Goal: Task Accomplishment & Management: Use online tool/utility

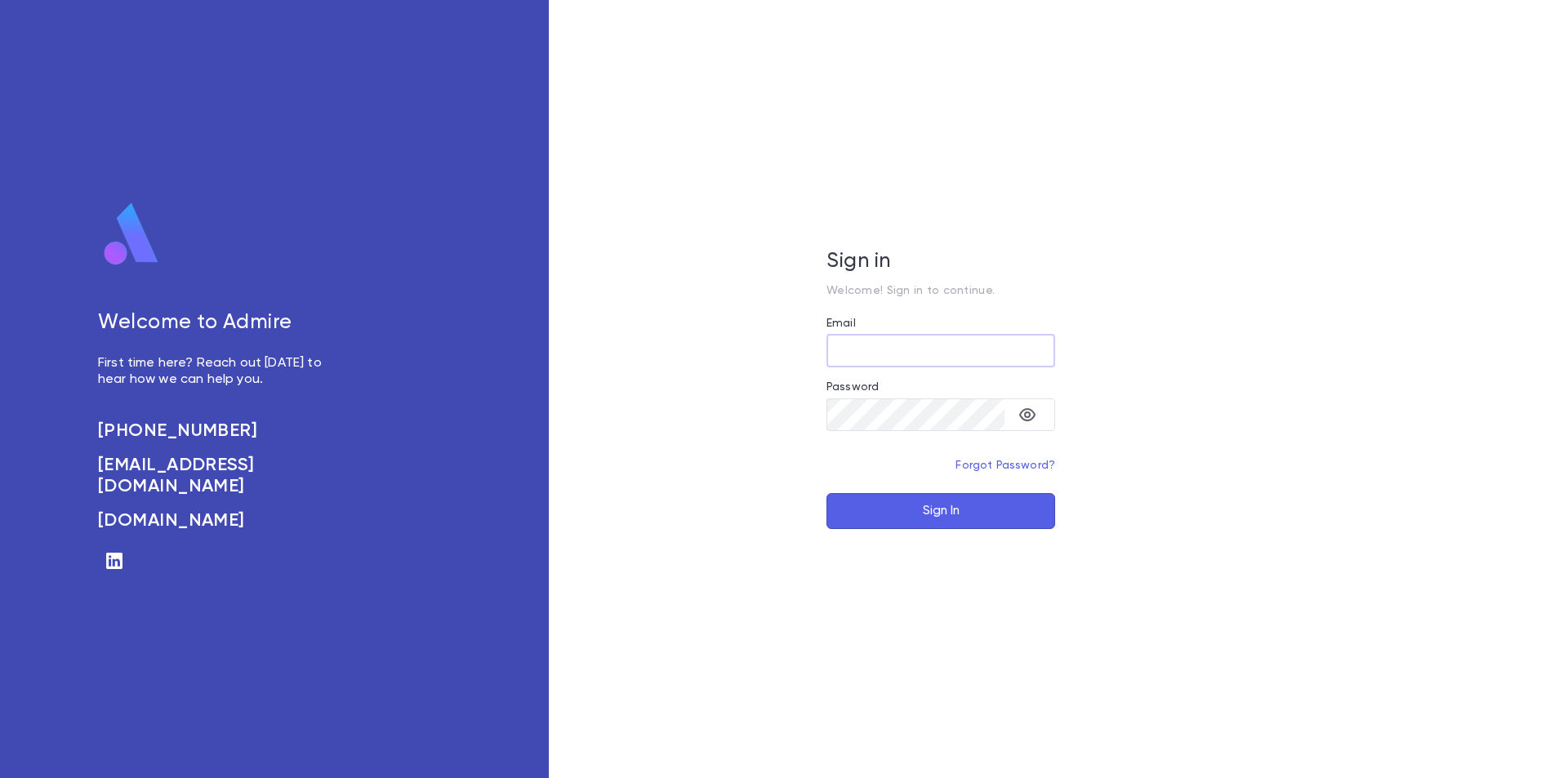
type input "**********"
click at [954, 519] on button "Sign In" at bounding box center [941, 511] width 229 height 35
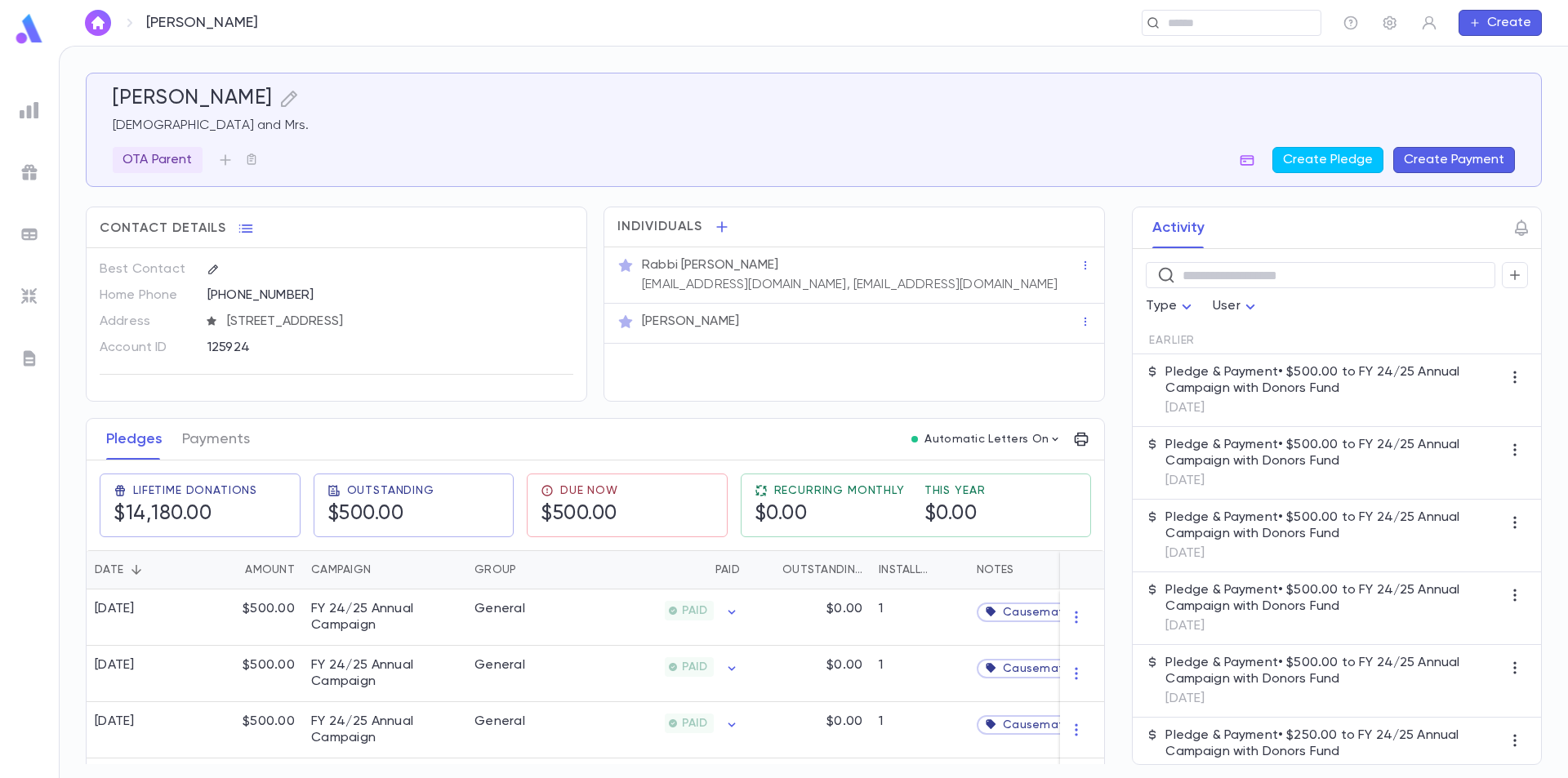
click at [31, 291] on img at bounding box center [30, 297] width 20 height 20
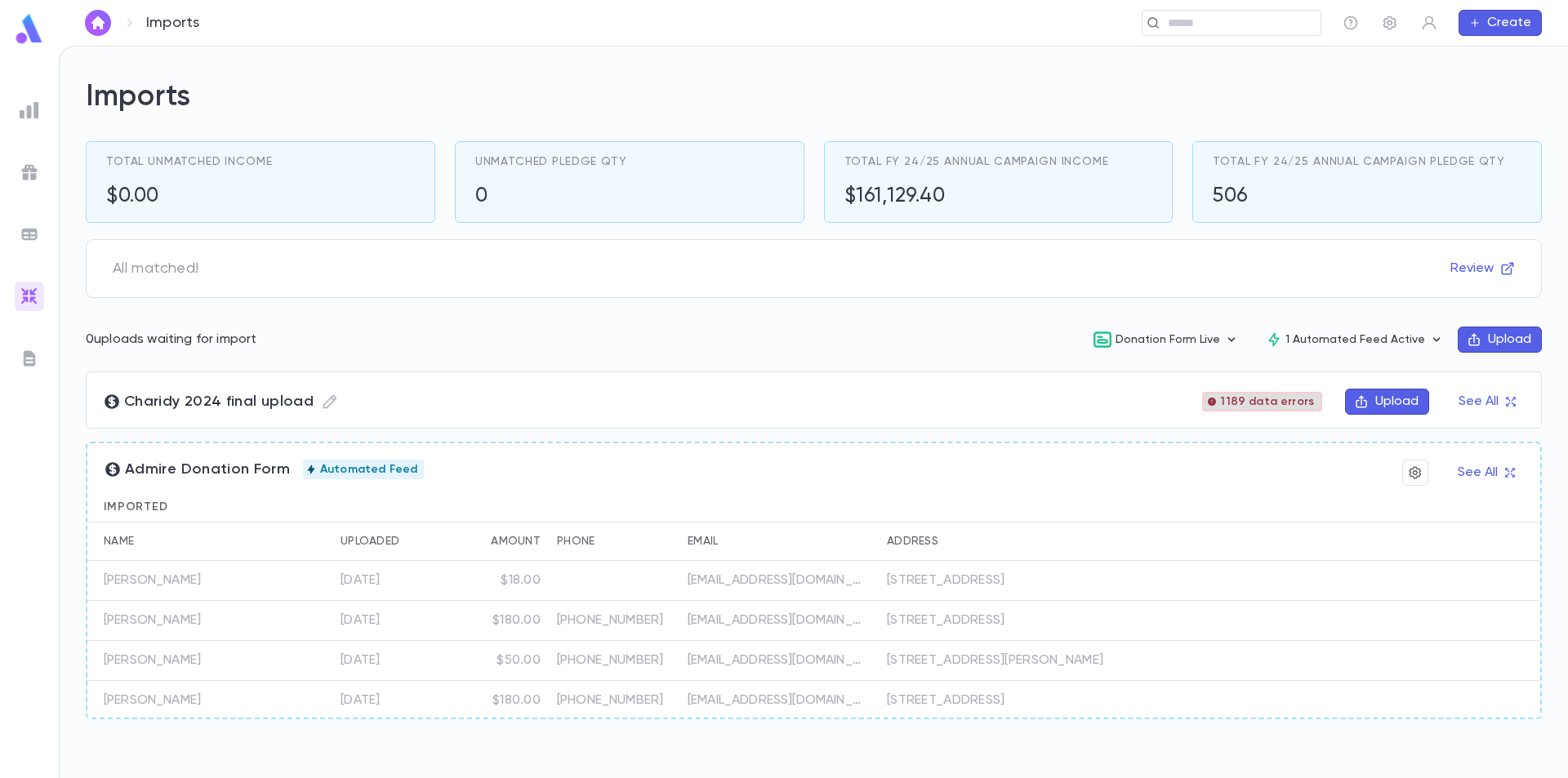
click at [1275, 401] on span "1189 data errors" at bounding box center [1267, 401] width 107 height 13
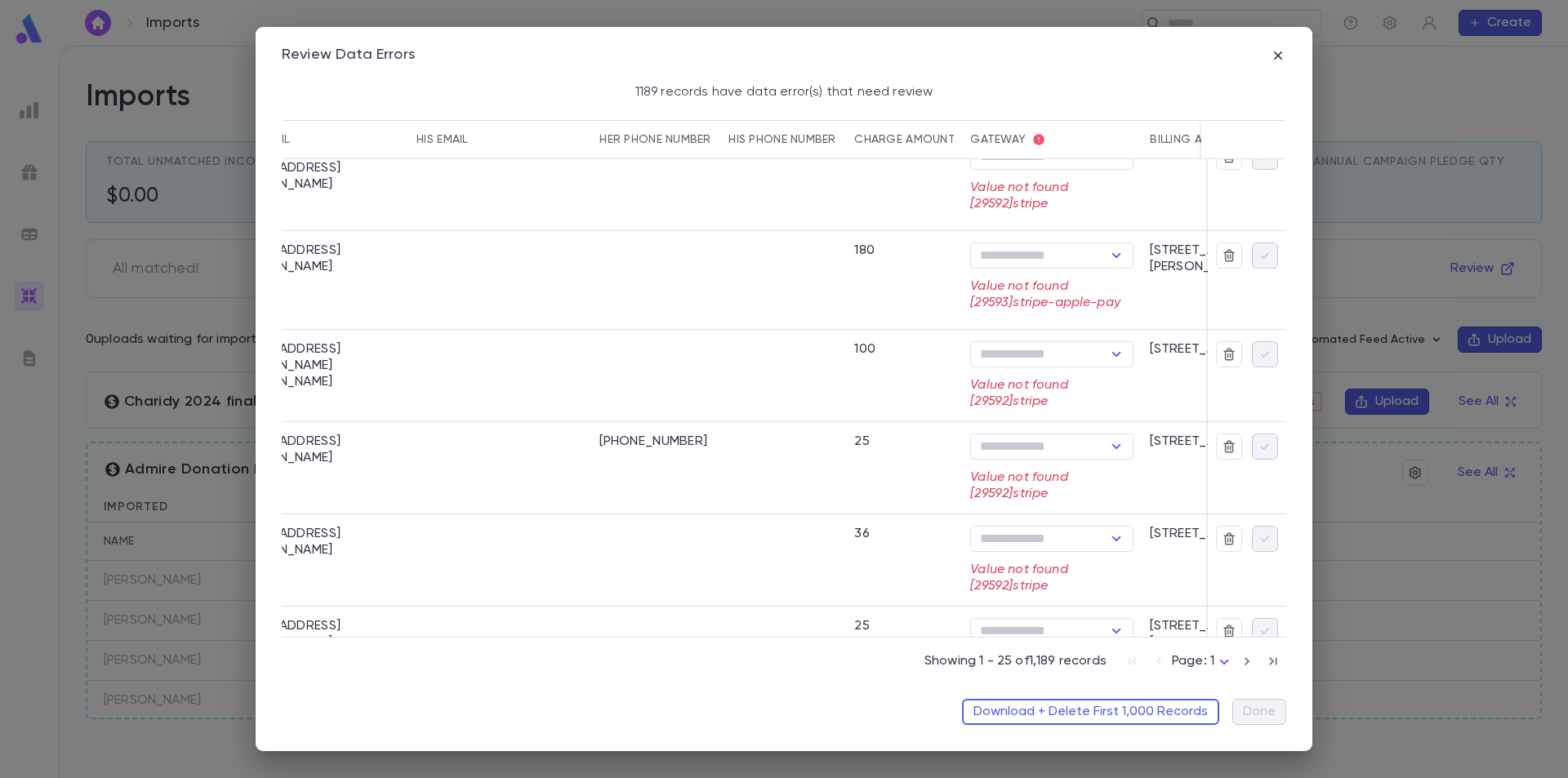
scroll to position [1323, 940]
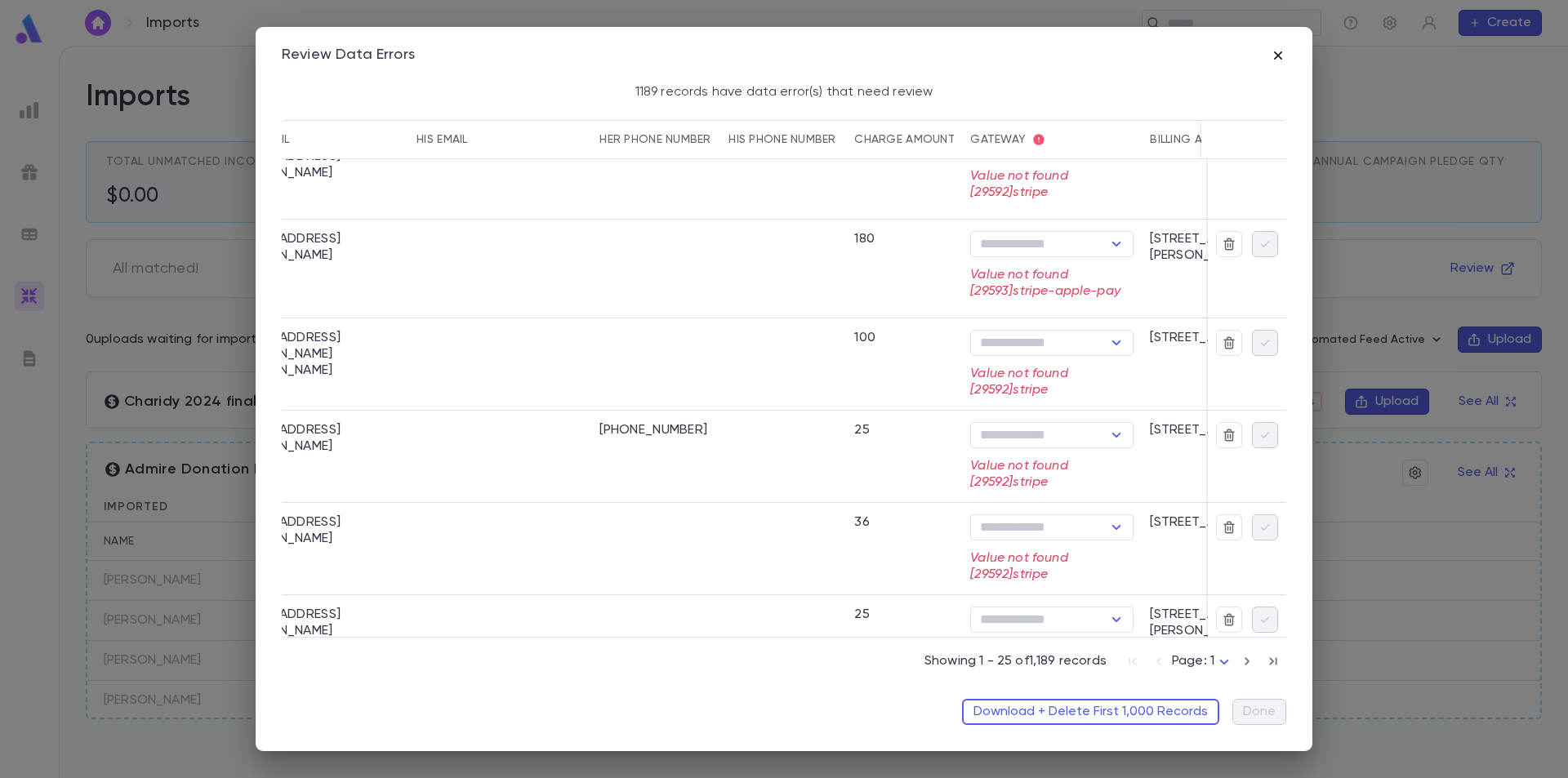
click at [1279, 61] on icon "button" at bounding box center [1278, 55] width 17 height 17
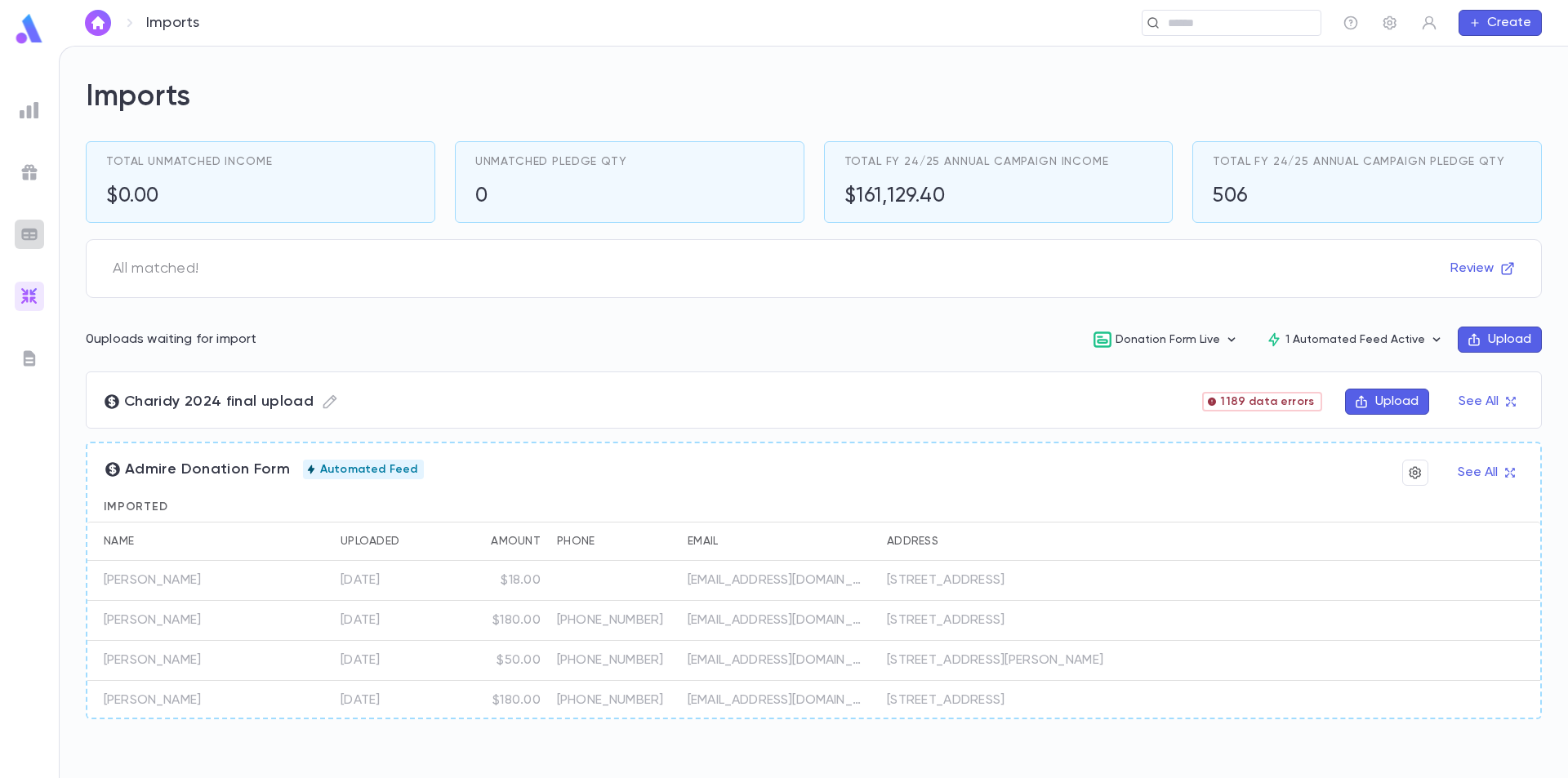
click at [28, 242] on img at bounding box center [30, 235] width 20 height 20
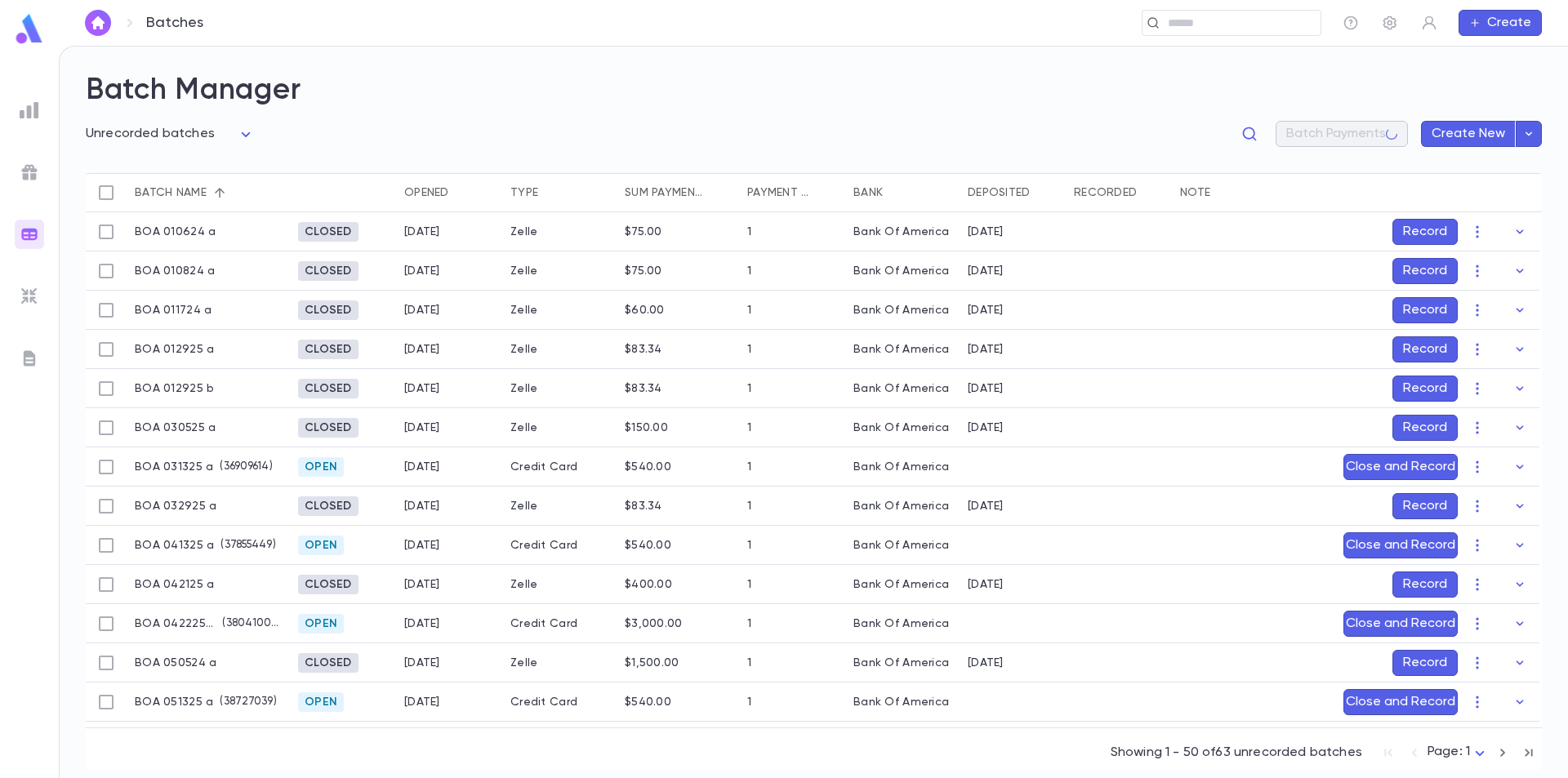
click at [34, 183] on div at bounding box center [30, 173] width 30 height 30
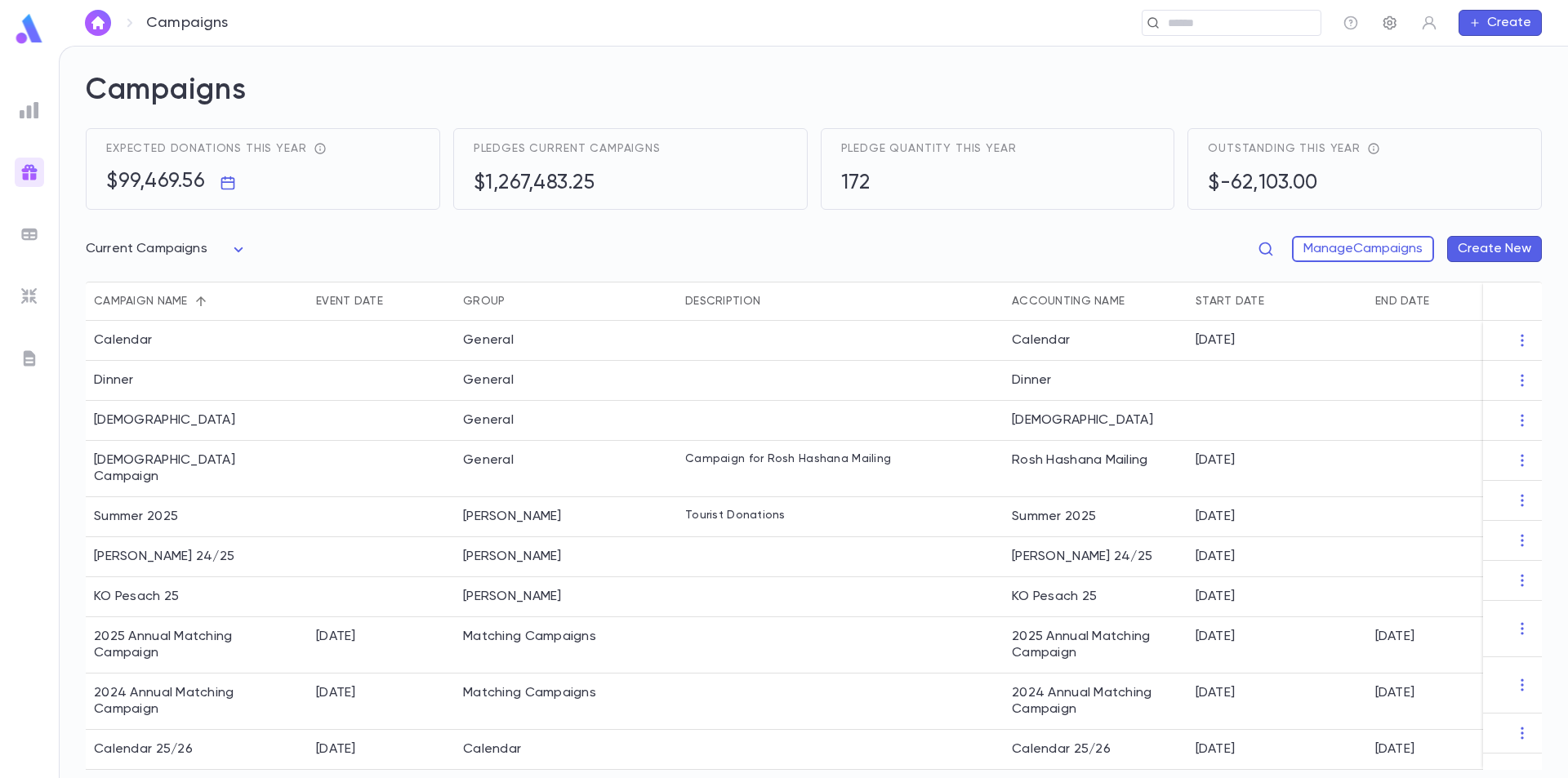
click at [1391, 21] on icon "button" at bounding box center [1390, 23] width 17 height 17
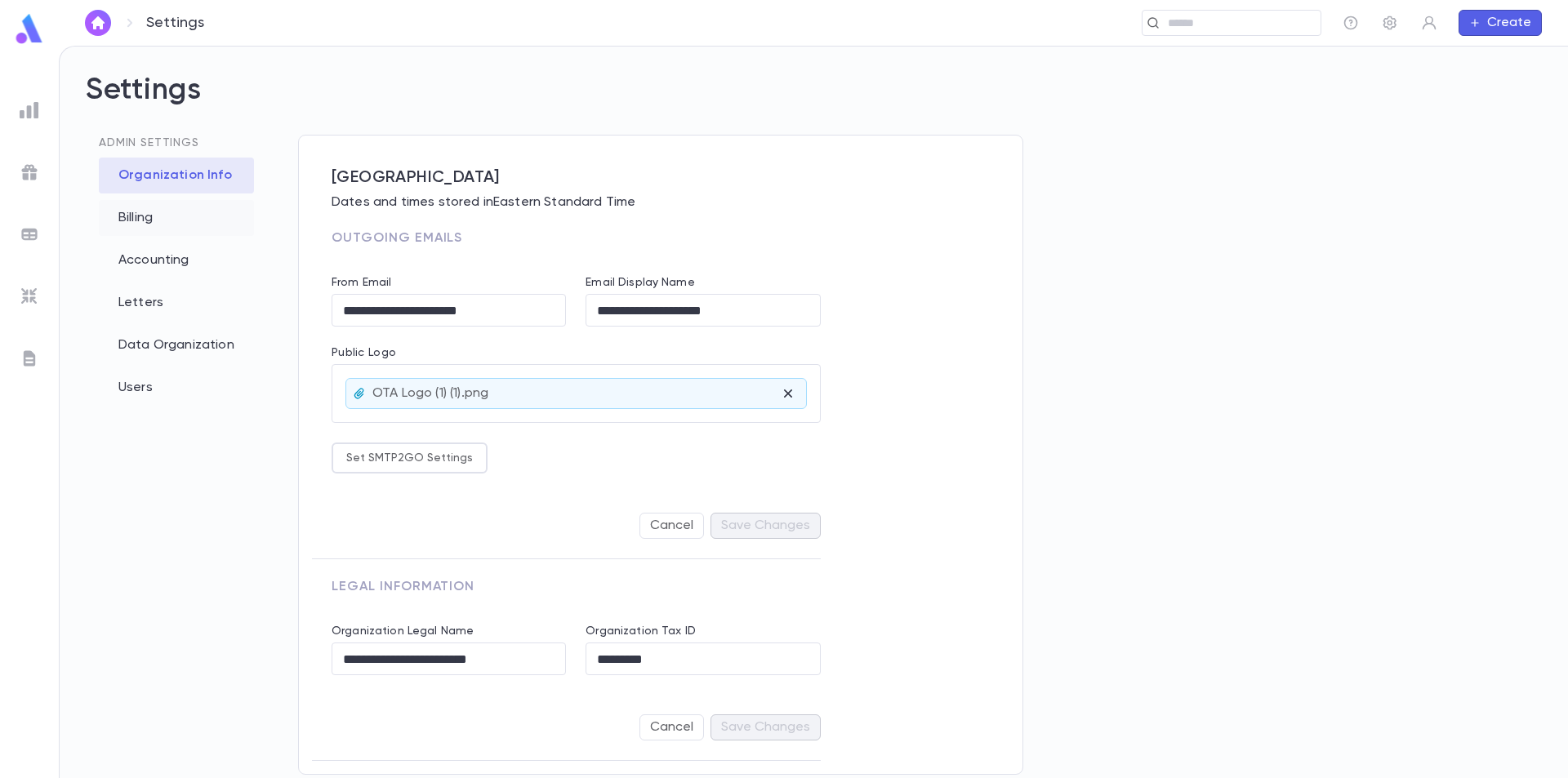
click at [158, 208] on div "Billing" at bounding box center [176, 218] width 155 height 35
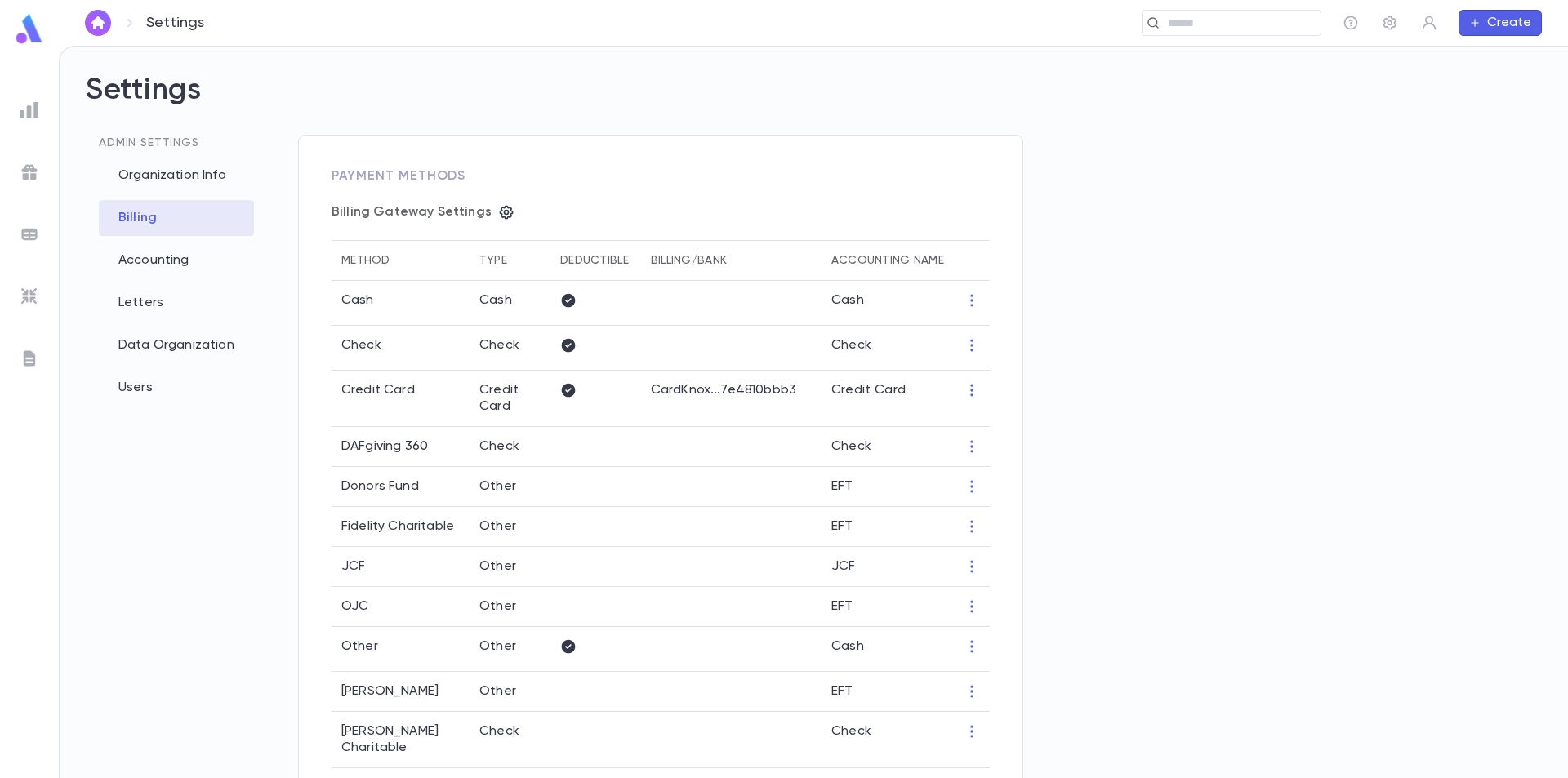
type input "**********"
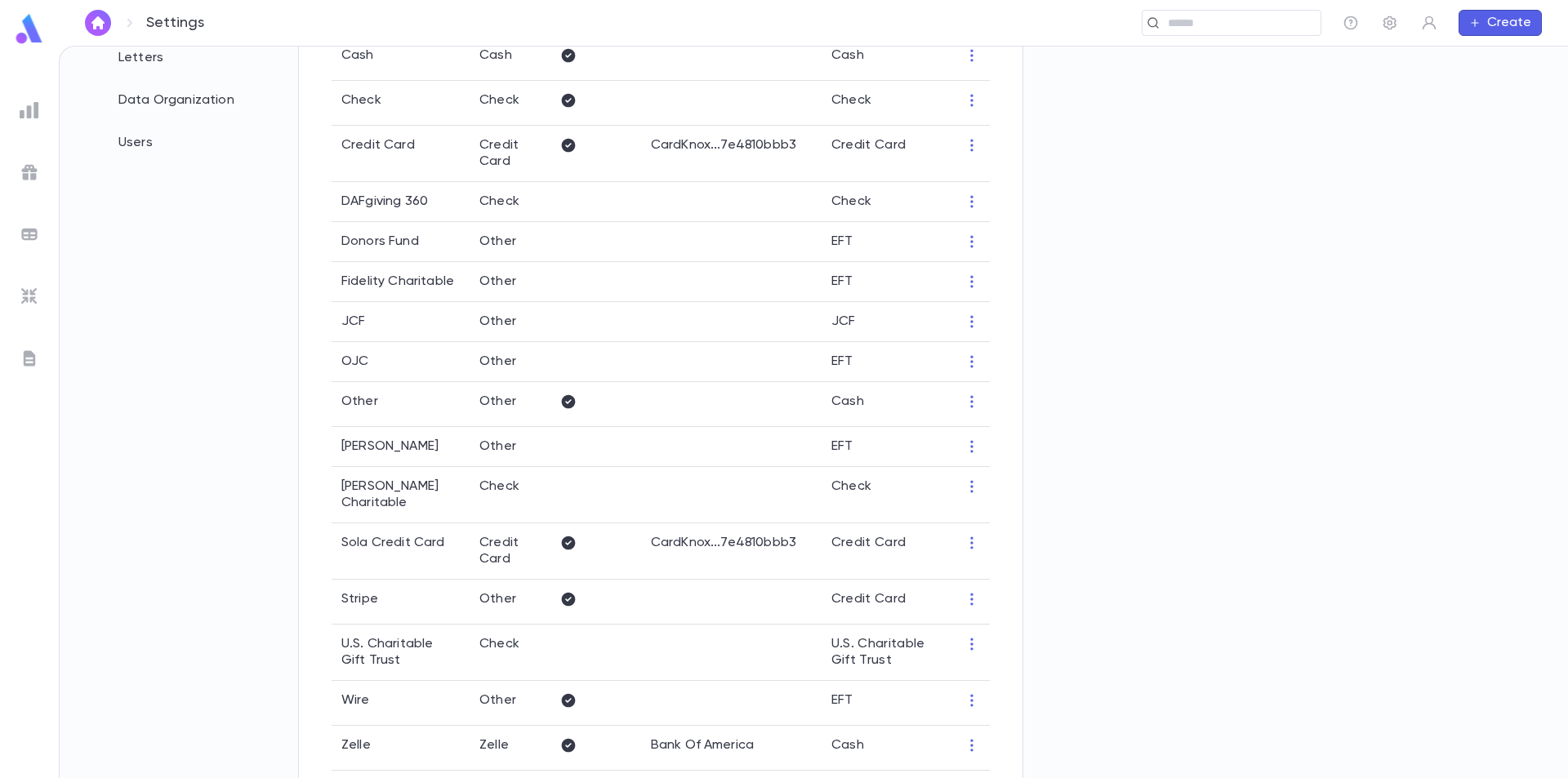
scroll to position [326, 0]
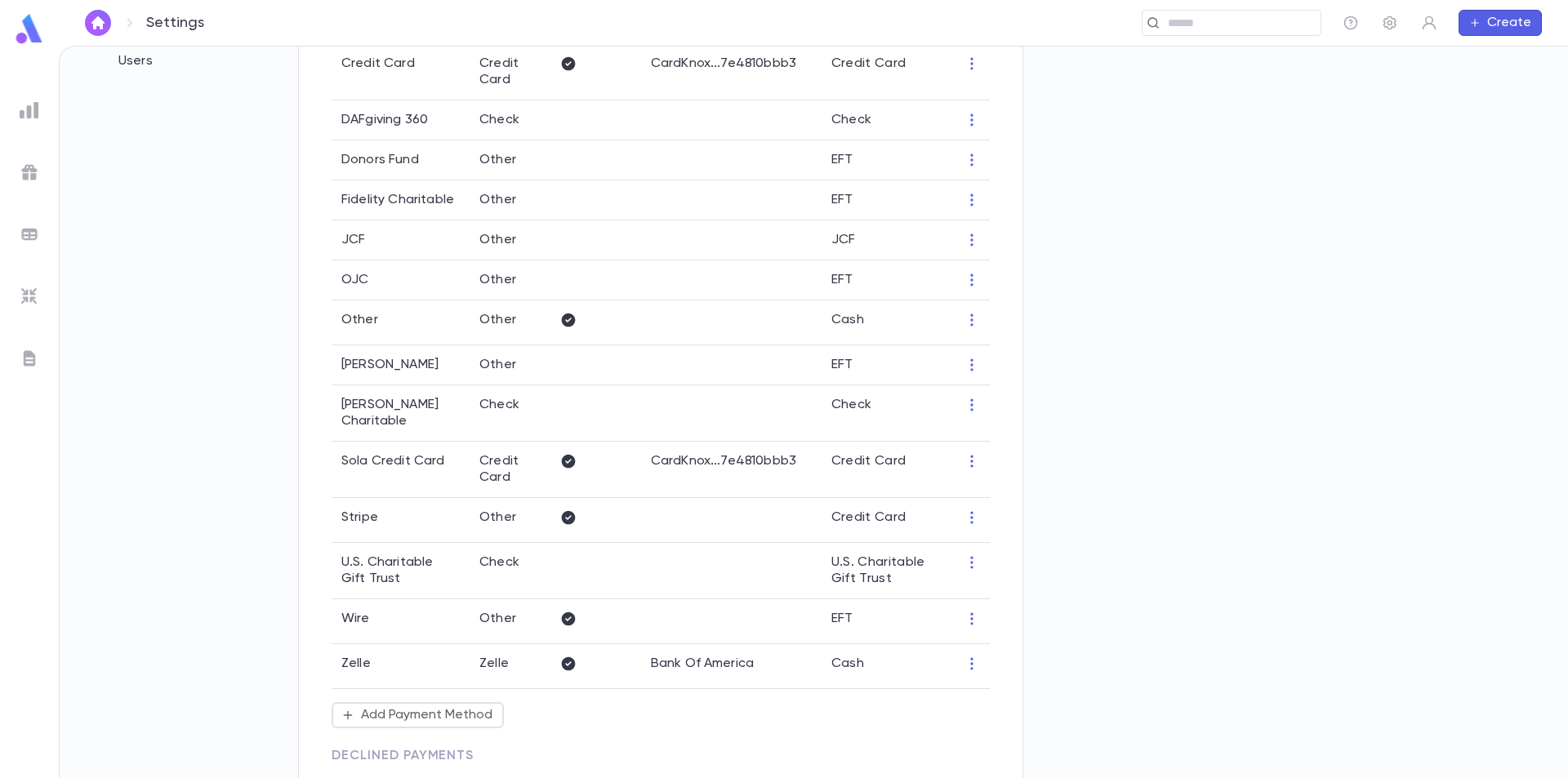
click at [1126, 222] on div "**********" at bounding box center [808, 161] width 1020 height 706
click at [972, 364] on icon "button" at bounding box center [971, 365] width 2 height 12
click at [990, 393] on li "Edit" at bounding box center [1003, 395] width 71 height 27
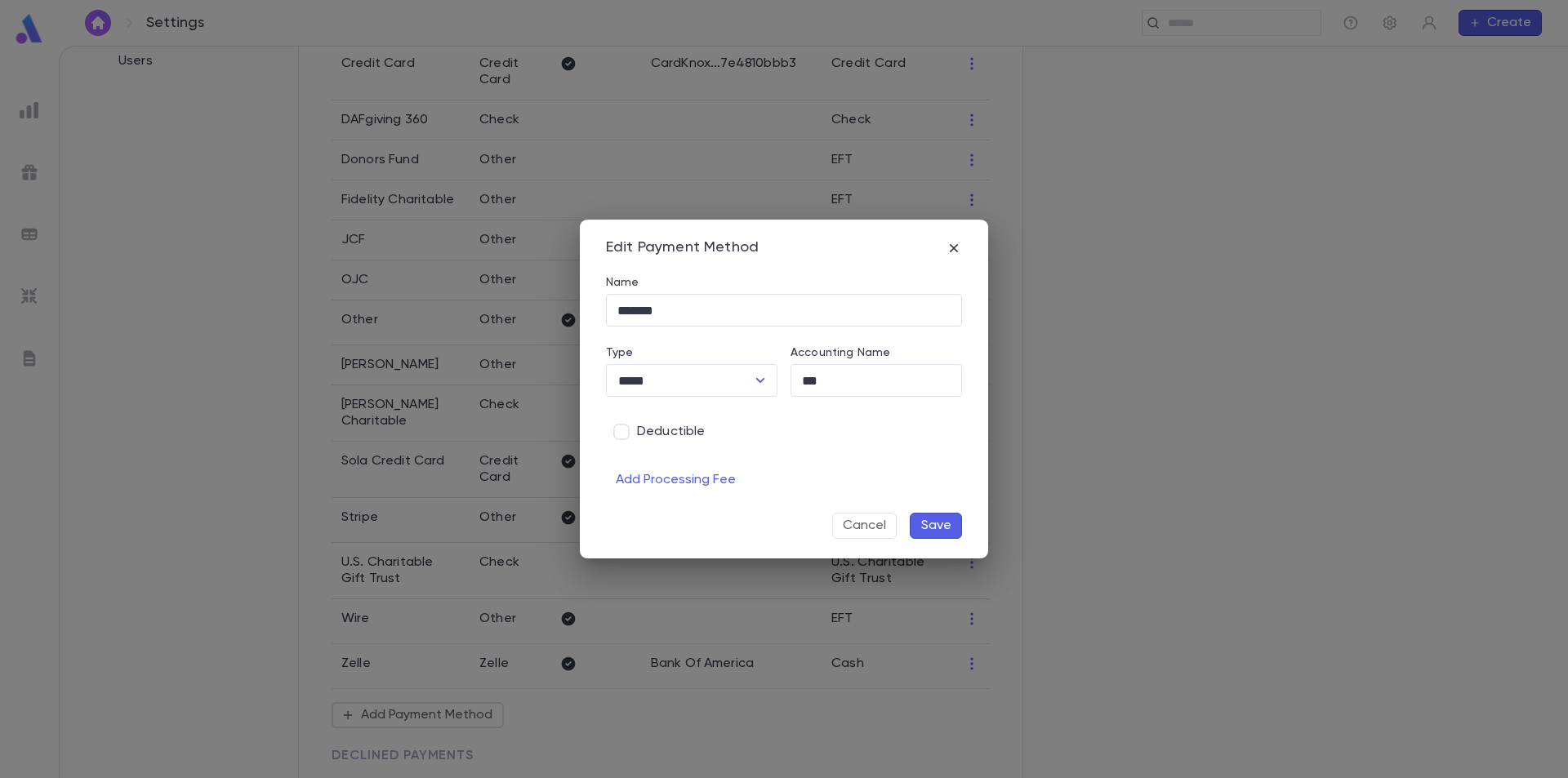
click at [954, 524] on button "Save" at bounding box center [936, 526] width 52 height 27
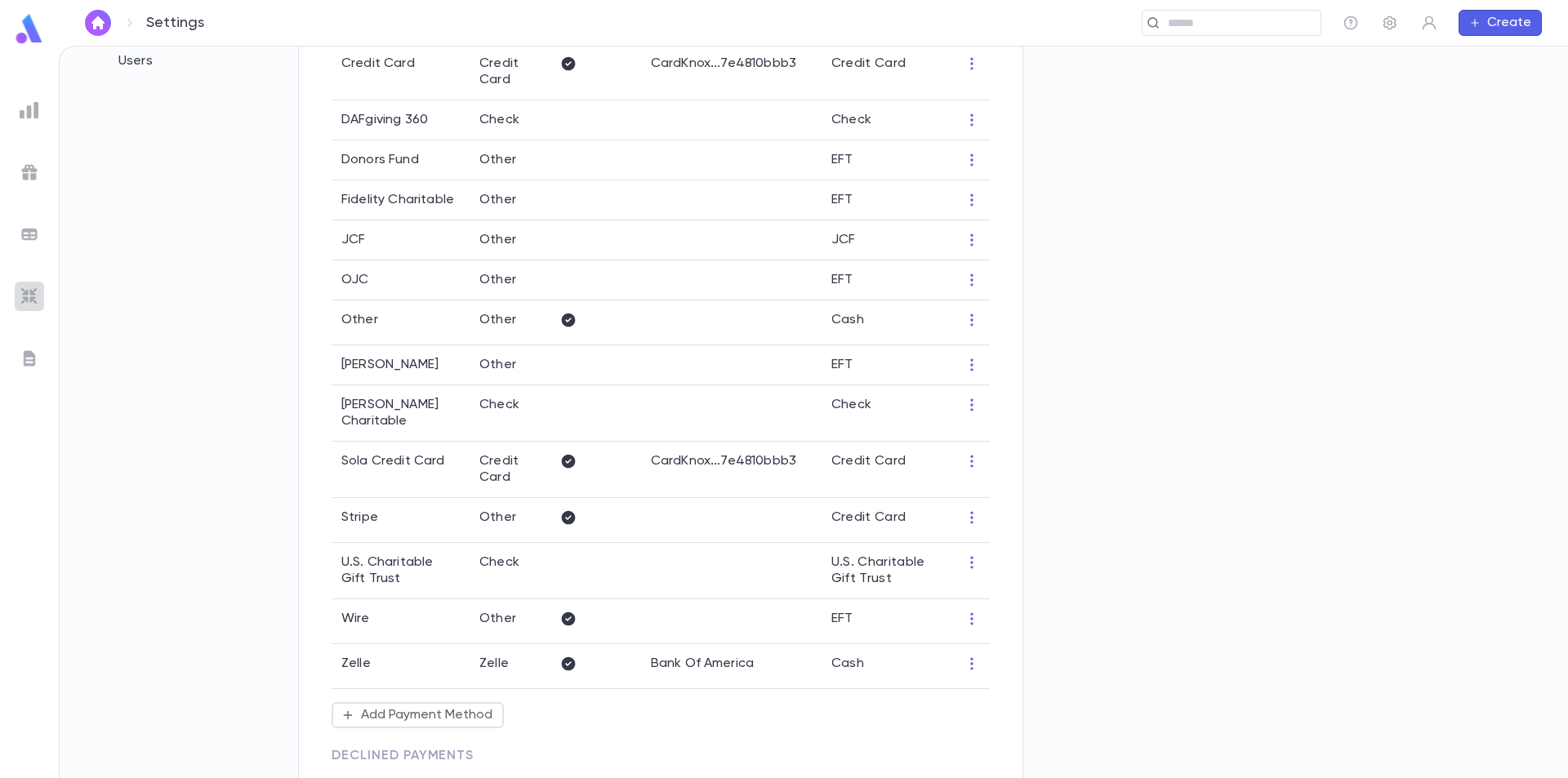
click at [32, 292] on img at bounding box center [30, 297] width 20 height 20
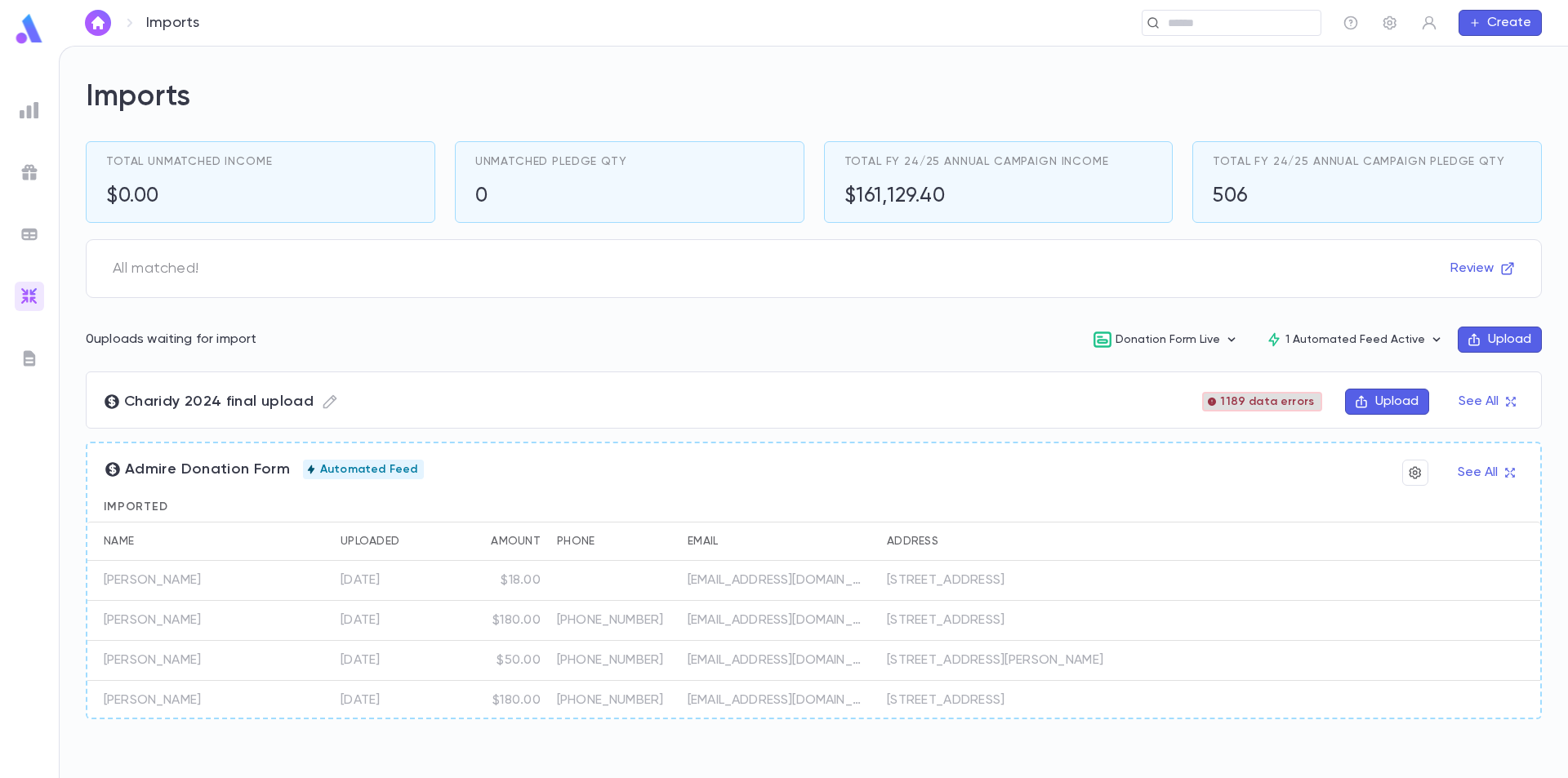
click at [1273, 397] on span "1189 data errors" at bounding box center [1267, 401] width 107 height 13
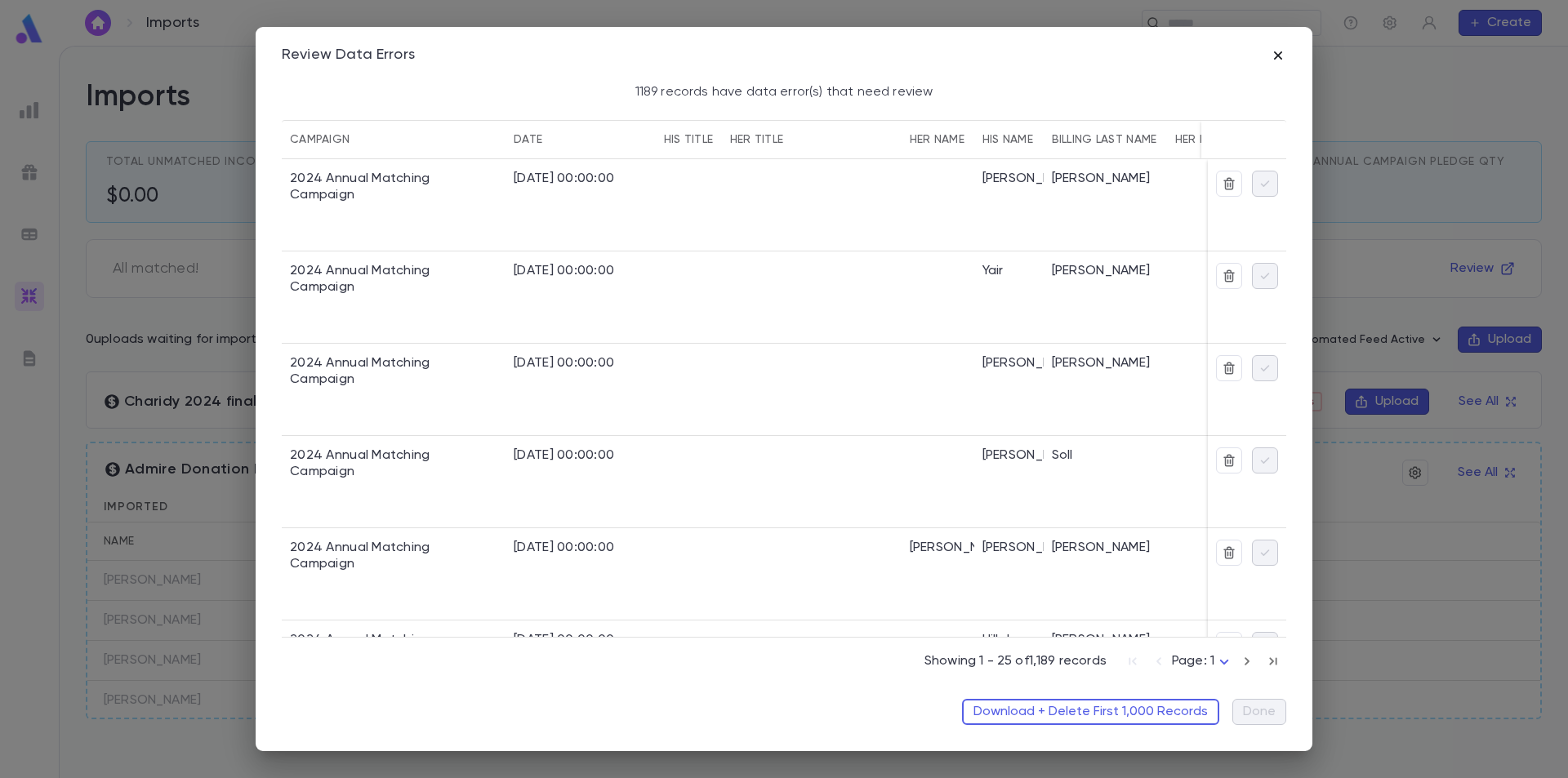
click at [1277, 58] on icon "button" at bounding box center [1278, 55] width 17 height 17
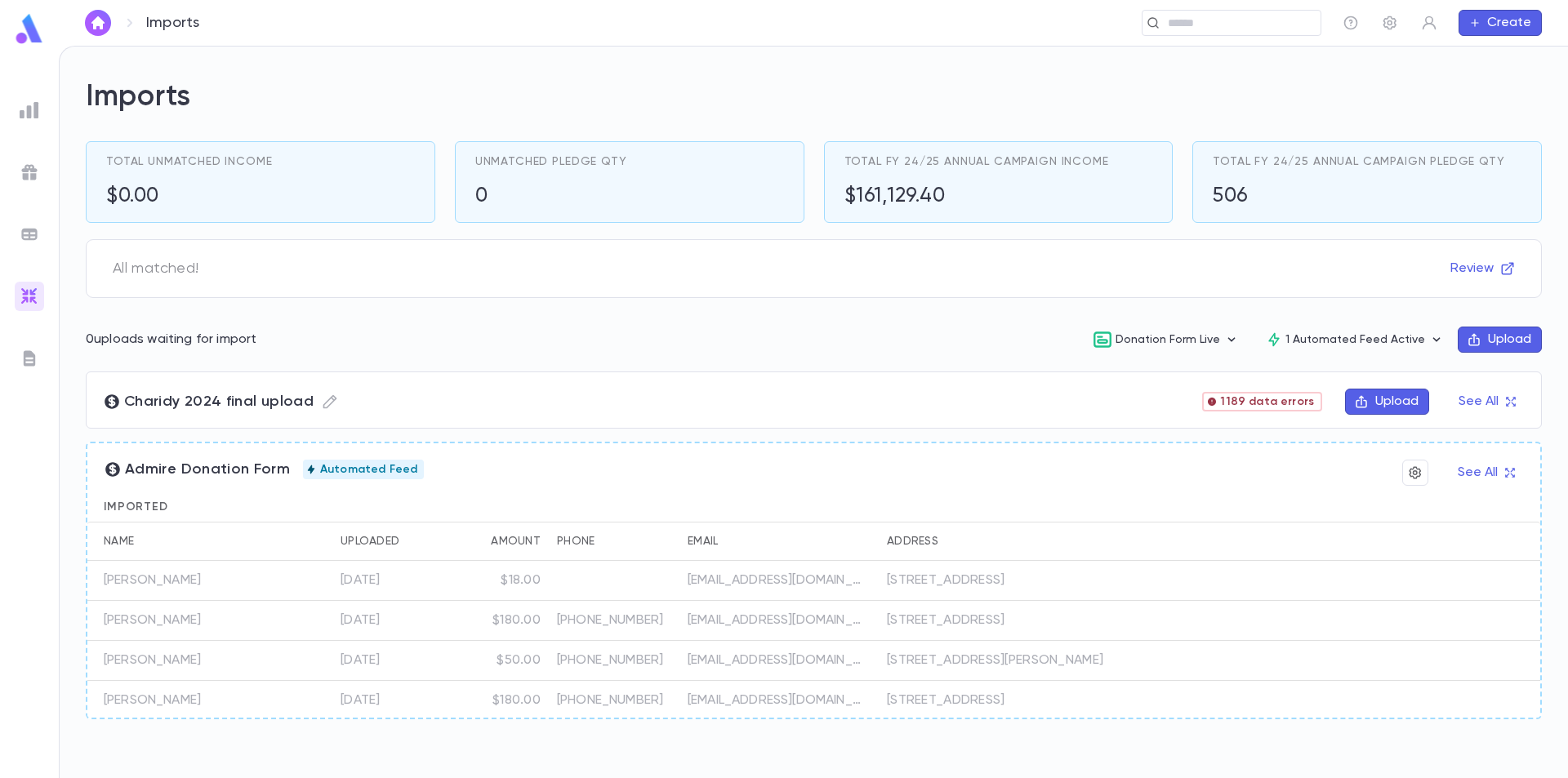
click at [1413, 404] on button "Upload" at bounding box center [1387, 401] width 84 height 27
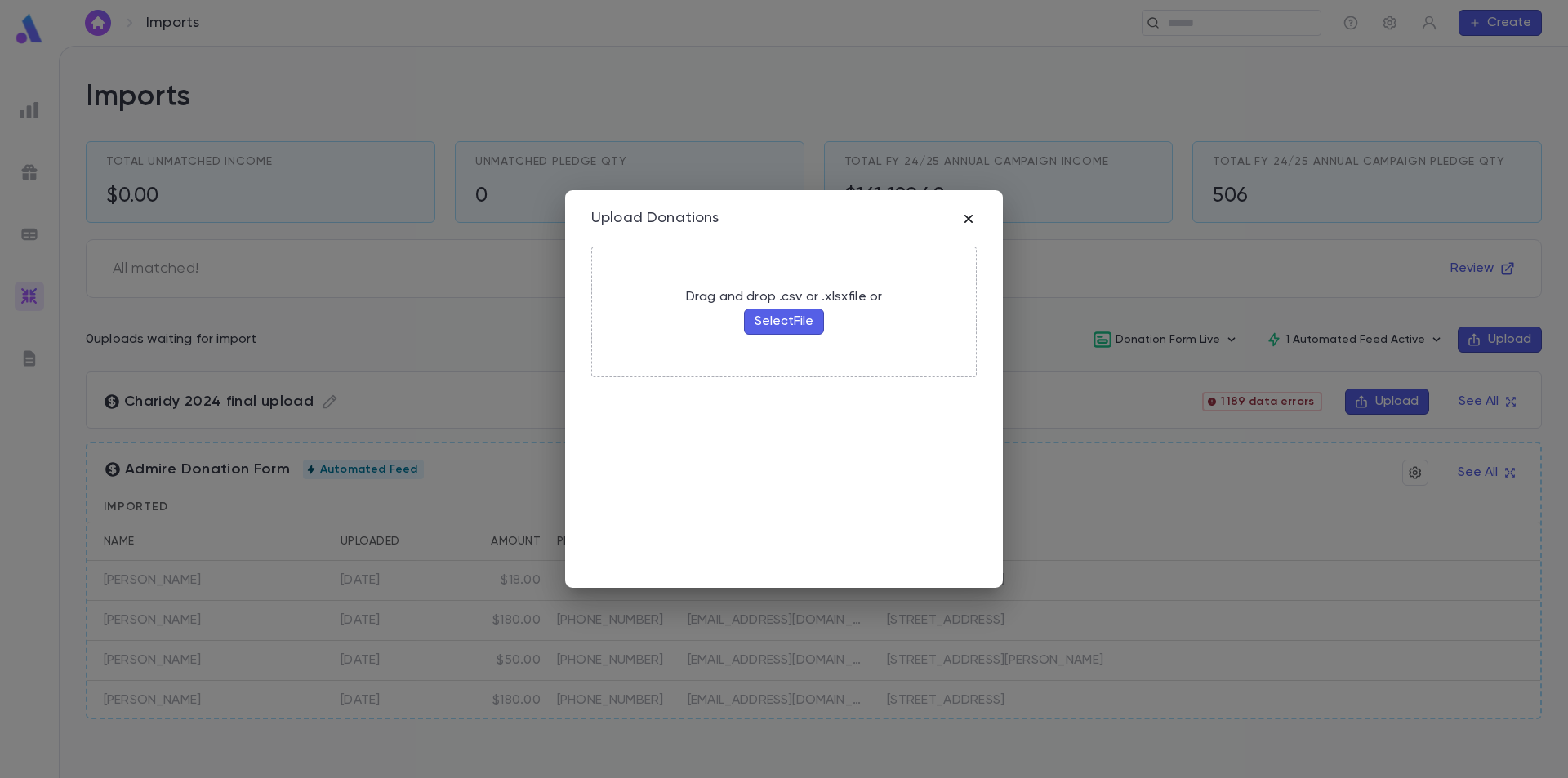
click at [970, 215] on icon "button" at bounding box center [968, 219] width 17 height 17
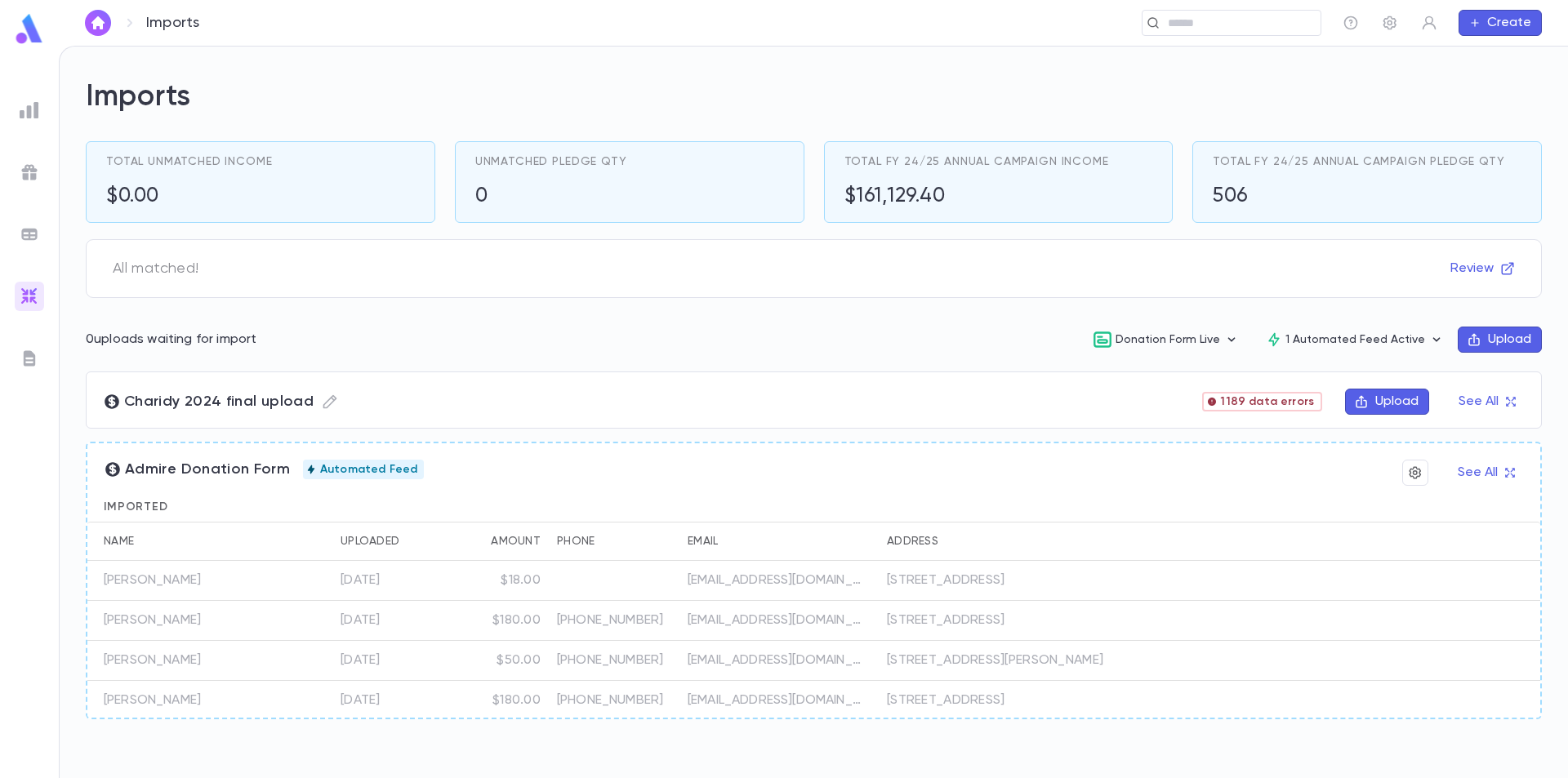
click at [1506, 337] on button "Upload" at bounding box center [1499, 339] width 84 height 27
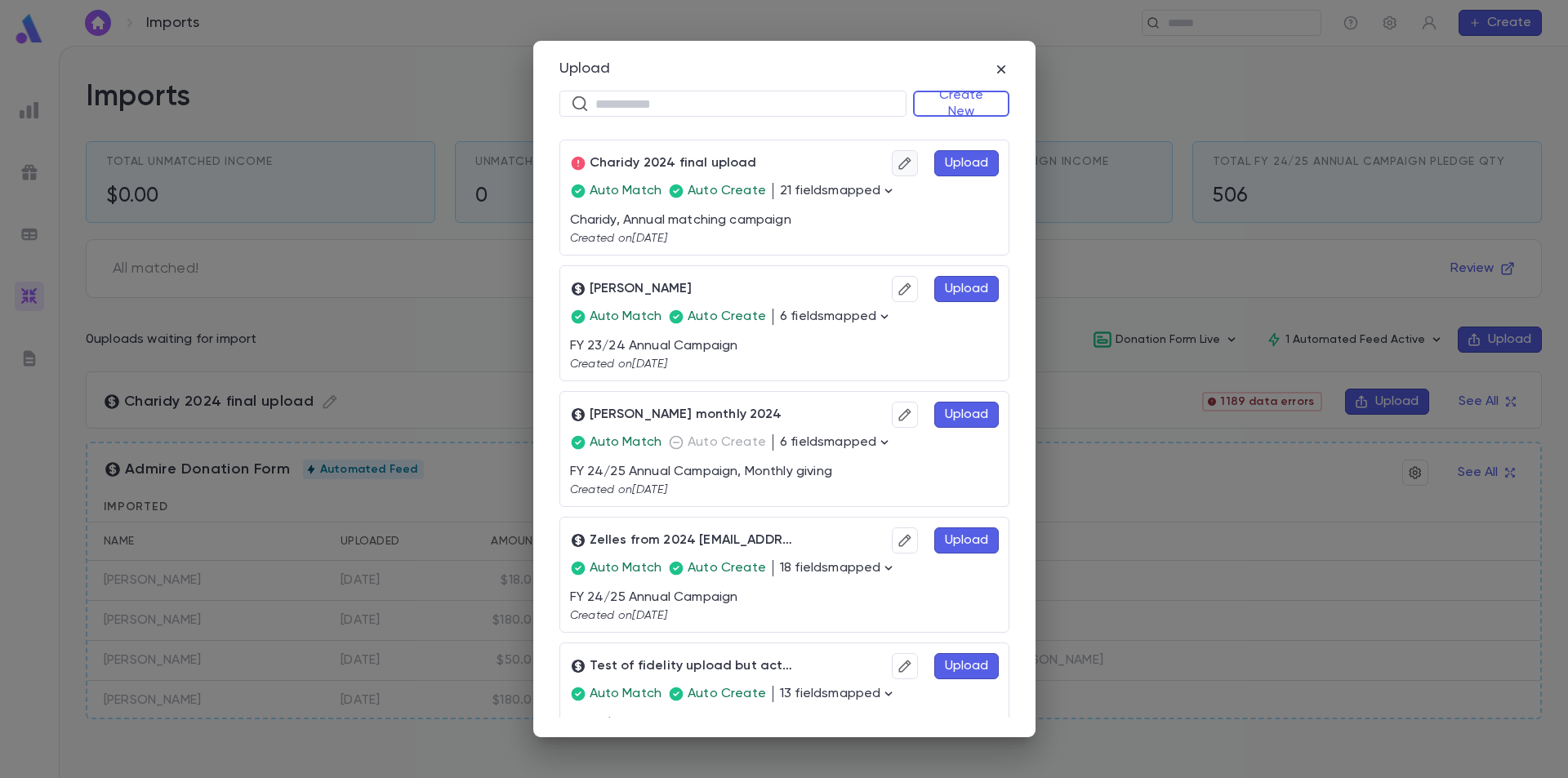
click at [898, 165] on icon "button" at bounding box center [904, 164] width 12 height 12
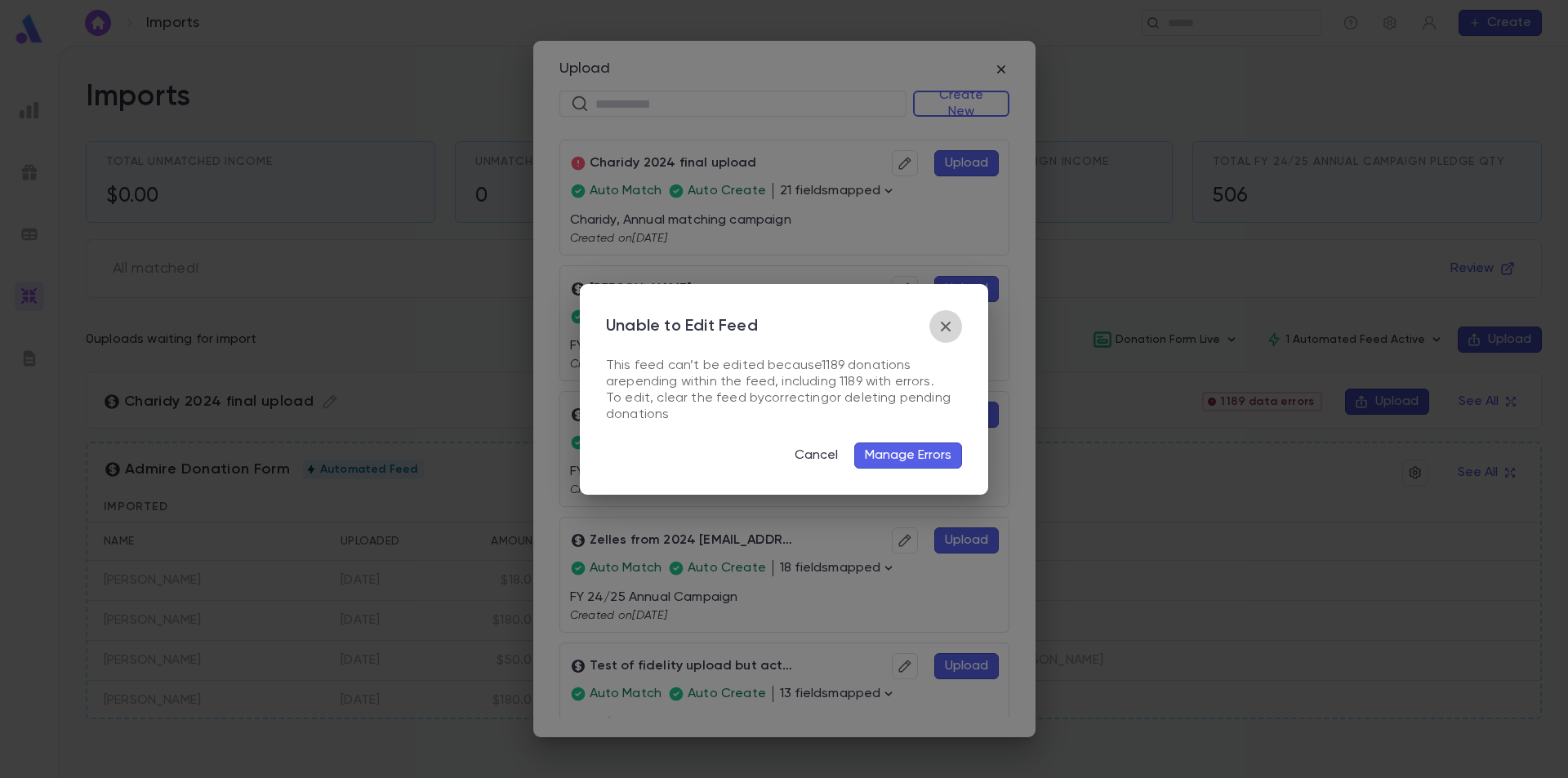
click at [945, 323] on icon "button" at bounding box center [946, 326] width 20 height 20
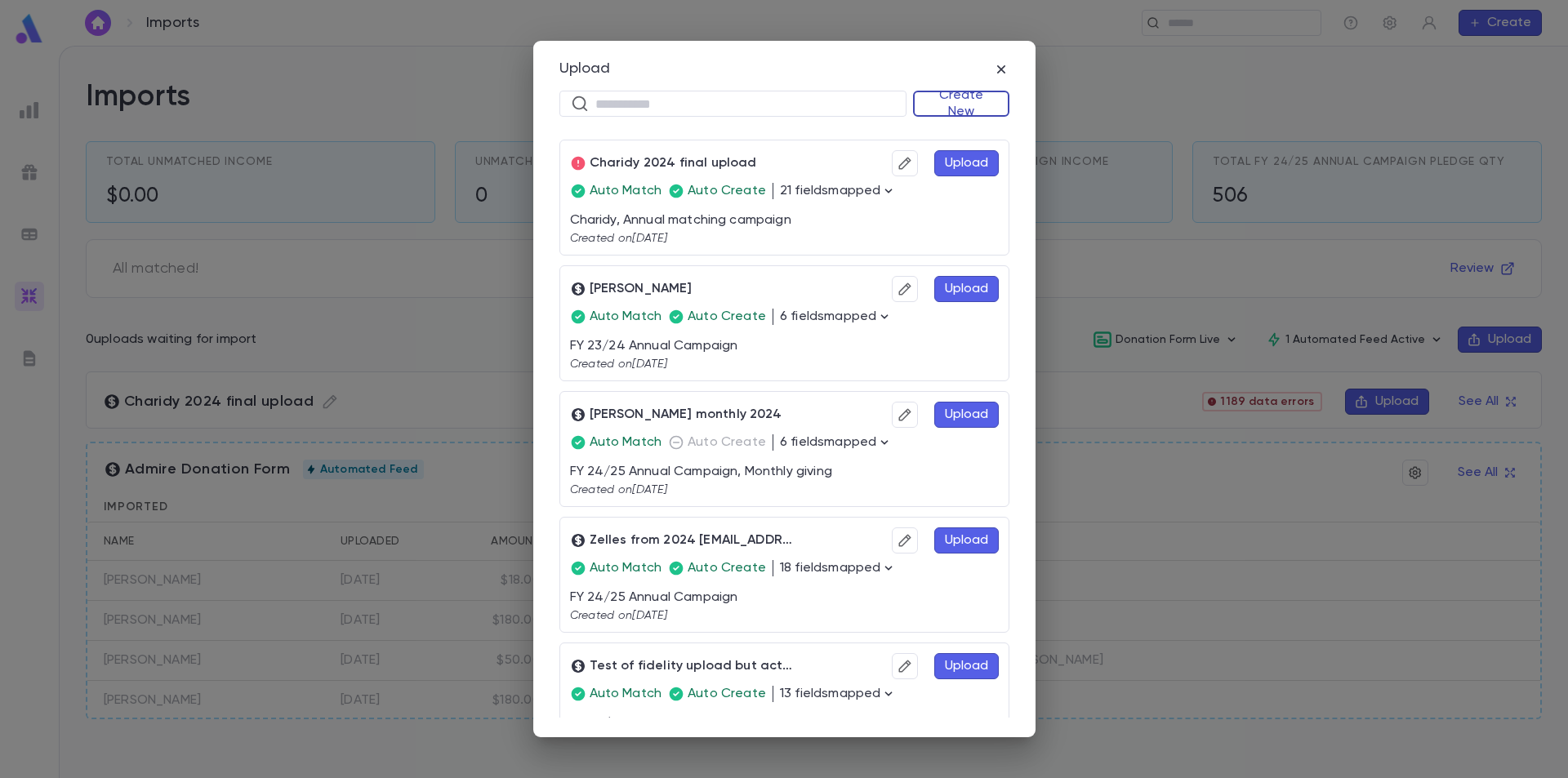
click at [972, 100] on button "Create New" at bounding box center [962, 104] width 97 height 27
click at [958, 158] on li "Donations" at bounding box center [964, 162] width 94 height 27
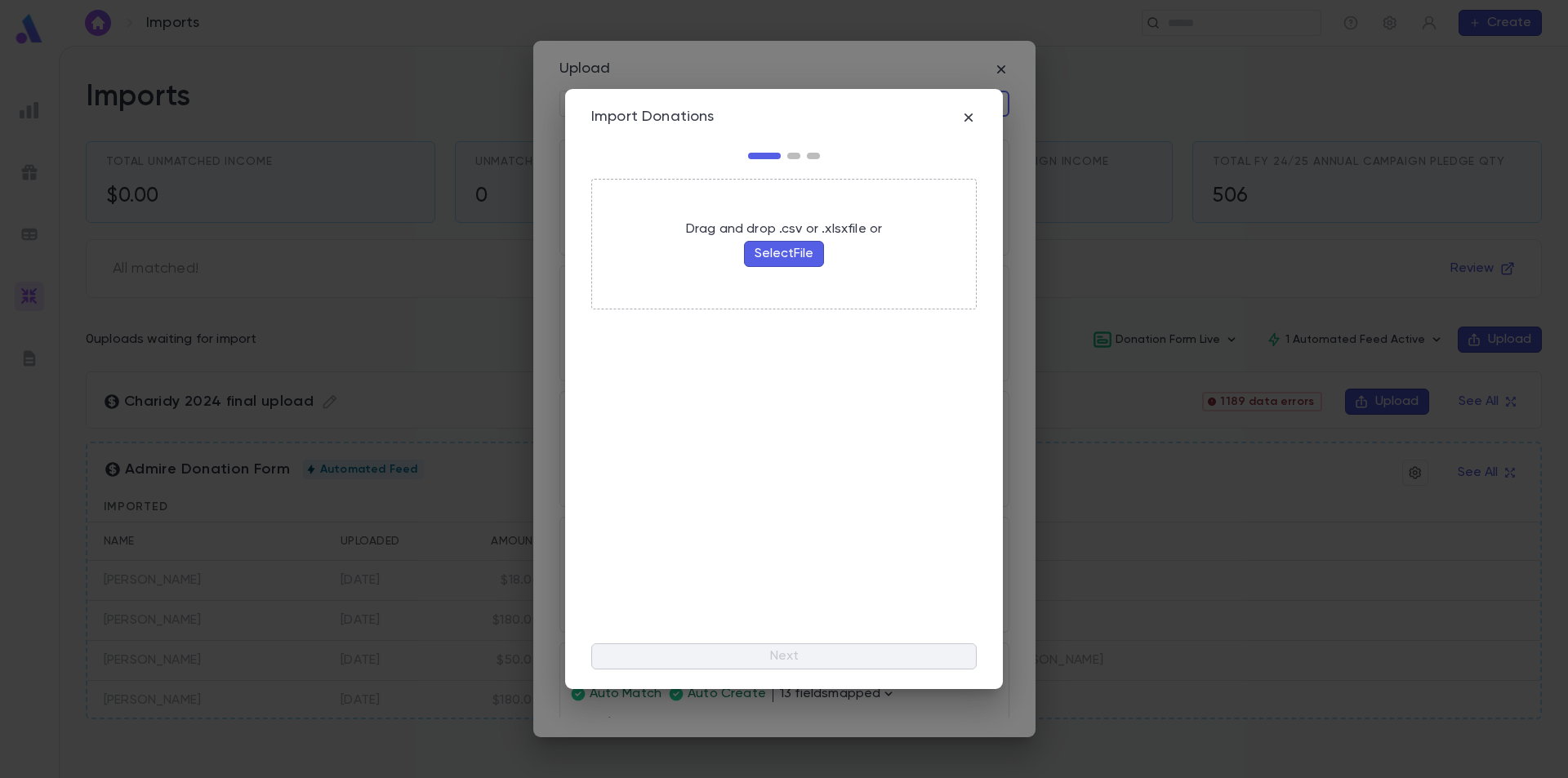
click at [774, 250] on button "Select File" at bounding box center [783, 253] width 80 height 27
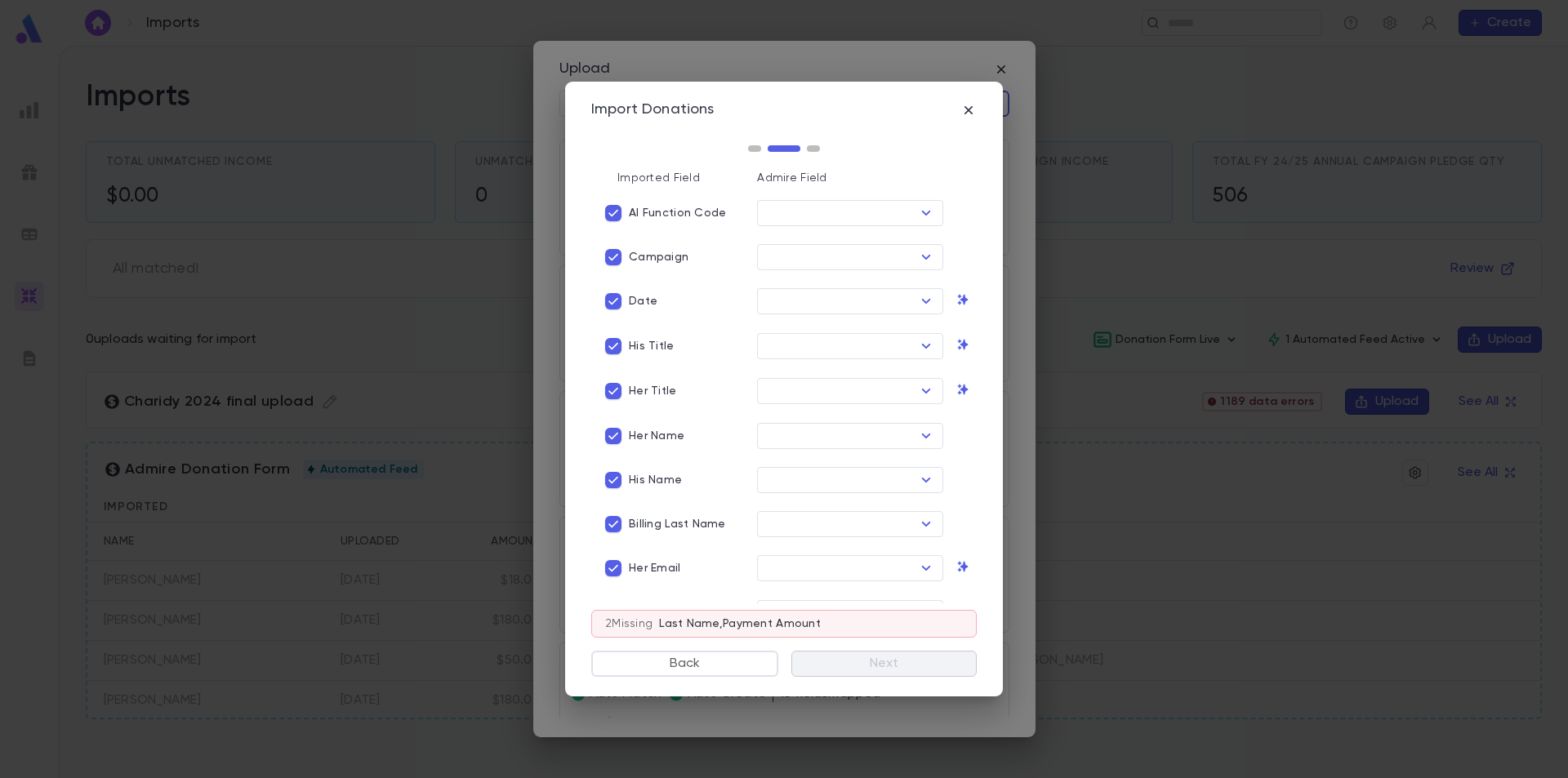
type input "****"
type input "*********"
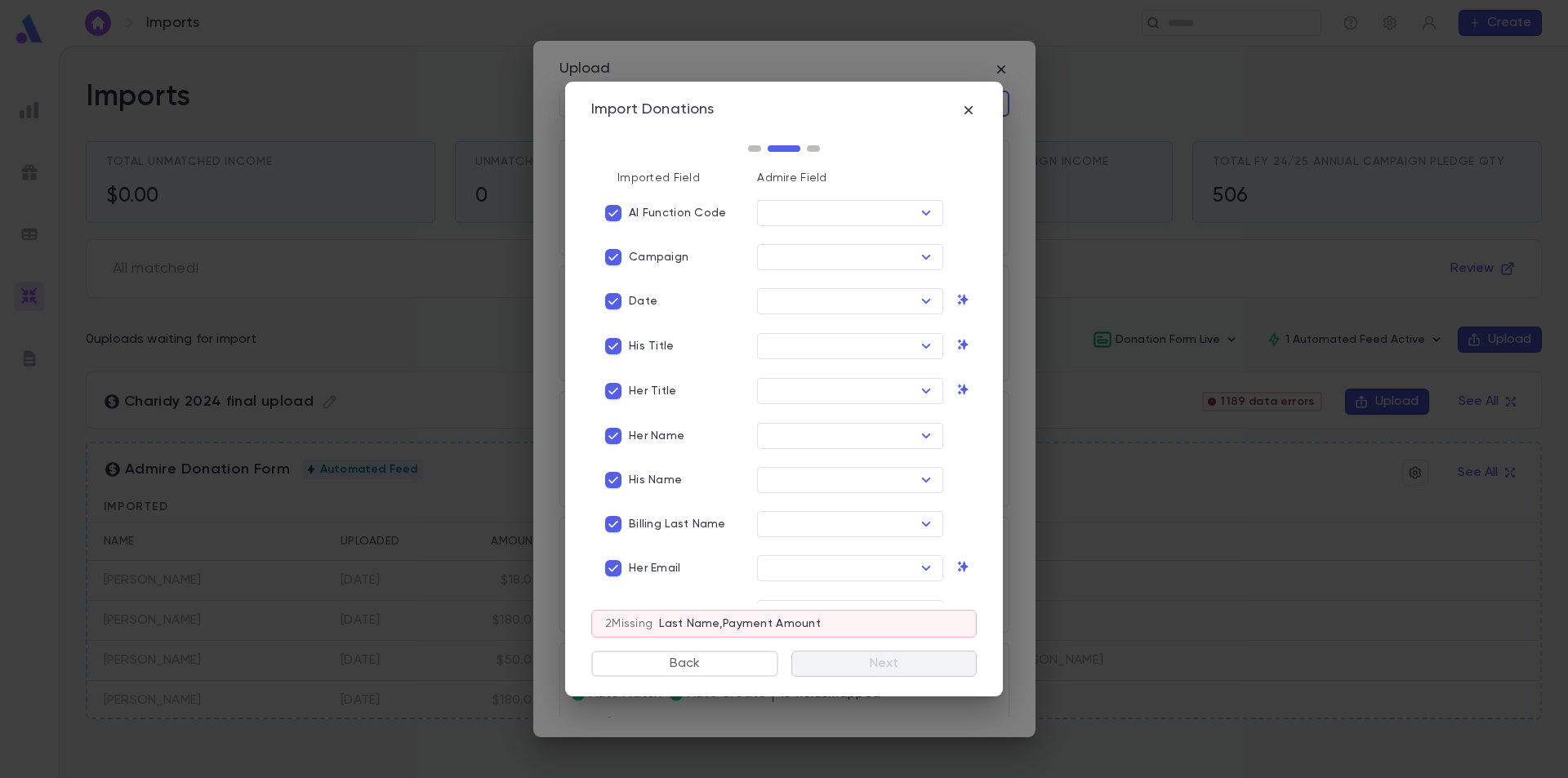
type input "**********"
click at [920, 255] on icon "Open" at bounding box center [926, 257] width 20 height 20
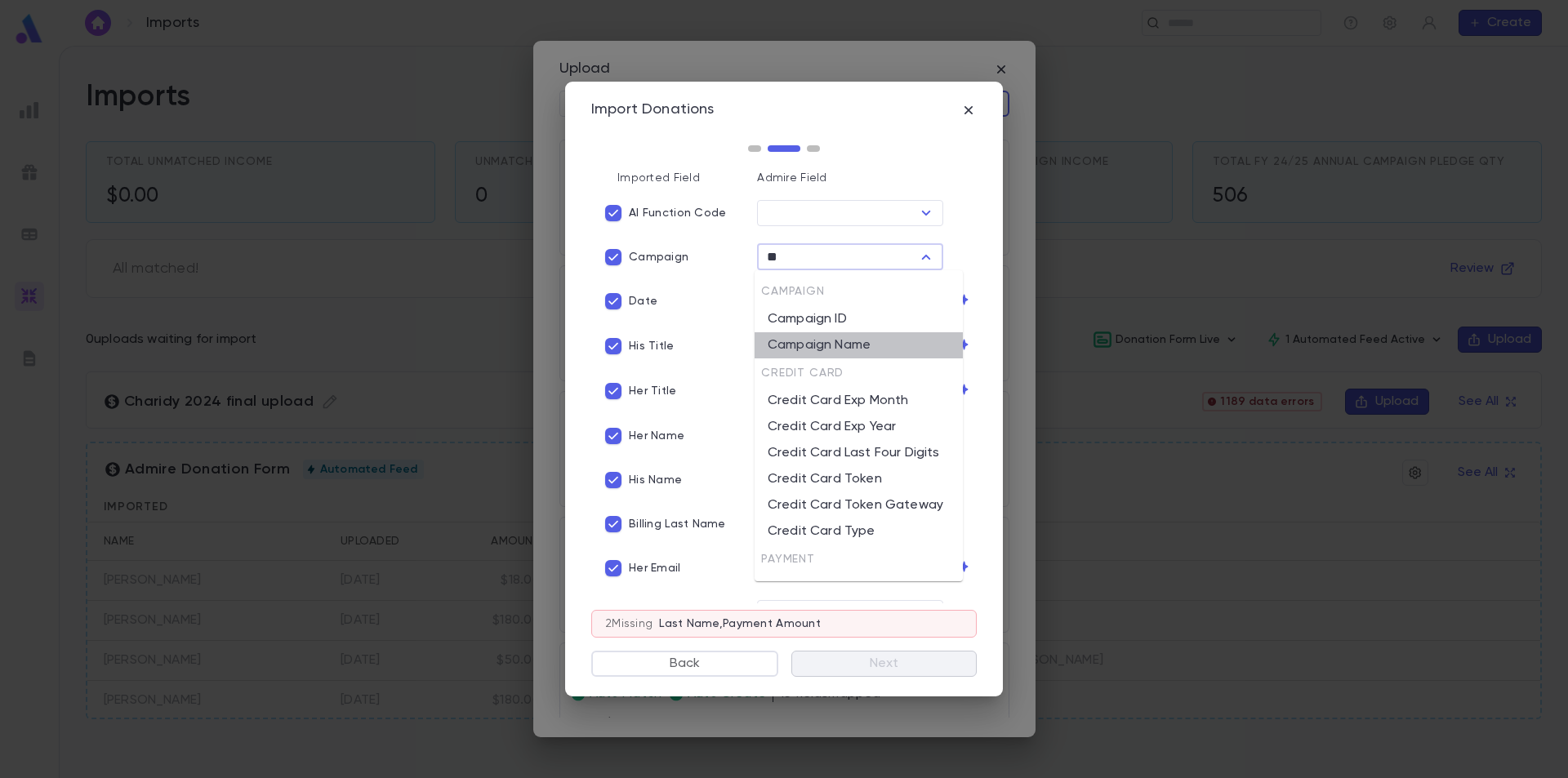
click at [854, 334] on li "Campaign Name" at bounding box center [858, 345] width 208 height 27
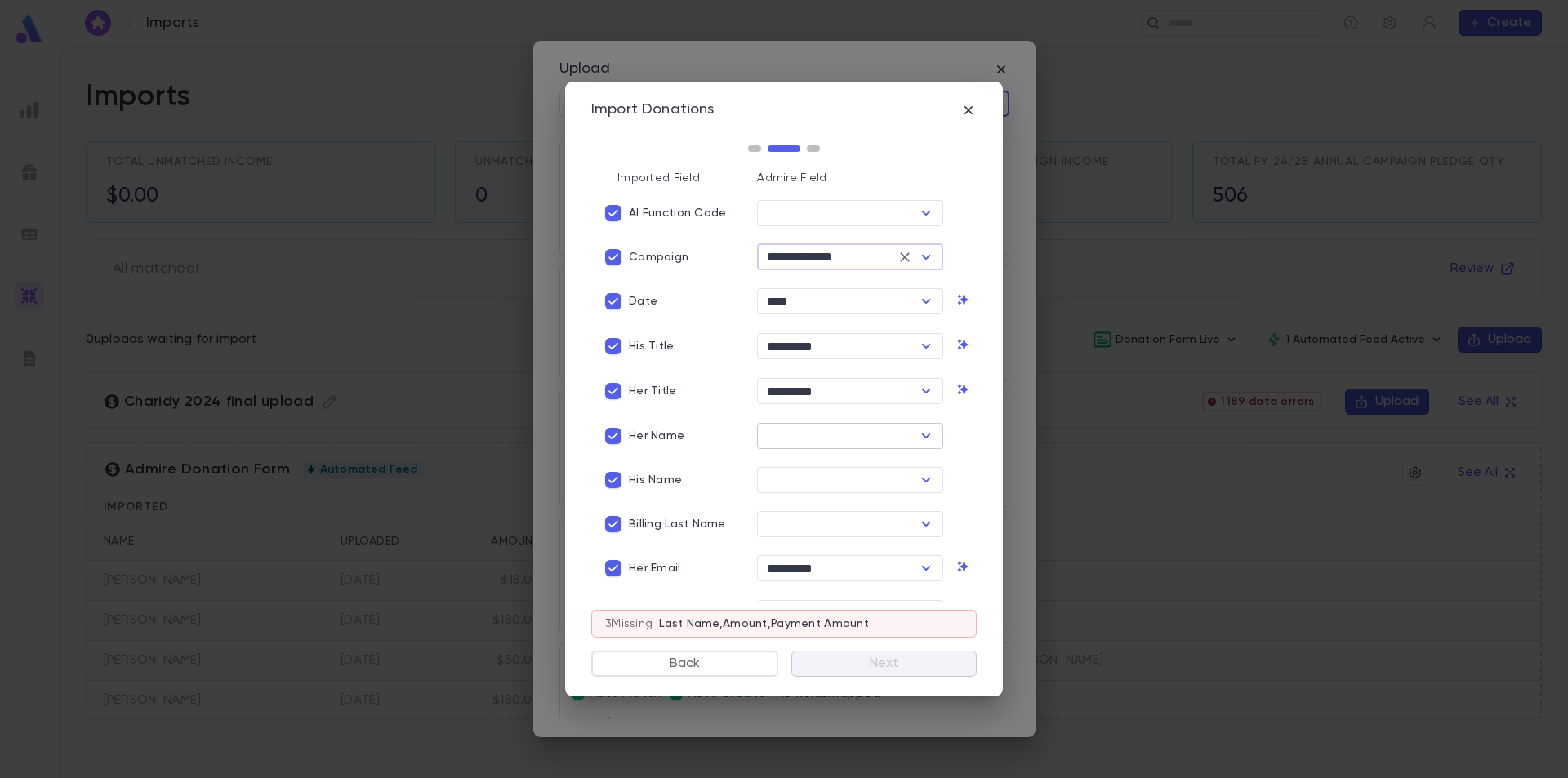
click at [916, 435] on icon "Open" at bounding box center [926, 436] width 20 height 20
type input "**********"
click at [855, 501] on li "Her First Name" at bounding box center [846, 495] width 183 height 27
type input "**********"
click at [848, 476] on input "text" at bounding box center [837, 479] width 150 height 23
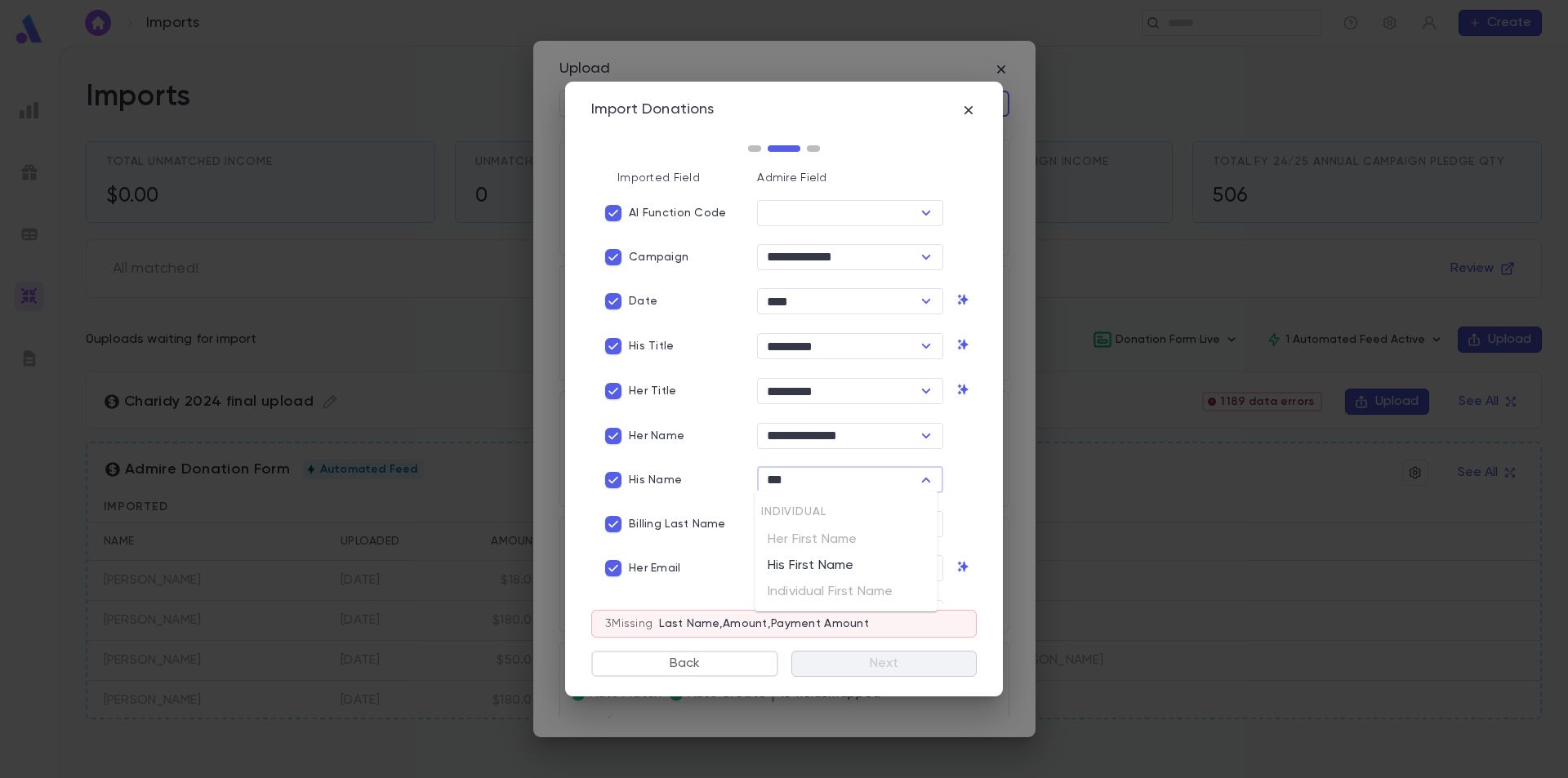
click at [845, 558] on li "His First Name" at bounding box center [846, 566] width 183 height 27
type input "**********"
click at [841, 521] on input "text" at bounding box center [837, 524] width 150 height 23
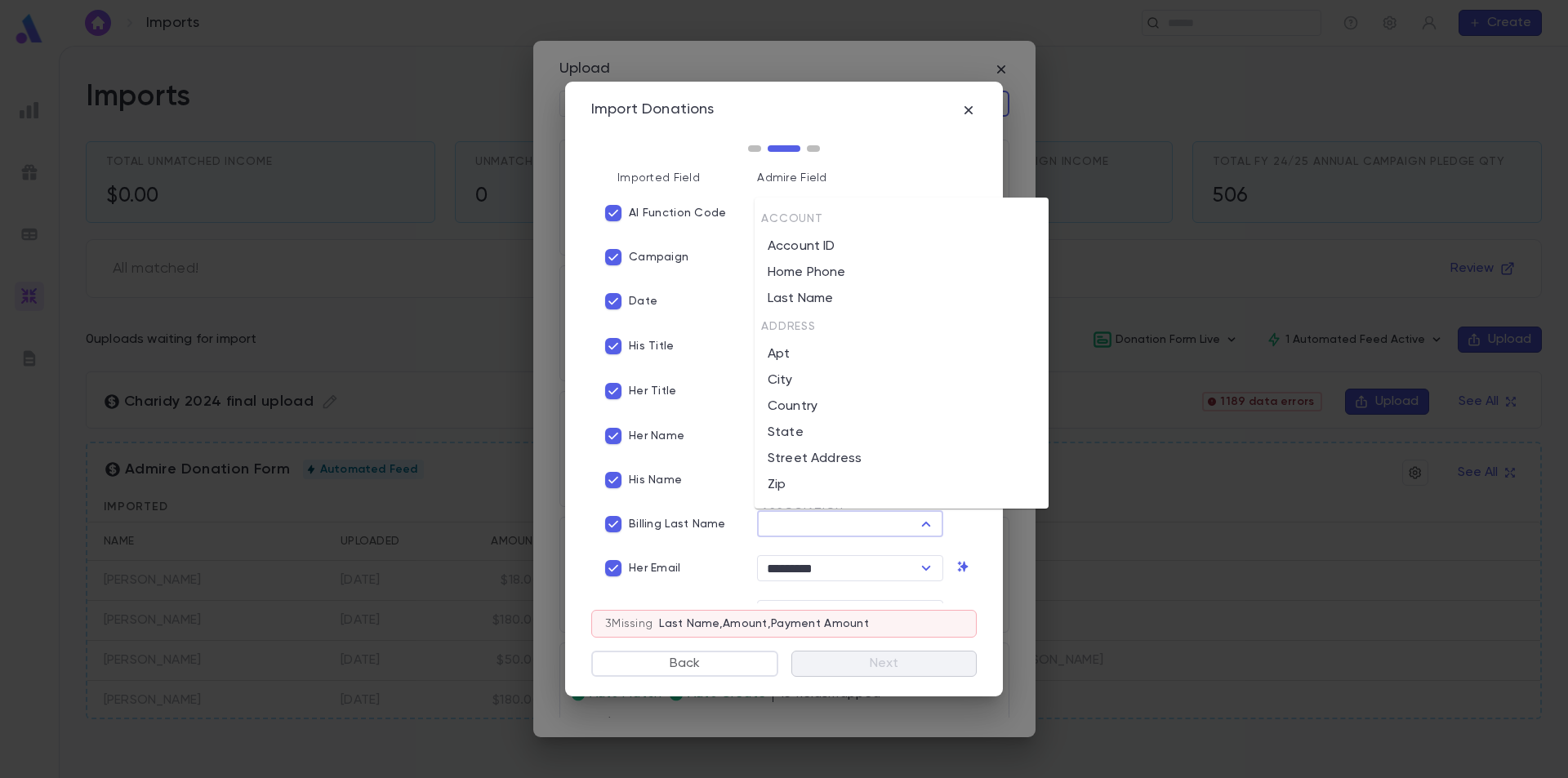
click at [850, 297] on li "Last Name" at bounding box center [901, 299] width 294 height 27
type input "*********"
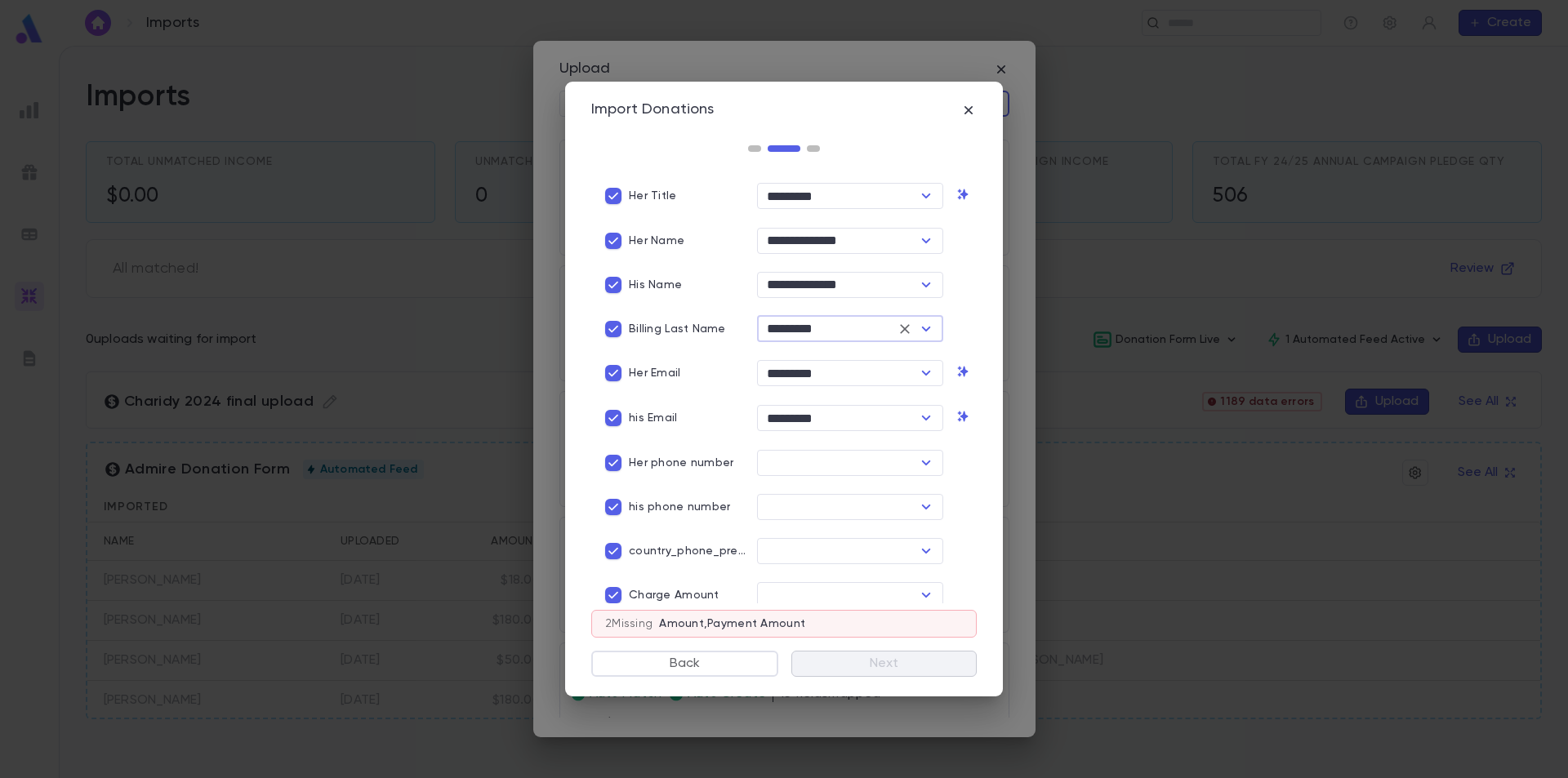
scroll to position [245, 0]
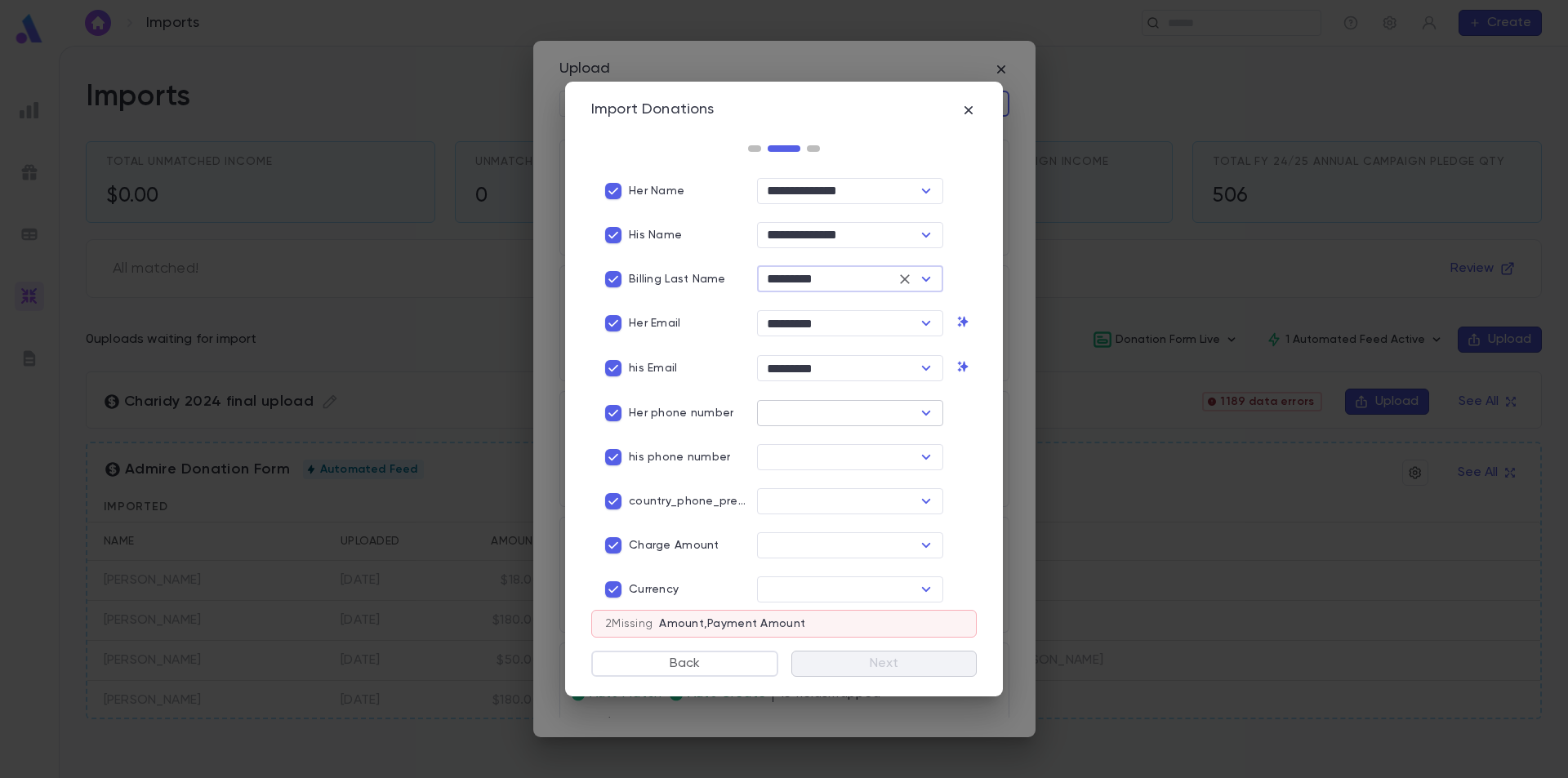
click at [809, 405] on input "text" at bounding box center [837, 412] width 150 height 23
type input "*"
click at [799, 473] on li "Her Cell" at bounding box center [846, 471] width 183 height 27
type input "********"
click at [806, 457] on input "text" at bounding box center [837, 457] width 150 height 23
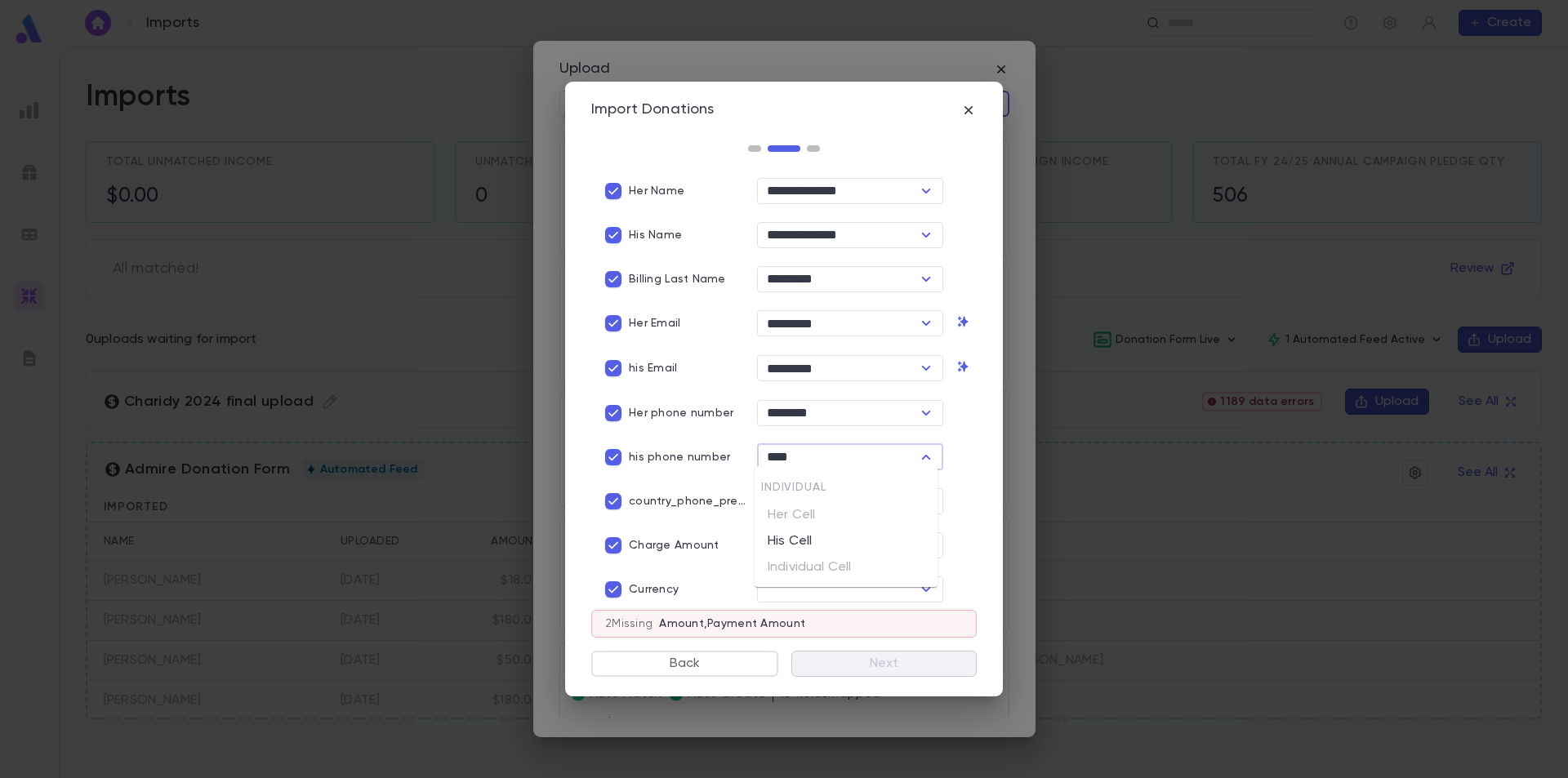
click at [774, 541] on li "His Cell" at bounding box center [846, 541] width 183 height 27
type input "********"
click at [795, 545] on input "text" at bounding box center [837, 545] width 150 height 23
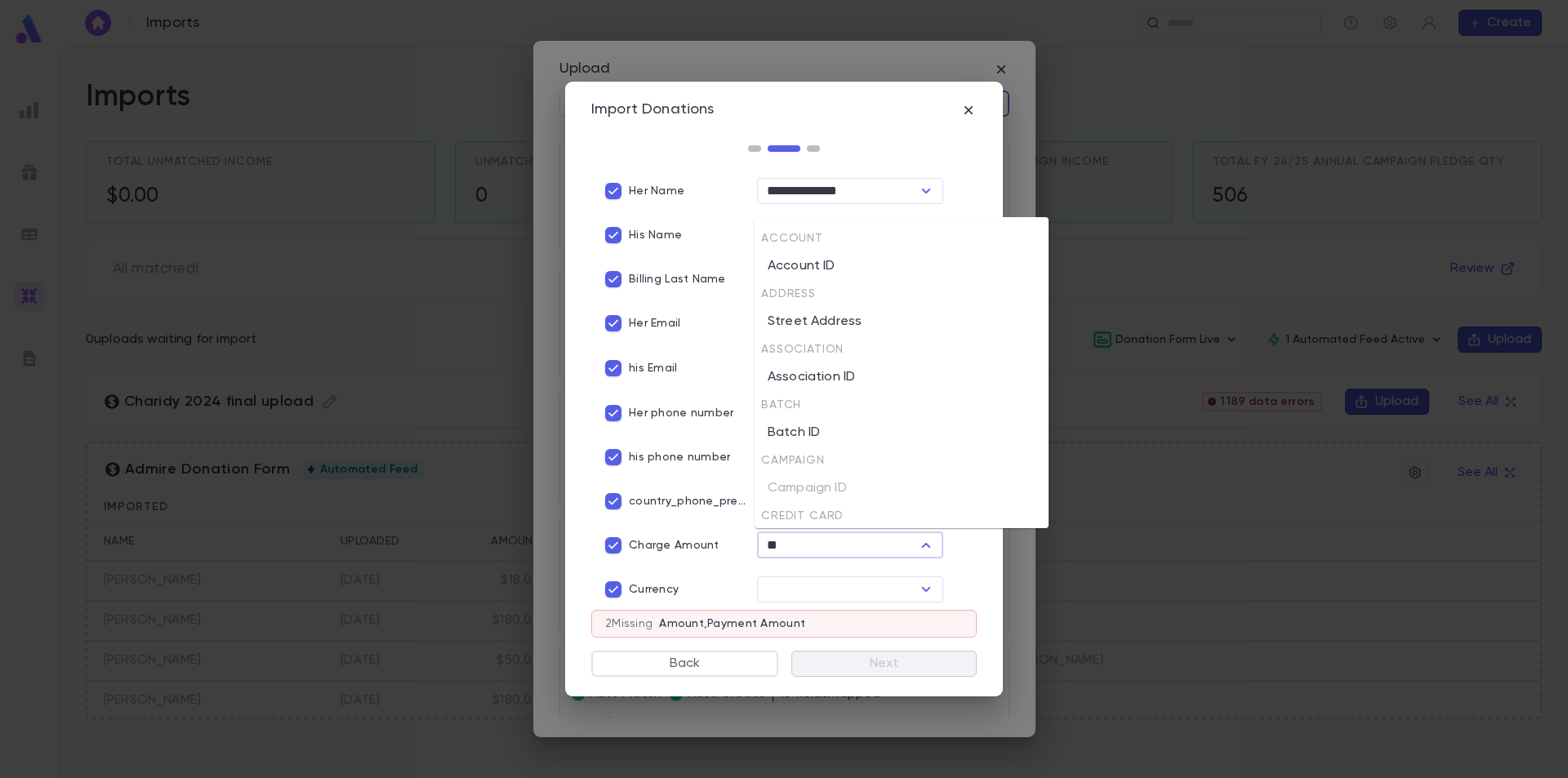
type input "*"
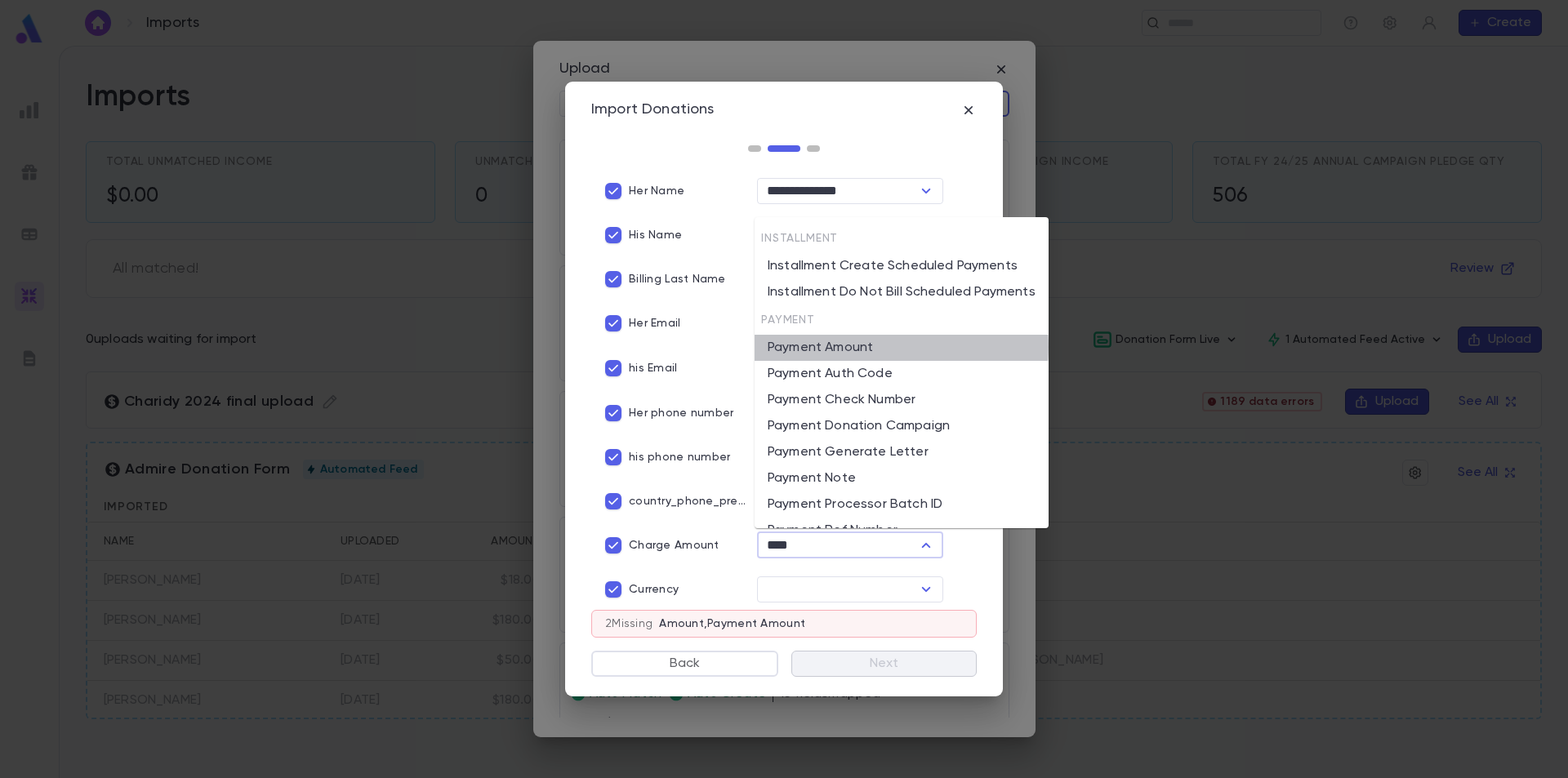
click at [868, 347] on li "Payment Amount" at bounding box center [901, 348] width 294 height 27
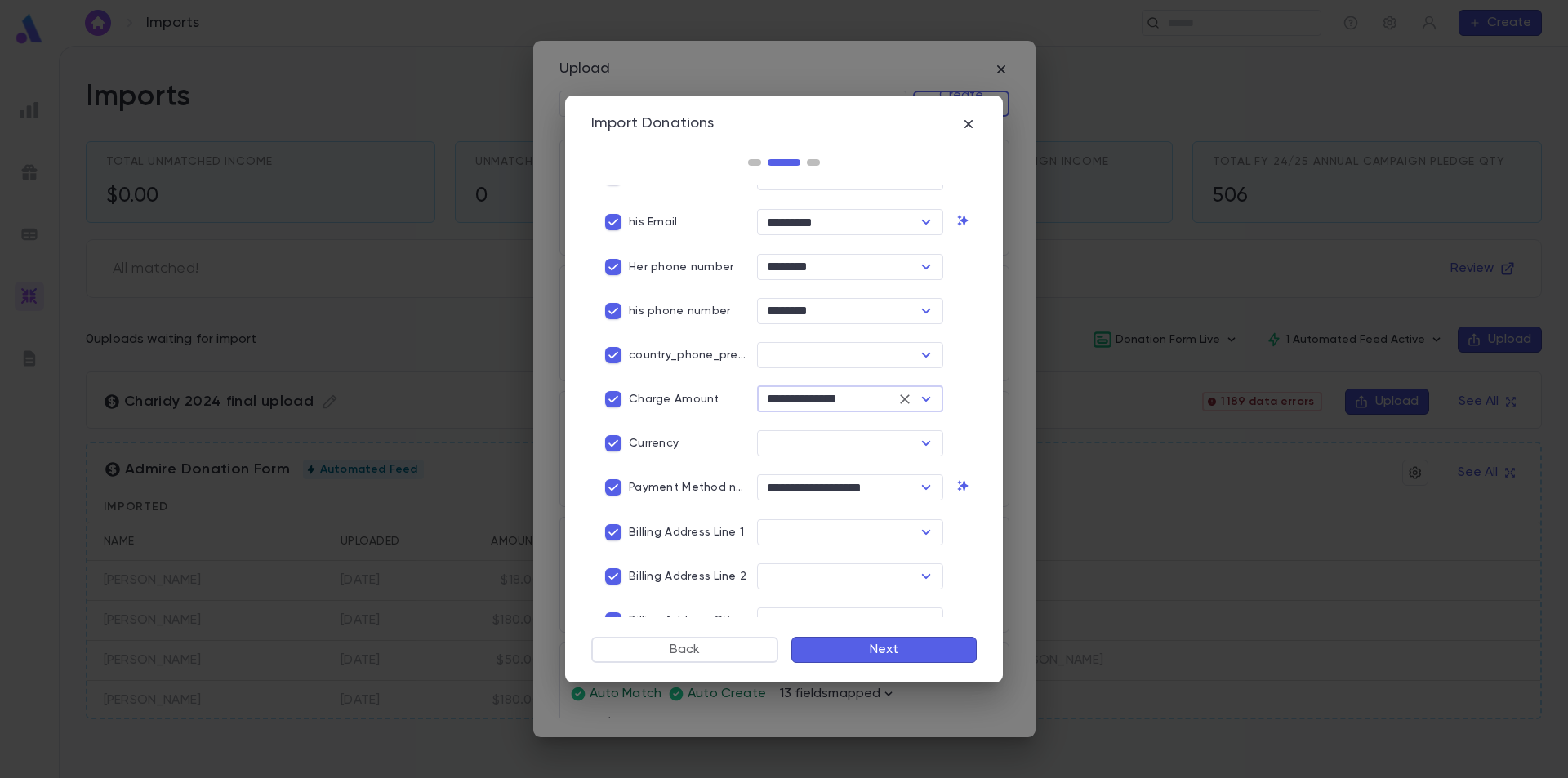
scroll to position [408, 0]
type input "**********"
click at [859, 527] on input "text" at bounding box center [837, 529] width 150 height 23
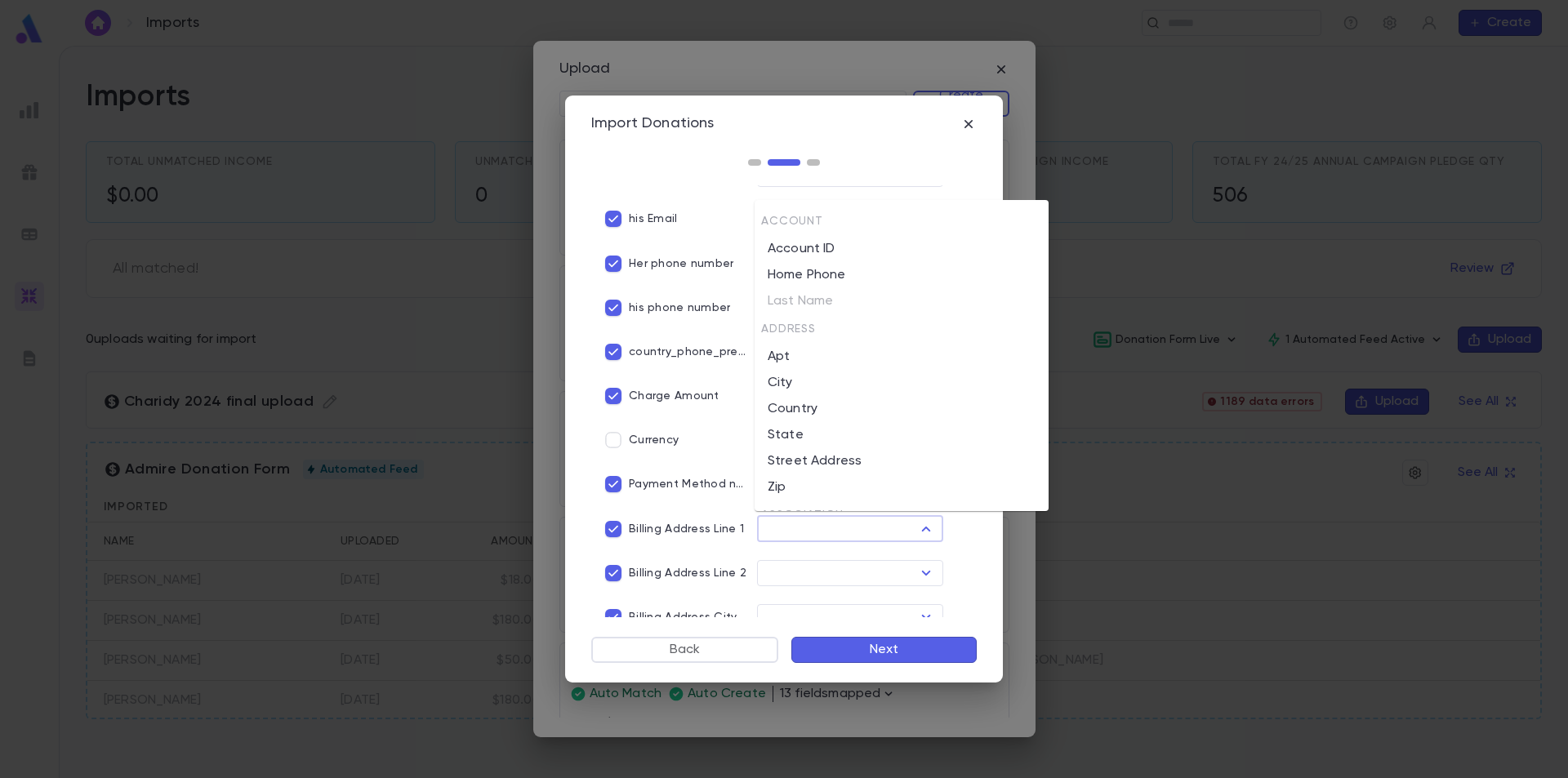
click at [853, 460] on li "Street Address" at bounding box center [901, 461] width 294 height 27
type input "**********"
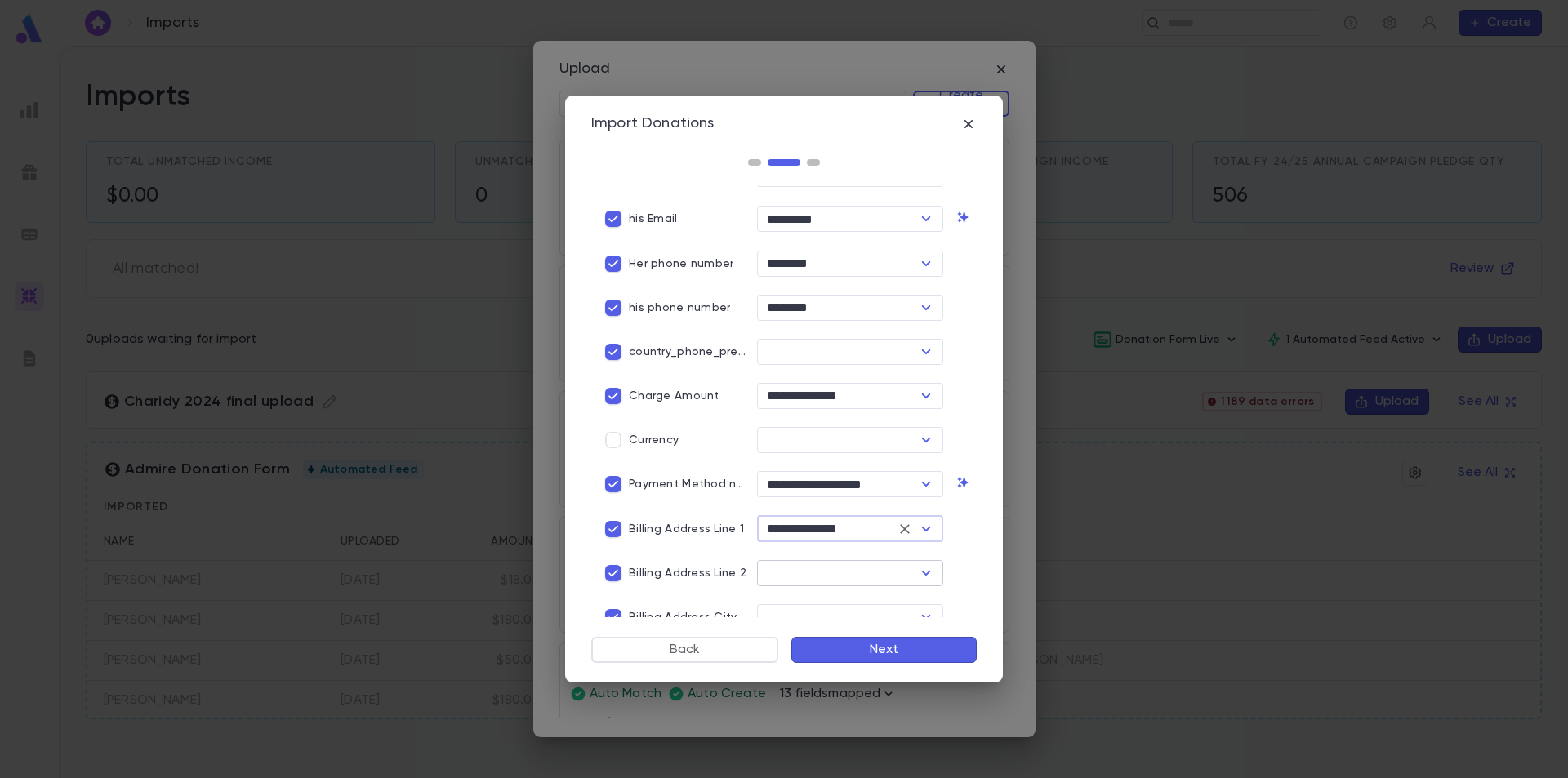
click at [849, 570] on input "text" at bounding box center [837, 573] width 150 height 23
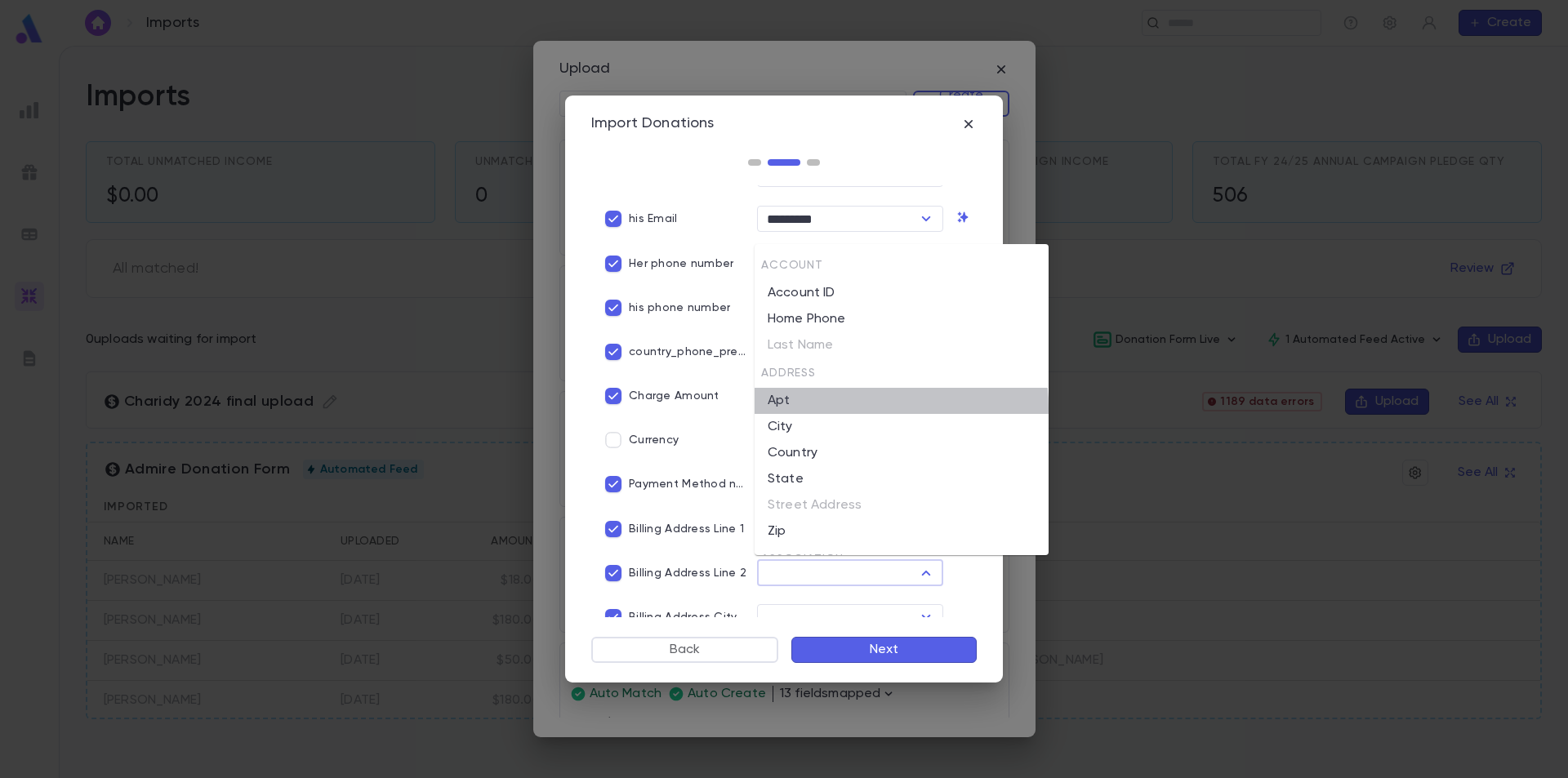
click at [860, 408] on li "Apt" at bounding box center [901, 400] width 294 height 27
type input "***"
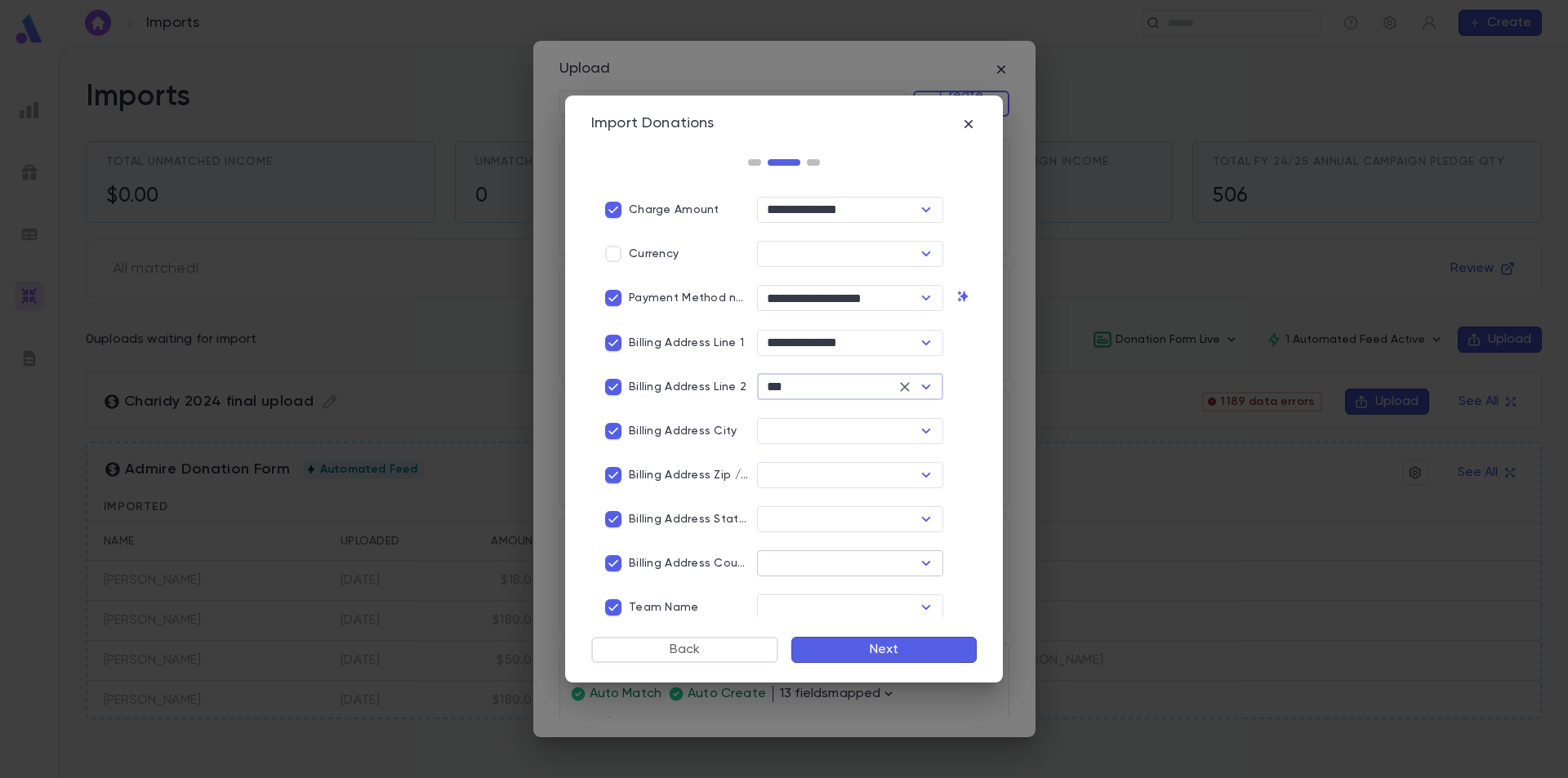
scroll to position [654, 0]
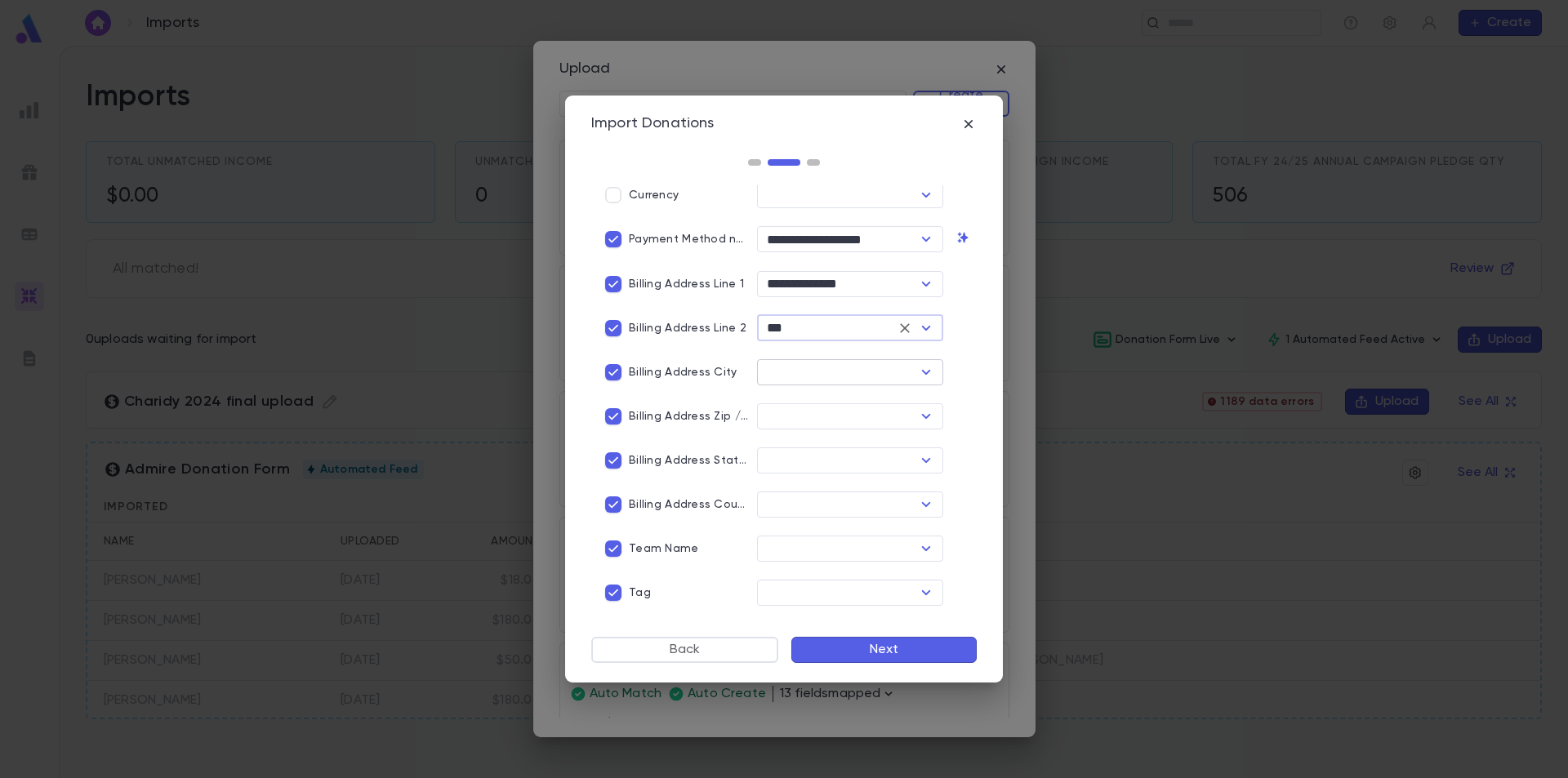
click at [826, 369] on input "text" at bounding box center [837, 372] width 150 height 23
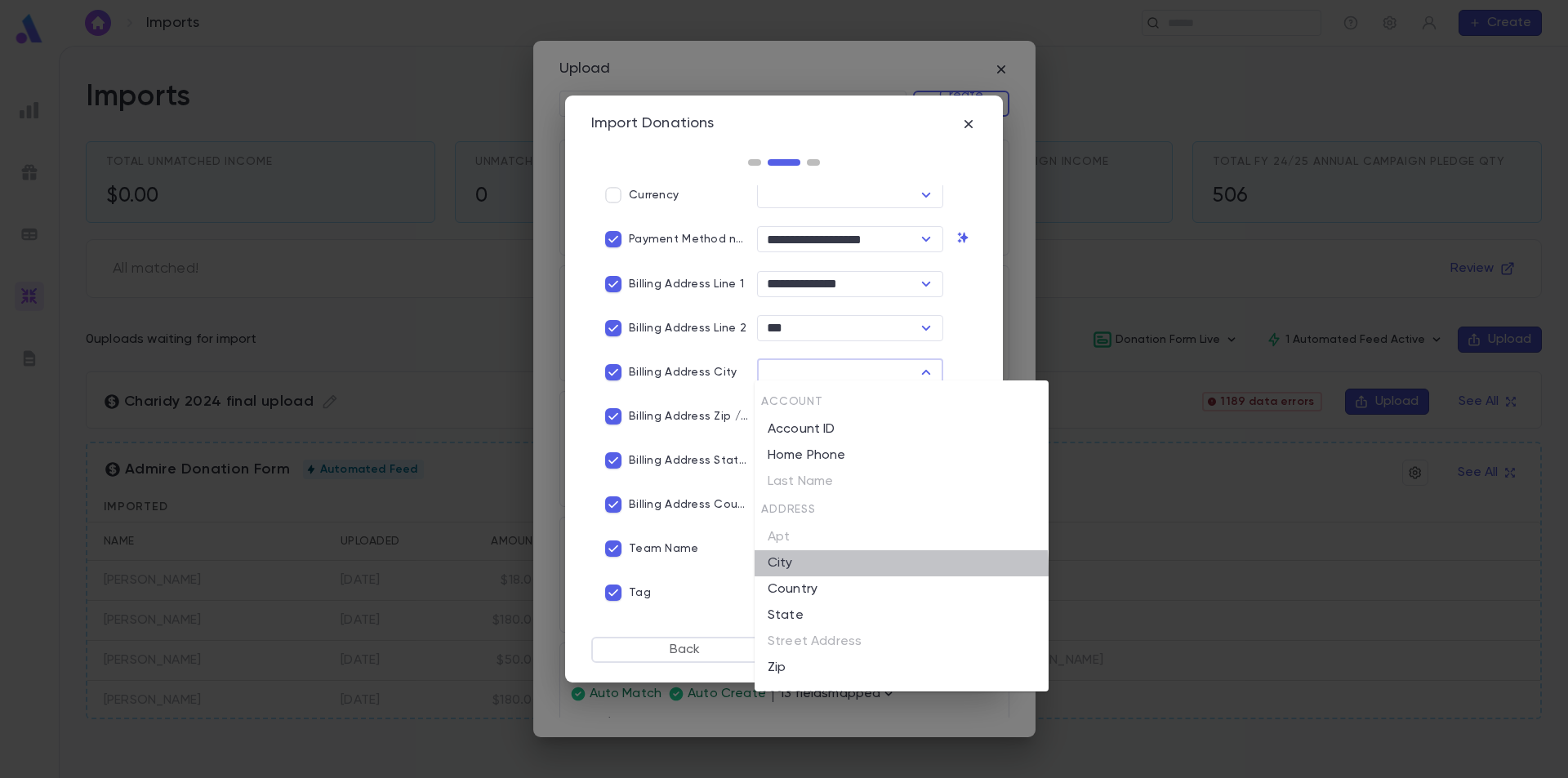
click at [799, 569] on li "City" at bounding box center [901, 563] width 294 height 27
type input "****"
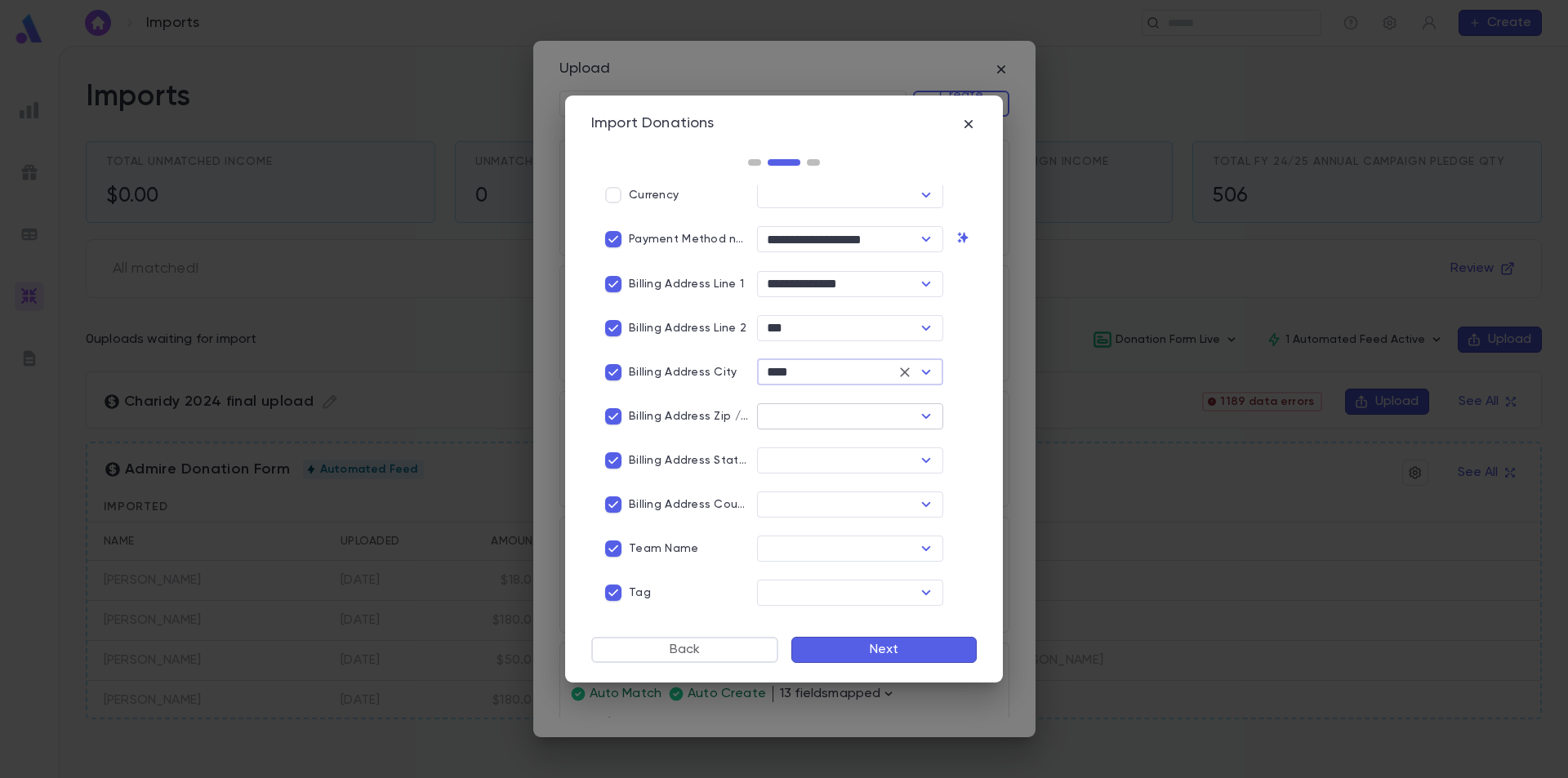
click at [812, 424] on div "​" at bounding box center [850, 416] width 186 height 27
click at [816, 418] on input "text" at bounding box center [837, 416] width 150 height 23
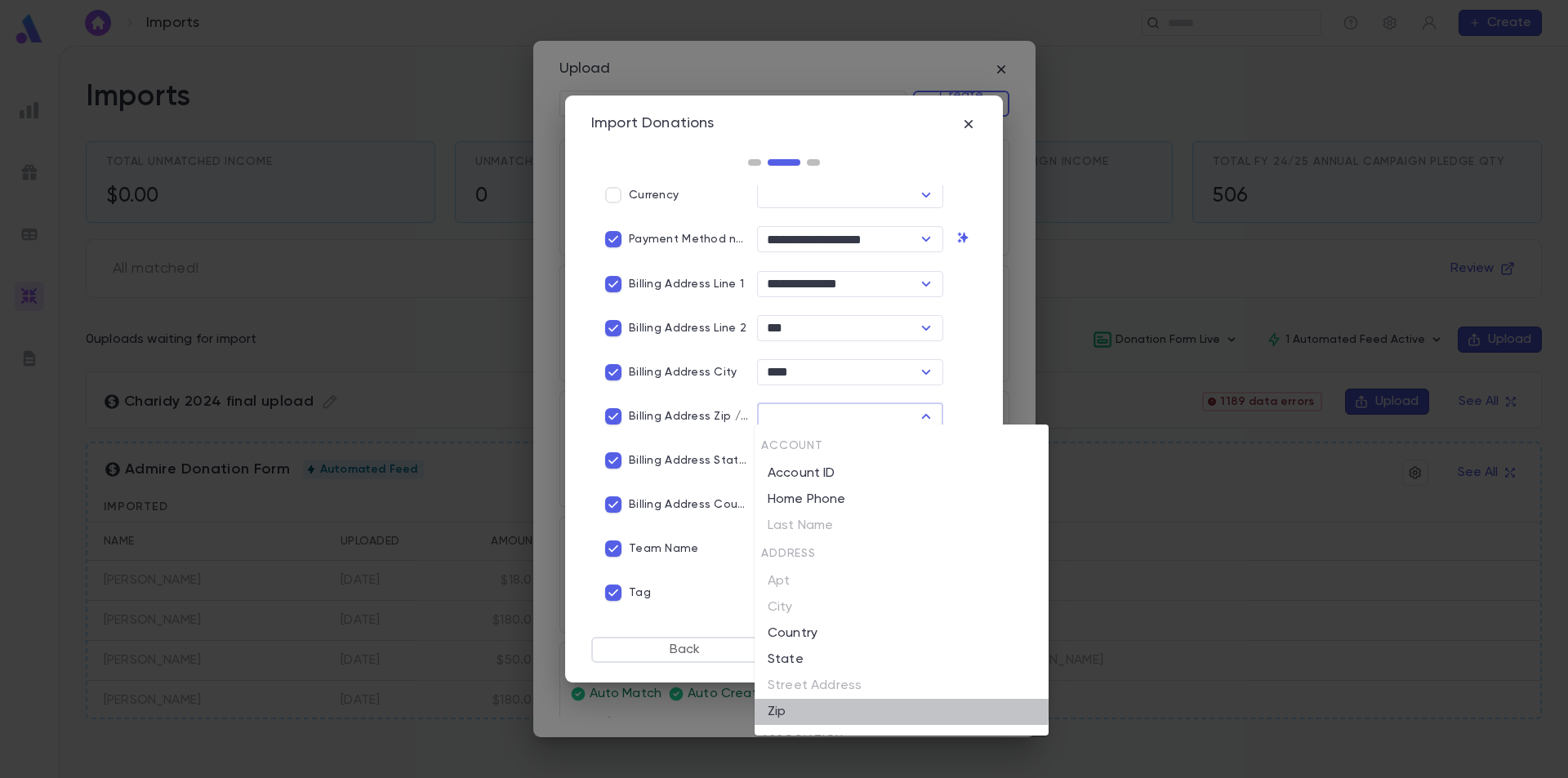
click at [787, 709] on li "Zip" at bounding box center [901, 712] width 294 height 27
type input "***"
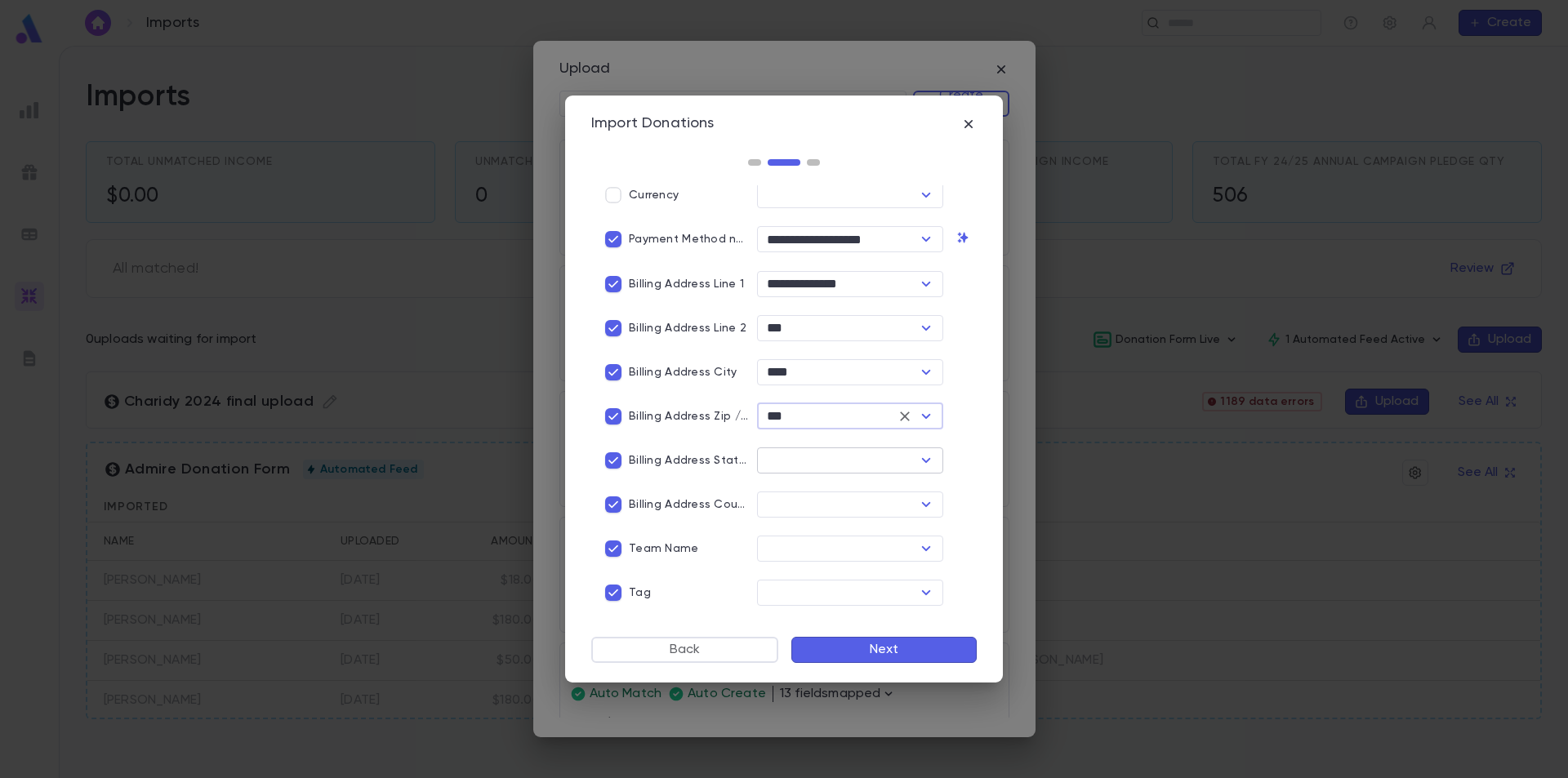
click at [797, 459] on input "text" at bounding box center [837, 460] width 150 height 23
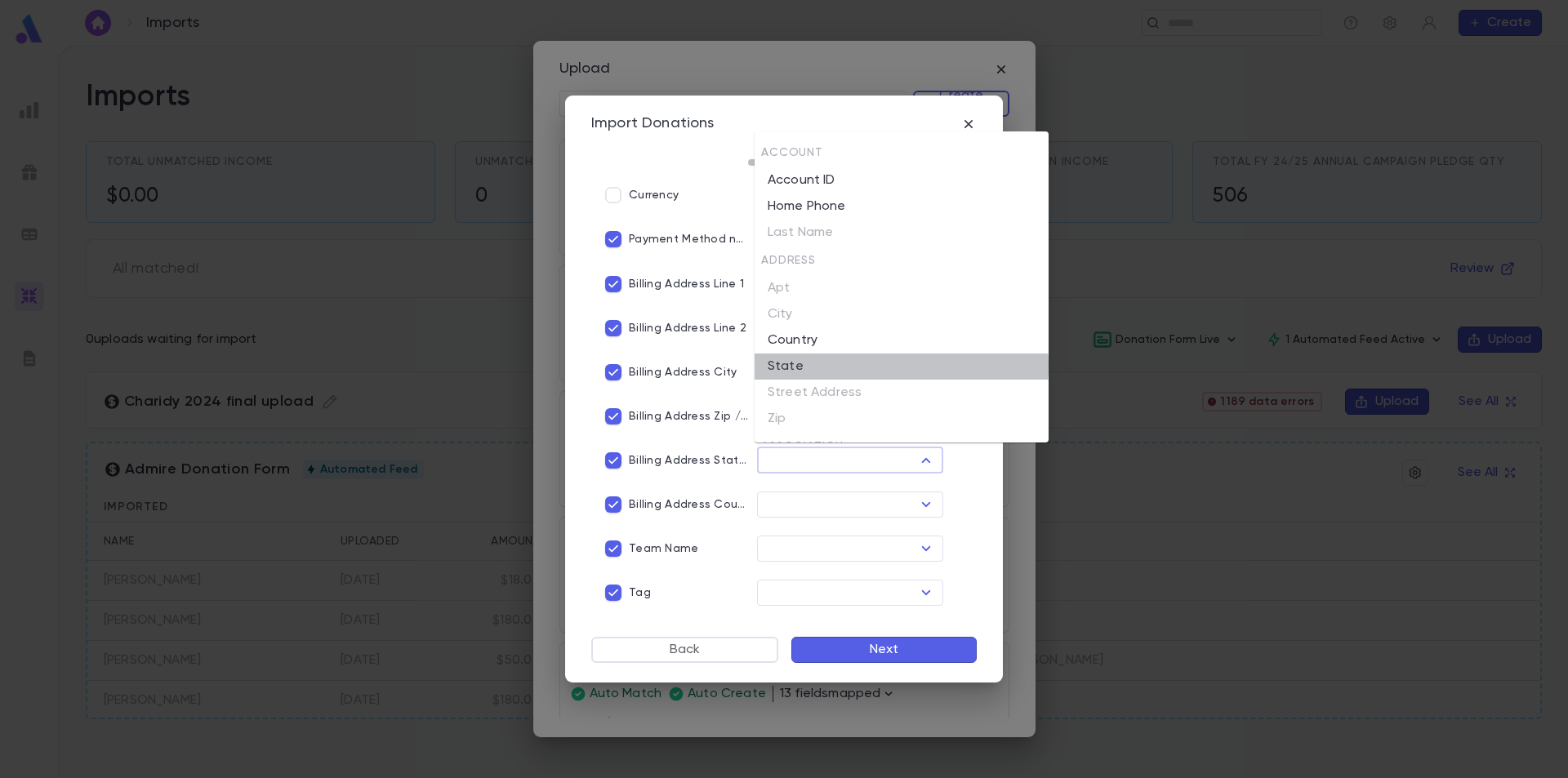
click at [820, 367] on li "State" at bounding box center [901, 367] width 294 height 27
type input "*****"
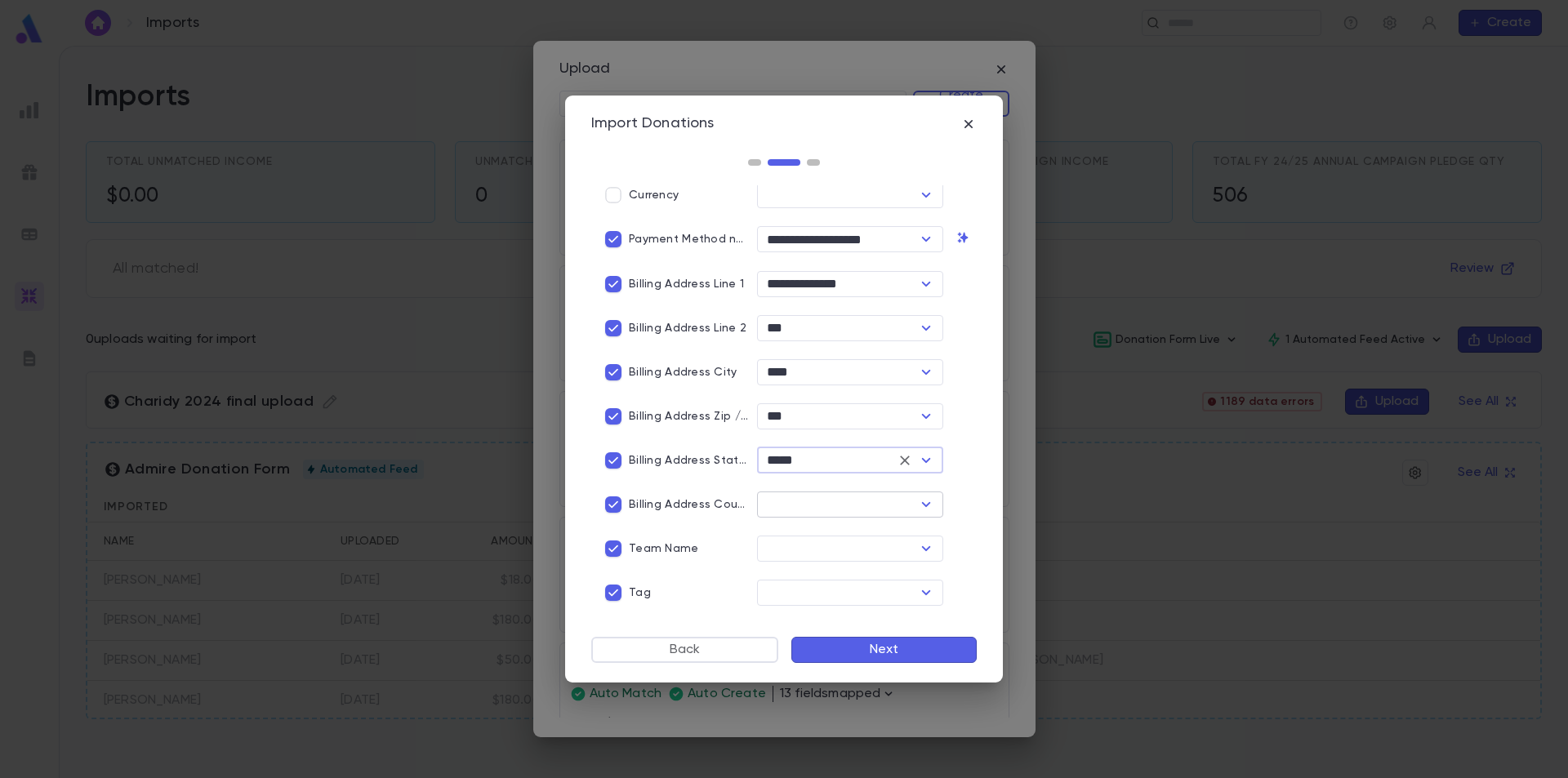
click at [824, 507] on input "text" at bounding box center [837, 504] width 150 height 23
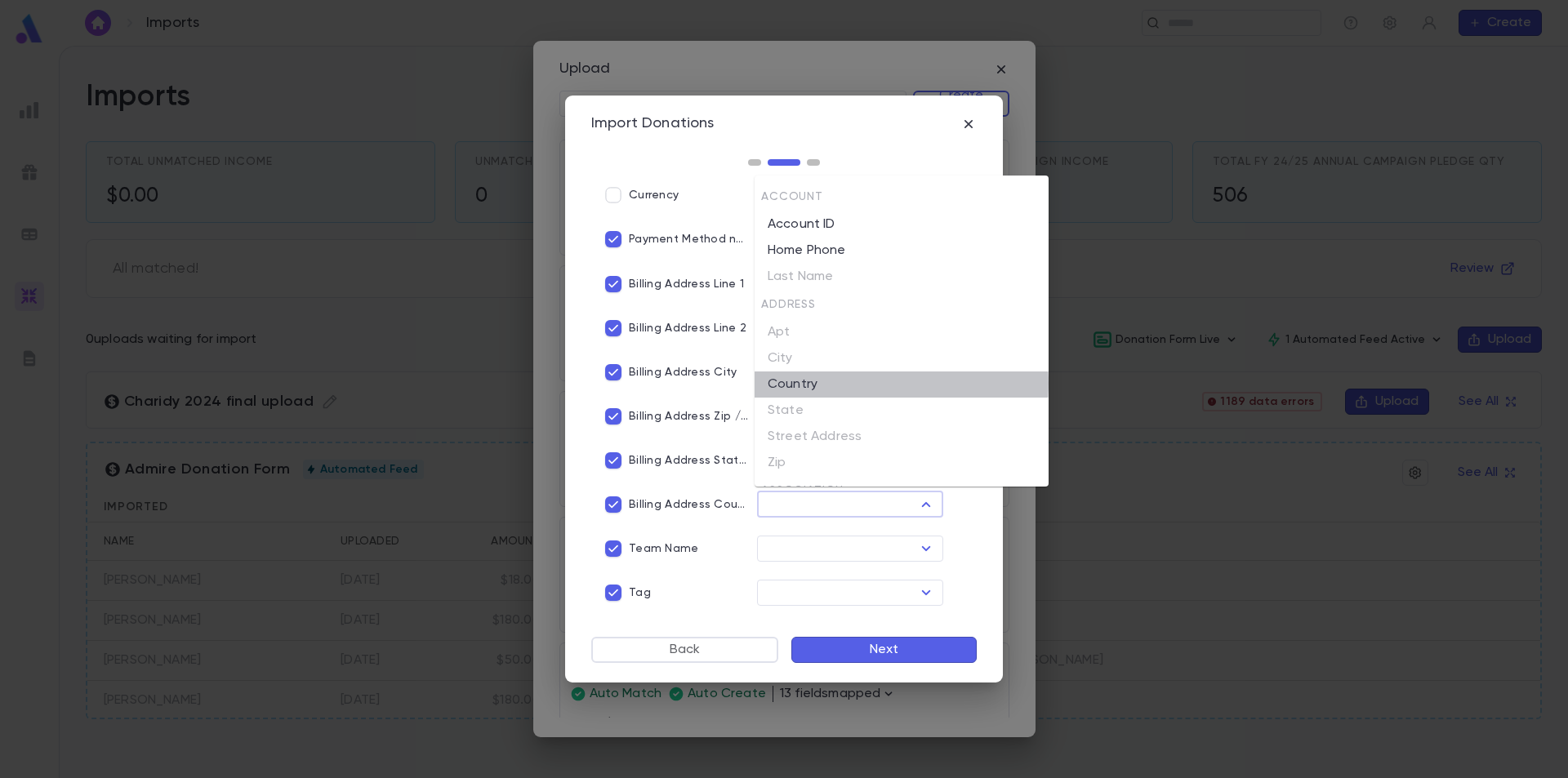
click at [811, 384] on li "Country" at bounding box center [901, 385] width 294 height 27
type input "*******"
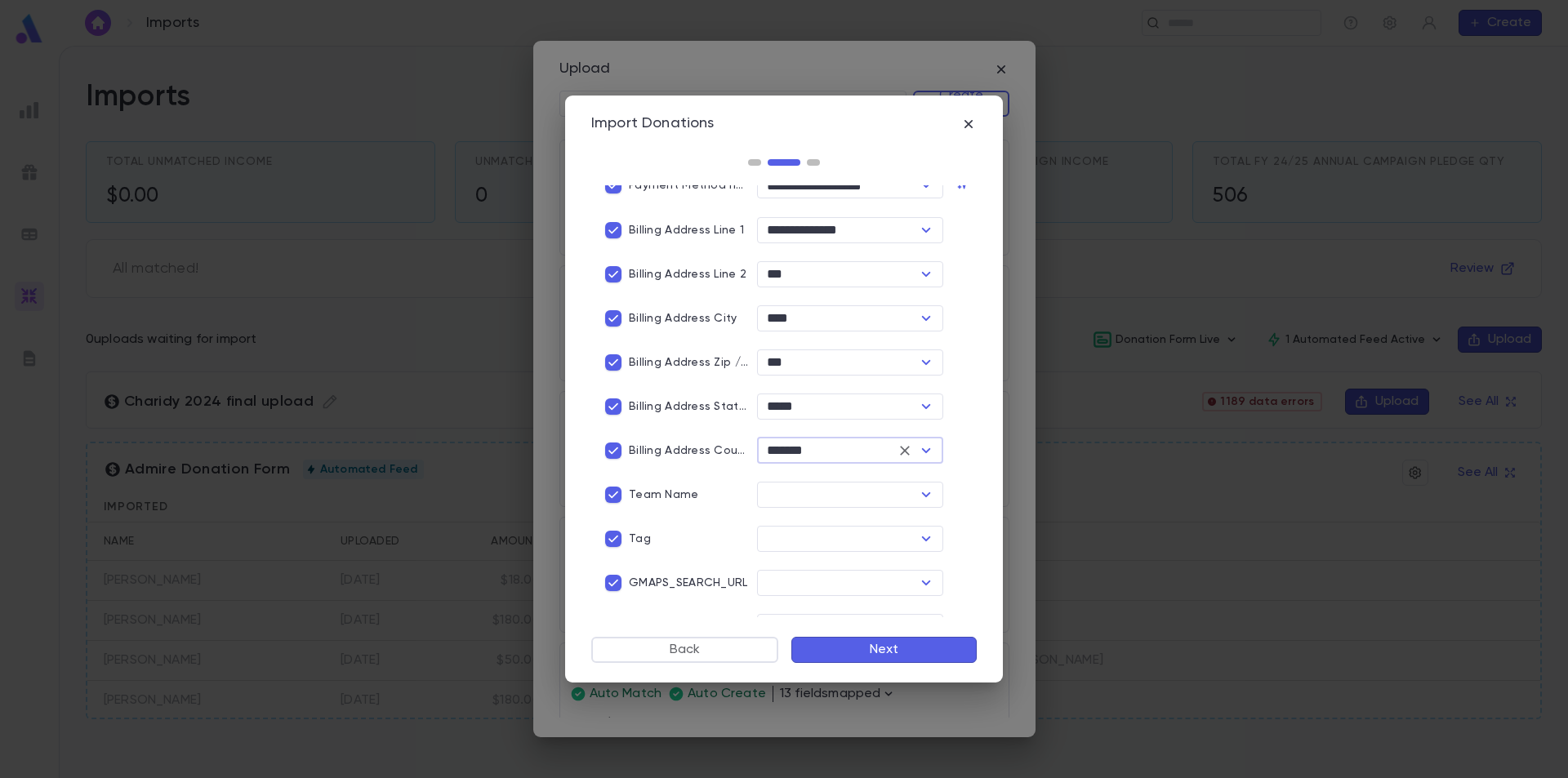
scroll to position [735, 0]
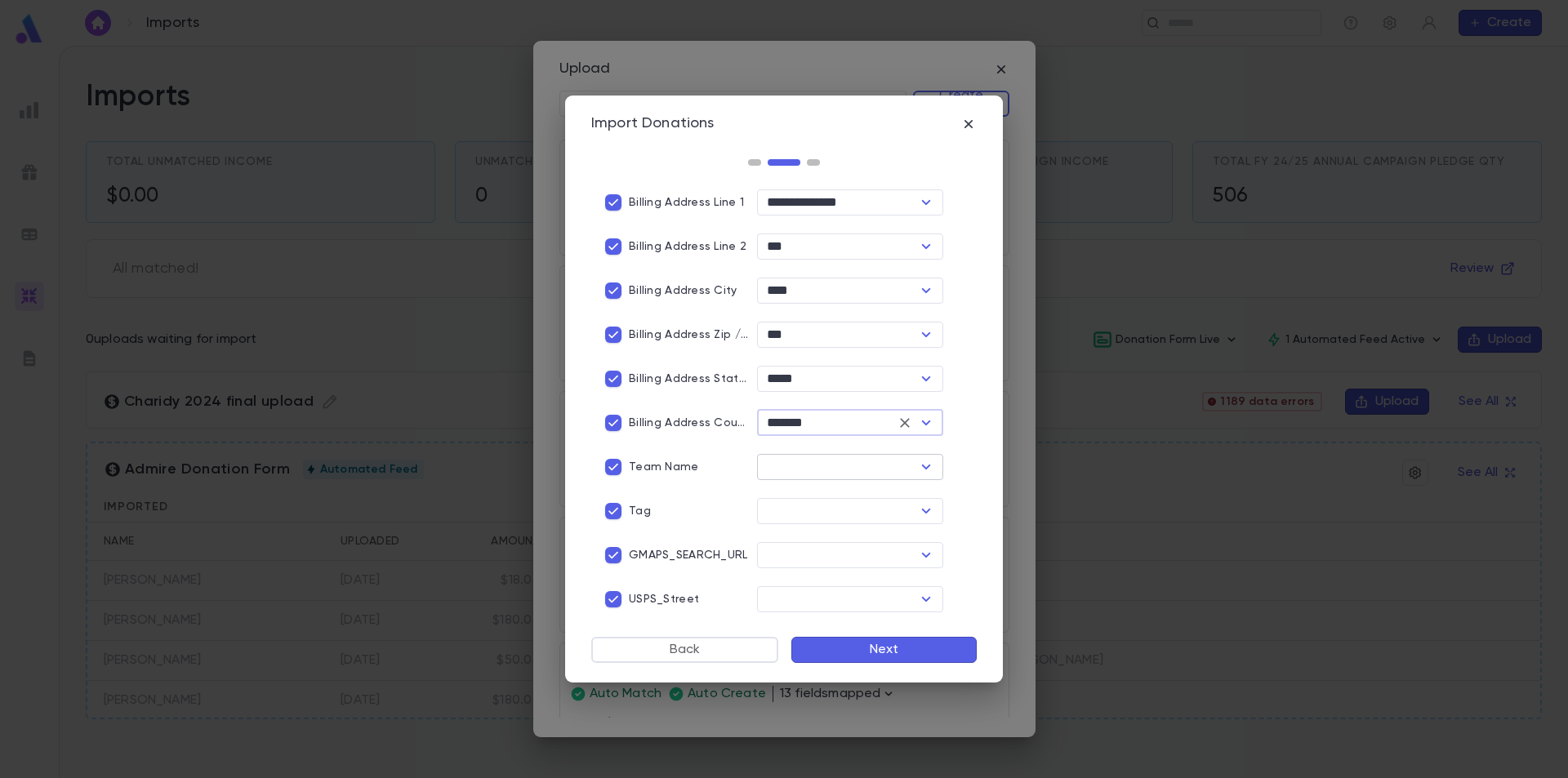
click at [786, 456] on input "text" at bounding box center [837, 466] width 150 height 23
click at [834, 526] on li "Pledge Solicitor" at bounding box center [846, 524] width 183 height 27
type input "**********"
click at [815, 512] on input "text" at bounding box center [837, 511] width 150 height 23
click at [864, 622] on li "Pledge Tags" at bounding box center [846, 624] width 183 height 27
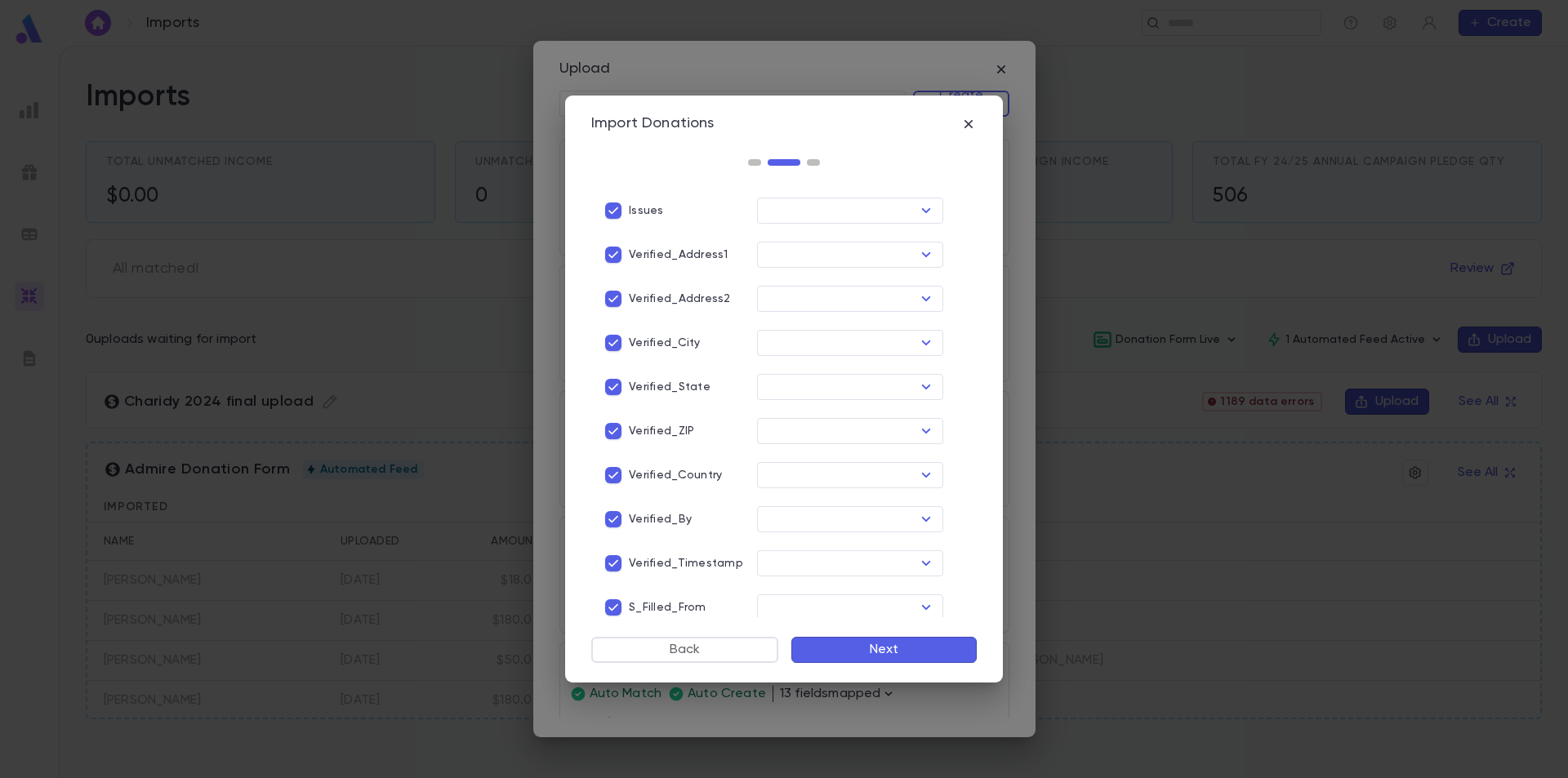
scroll to position [1434, 0]
type input "**********"
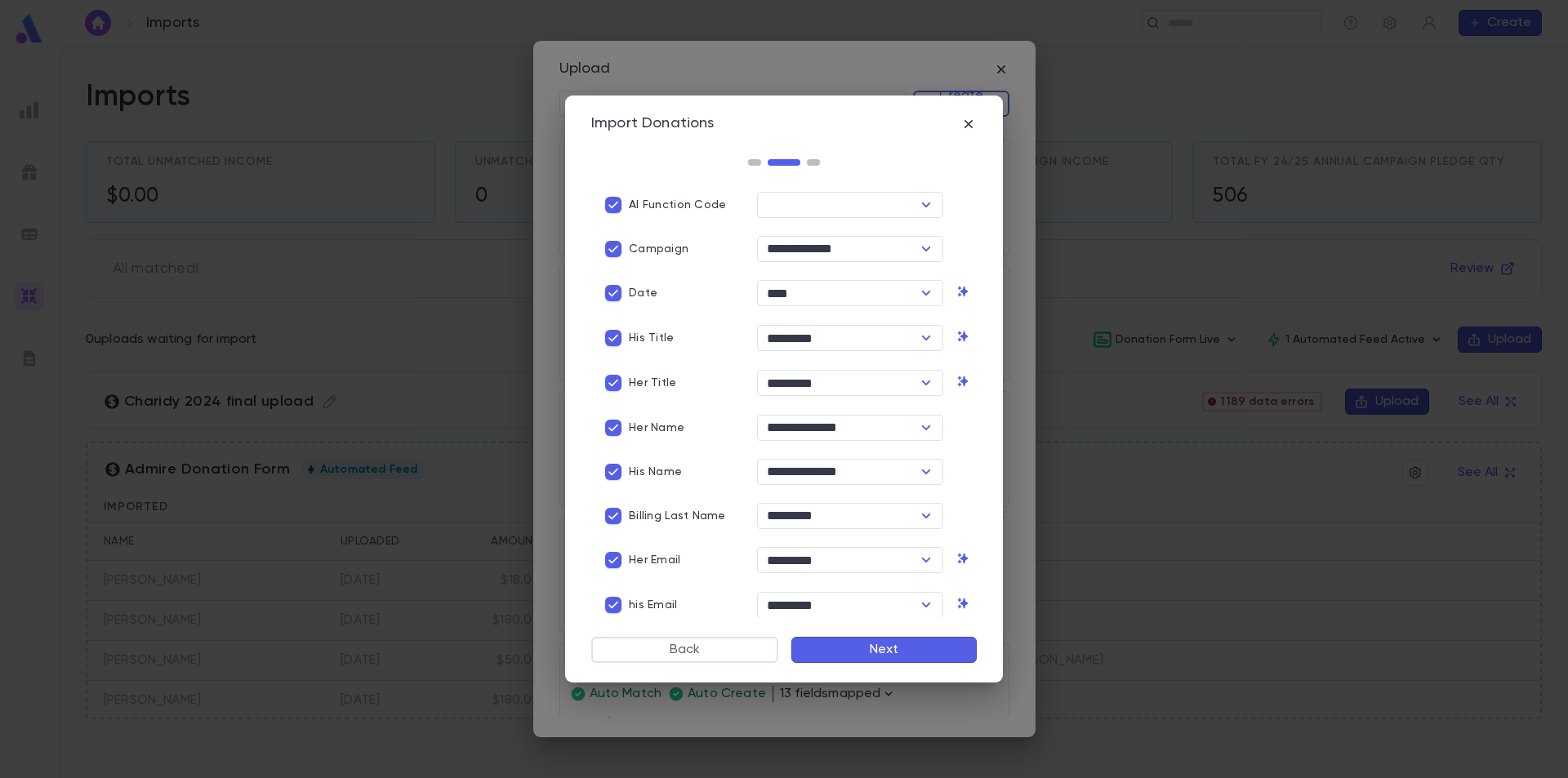
scroll to position [0, 0]
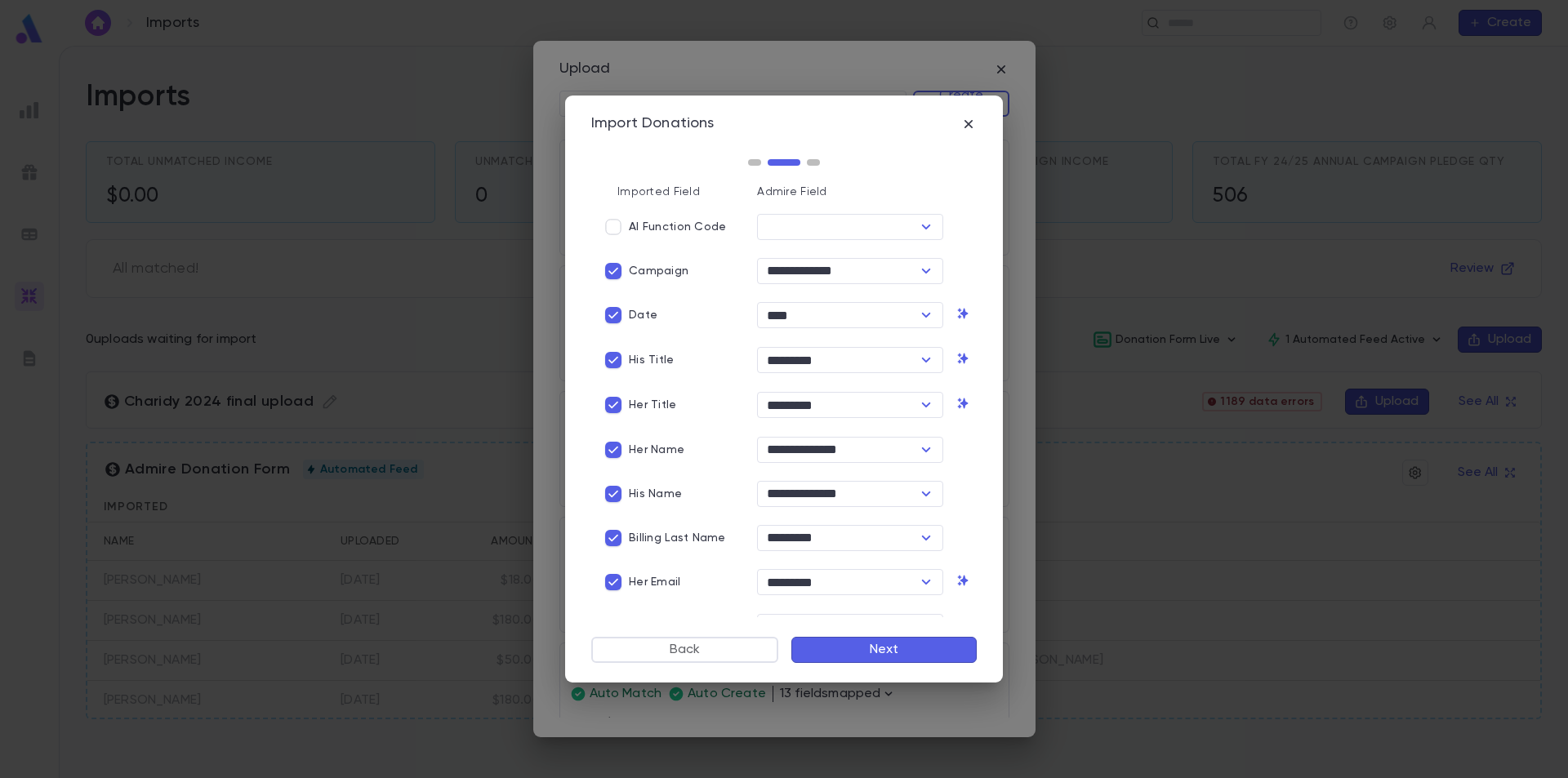
click at [895, 658] on button "Next" at bounding box center [885, 650] width 185 height 27
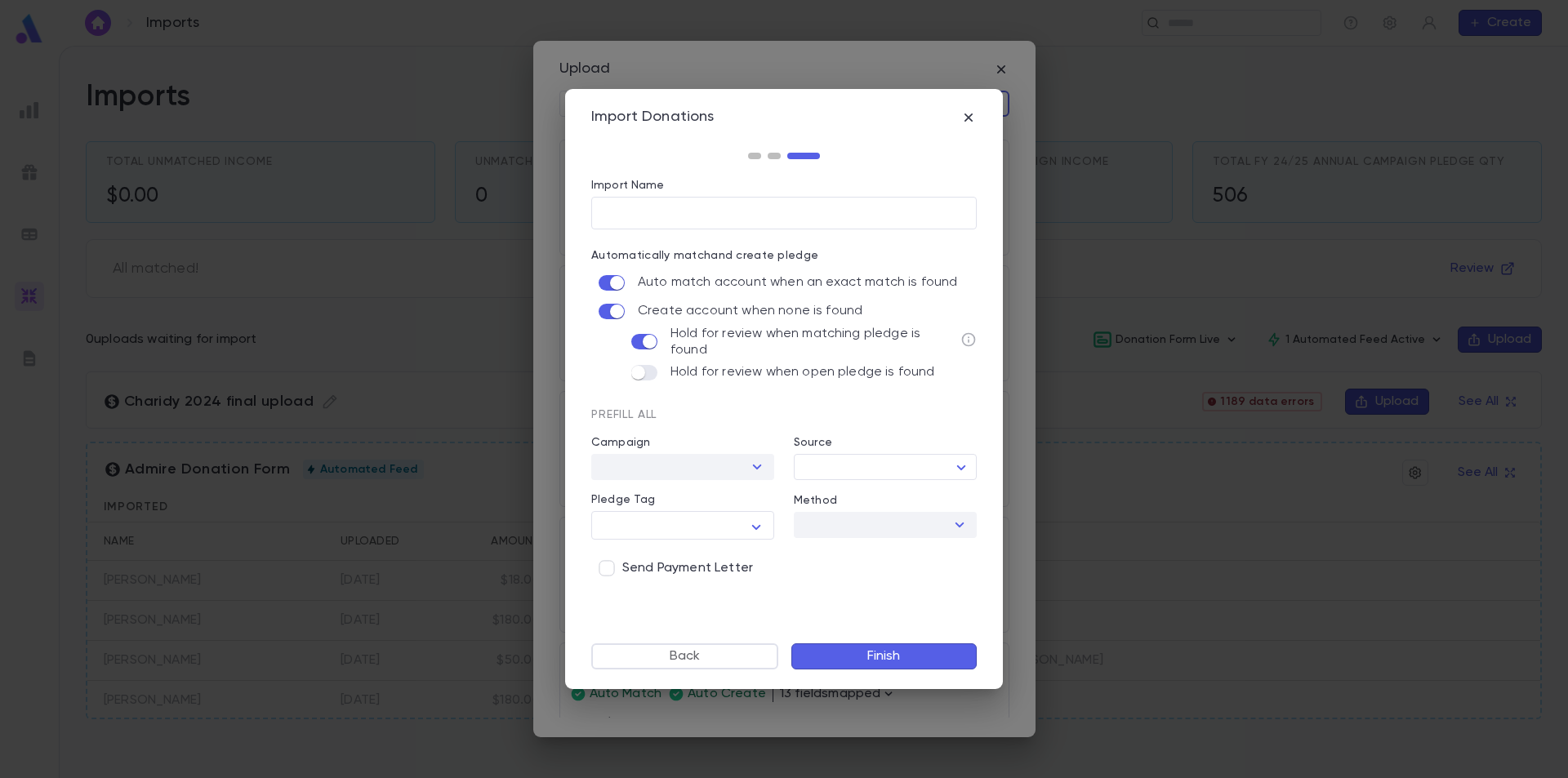
click at [753, 460] on div at bounding box center [756, 466] width 22 height 23
click at [758, 465] on div at bounding box center [756, 466] width 22 height 23
click at [749, 513] on div "* ​" at bounding box center [683, 525] width 183 height 29
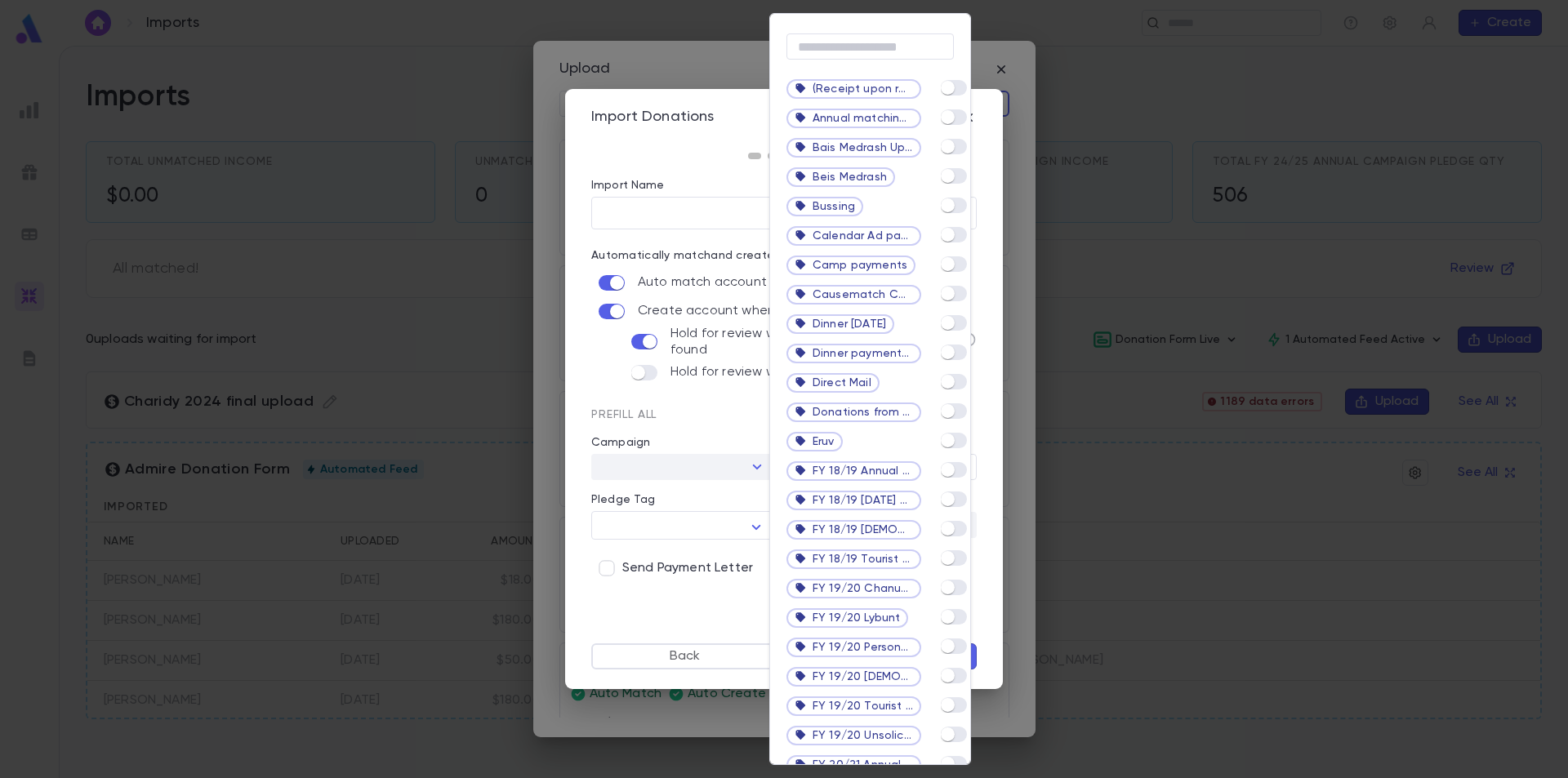
click at [754, 522] on div at bounding box center [784, 389] width 1568 height 778
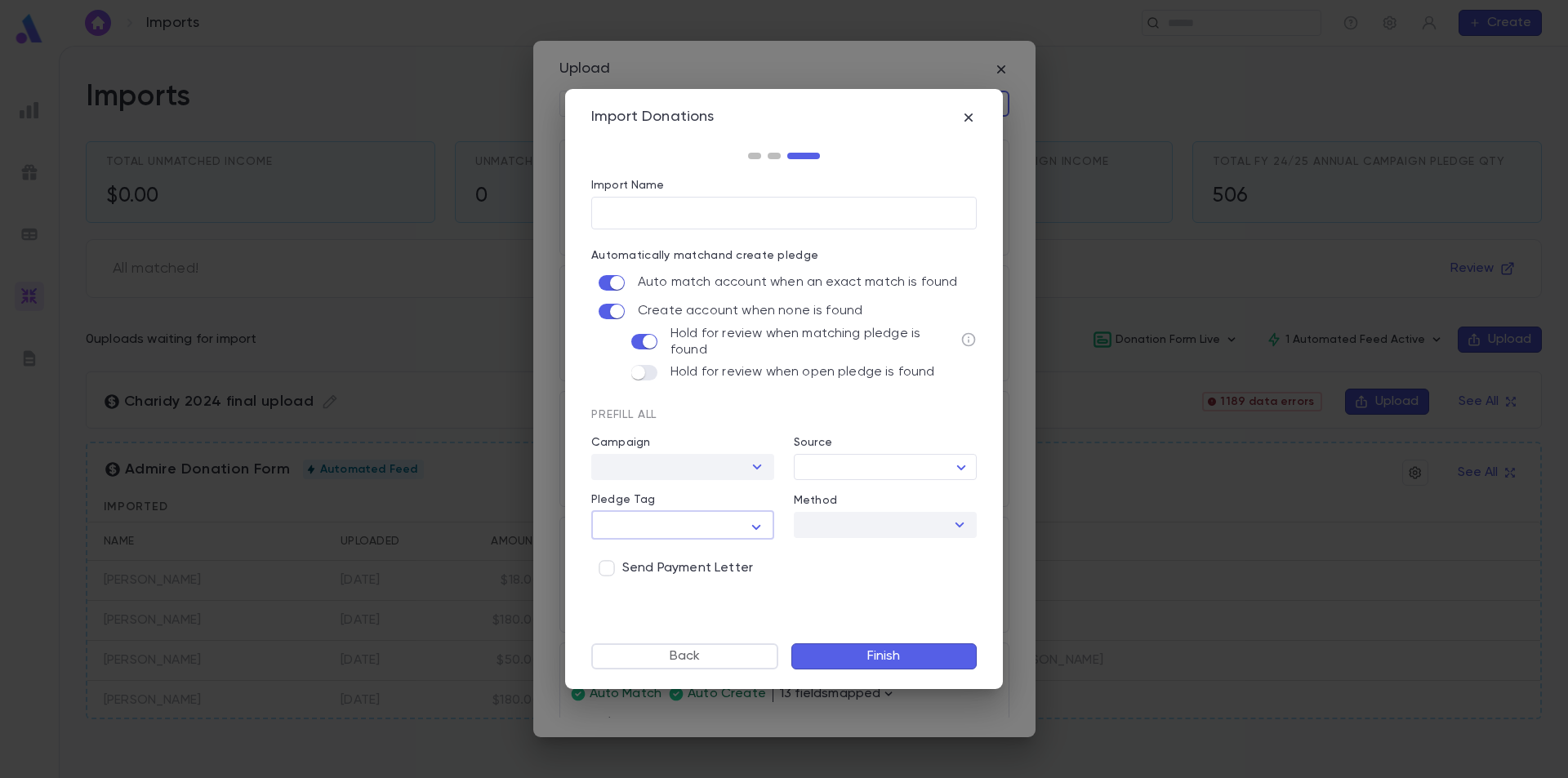
click at [754, 522] on icon "button" at bounding box center [756, 528] width 20 height 20
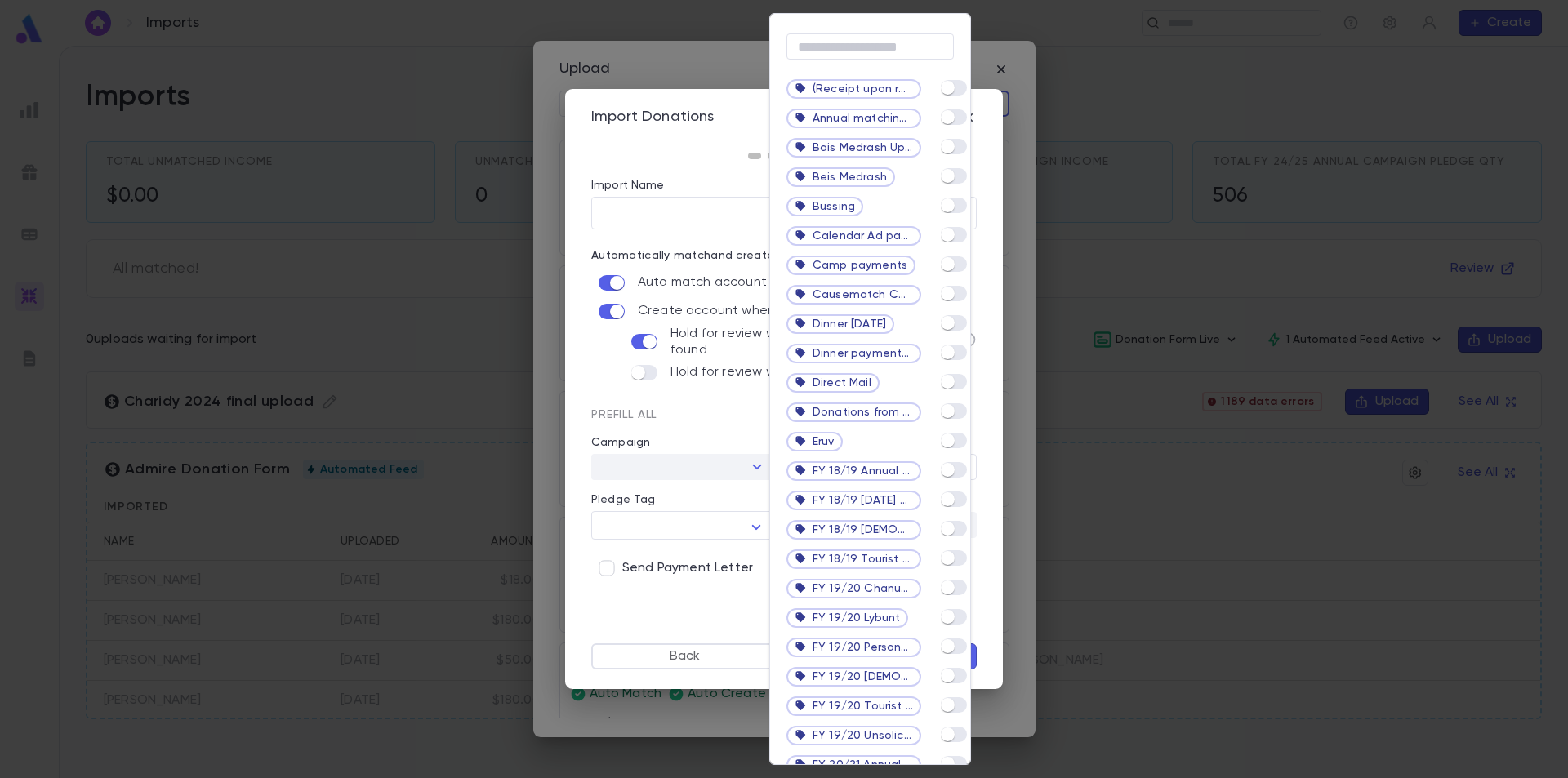
click at [676, 583] on div at bounding box center [784, 389] width 1568 height 778
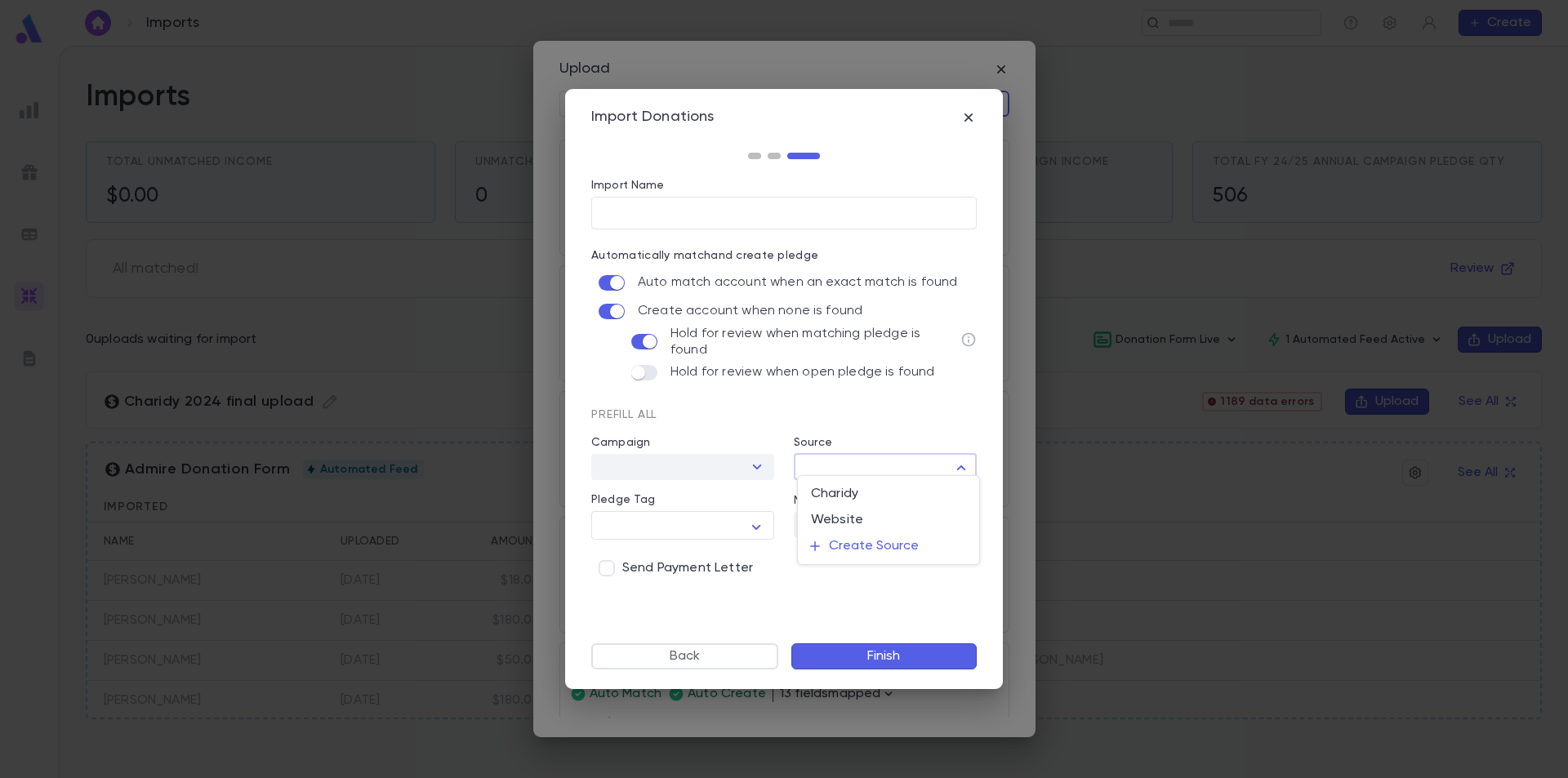
click at [871, 458] on body "Imports ​ Create Imports Total Unmatched Income $0.00 Unmatched Pledge Qty 0 To…" at bounding box center [784, 411] width 1568 height 733
click at [733, 593] on div at bounding box center [784, 389] width 1568 height 778
click at [758, 520] on icon "button" at bounding box center [756, 528] width 20 height 20
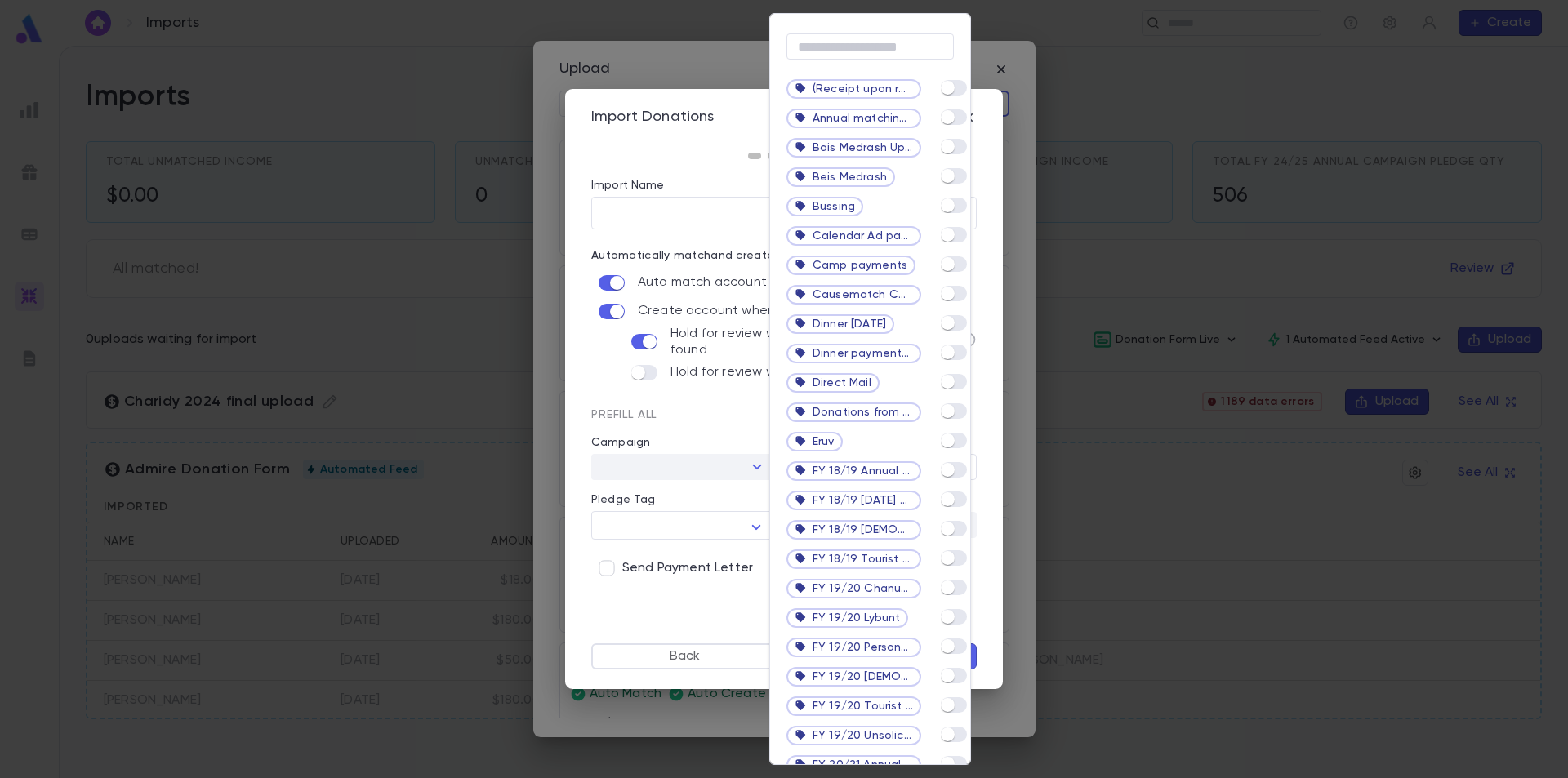
click at [720, 588] on div at bounding box center [784, 389] width 1568 height 778
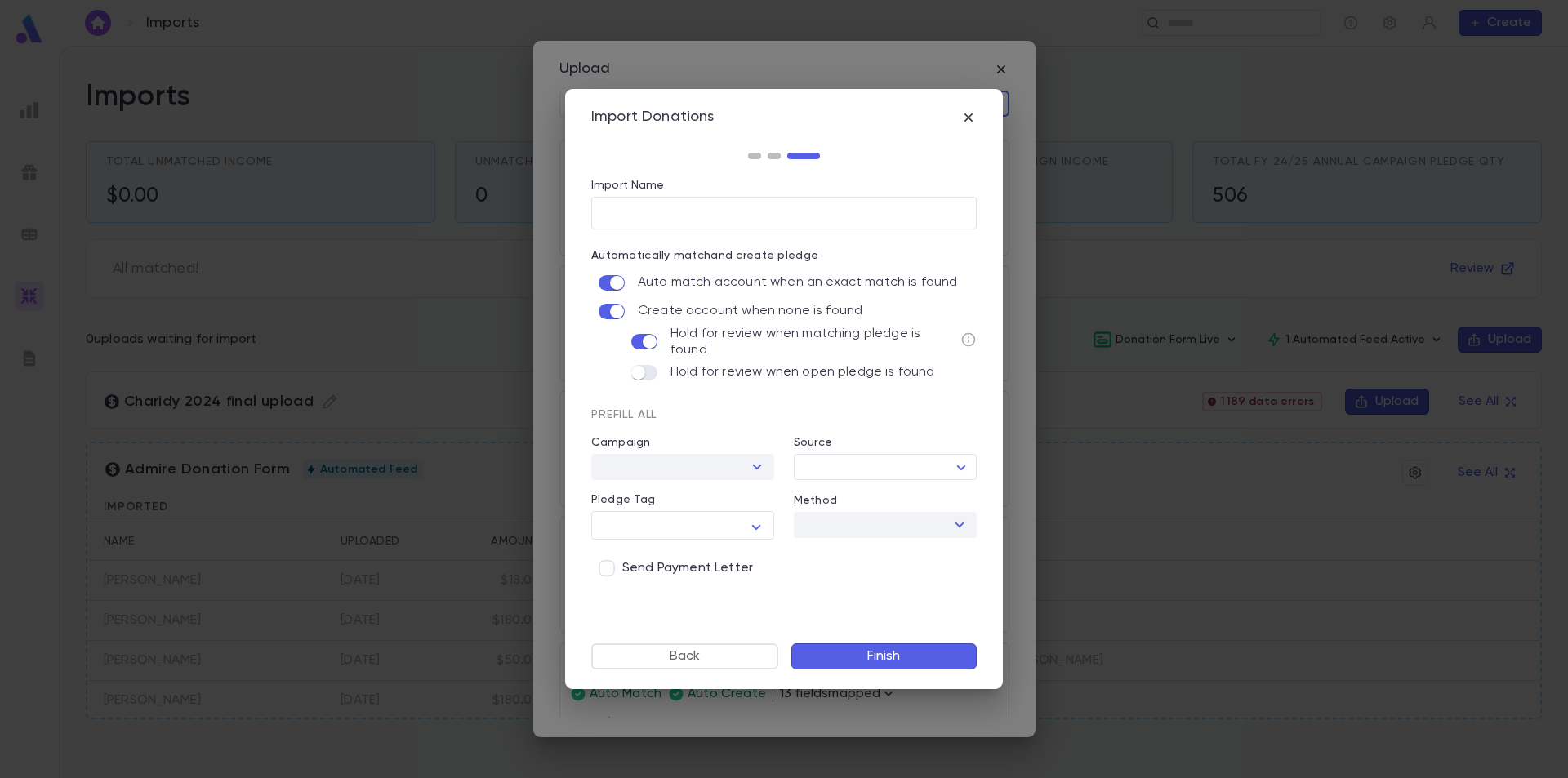
click at [883, 653] on button "Finish" at bounding box center [885, 657] width 185 height 27
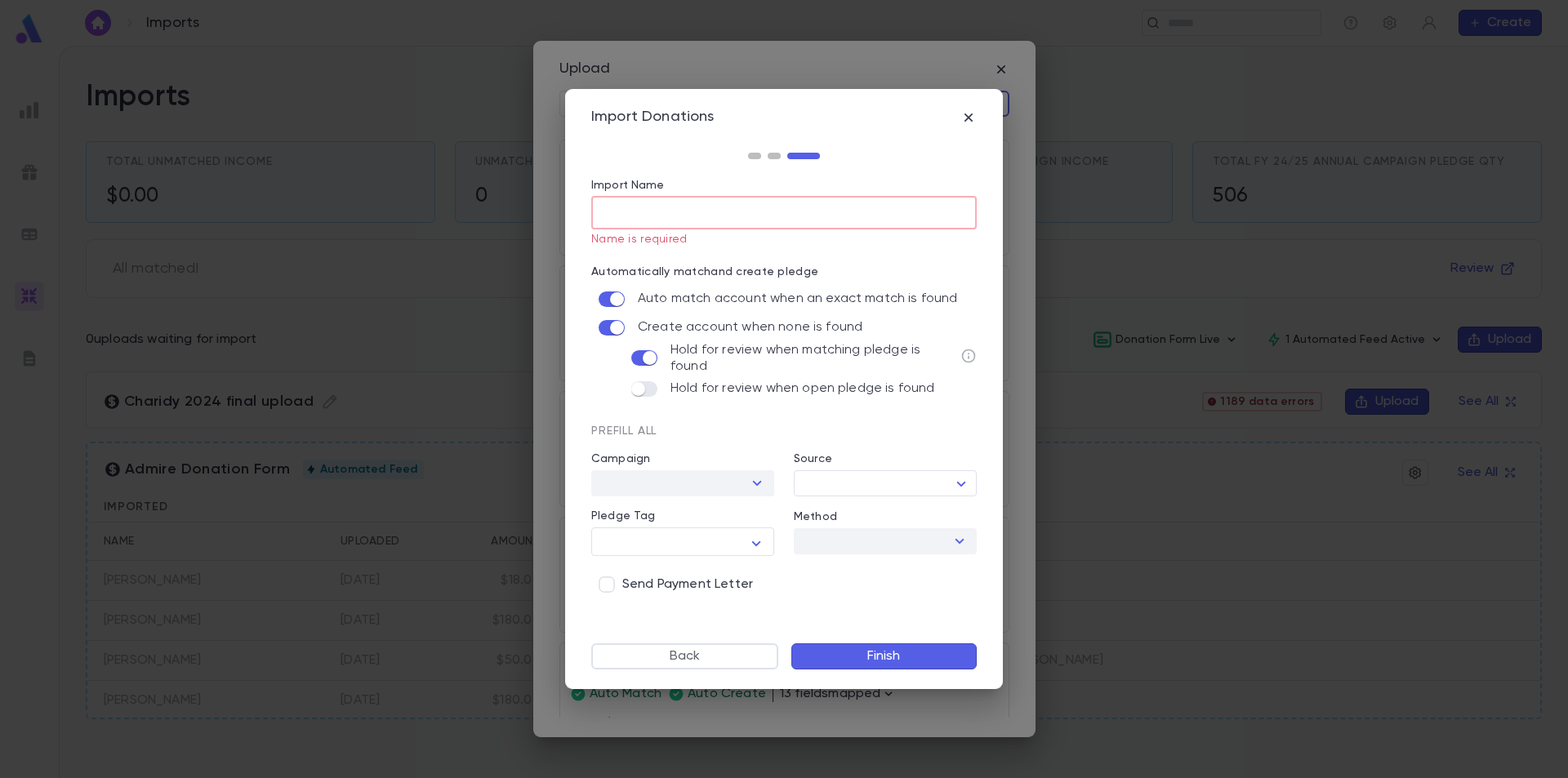
click at [744, 215] on input "Import Name" at bounding box center [784, 213] width 386 height 32
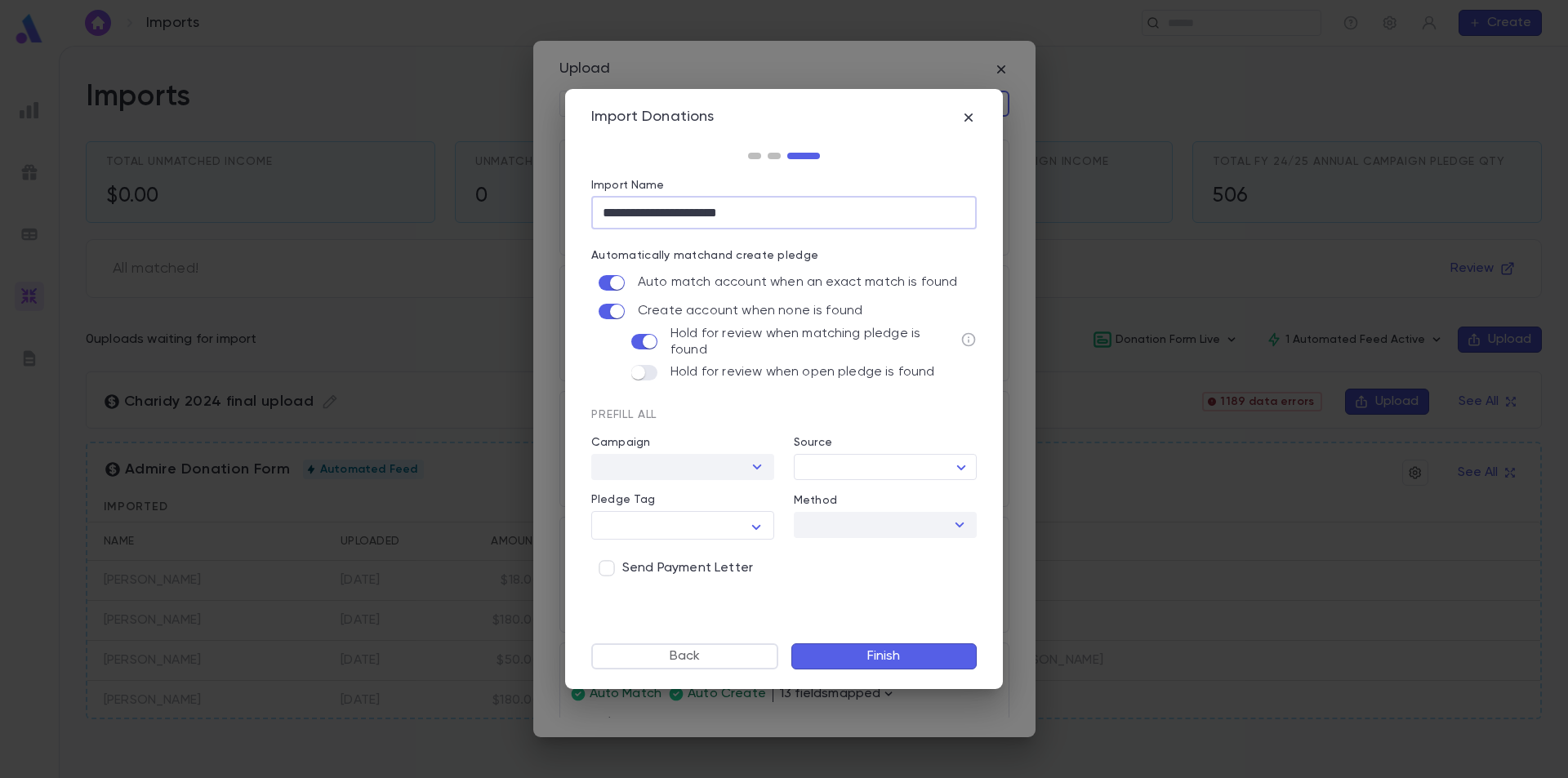
type input "**********"
click at [893, 650] on button "Finish" at bounding box center [885, 657] width 185 height 27
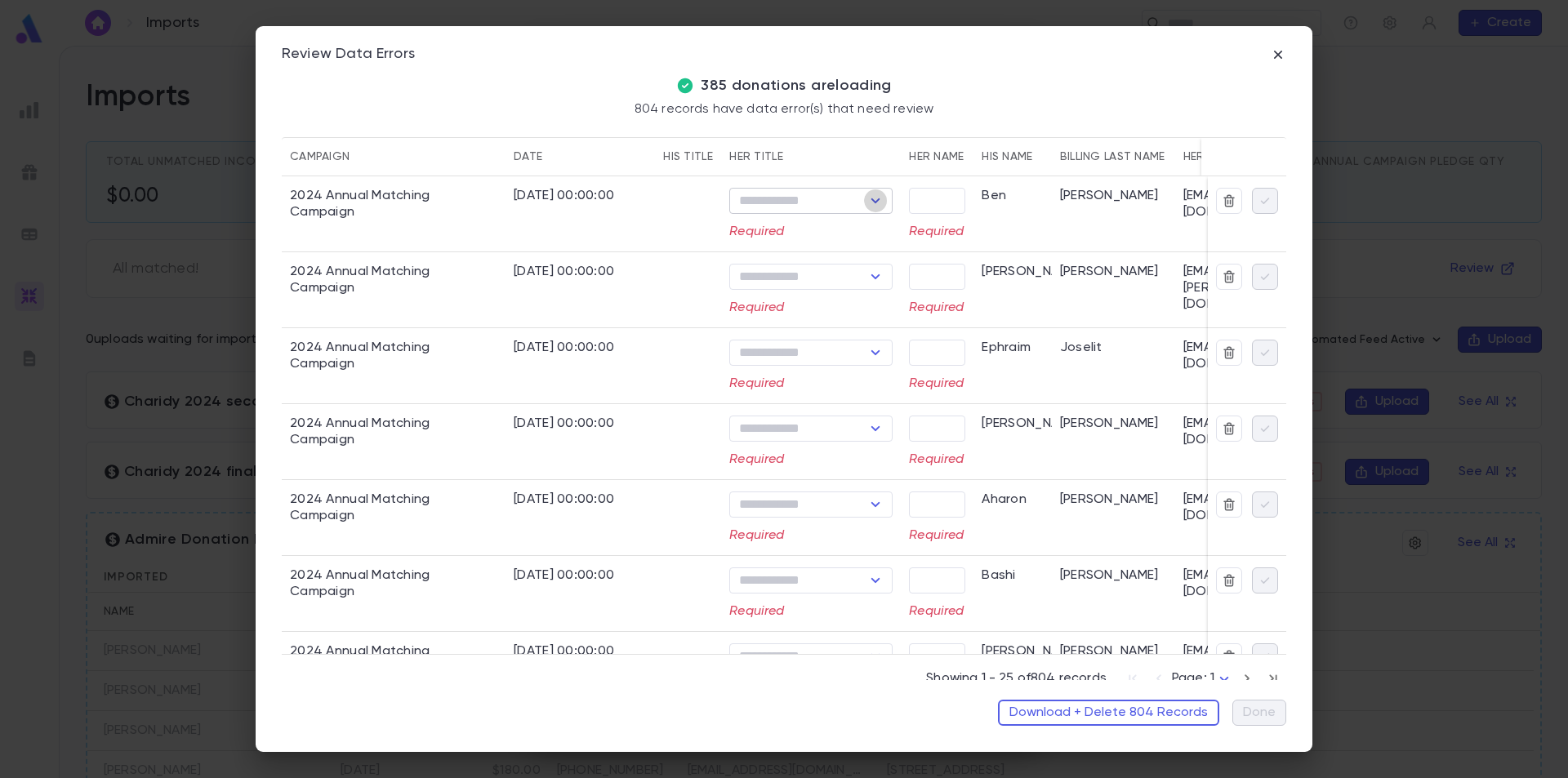
click at [882, 197] on icon "Open" at bounding box center [876, 201] width 20 height 20
click at [882, 197] on icon "Close" at bounding box center [876, 201] width 20 height 20
click at [1140, 718] on button "Download + Delete 804 Records" at bounding box center [1108, 713] width 221 height 27
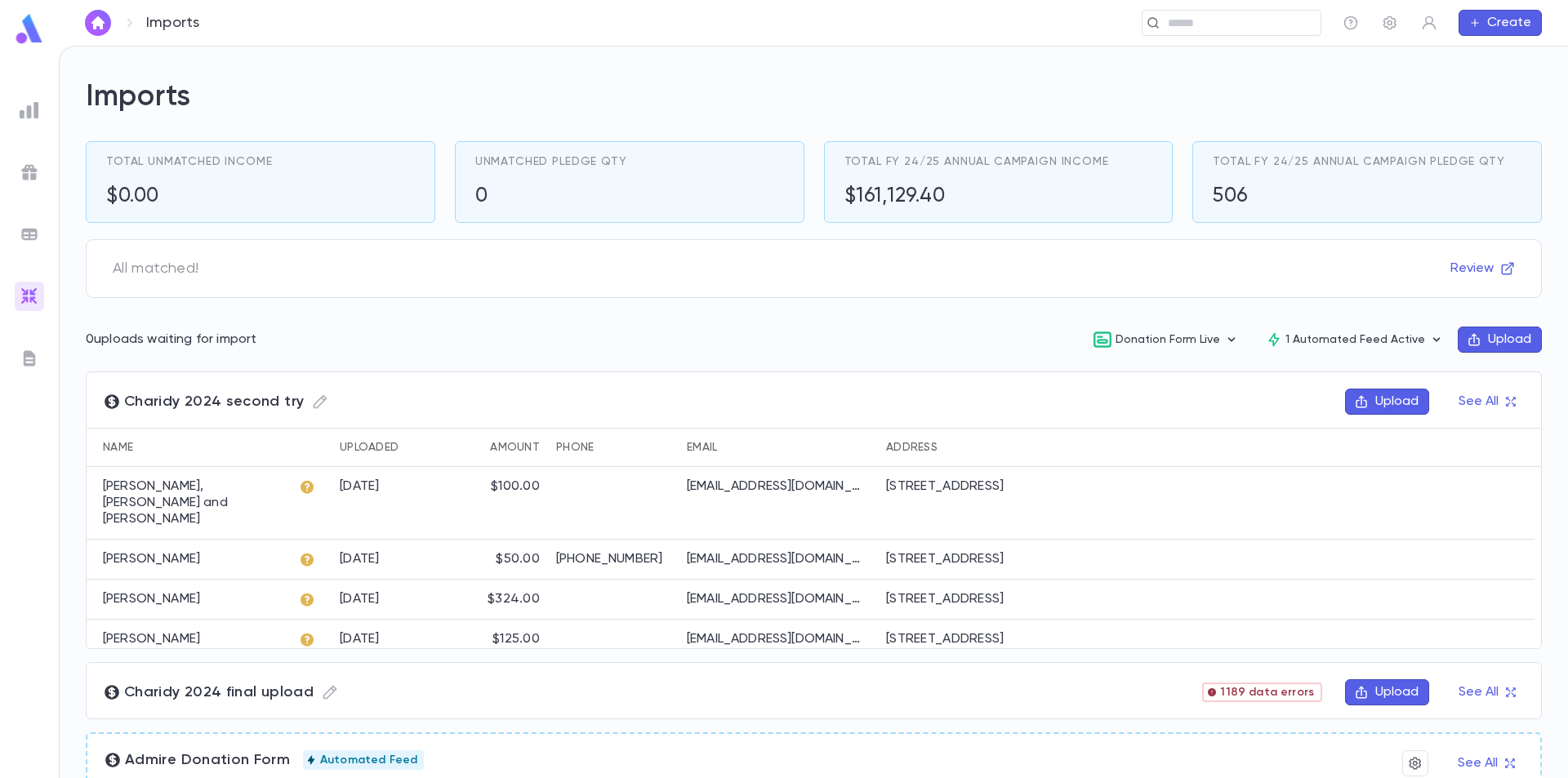
click at [1505, 329] on button "Upload" at bounding box center [1499, 339] width 84 height 27
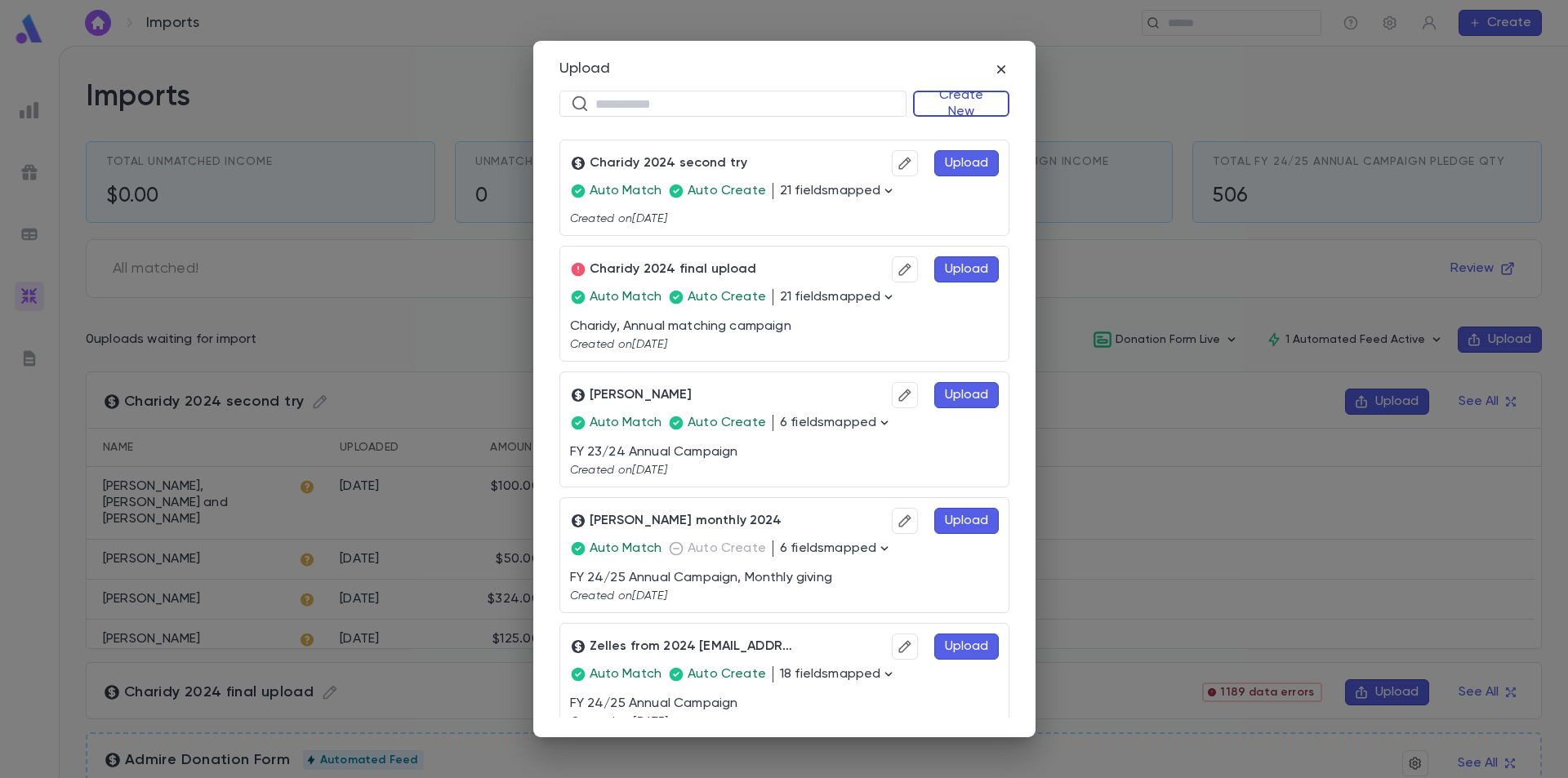
click at [985, 104] on button "Create New" at bounding box center [962, 104] width 97 height 27
click at [971, 163] on li "Donations" at bounding box center [964, 162] width 94 height 27
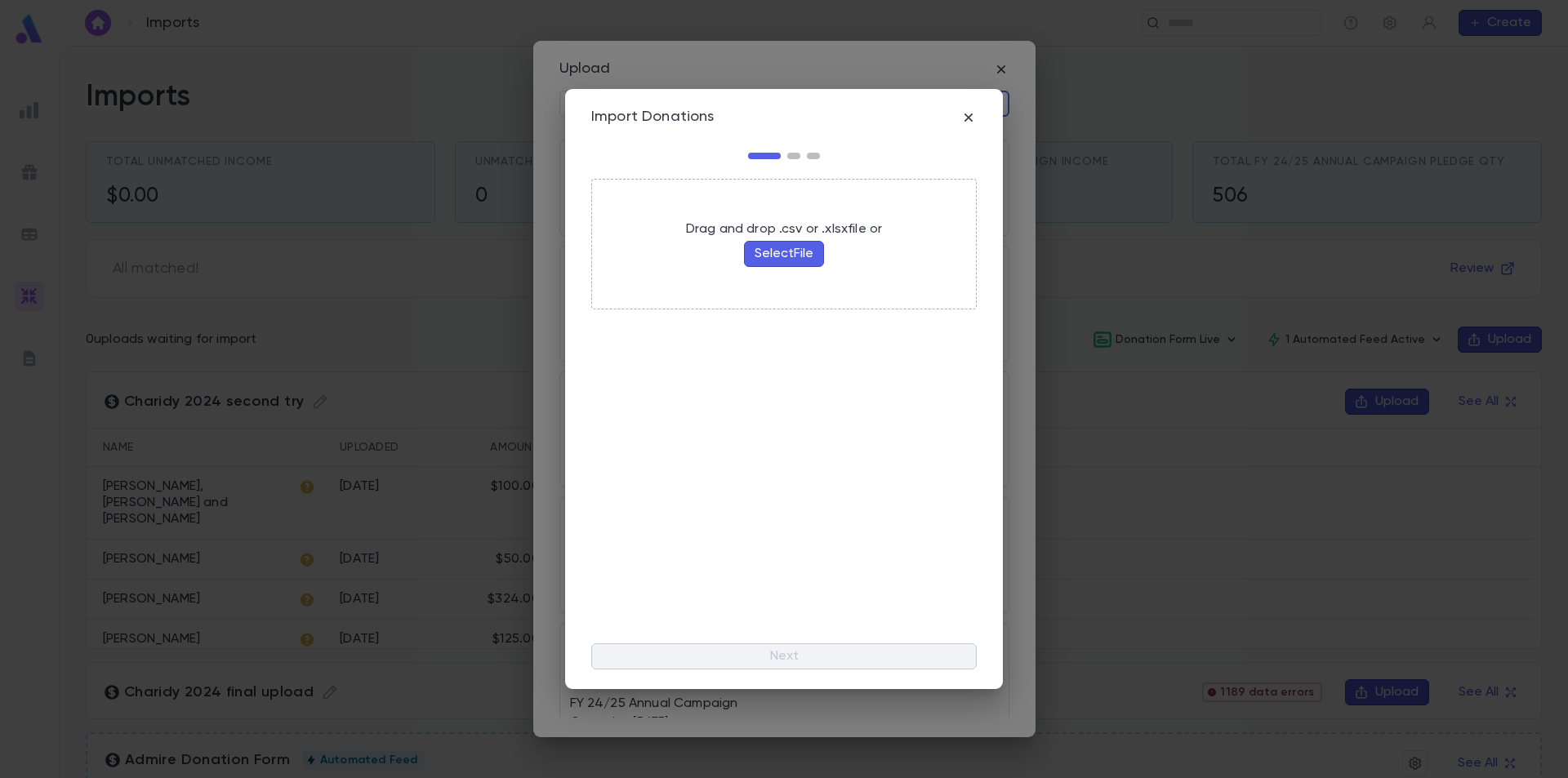
click at [772, 253] on button "Select File" at bounding box center [783, 253] width 80 height 27
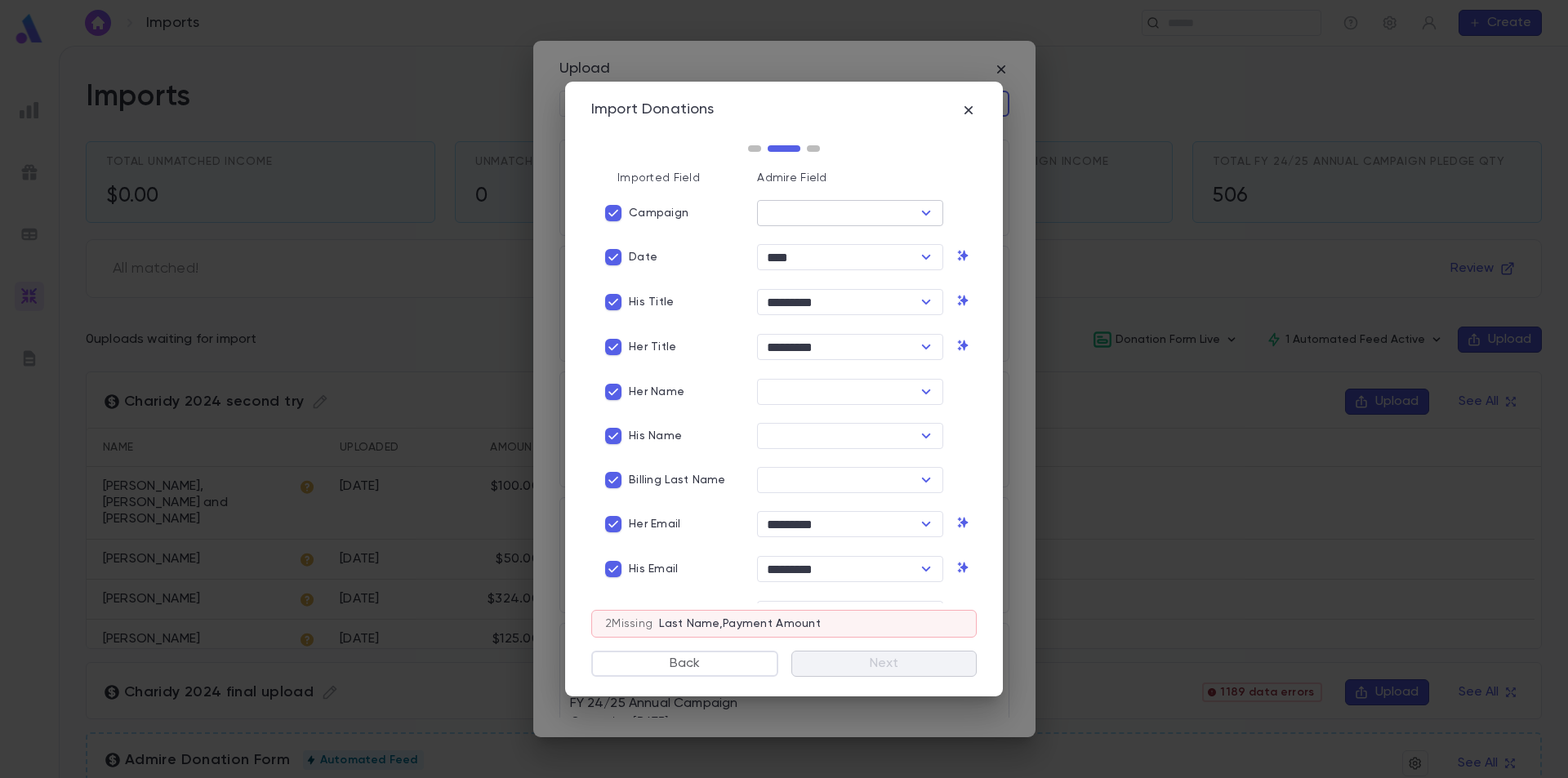
click at [918, 211] on icon "Open" at bounding box center [926, 213] width 20 height 20
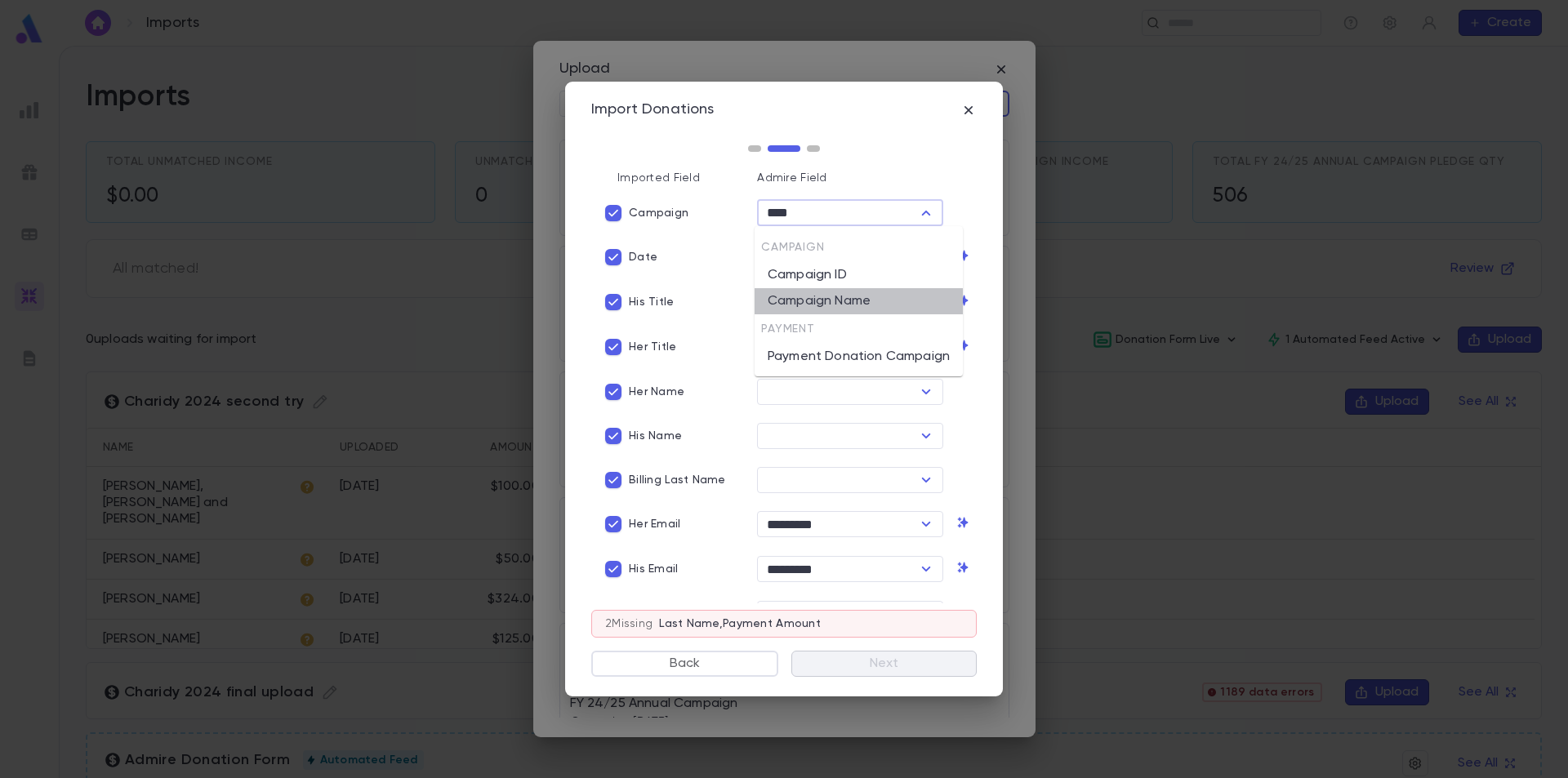
click at [867, 292] on li "Campaign Name" at bounding box center [858, 301] width 208 height 27
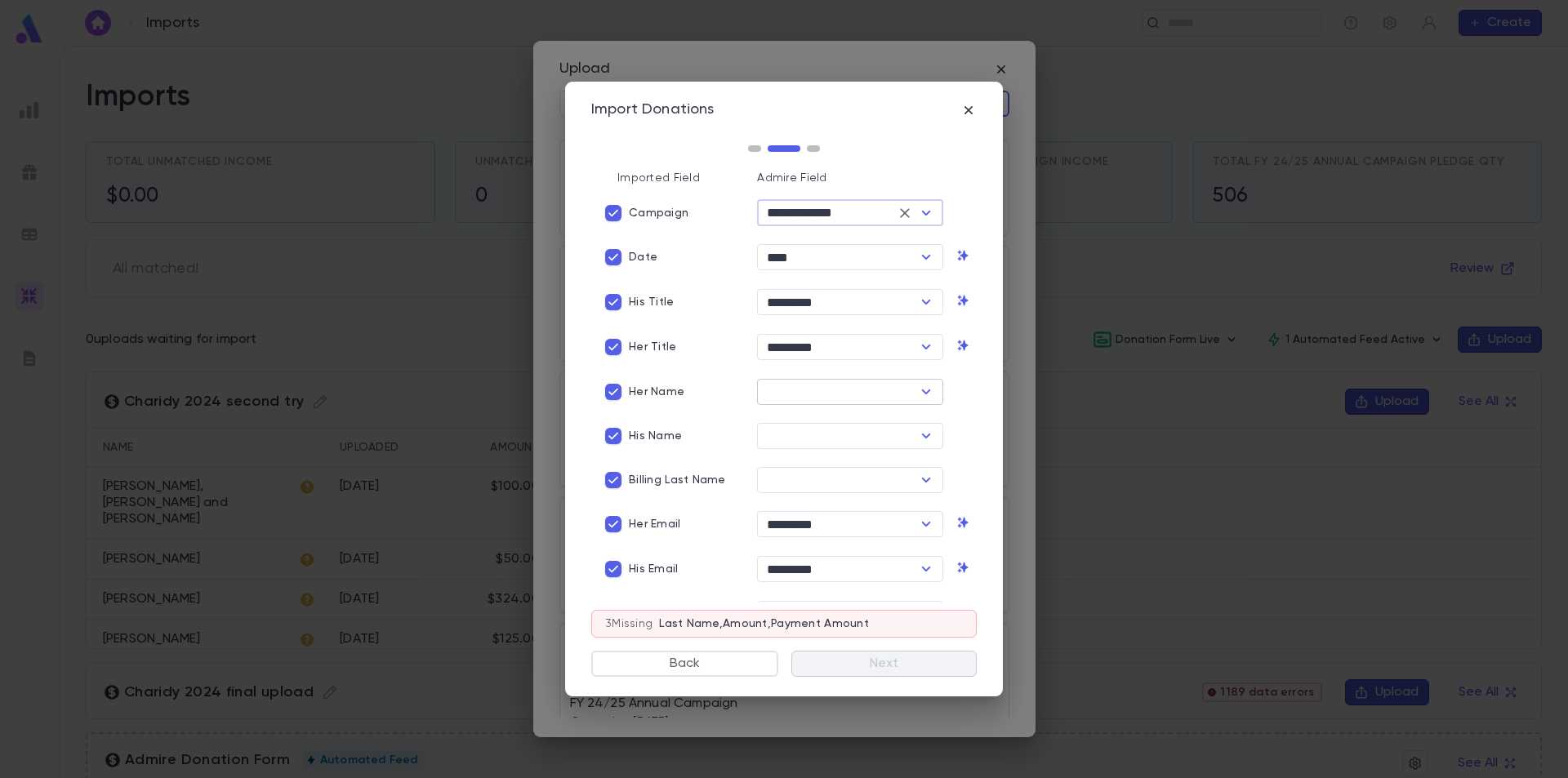
type input "**********"
click at [866, 396] on input "text" at bounding box center [837, 391] width 150 height 23
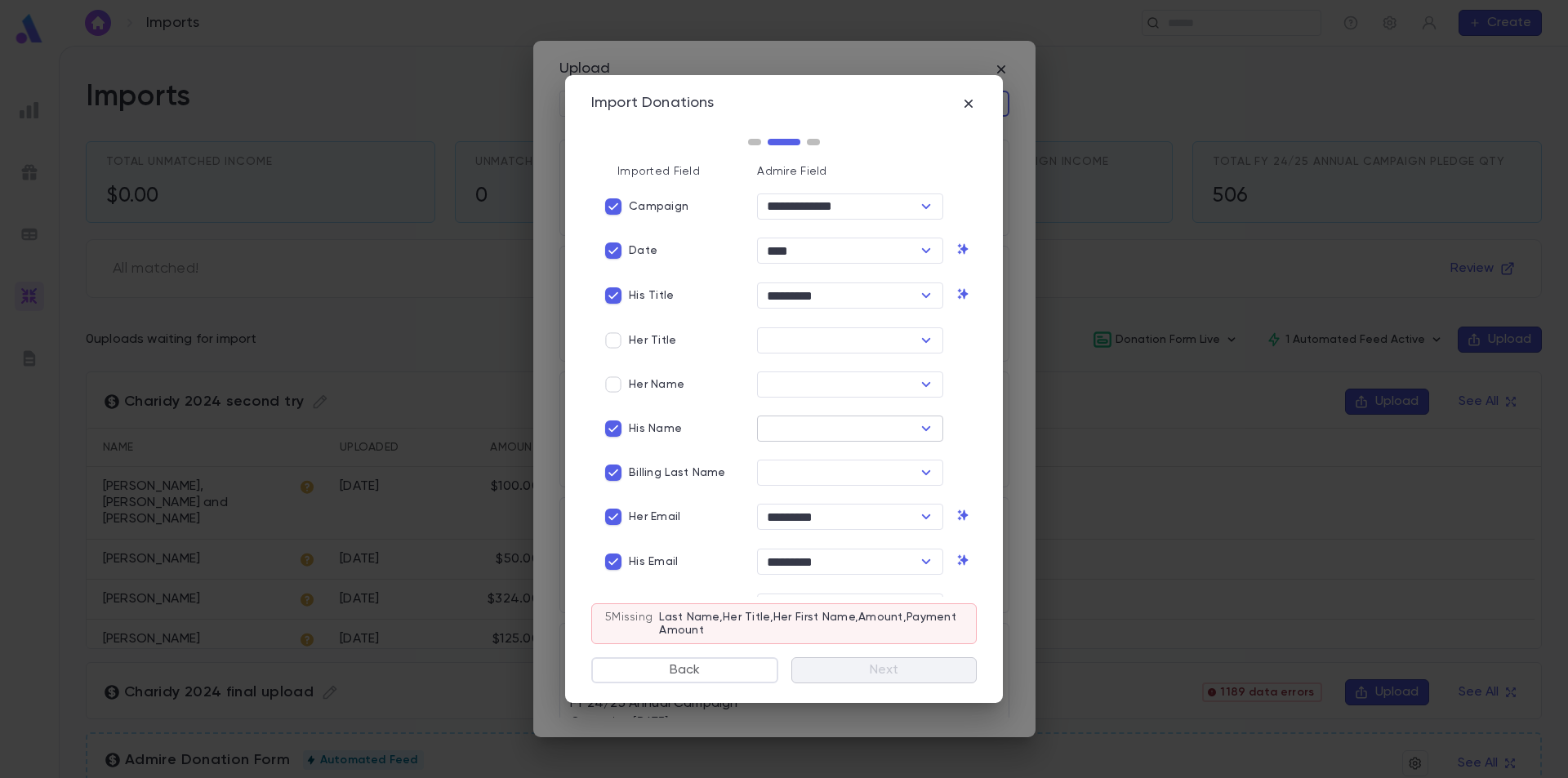
click at [806, 430] on input "text" at bounding box center [837, 428] width 150 height 23
click at [822, 518] on li "His First Name" at bounding box center [846, 515] width 183 height 27
type input "**********"
click at [797, 476] on input "text" at bounding box center [837, 472] width 150 height 23
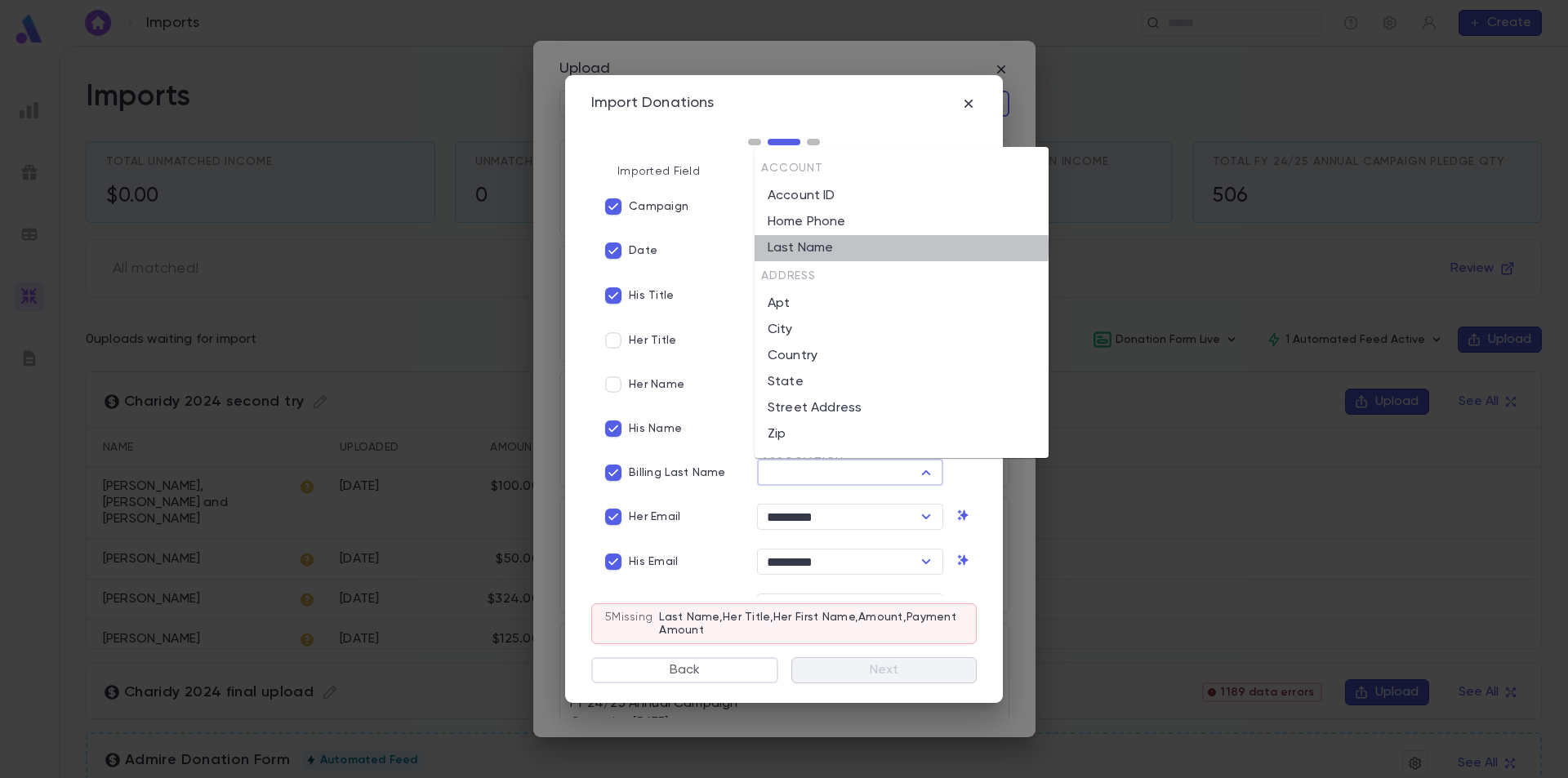
click at [860, 248] on li "Last Name" at bounding box center [901, 248] width 294 height 27
type input "*********"
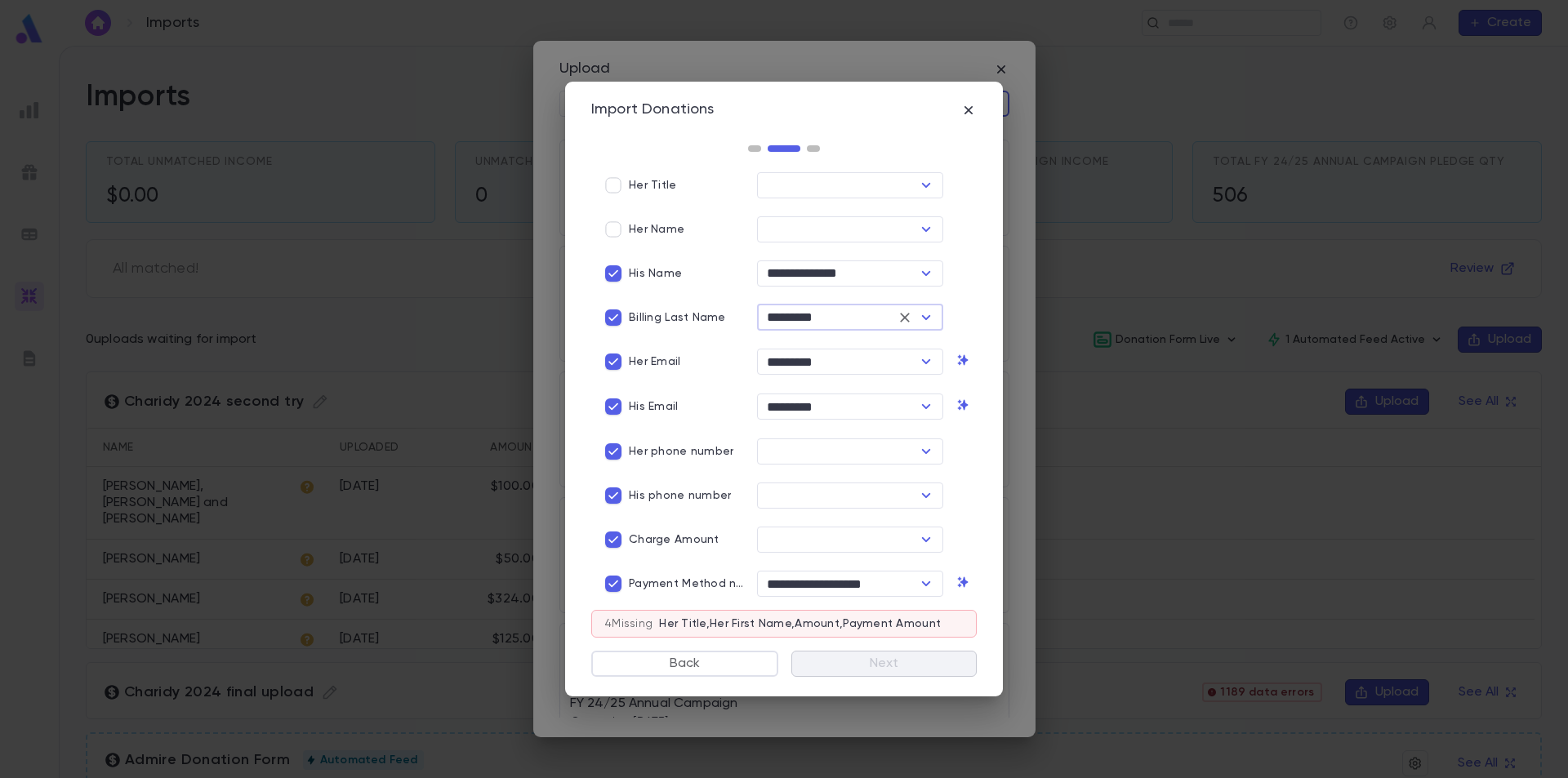
scroll to position [164, 0]
click at [966, 111] on icon "button" at bounding box center [968, 110] width 8 height 8
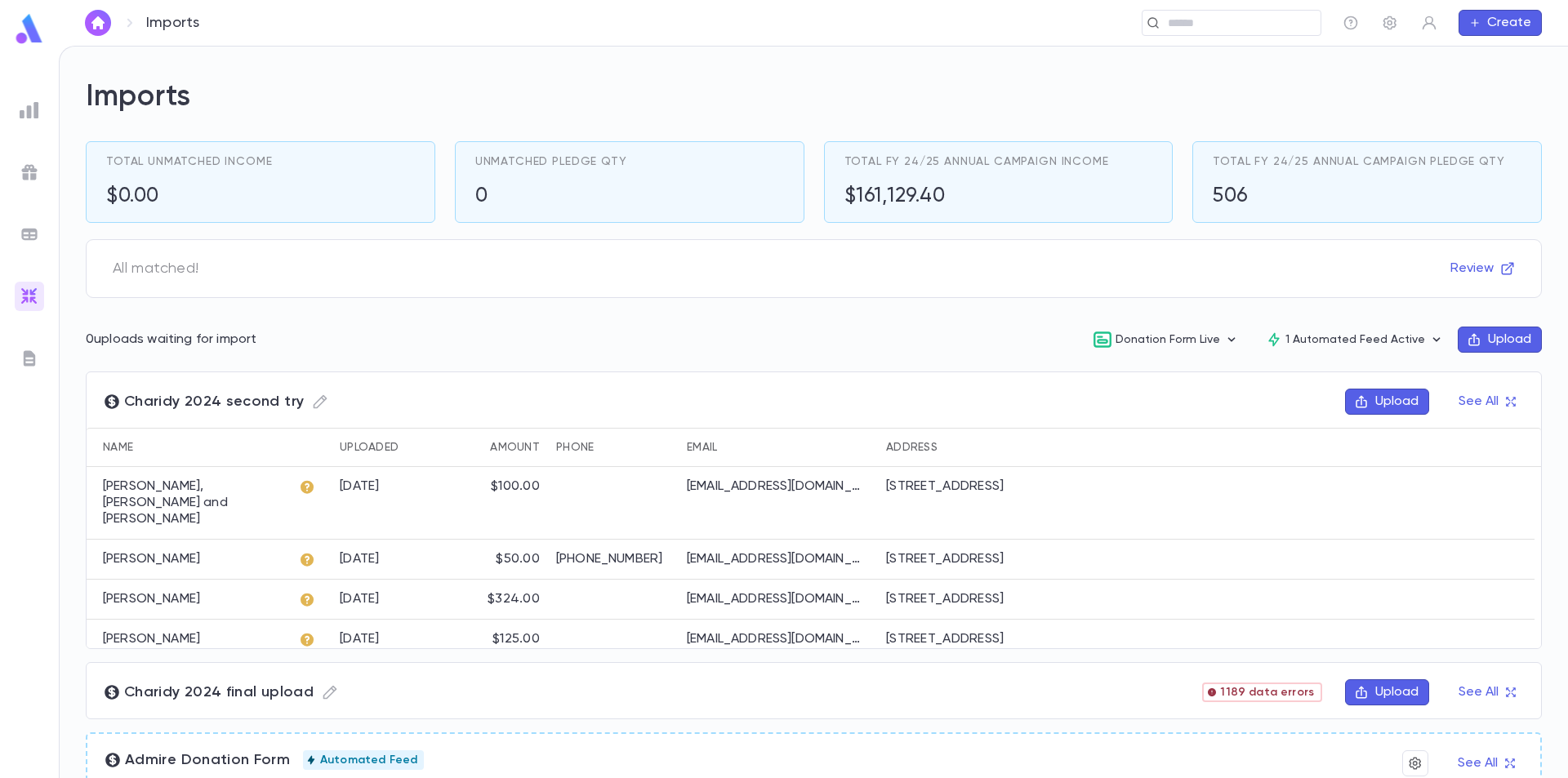
click at [1466, 336] on icon "button" at bounding box center [1473, 339] width 15 height 15
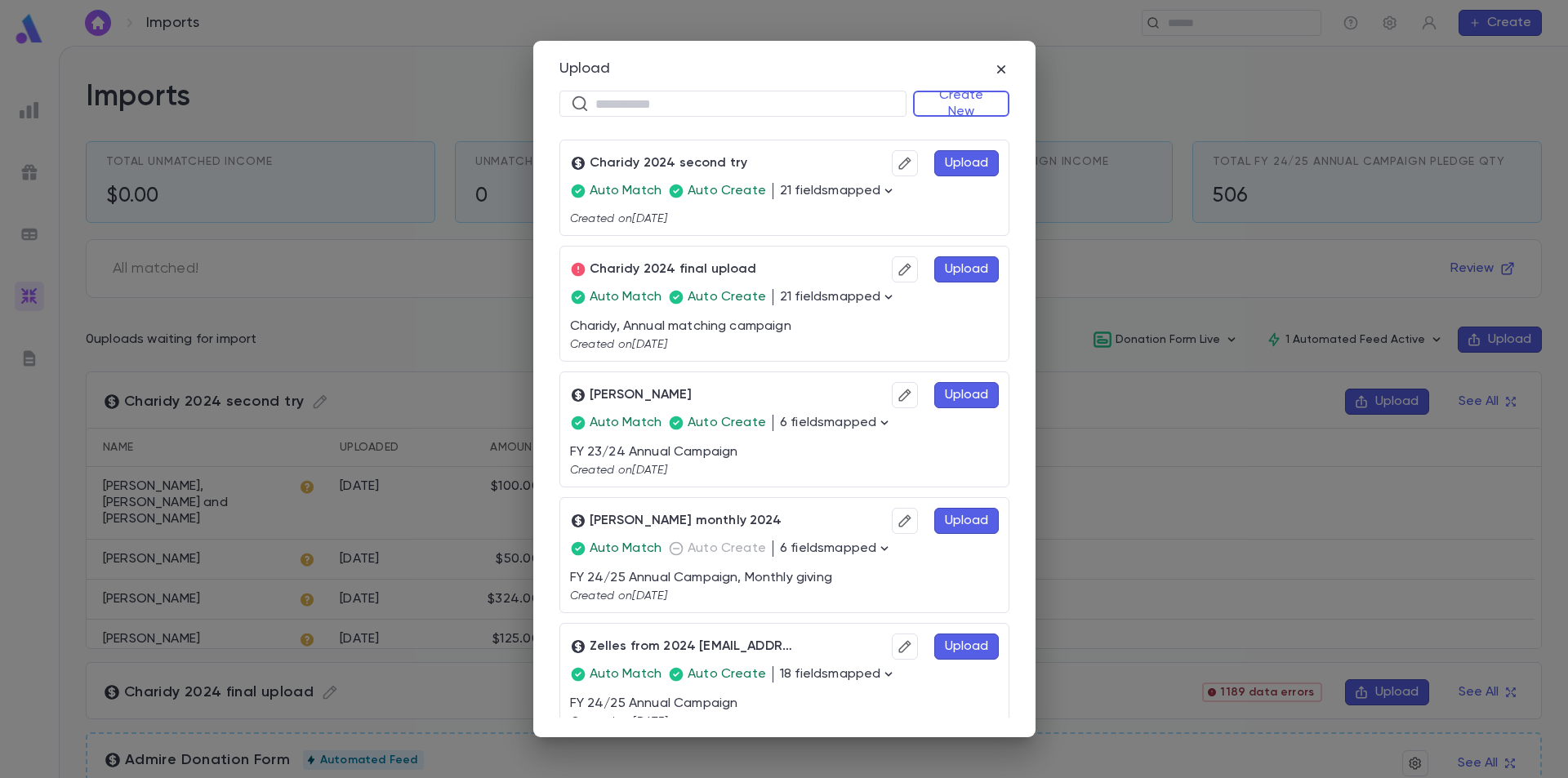
click at [954, 107] on button "Create New" at bounding box center [962, 104] width 97 height 27
click at [962, 157] on li "Donations" at bounding box center [964, 162] width 94 height 27
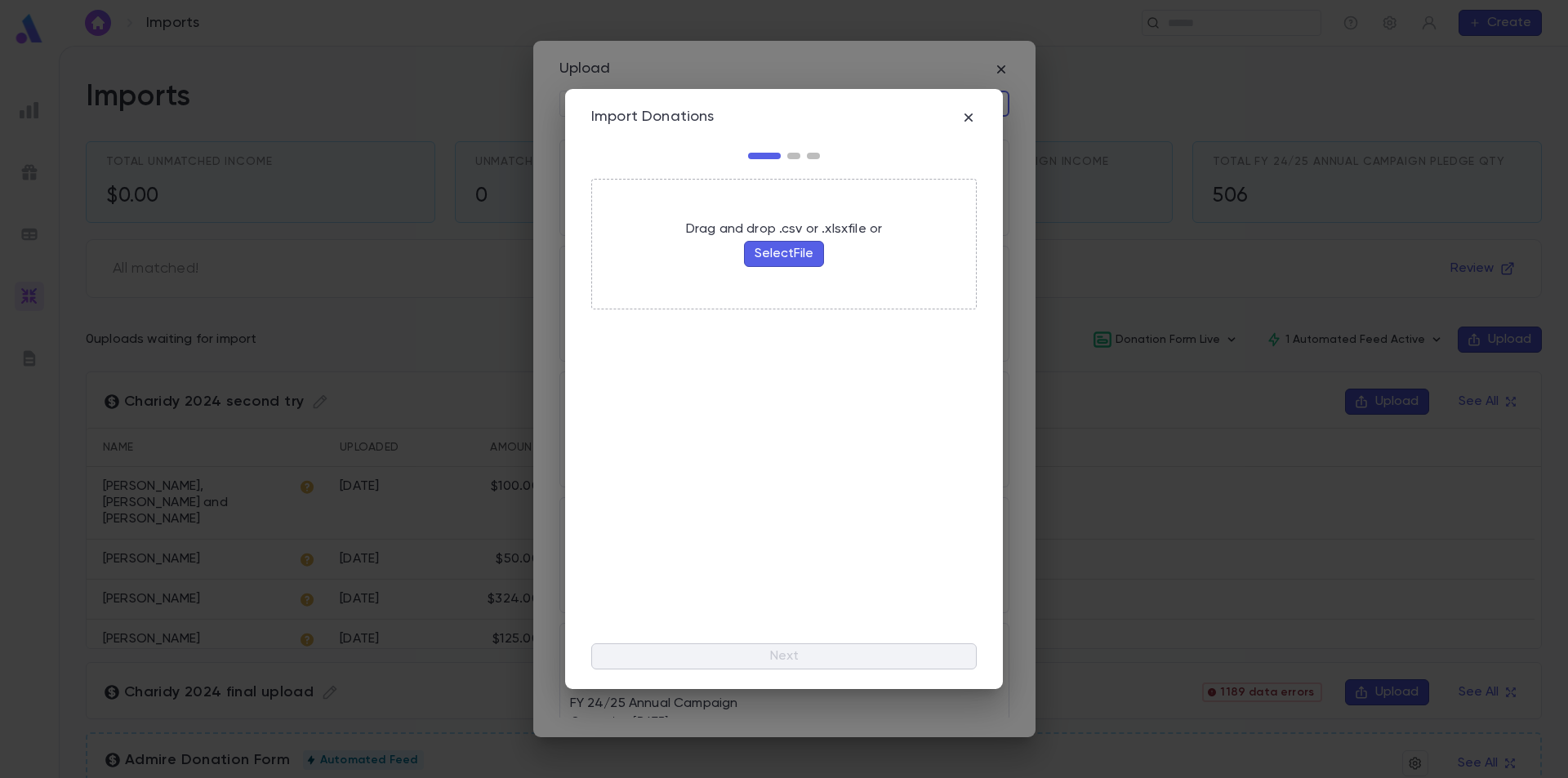
click at [802, 252] on button "Select File" at bounding box center [783, 253] width 80 height 27
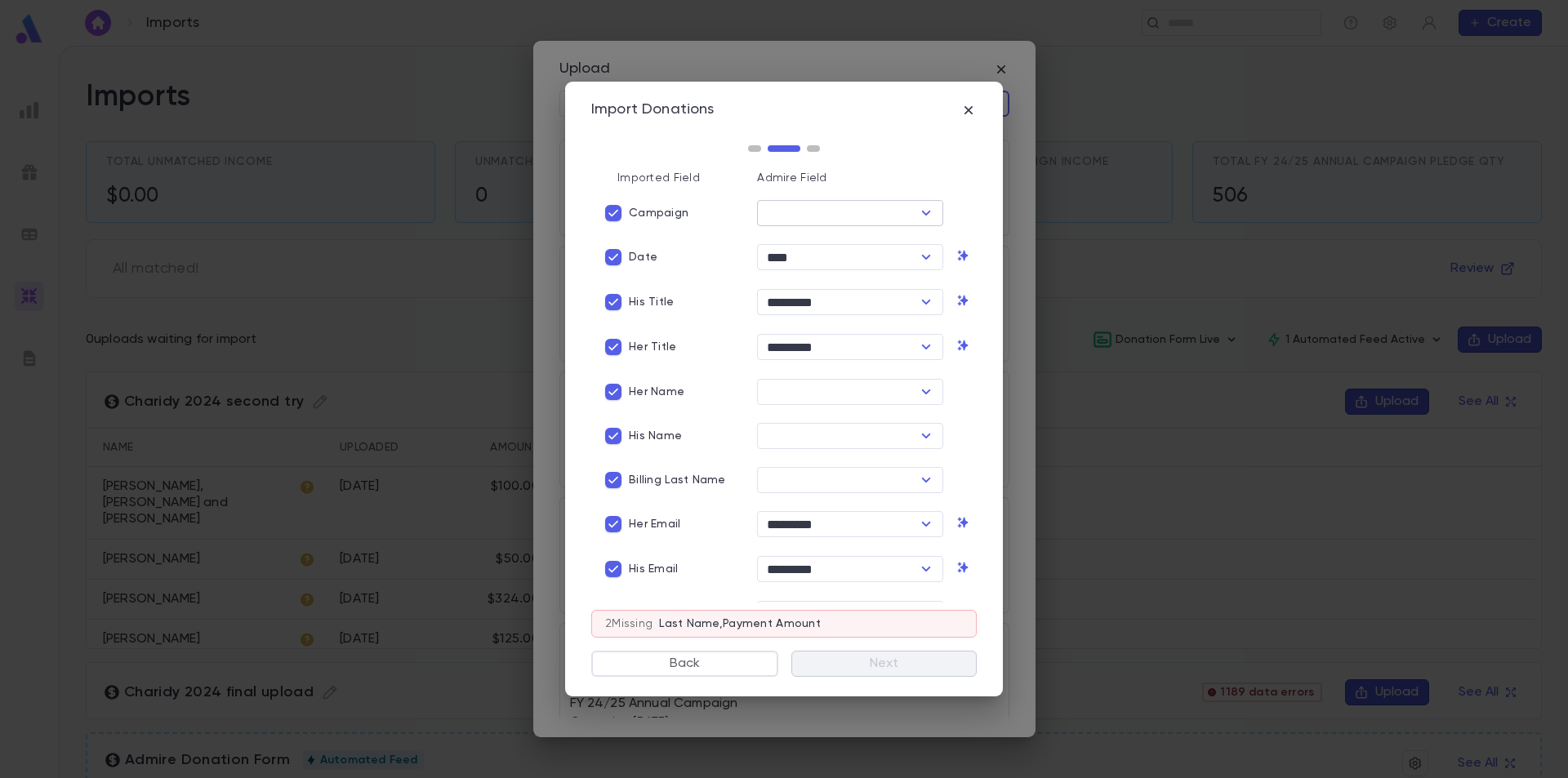
click at [778, 216] on input "text" at bounding box center [837, 213] width 150 height 23
click at [820, 297] on li "Campaign Name" at bounding box center [858, 301] width 208 height 27
type input "**********"
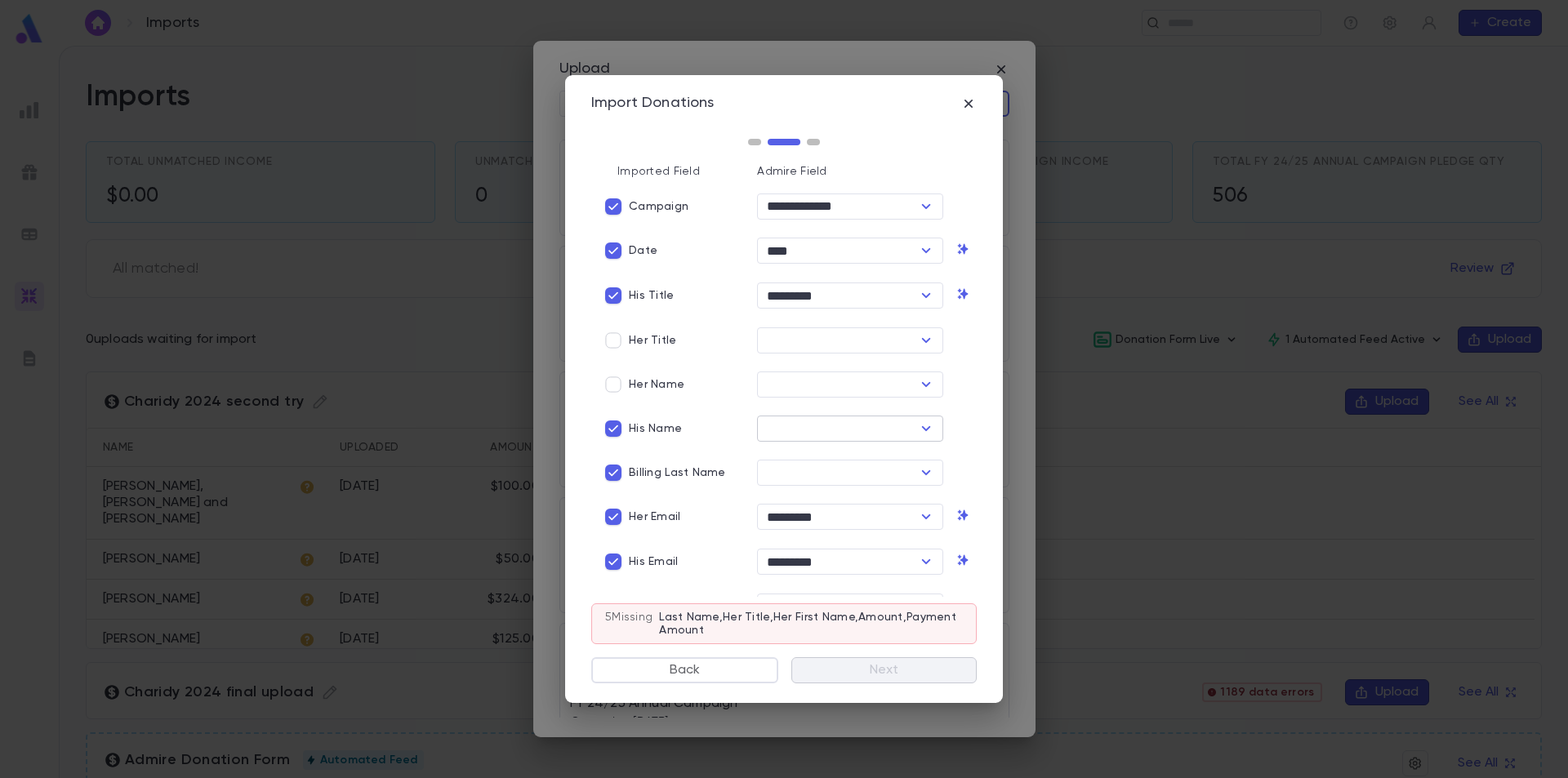
click at [765, 429] on input "text" at bounding box center [837, 428] width 150 height 23
click at [824, 528] on li "His First Name" at bounding box center [846, 515] width 183 height 27
type input "**********"
click at [807, 474] on input "text" at bounding box center [837, 472] width 150 height 23
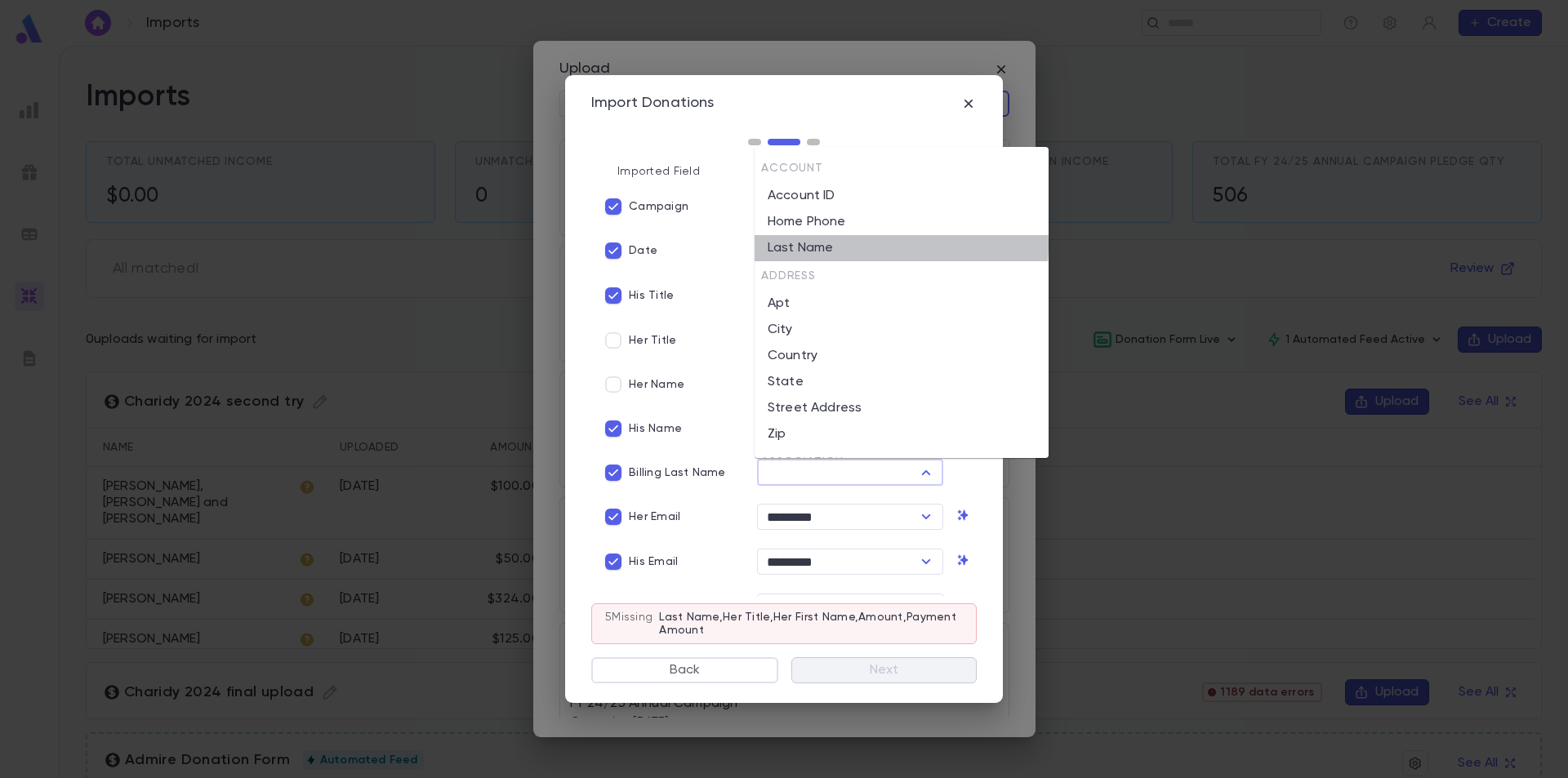
click at [833, 245] on li "Last Name" at bounding box center [901, 248] width 294 height 27
type input "*********"
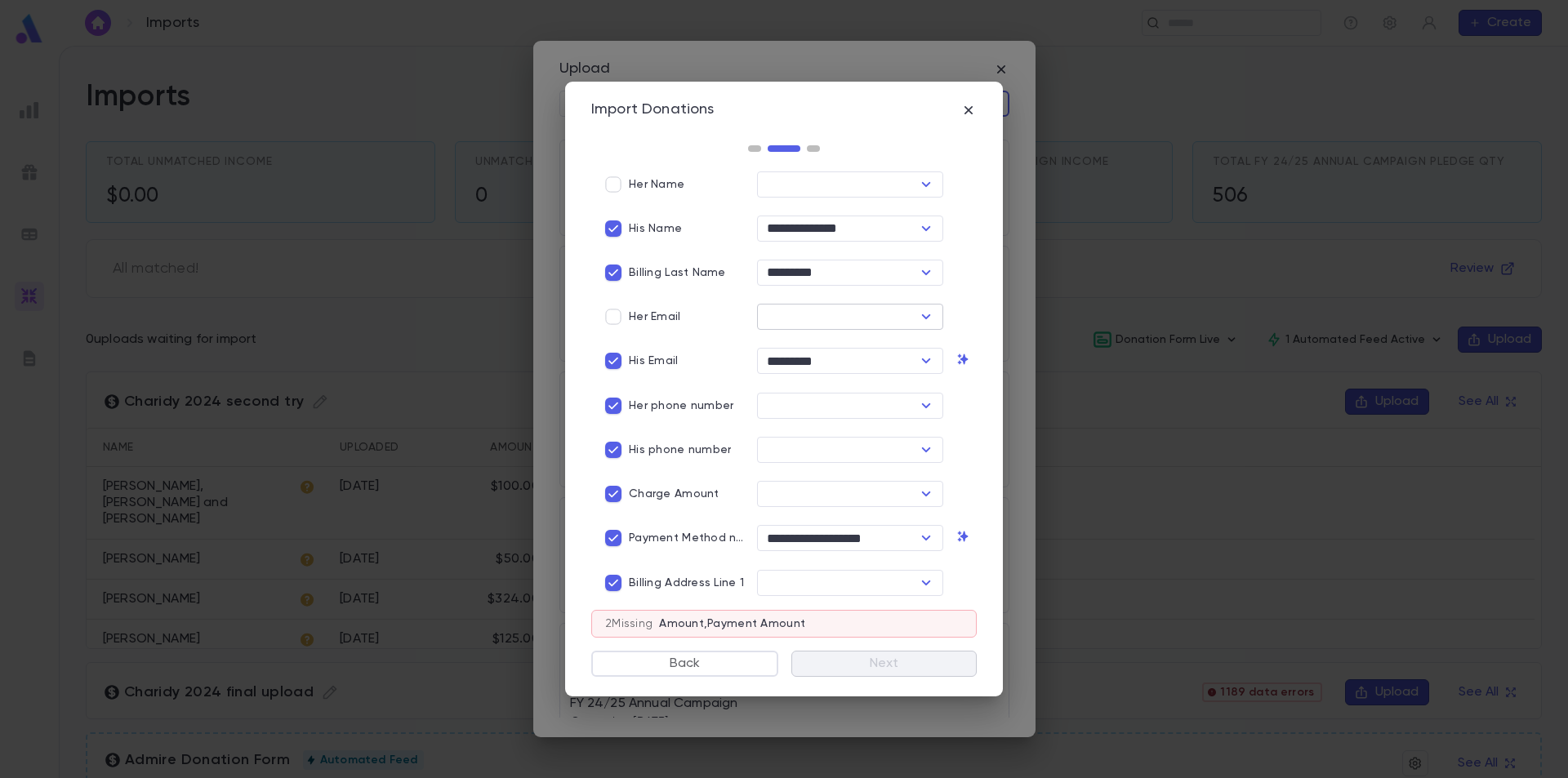
scroll to position [245, 0]
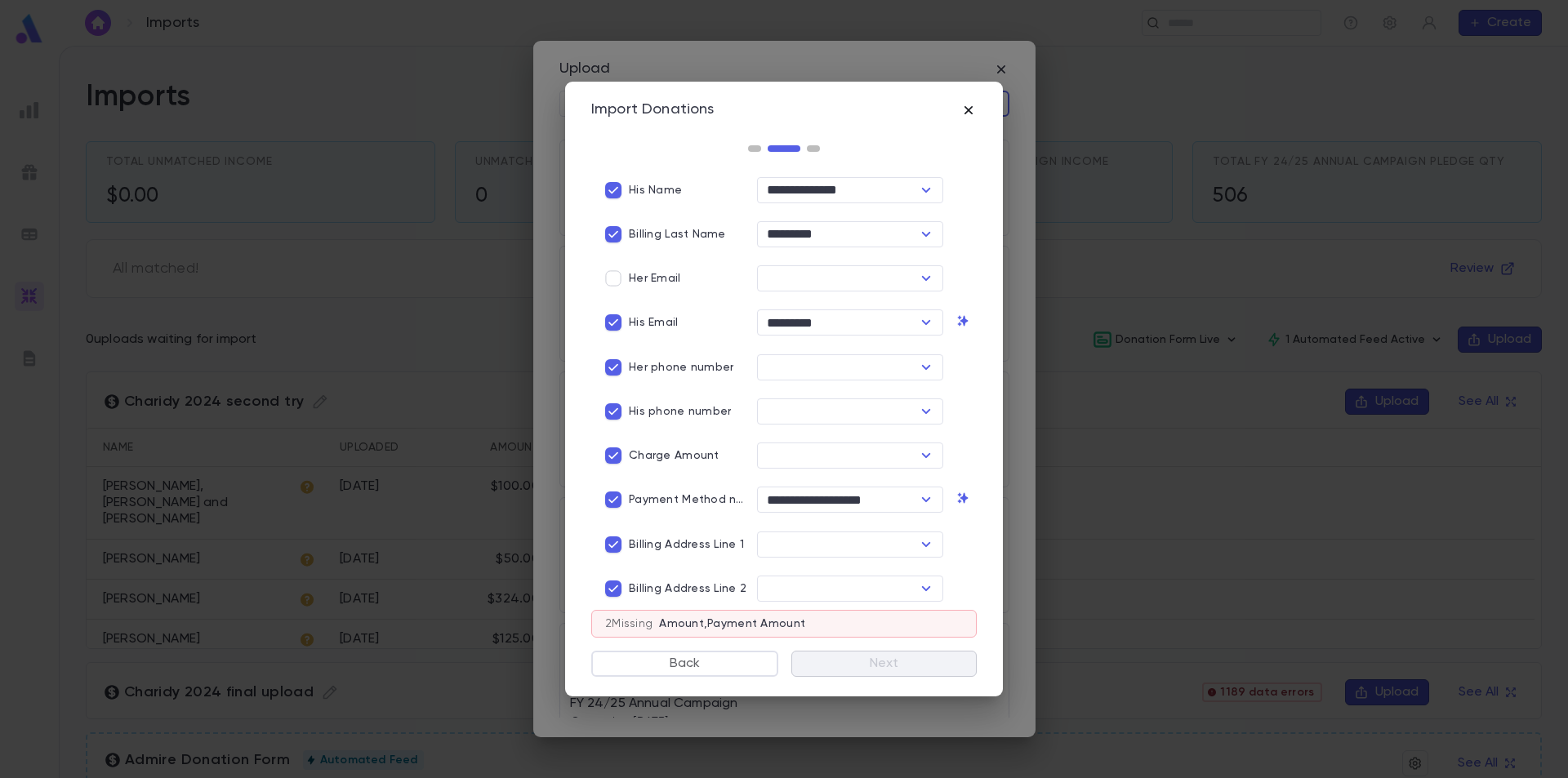
click at [971, 106] on icon "button" at bounding box center [968, 110] width 17 height 17
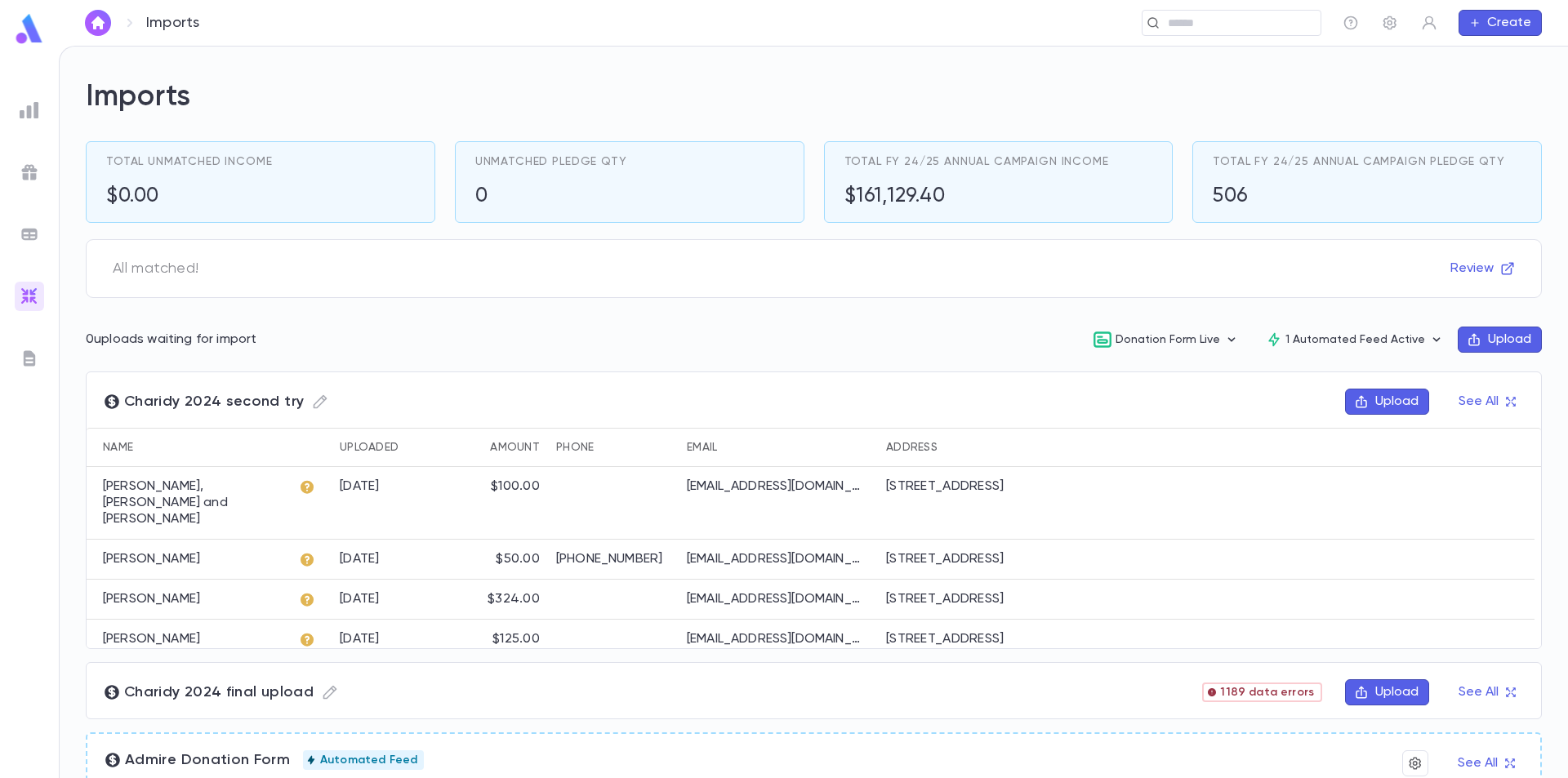
click at [1466, 343] on icon "button" at bounding box center [1473, 339] width 15 height 15
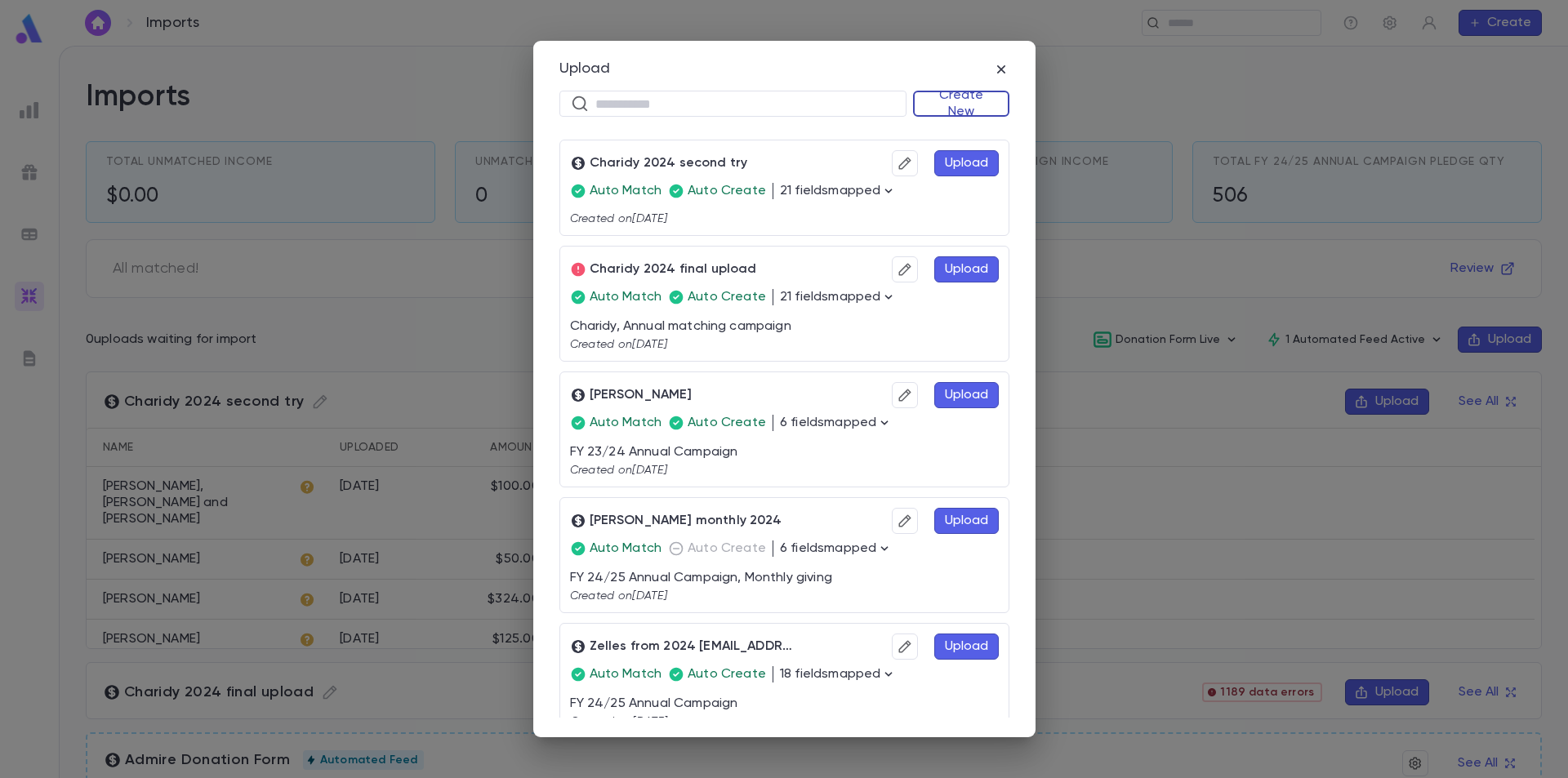
click at [962, 107] on button "Create New" at bounding box center [962, 104] width 97 height 27
click at [960, 162] on li "Donations" at bounding box center [964, 162] width 94 height 27
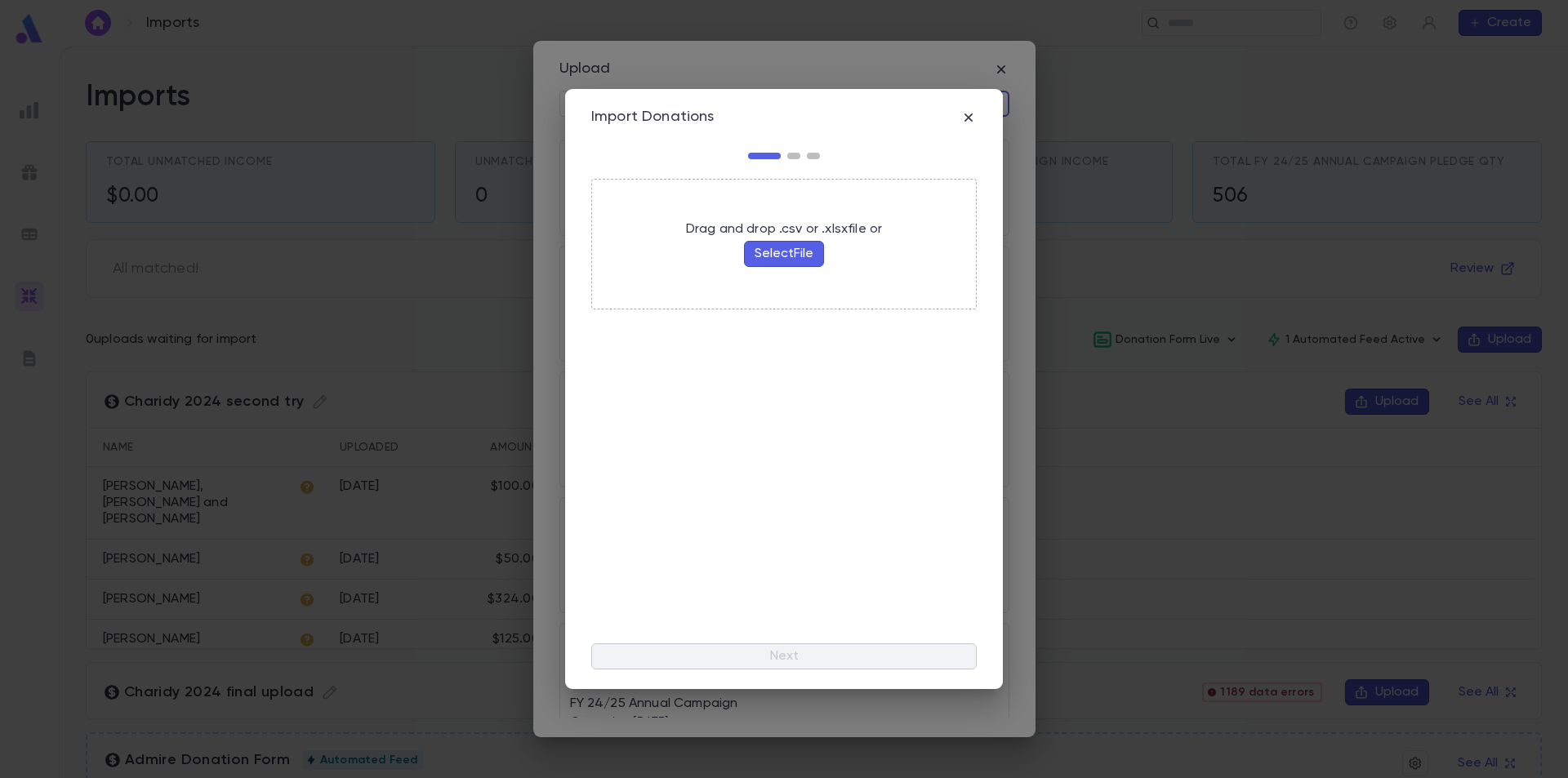
click at [797, 259] on button "Select File" at bounding box center [783, 253] width 80 height 27
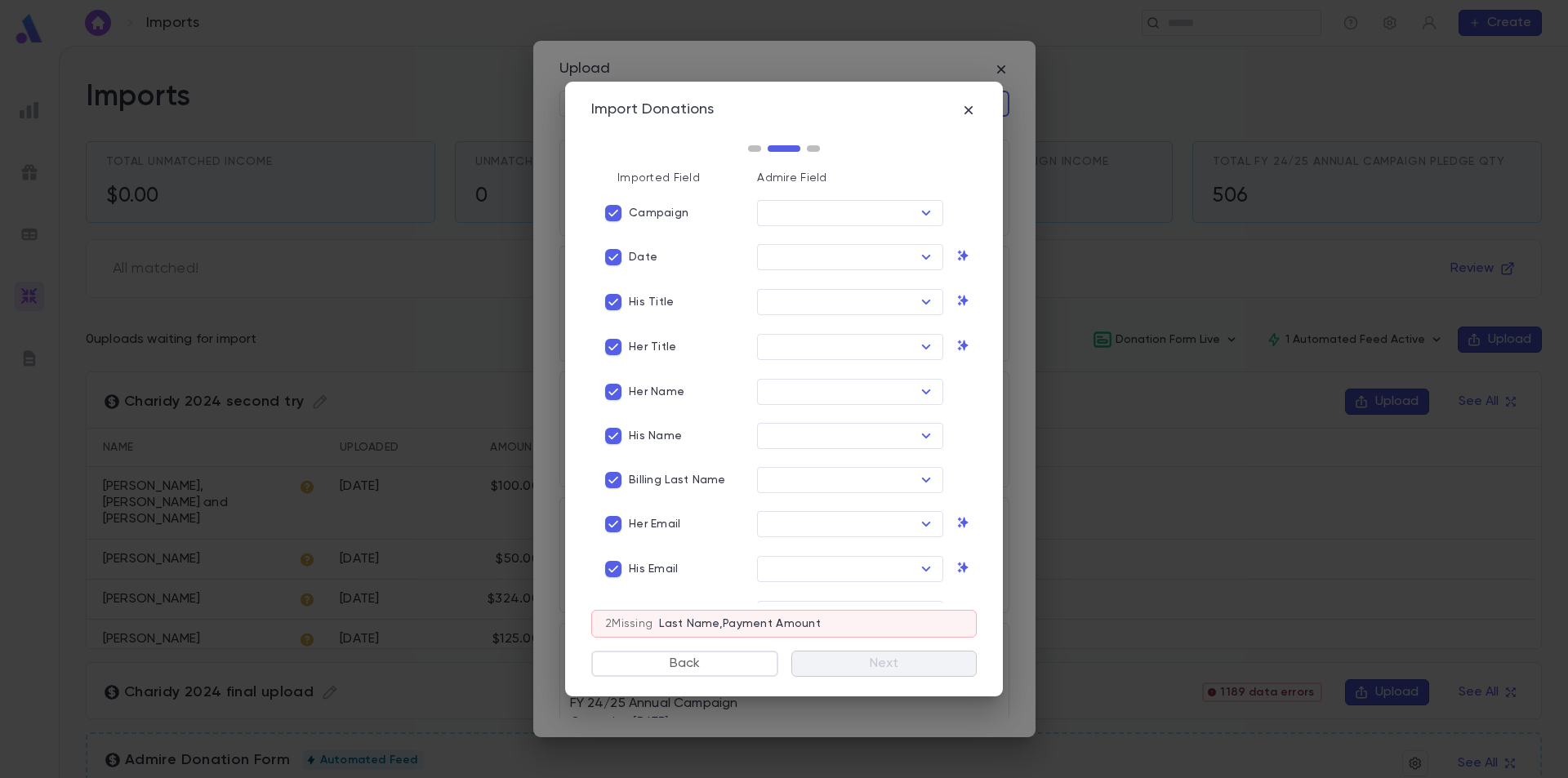
type input "****"
type input "*********"
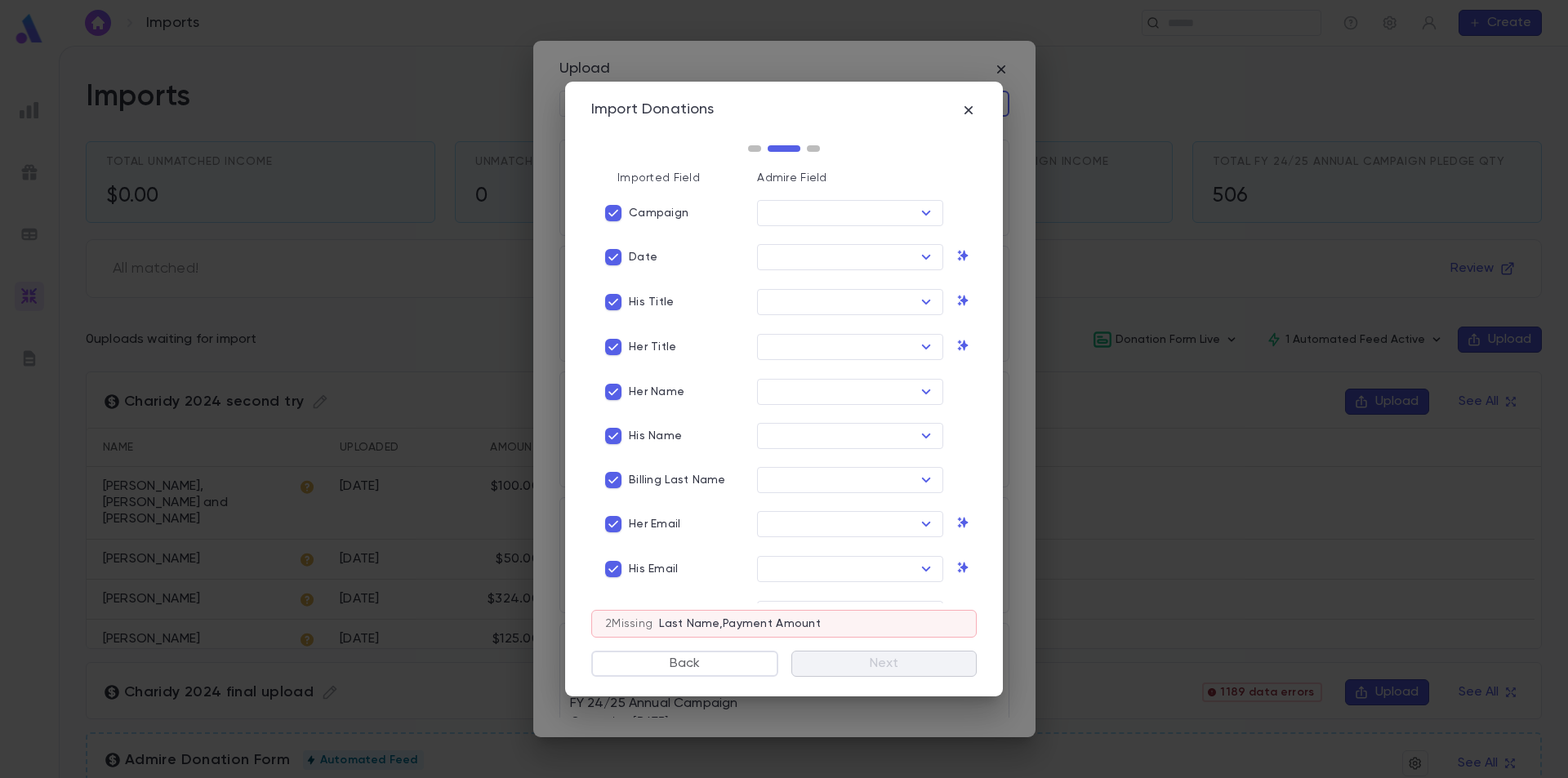
type input "**********"
click at [812, 218] on input "text" at bounding box center [837, 213] width 150 height 23
click at [839, 290] on li "Campaign Name" at bounding box center [858, 301] width 208 height 27
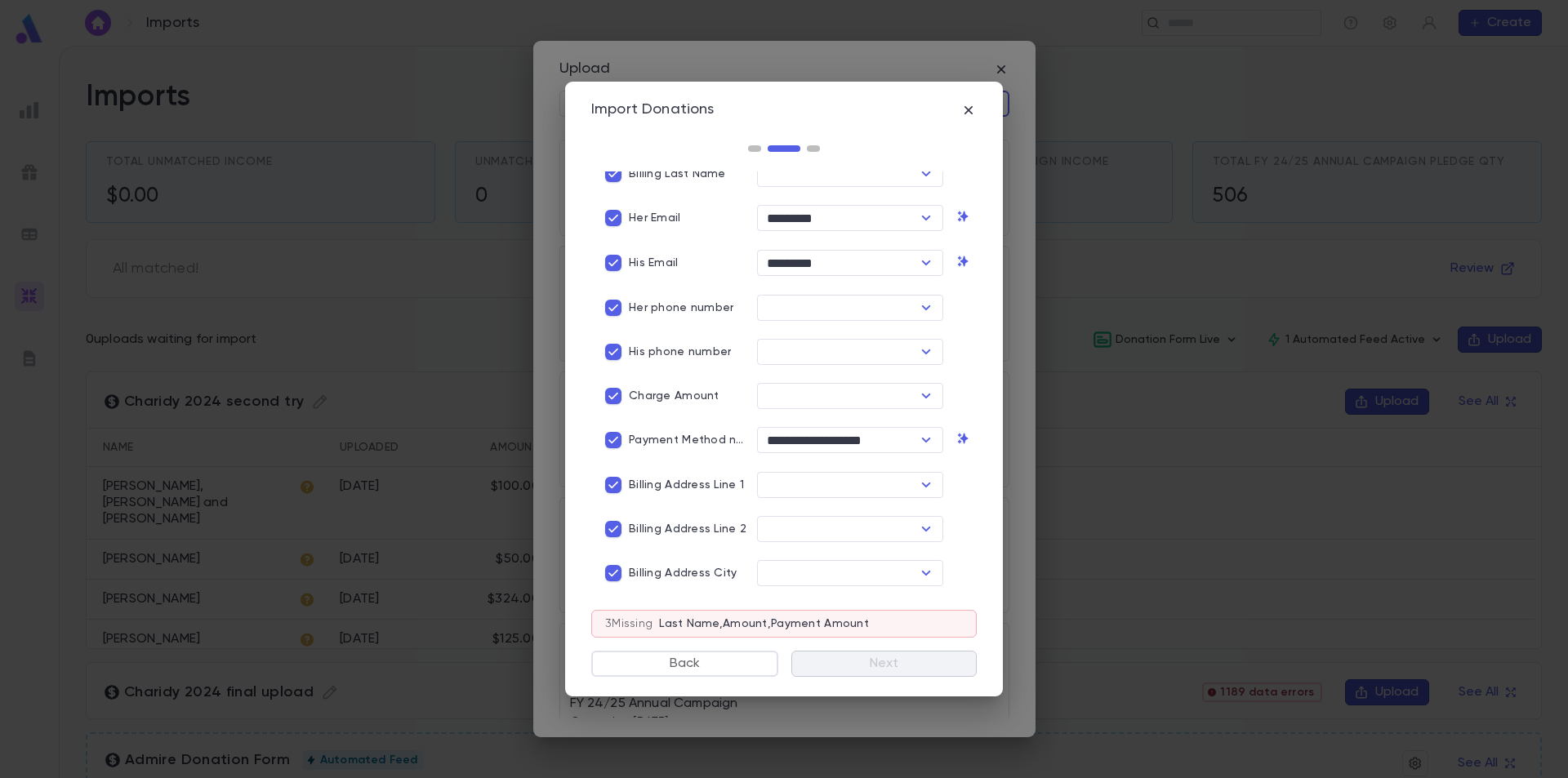
scroll to position [326, 0]
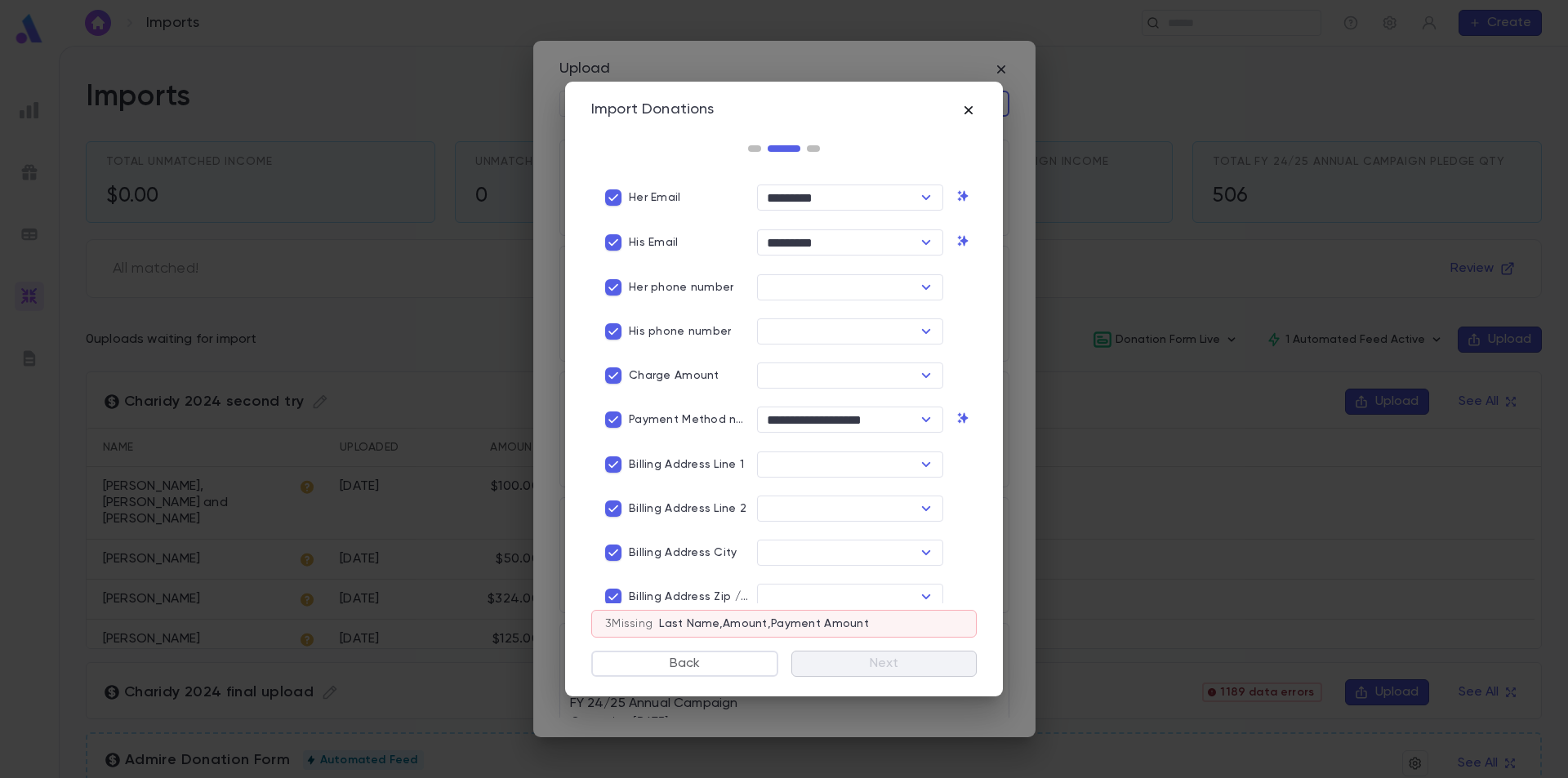
type input "**********"
click at [969, 111] on icon "button" at bounding box center [968, 110] width 8 height 8
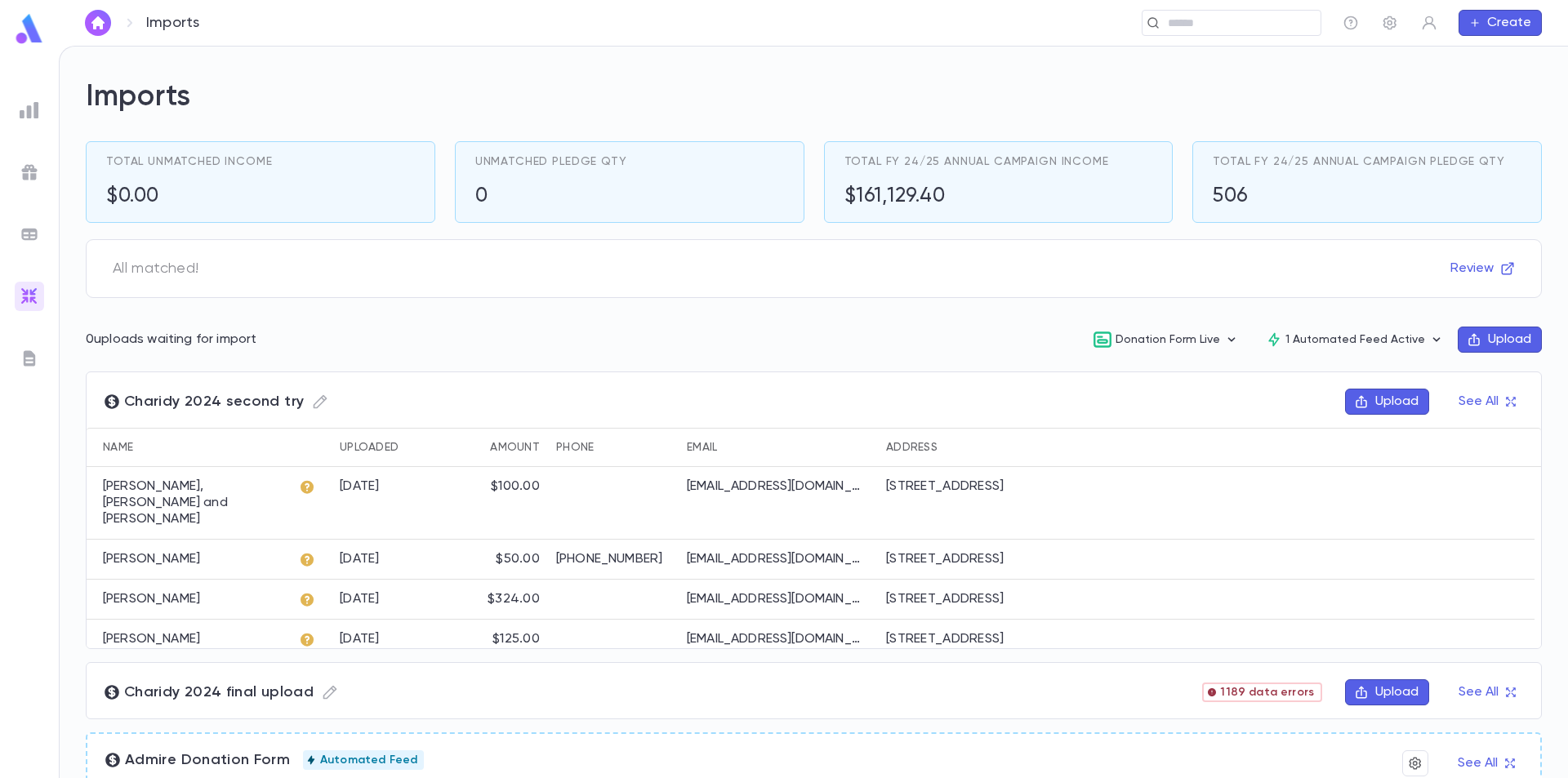
click at [1481, 330] on button "Upload" at bounding box center [1499, 339] width 84 height 27
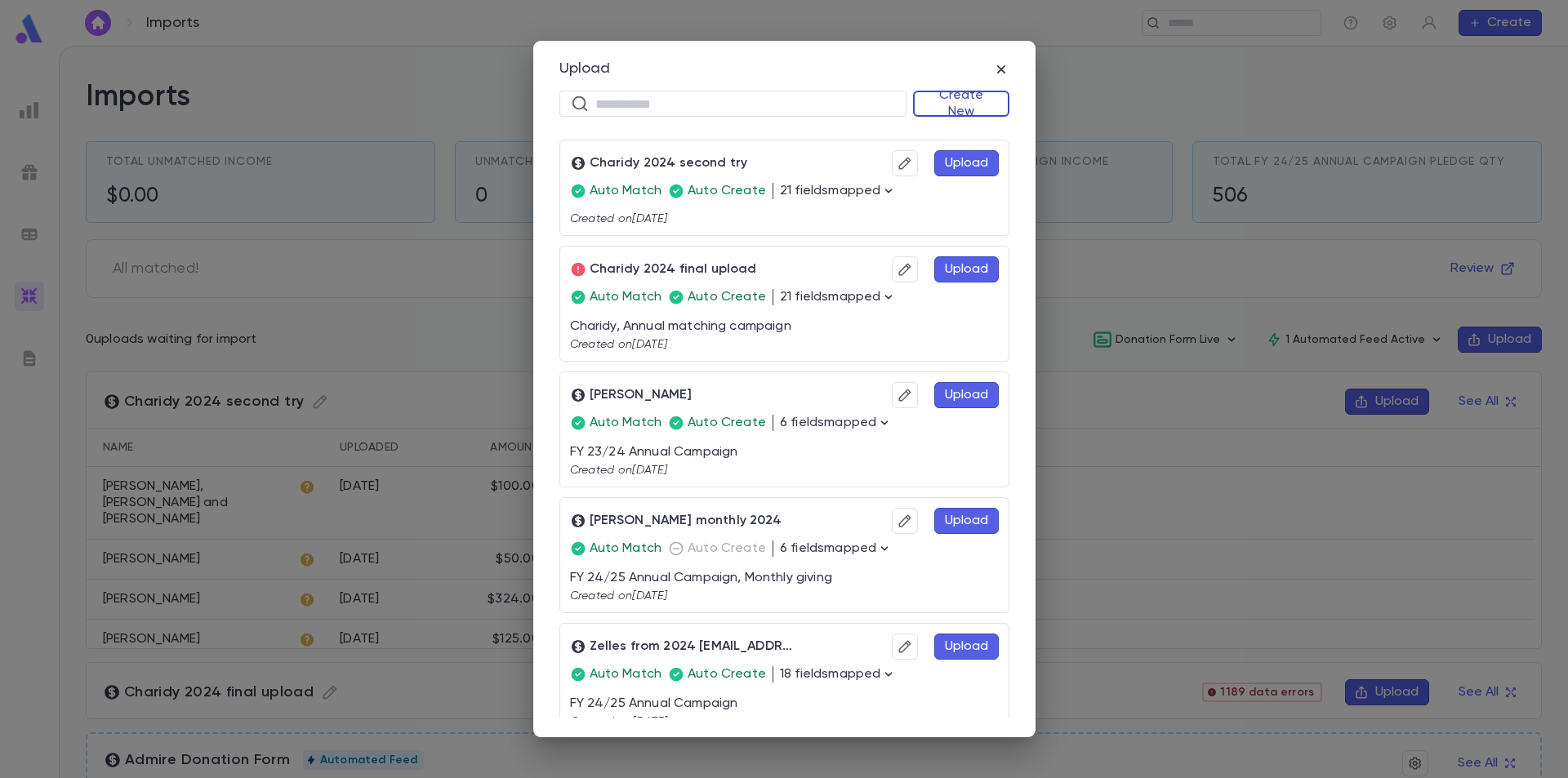
click at [963, 101] on button "Create New" at bounding box center [962, 104] width 97 height 27
click at [957, 160] on li "Donations" at bounding box center [964, 162] width 94 height 27
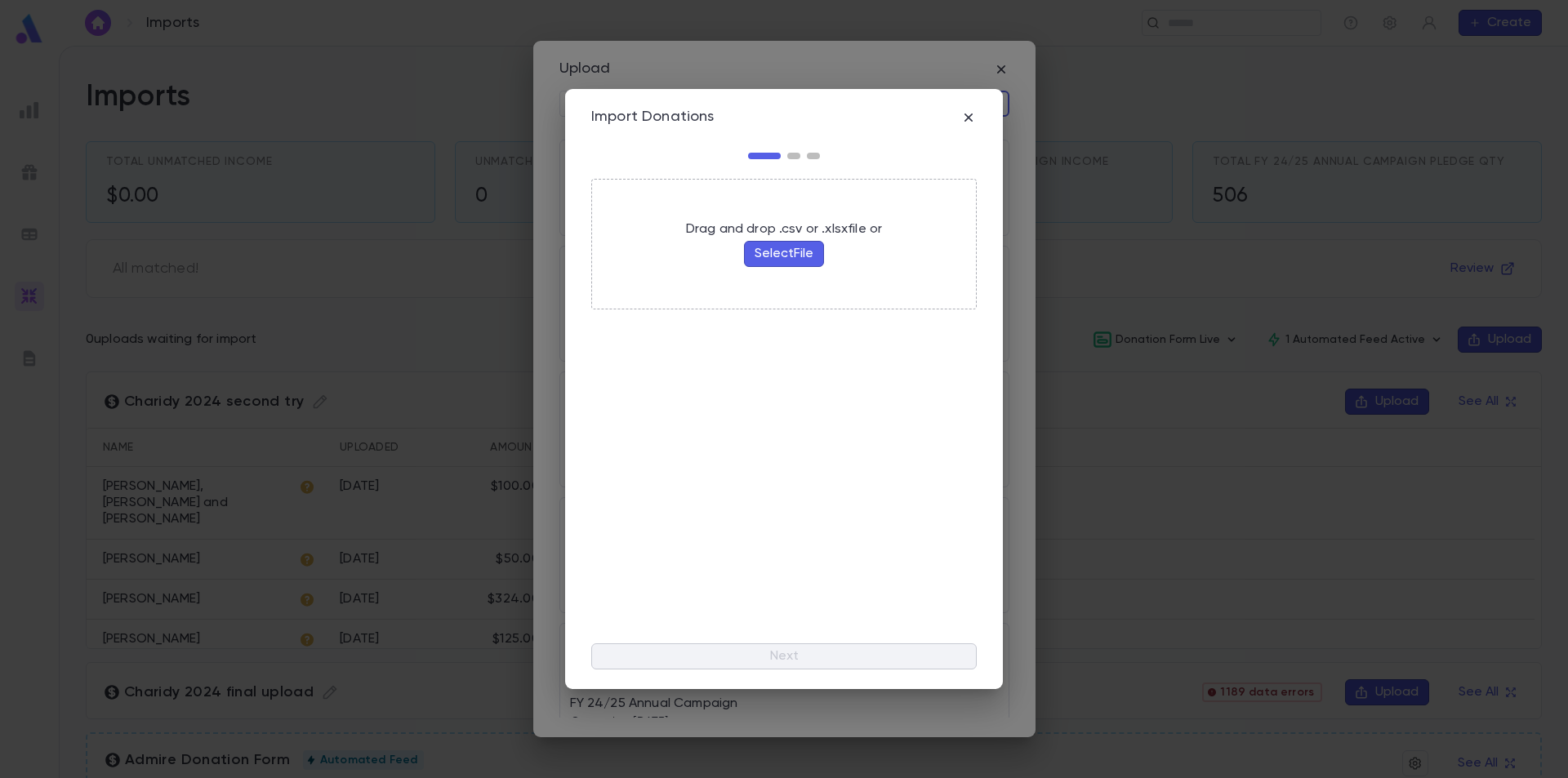
click at [782, 259] on button "Select File" at bounding box center [783, 253] width 80 height 27
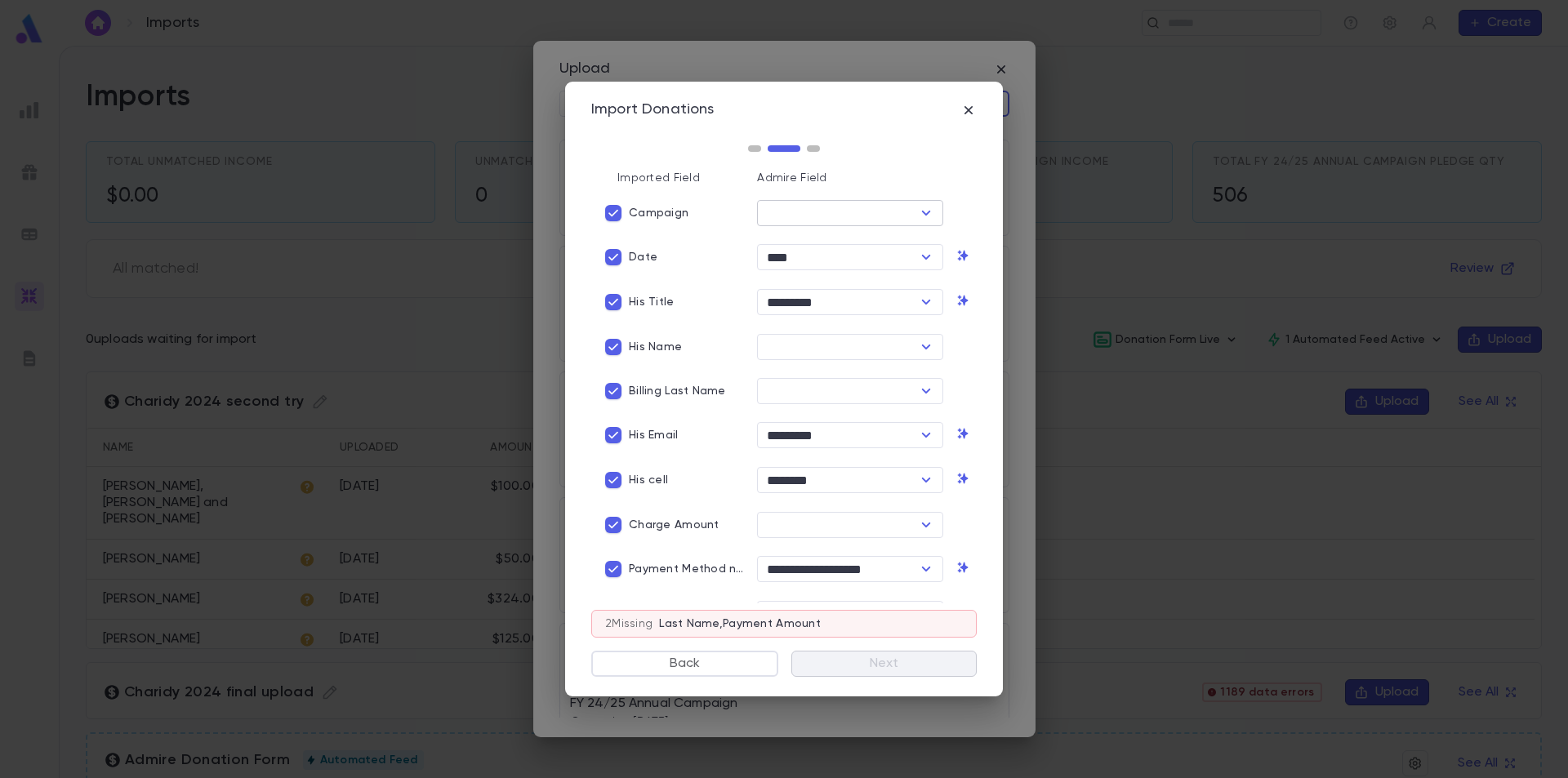
click at [896, 218] on input "text" at bounding box center [837, 213] width 150 height 23
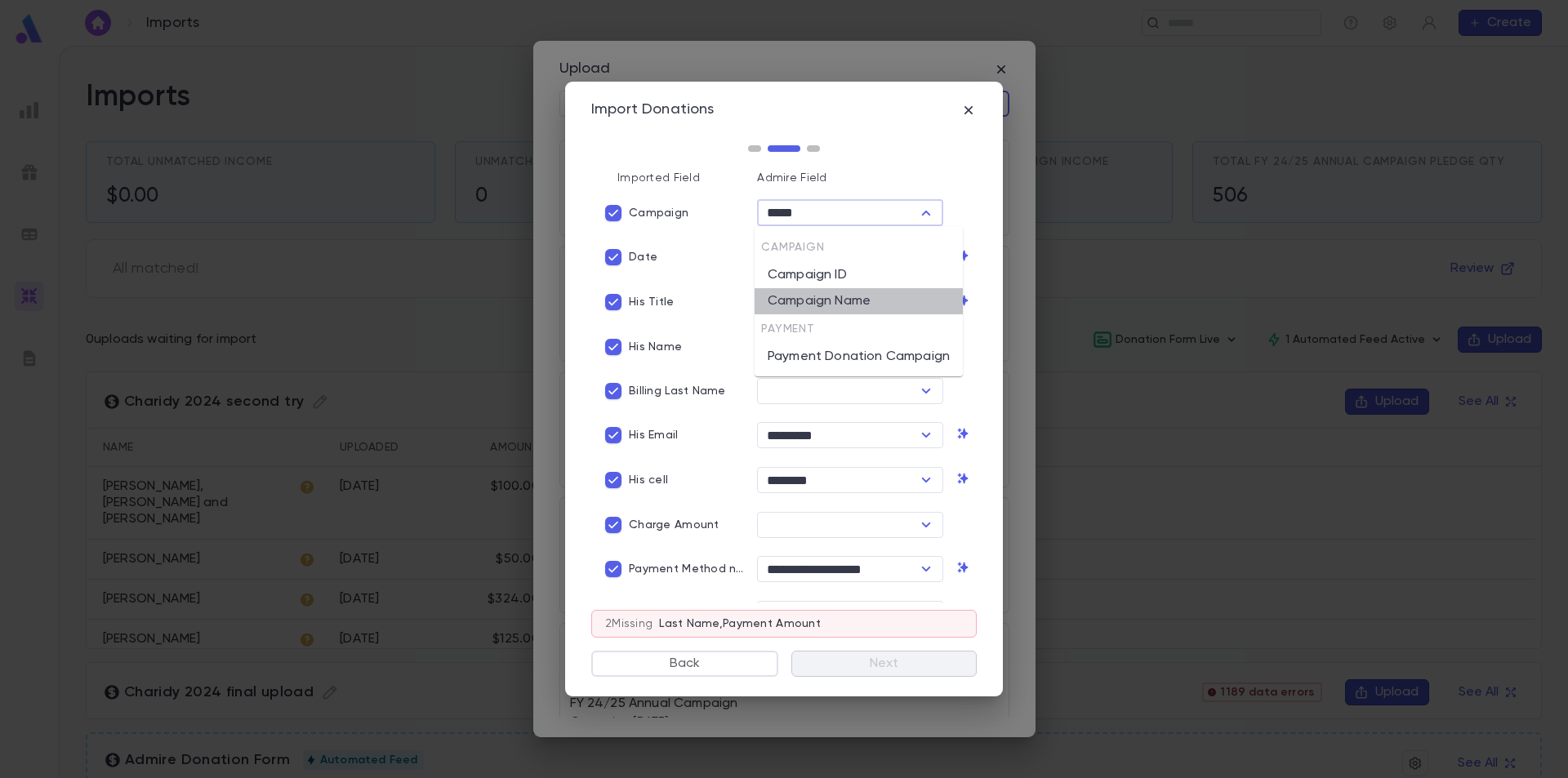
click at [875, 297] on li "Campaign Name" at bounding box center [858, 301] width 208 height 27
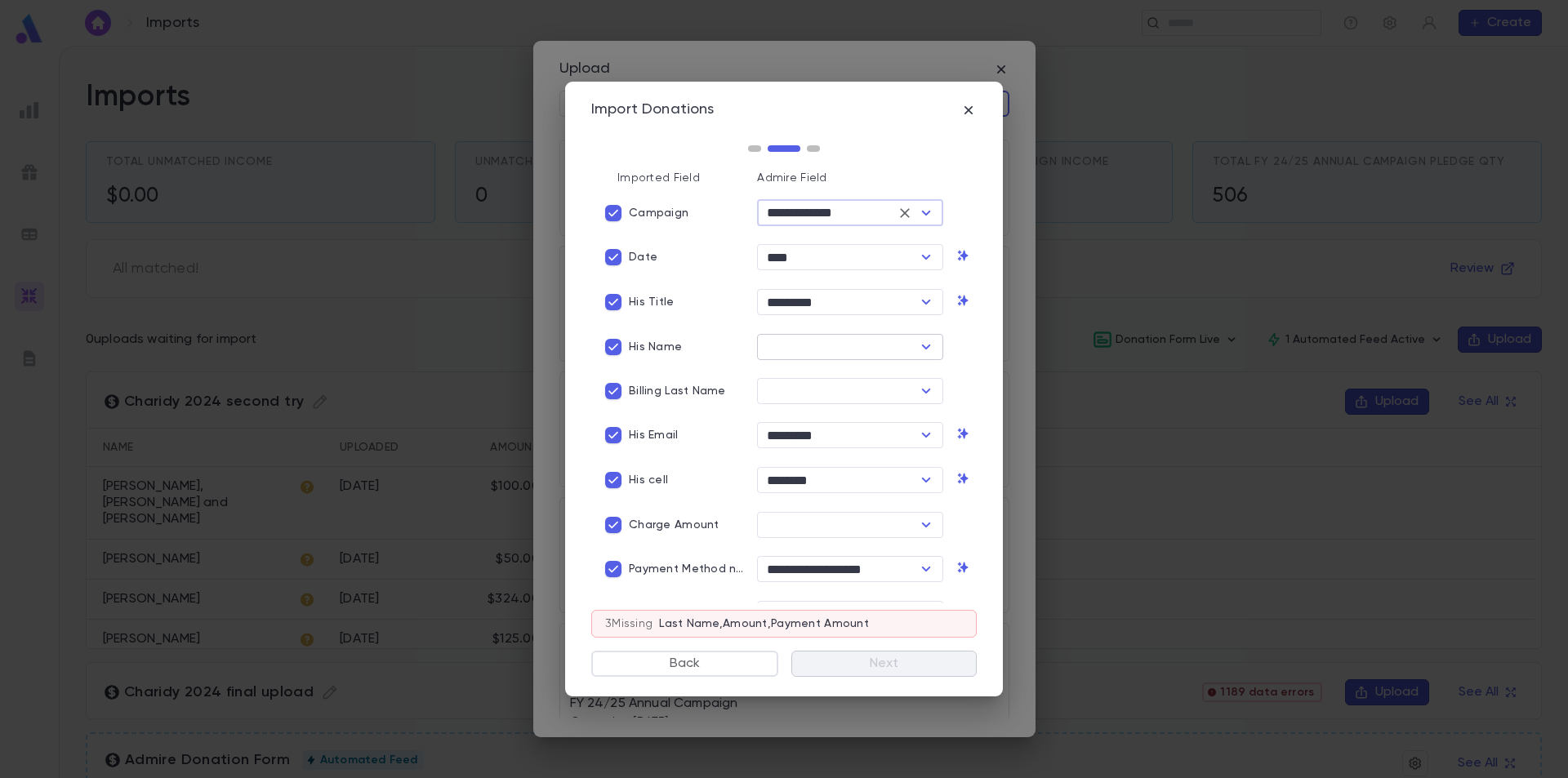
type input "**********"
click at [835, 347] on input "text" at bounding box center [837, 346] width 150 height 23
click at [808, 430] on li "His First Name" at bounding box center [846, 434] width 183 height 27
type input "**********"
click at [820, 396] on input "text" at bounding box center [837, 390] width 150 height 23
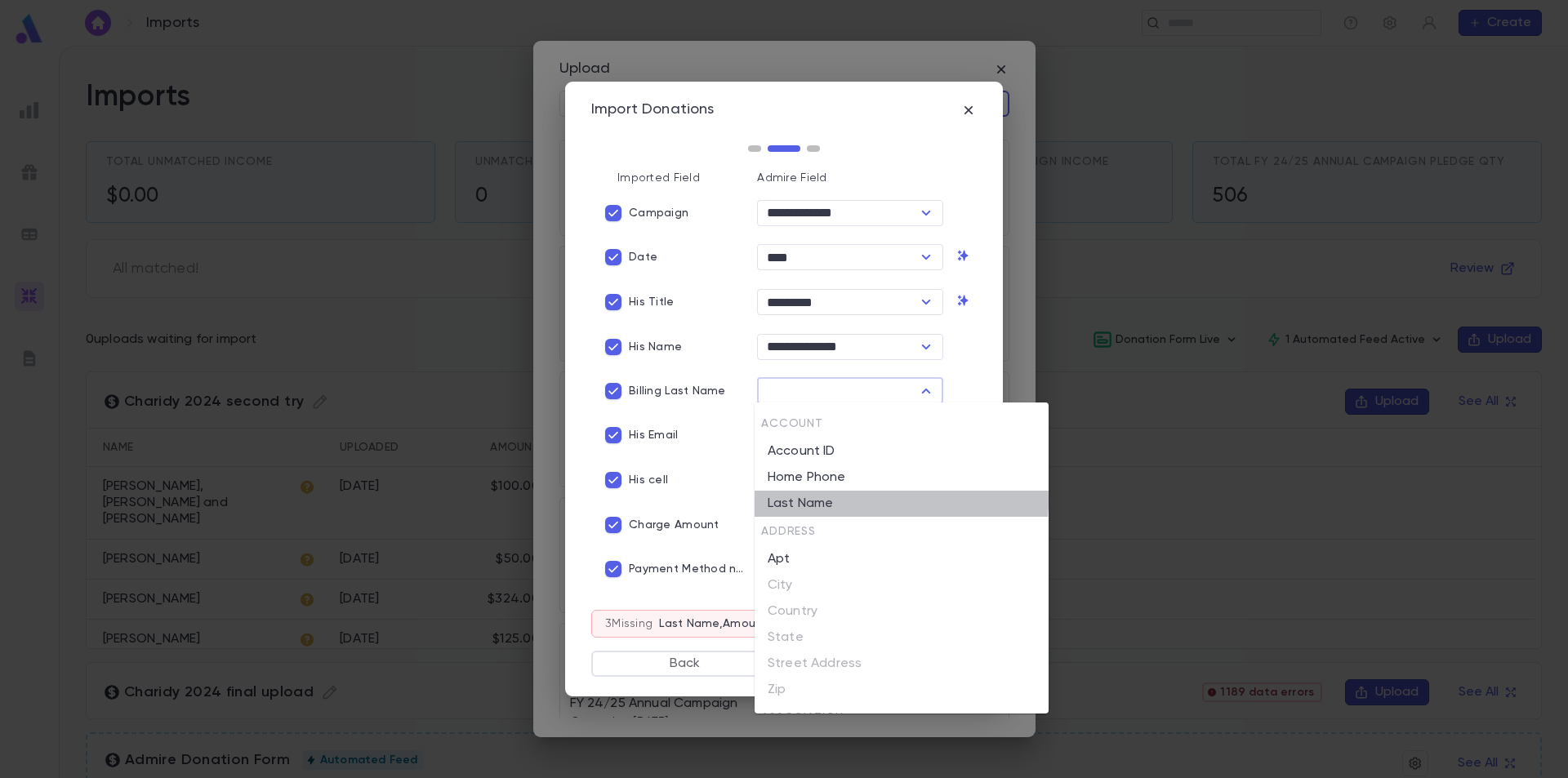
click at [820, 501] on li "Last Name" at bounding box center [901, 504] width 294 height 27
type input "*********"
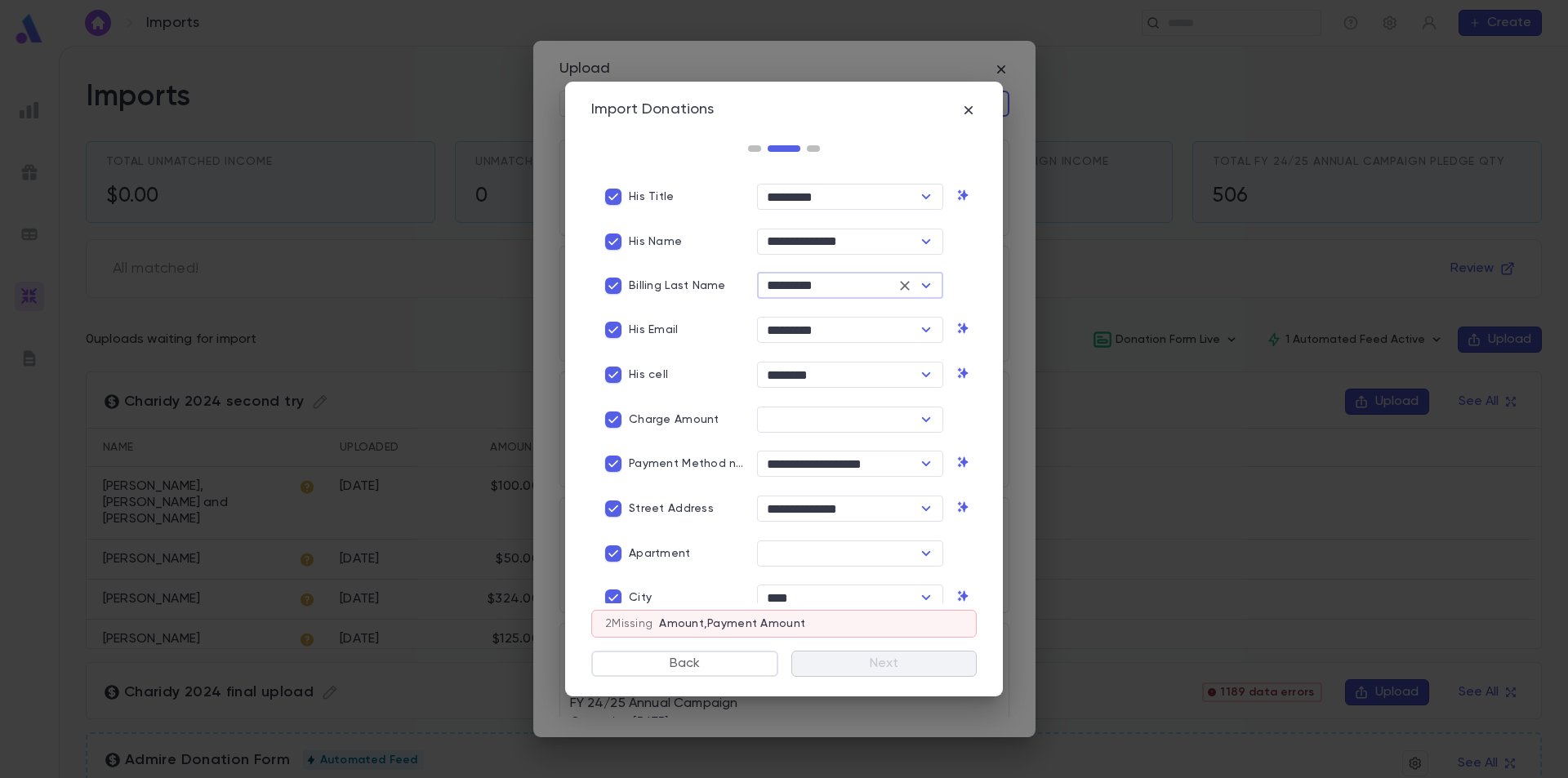
scroll to position [164, 0]
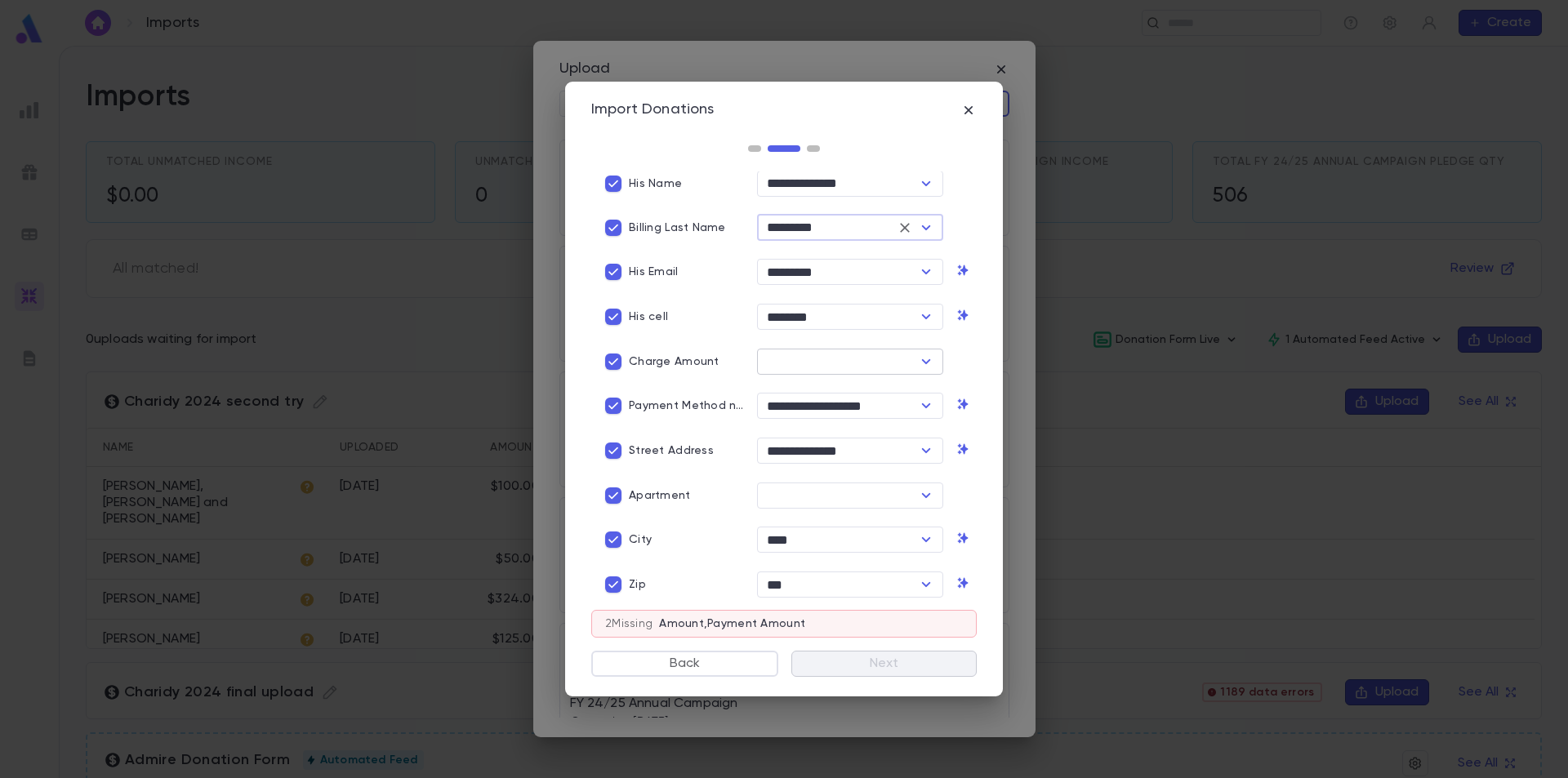
click at [790, 365] on input "text" at bounding box center [837, 361] width 150 height 23
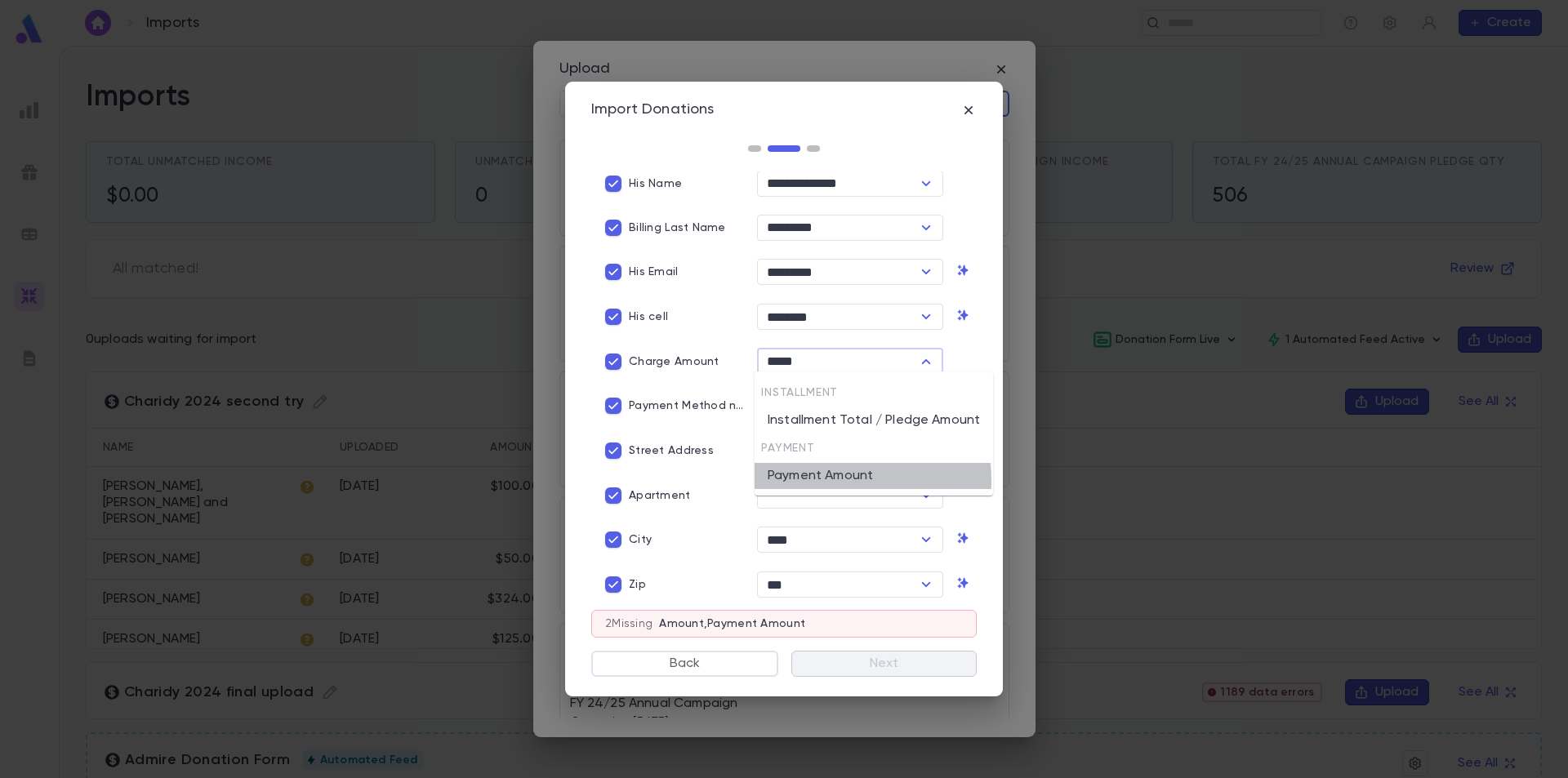
click at [804, 482] on li "Payment Amount" at bounding box center [874, 476] width 239 height 27
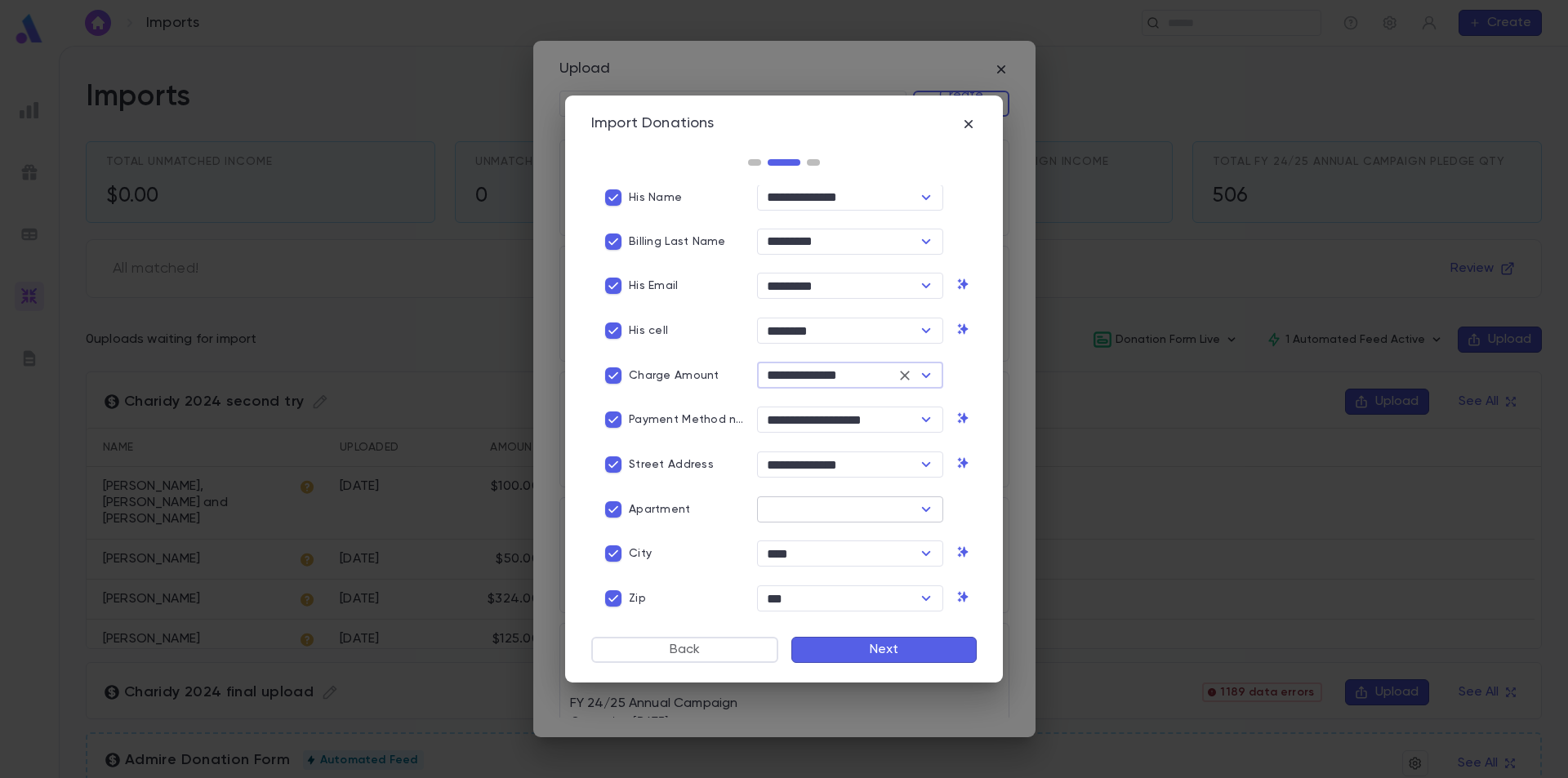
type input "**********"
click at [838, 505] on input "text" at bounding box center [837, 509] width 150 height 23
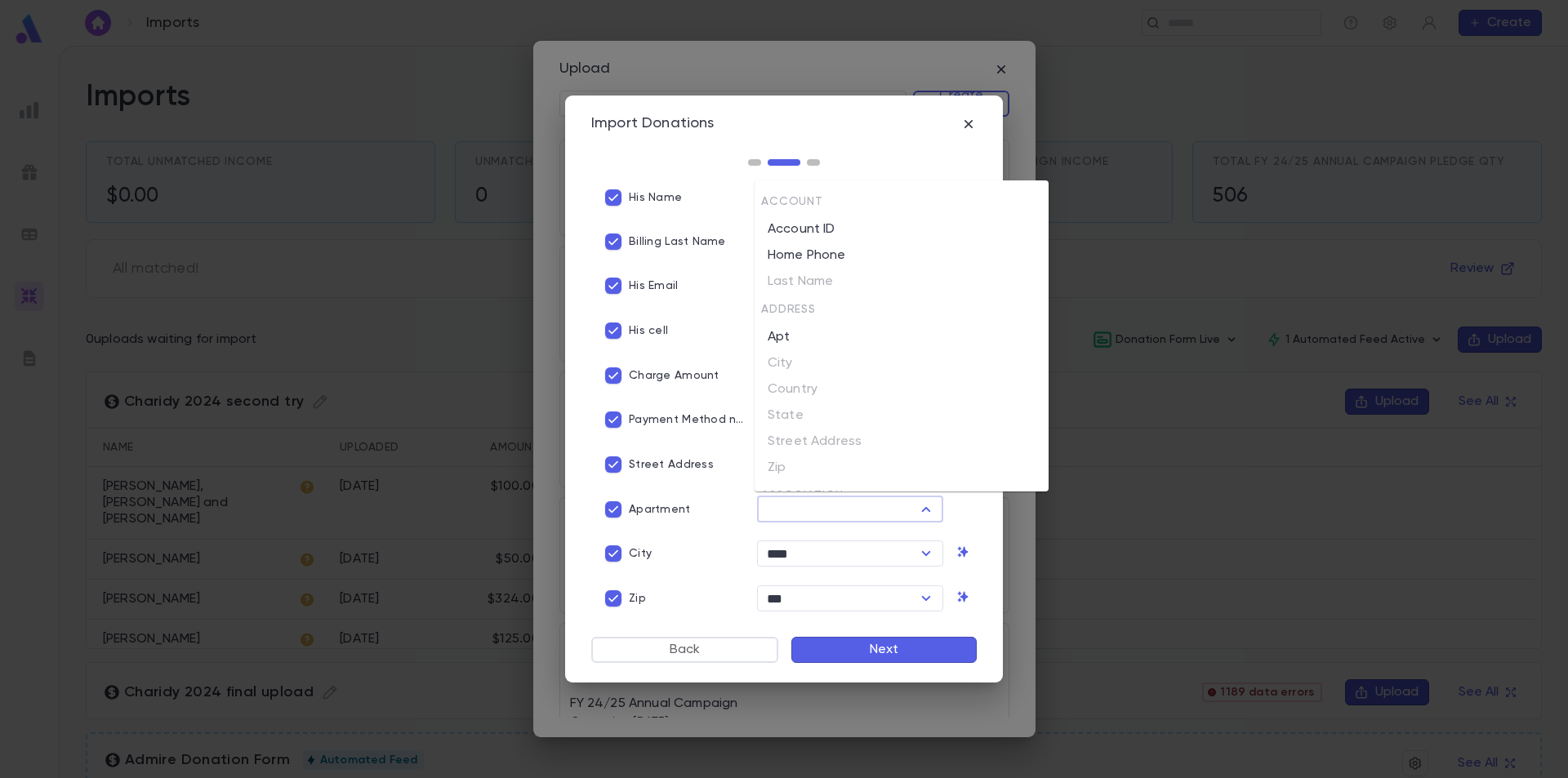
click at [798, 341] on li "Apt" at bounding box center [901, 337] width 294 height 27
type input "***"
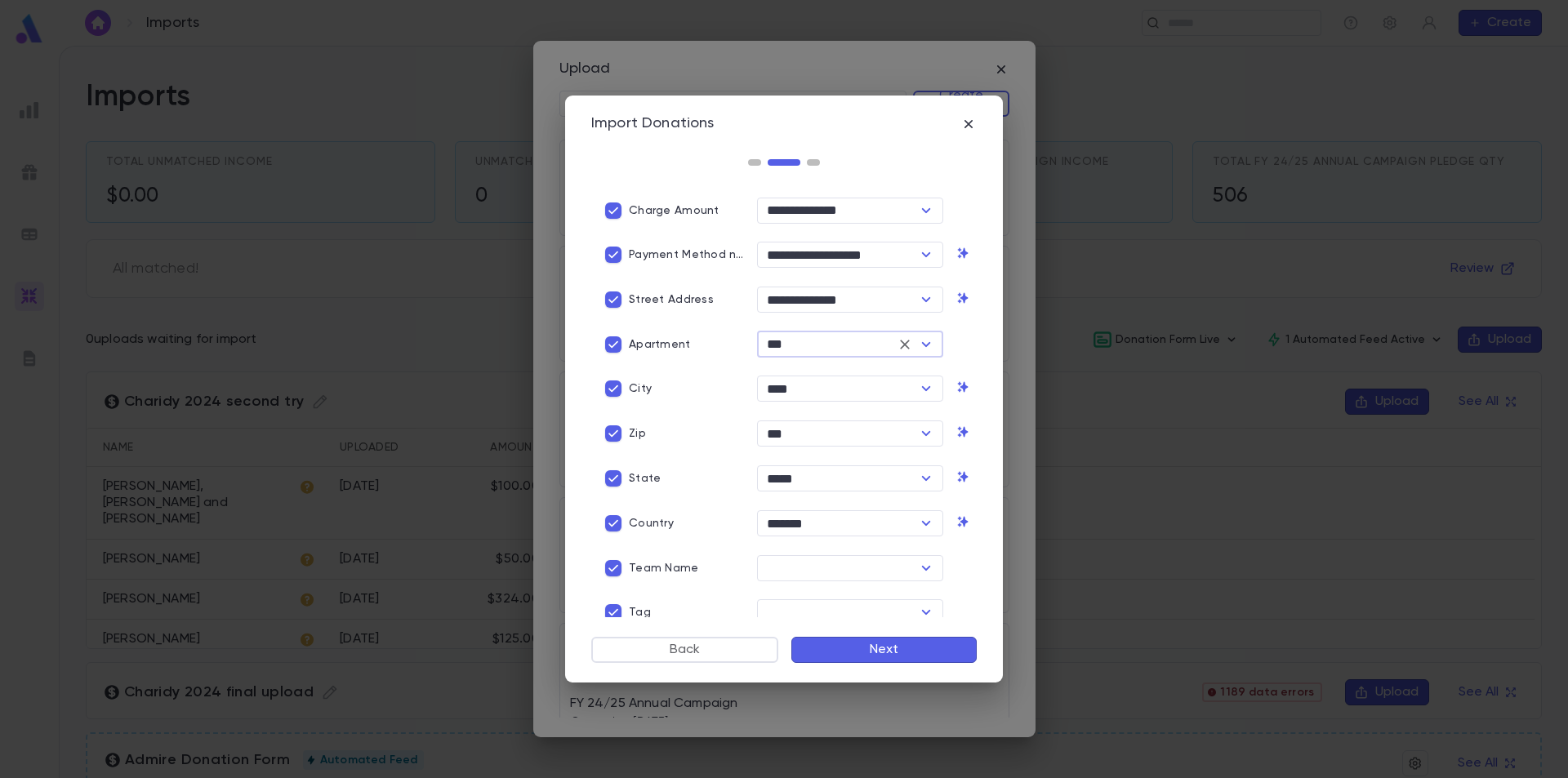
scroll to position [330, 0]
click at [826, 556] on input "text" at bounding box center [837, 565] width 150 height 23
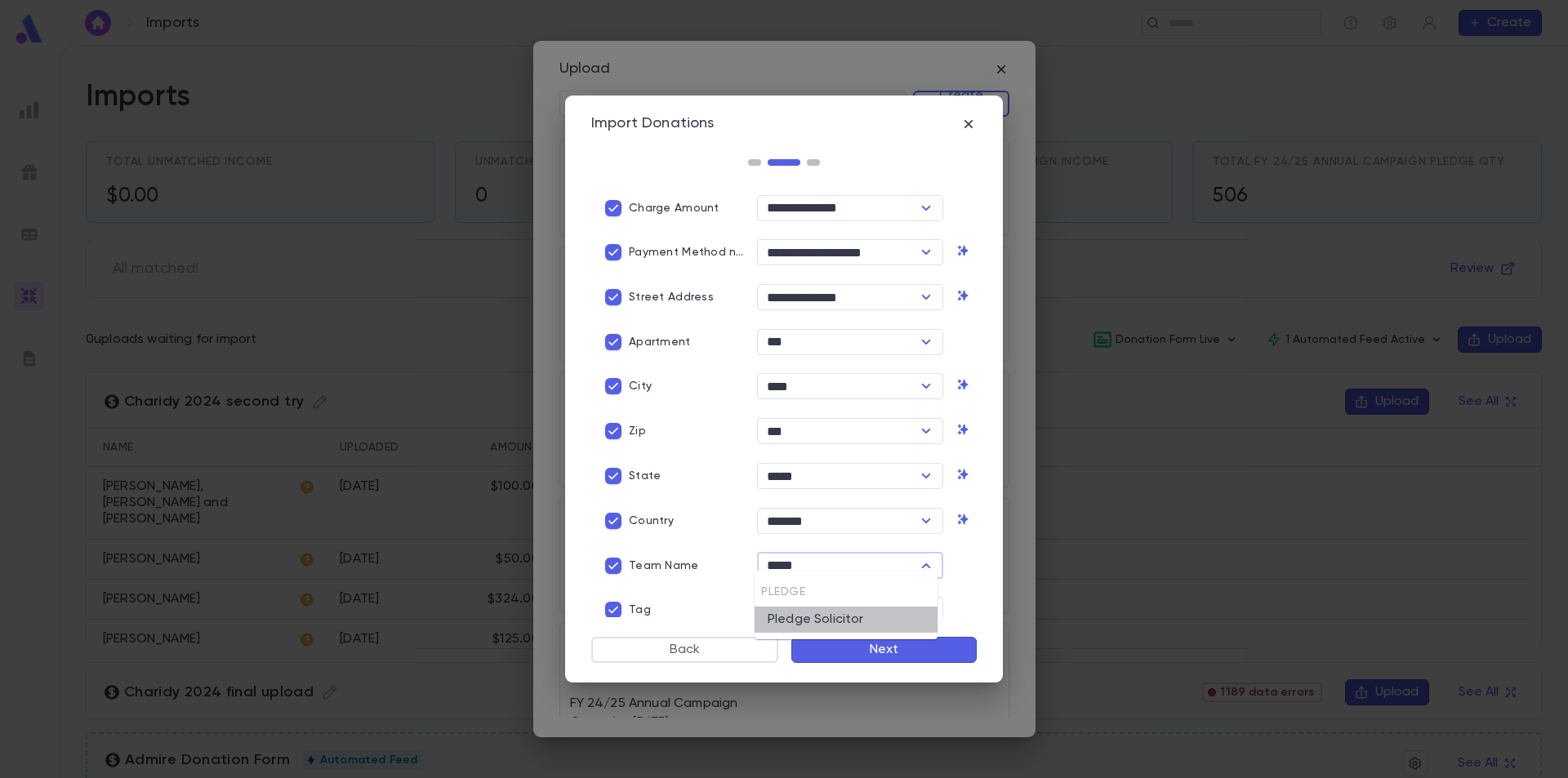
click at [812, 620] on li "Pledge Solicitor" at bounding box center [846, 619] width 183 height 27
type input "**********"
click at [807, 609] on input "text" at bounding box center [837, 609] width 150 height 23
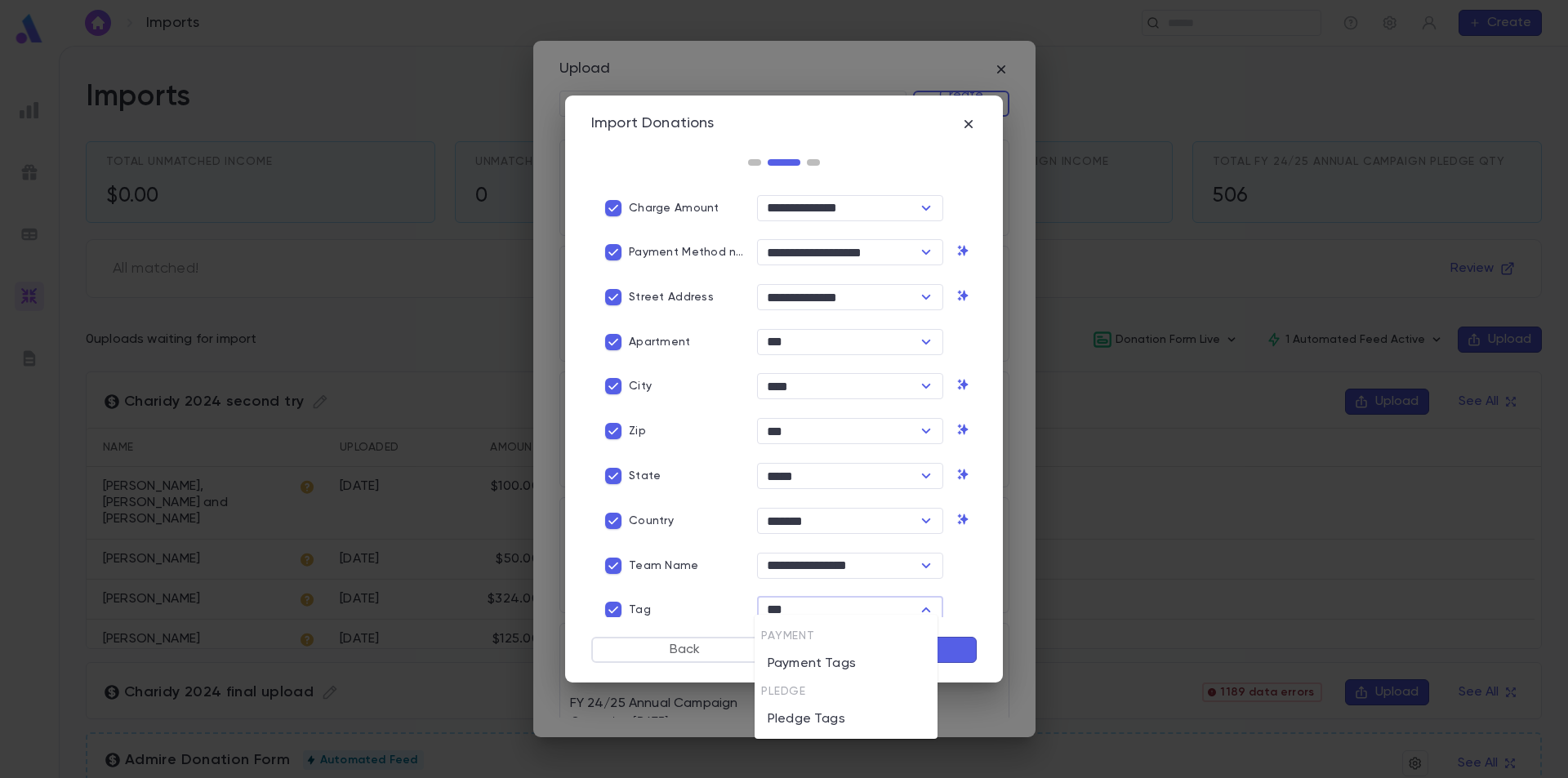
click at [851, 723] on li "Pledge Tags" at bounding box center [846, 719] width 183 height 27
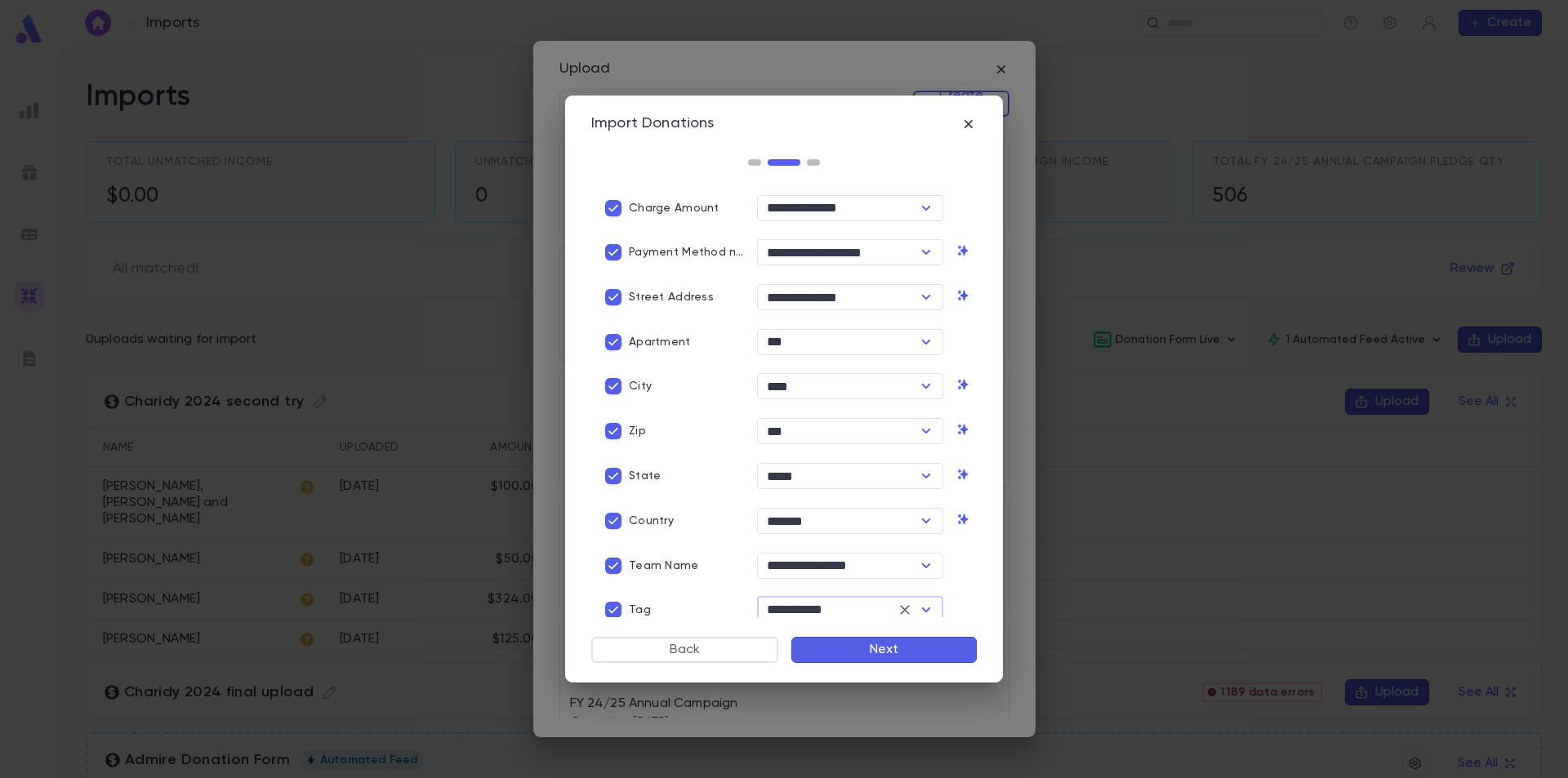
type input "**********"
click at [893, 653] on button "Next" at bounding box center [885, 650] width 185 height 27
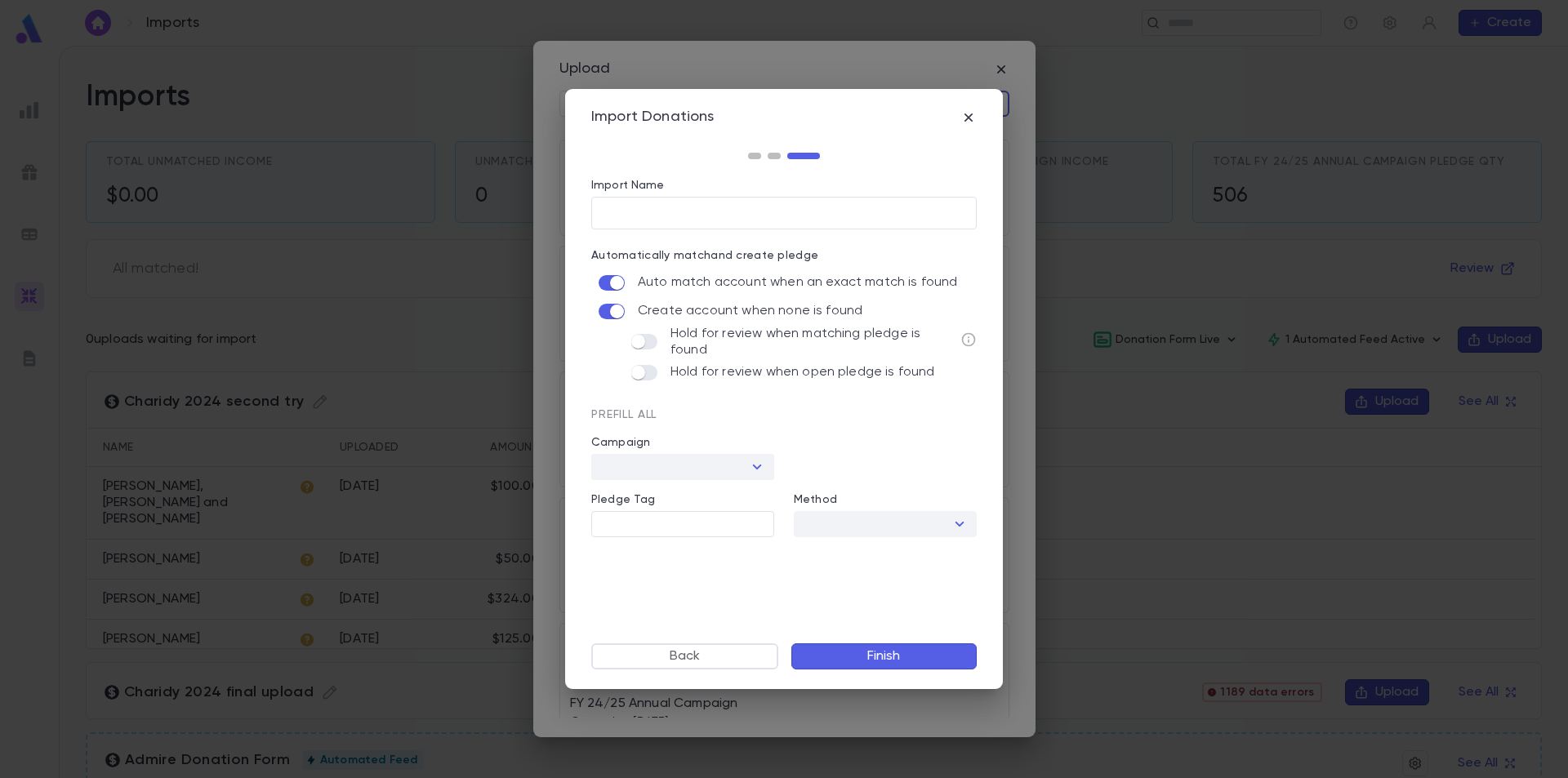
scroll to position [0, 0]
click at [756, 518] on icon "button" at bounding box center [756, 528] width 20 height 20
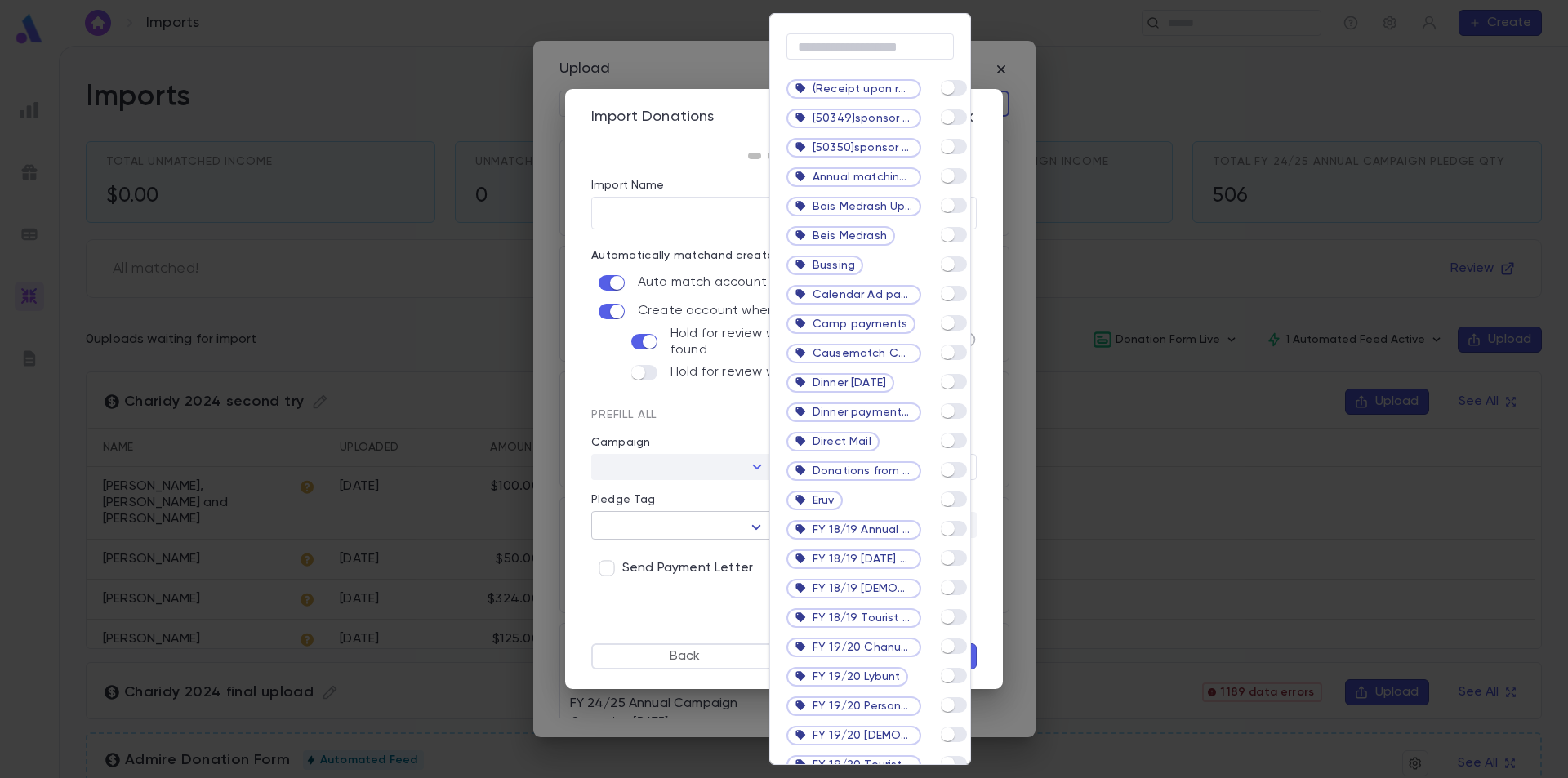
click at [756, 516] on div at bounding box center [784, 389] width 1568 height 778
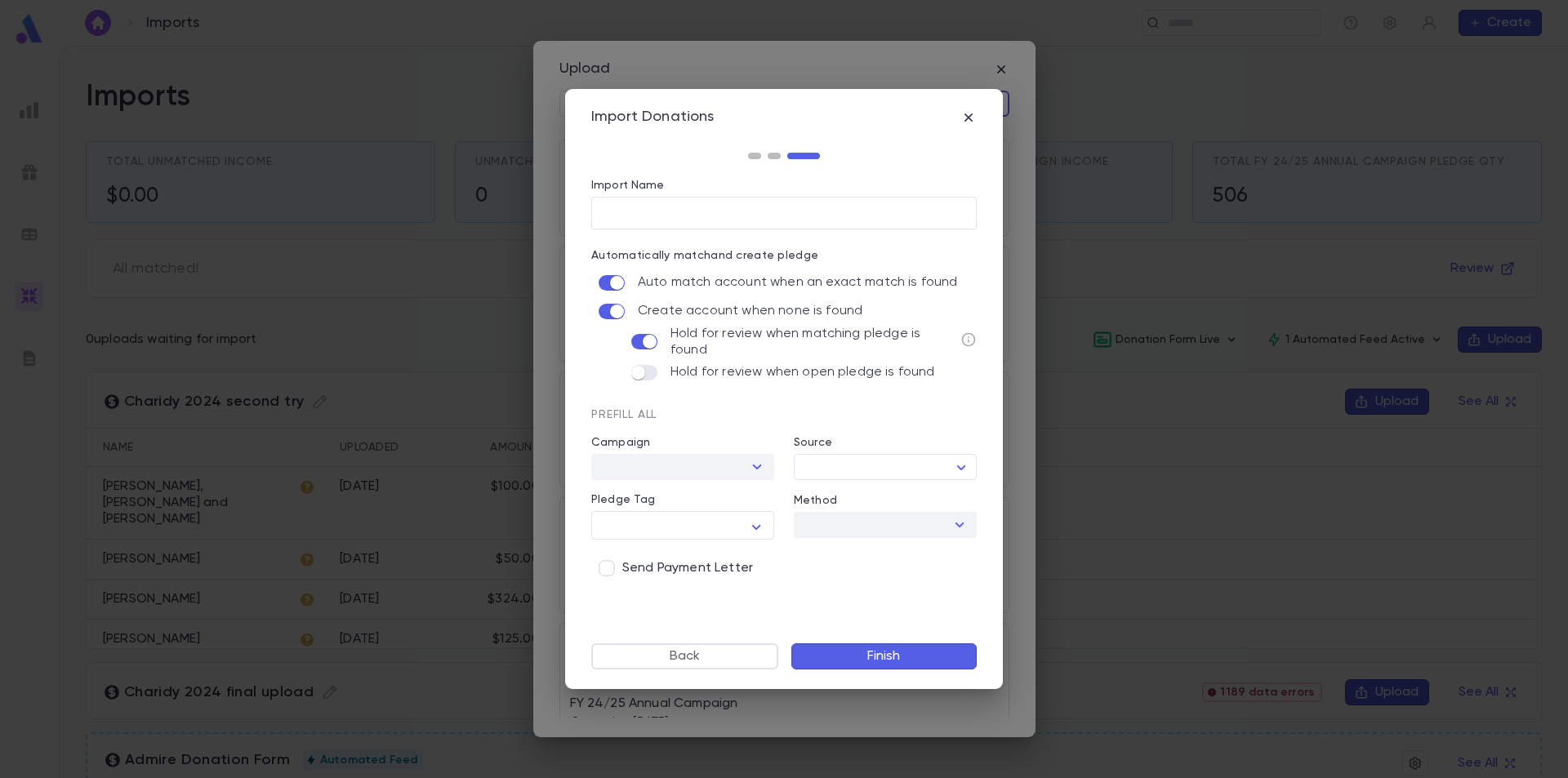
click at [749, 499] on div "​ (Receipt upon request) [50349]sponsor a day : 1 [50350]sponsor a week : 1 Ann…" at bounding box center [784, 389] width 1568 height 778
click at [943, 461] on body "Imports ​ Create Imports Total Unmatched Income $0.00 Unmatched Pledge Qty 0 To…" at bounding box center [784, 411] width 1568 height 733
click at [944, 460] on div at bounding box center [784, 389] width 1568 height 778
click at [892, 654] on button "Finish" at bounding box center [885, 657] width 185 height 27
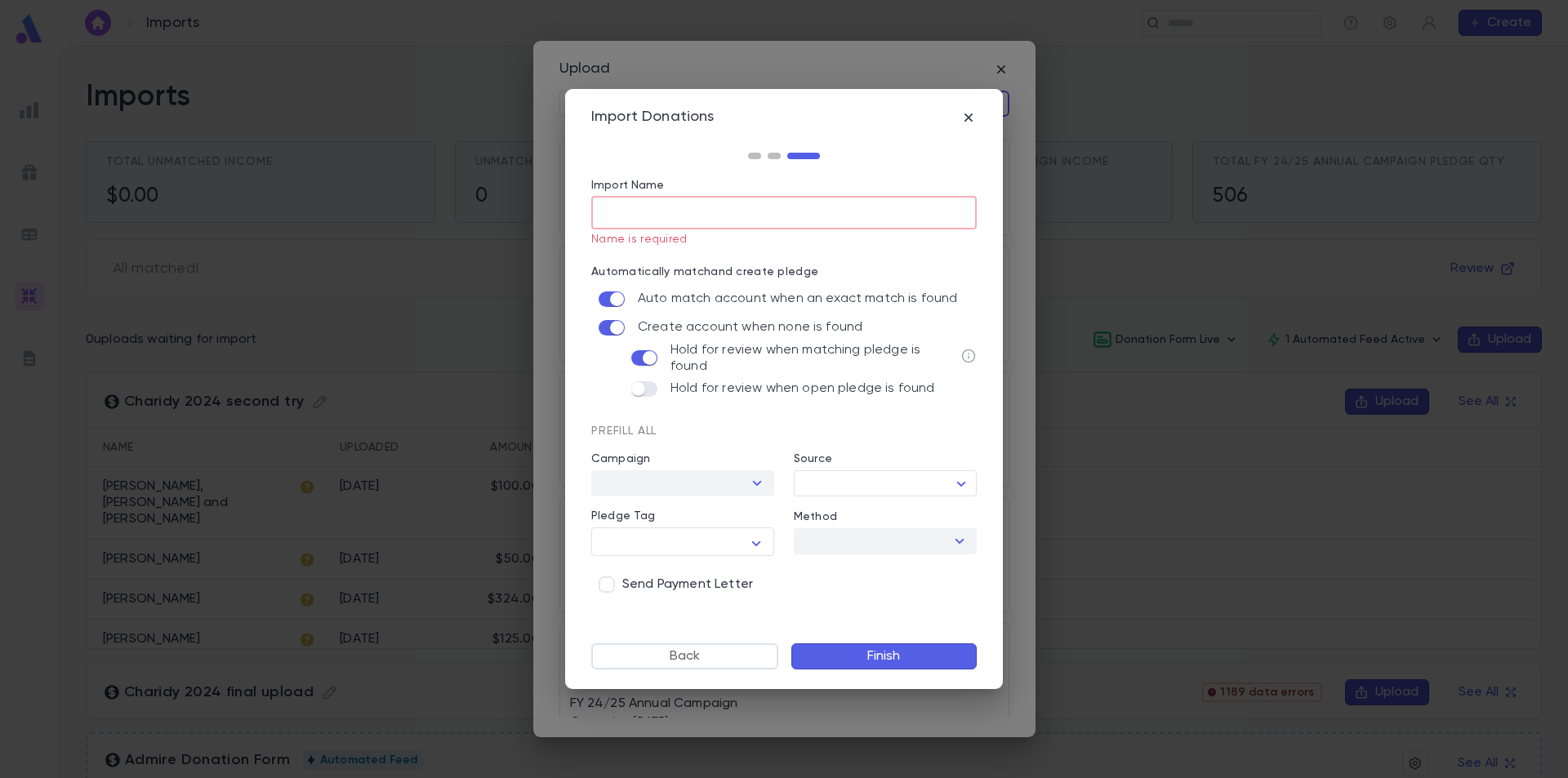
click at [730, 207] on input "Import Name" at bounding box center [784, 213] width 386 height 32
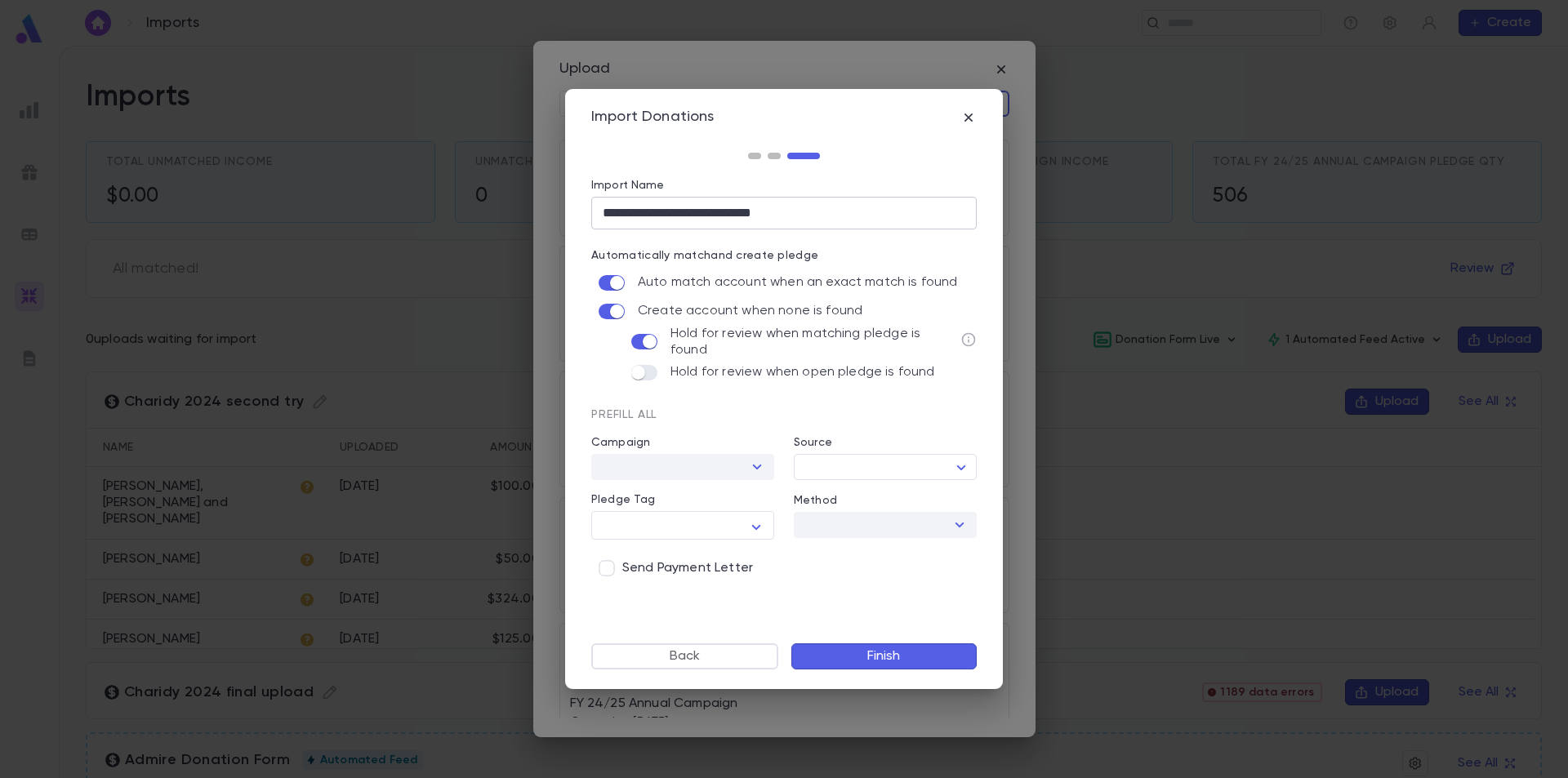
drag, startPoint x: 884, startPoint y: 652, endPoint x: 863, endPoint y: 209, distance: 443.5
click at [863, 209] on div "**********" at bounding box center [784, 434] width 386 height 511
click at [863, 209] on input "**********" at bounding box center [784, 213] width 386 height 32
click at [752, 213] on input "**********" at bounding box center [784, 213] width 386 height 32
type input "**********"
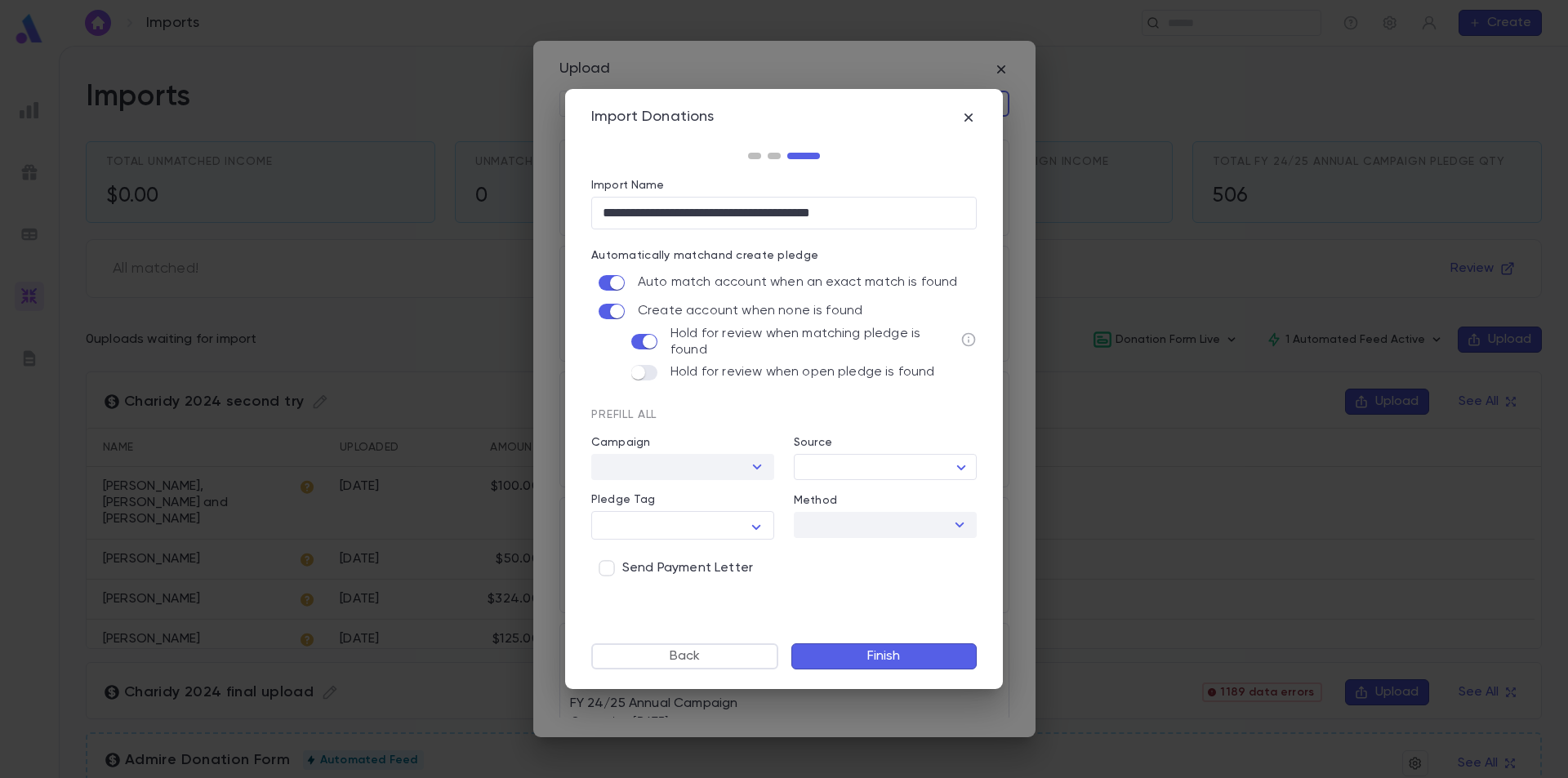
click at [860, 654] on button "Finish" at bounding box center [885, 657] width 185 height 27
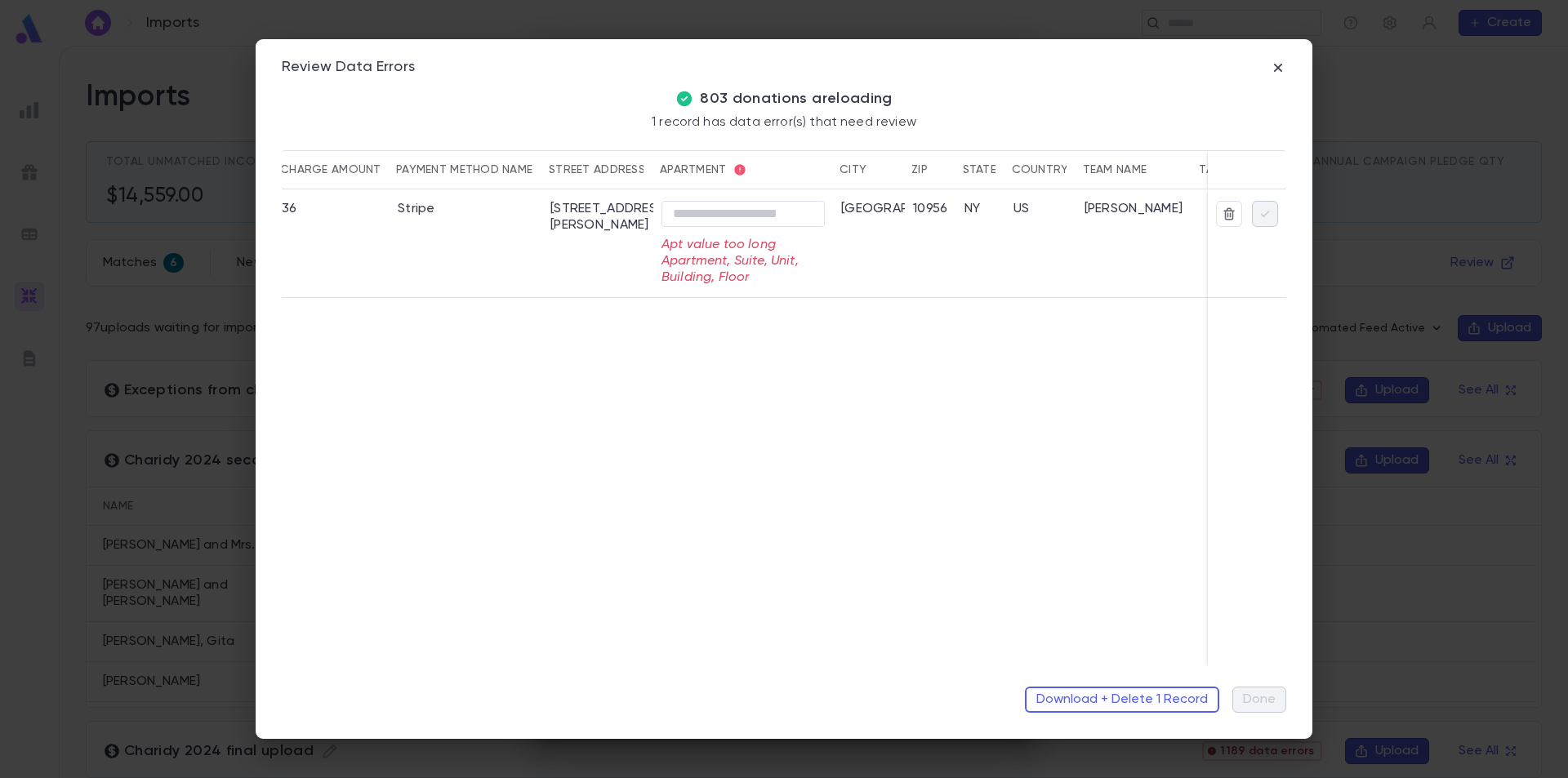
scroll to position [0, 911]
click at [718, 212] on input "text" at bounding box center [734, 214] width 164 height 26
click at [735, 216] on input "text" at bounding box center [734, 214] width 164 height 26
click at [748, 212] on input "text" at bounding box center [734, 214] width 164 height 26
type input "*"
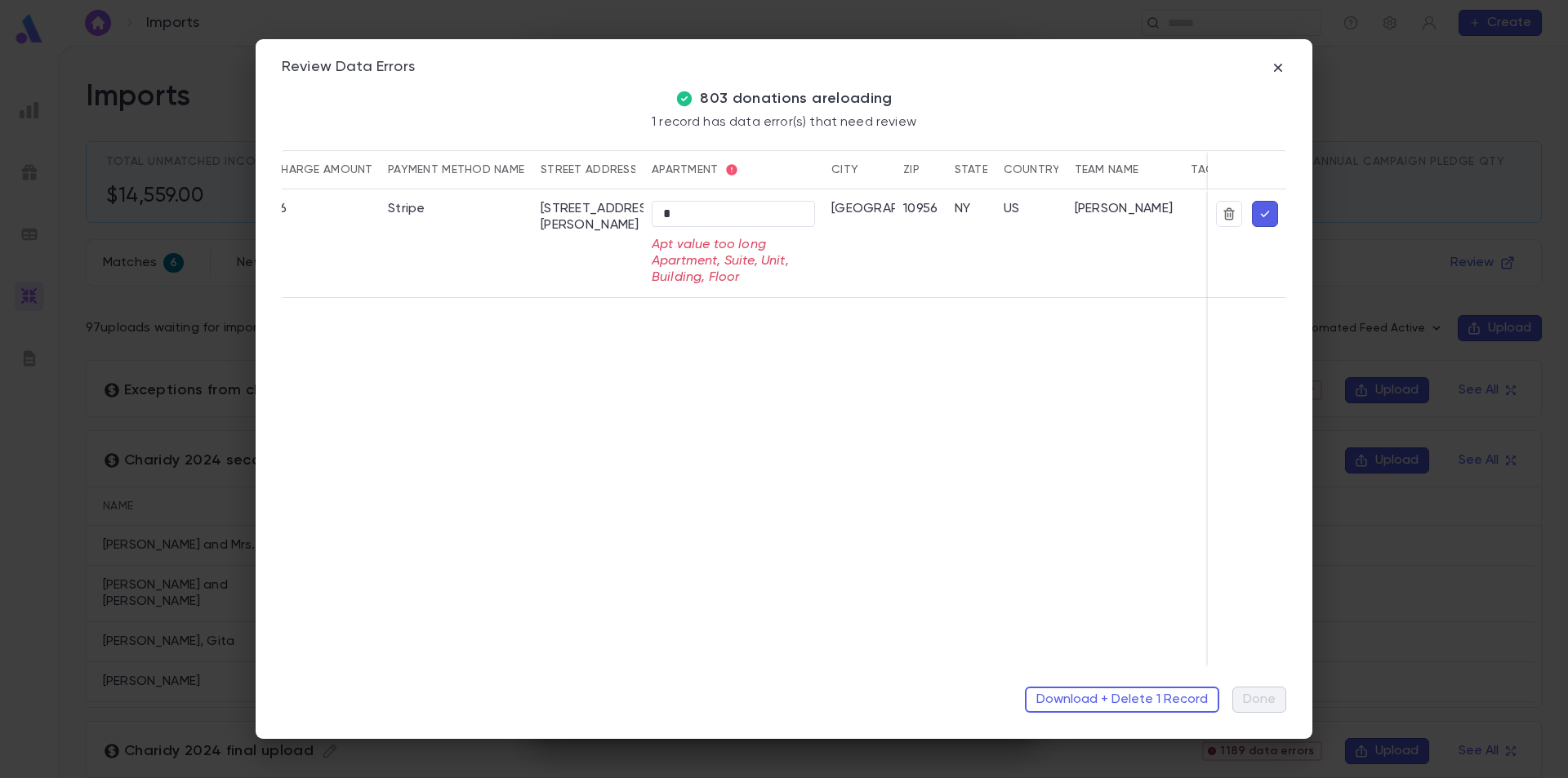
click at [806, 171] on div "apartment" at bounding box center [734, 170] width 164 height 39
click at [1265, 216] on icon "button" at bounding box center [1265, 214] width 9 height 7
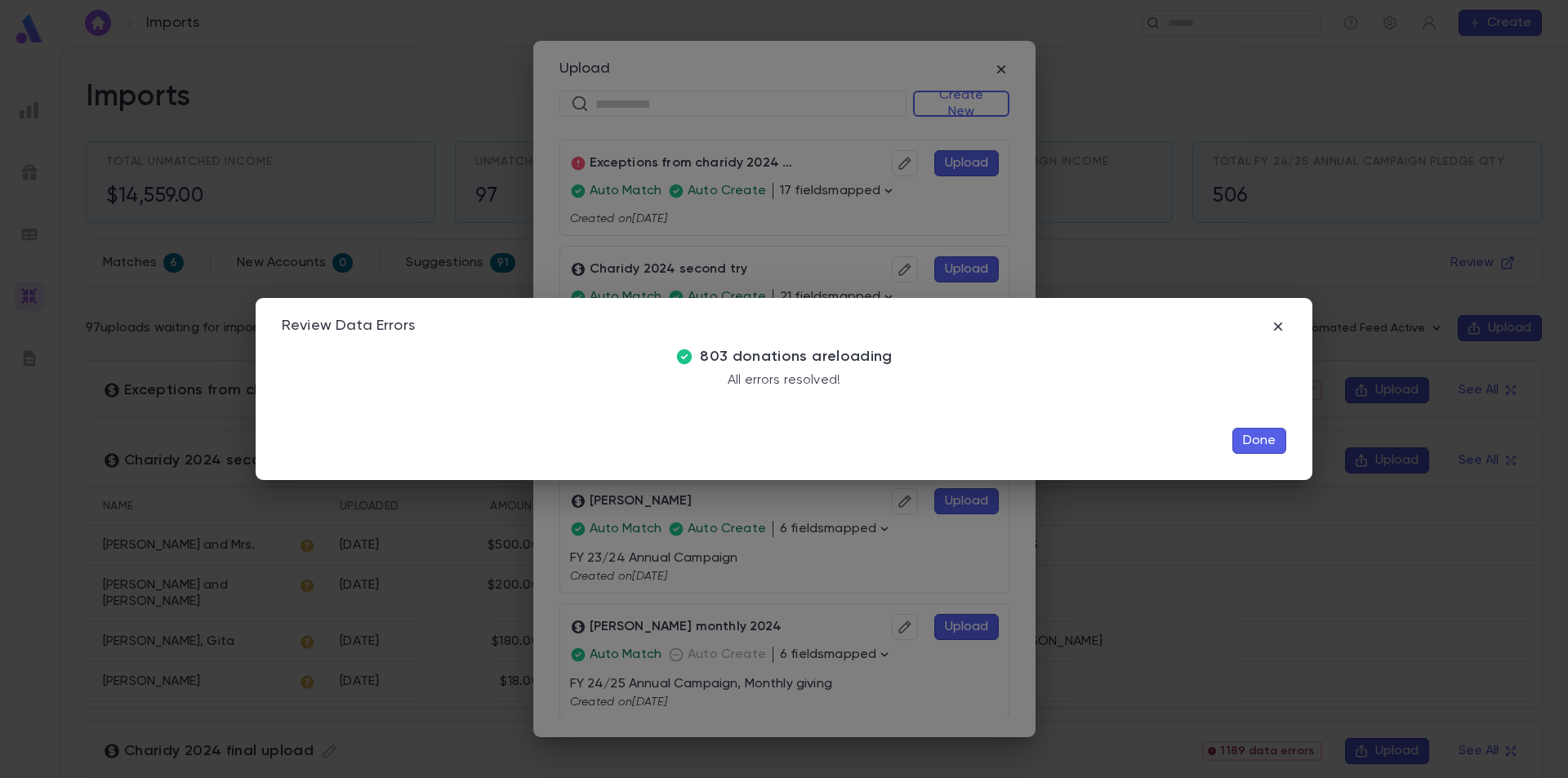
click at [1257, 439] on button "Done" at bounding box center [1259, 441] width 54 height 27
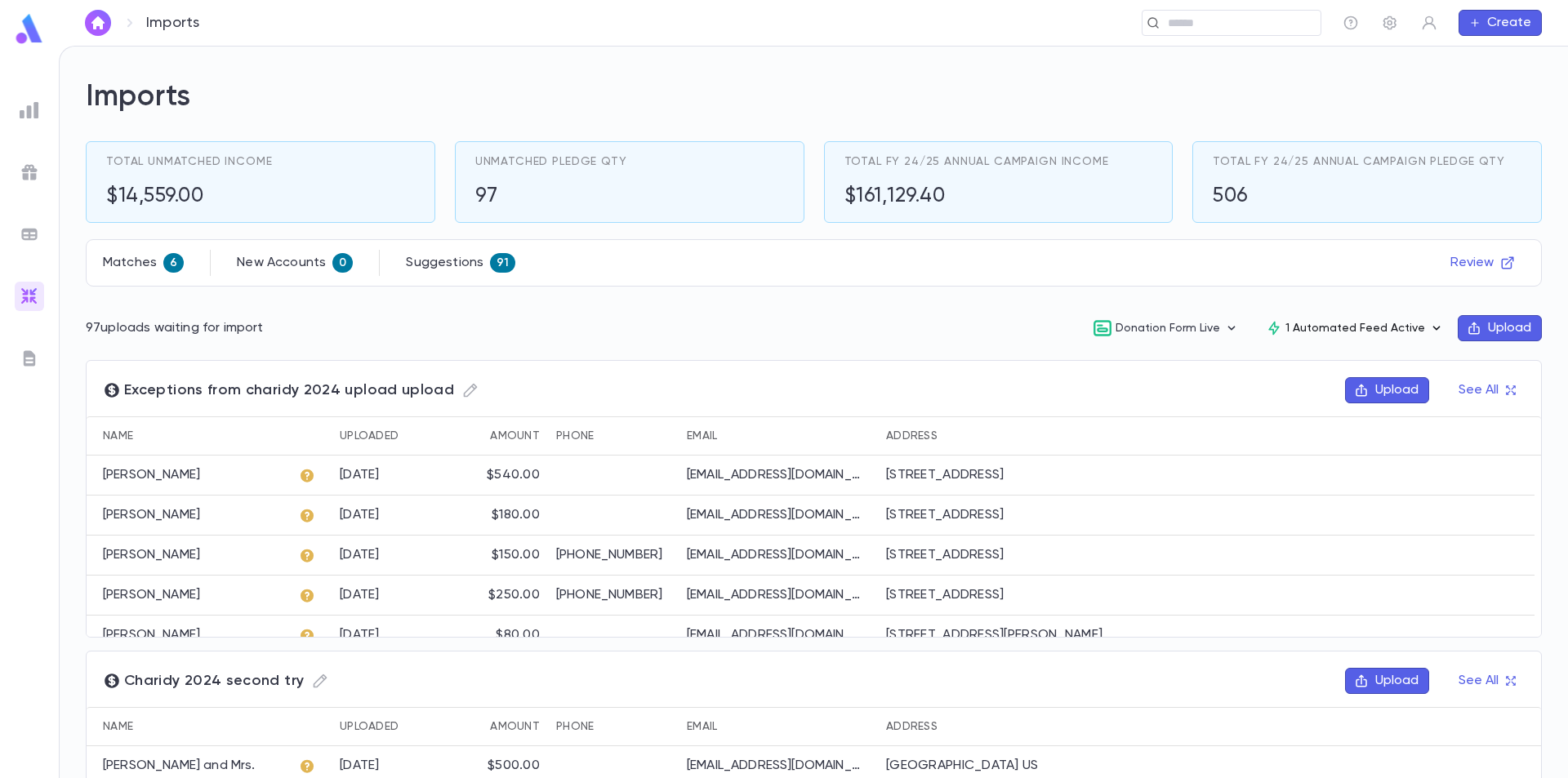
click at [1433, 324] on icon "button" at bounding box center [1437, 328] width 17 height 17
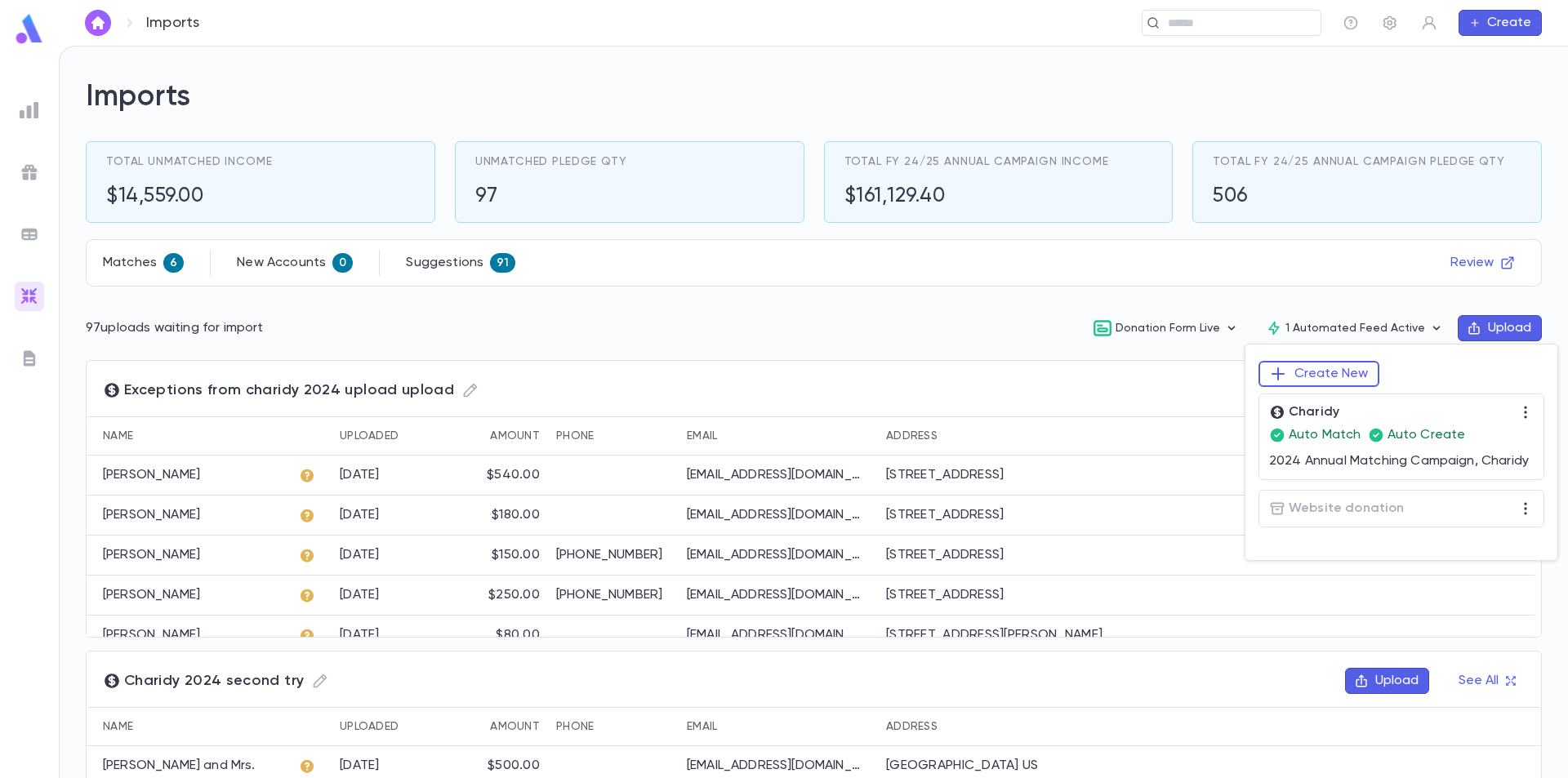
click at [1407, 288] on div at bounding box center [784, 389] width 1568 height 778
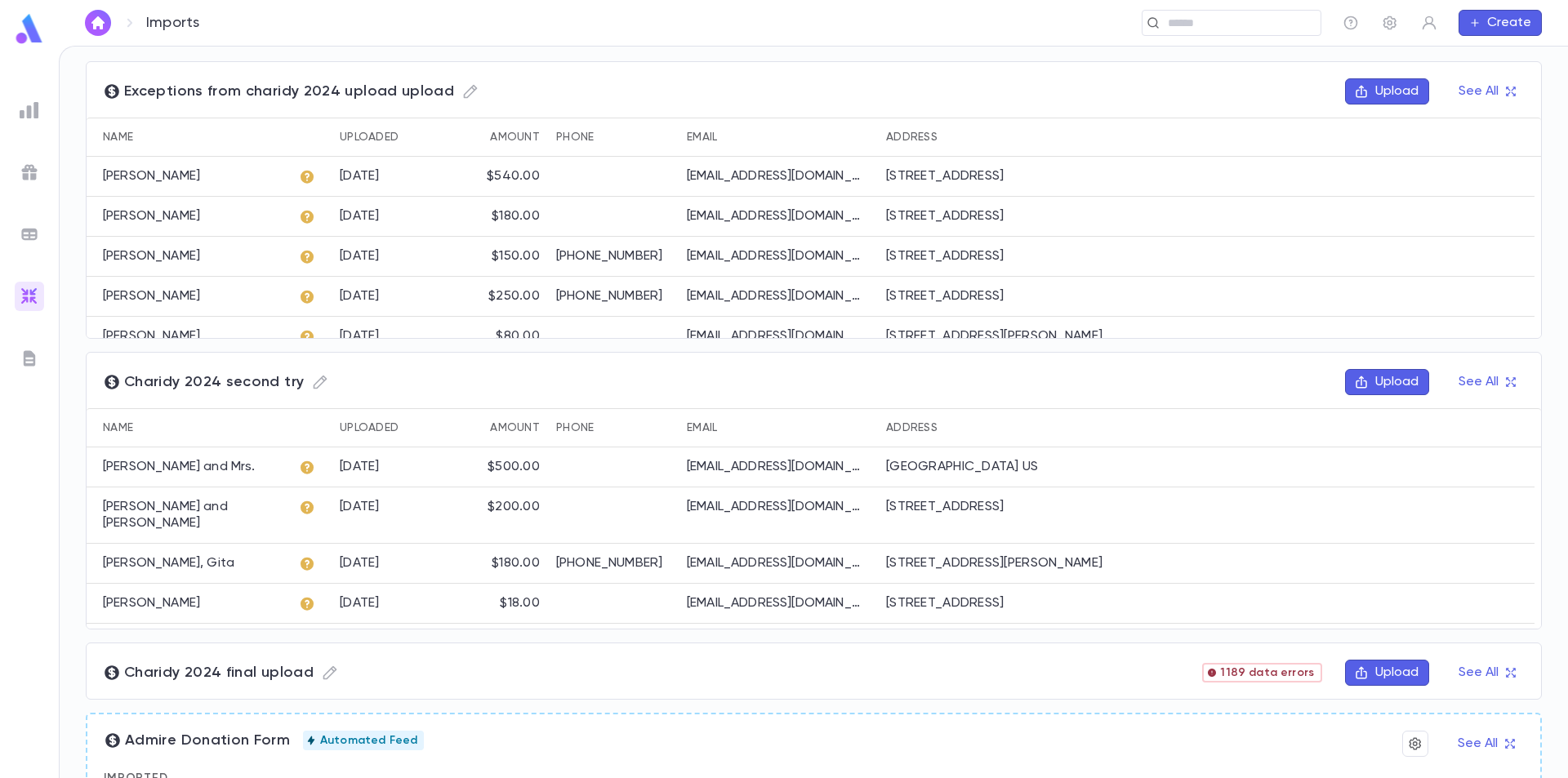
scroll to position [204, 0]
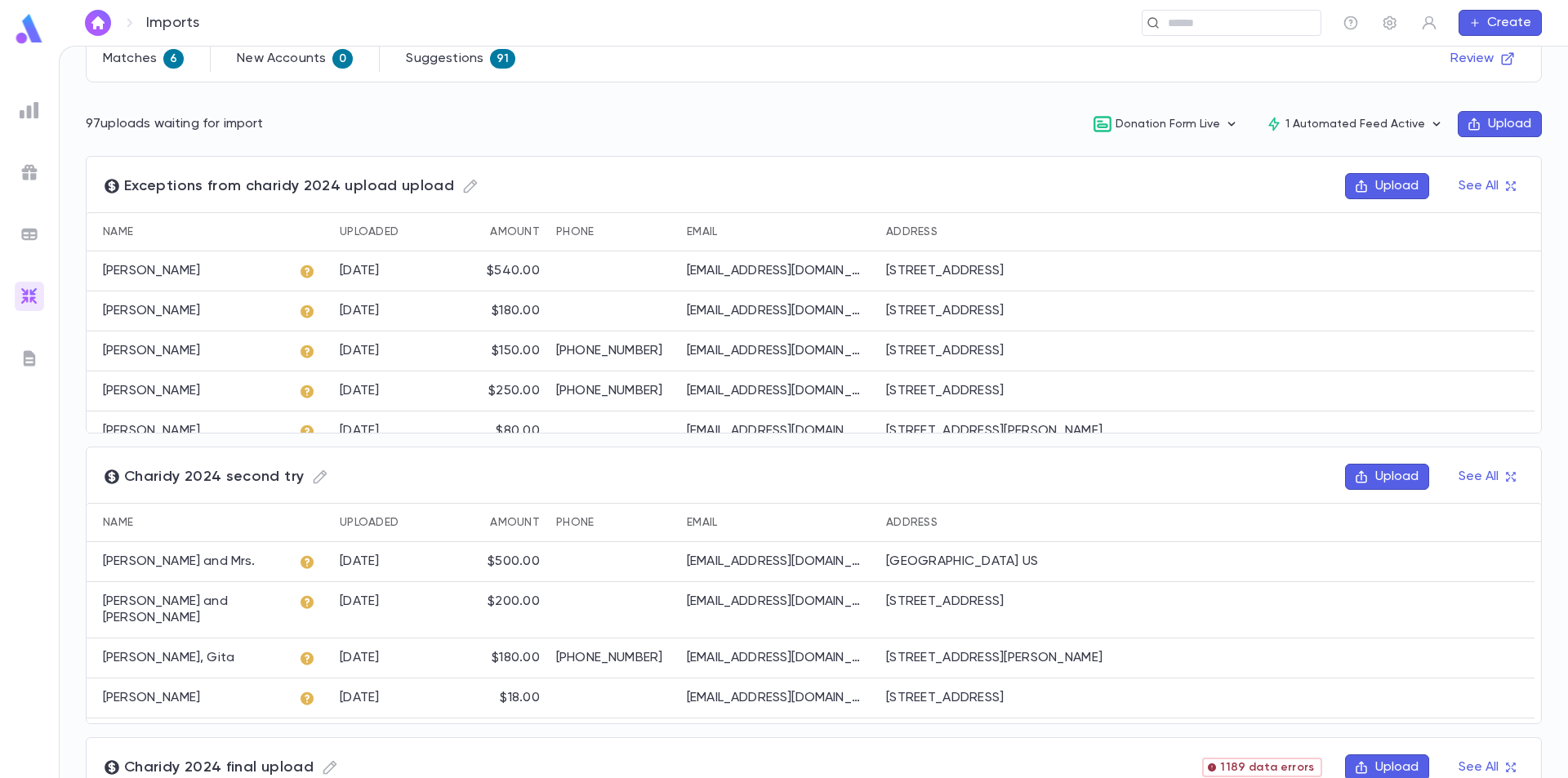
click at [158, 269] on p "Fine, David" at bounding box center [151, 271] width 98 height 17
click at [305, 271] on icon at bounding box center [307, 271] width 13 height 13
click at [1507, 187] on icon "button" at bounding box center [1511, 186] width 12 height 12
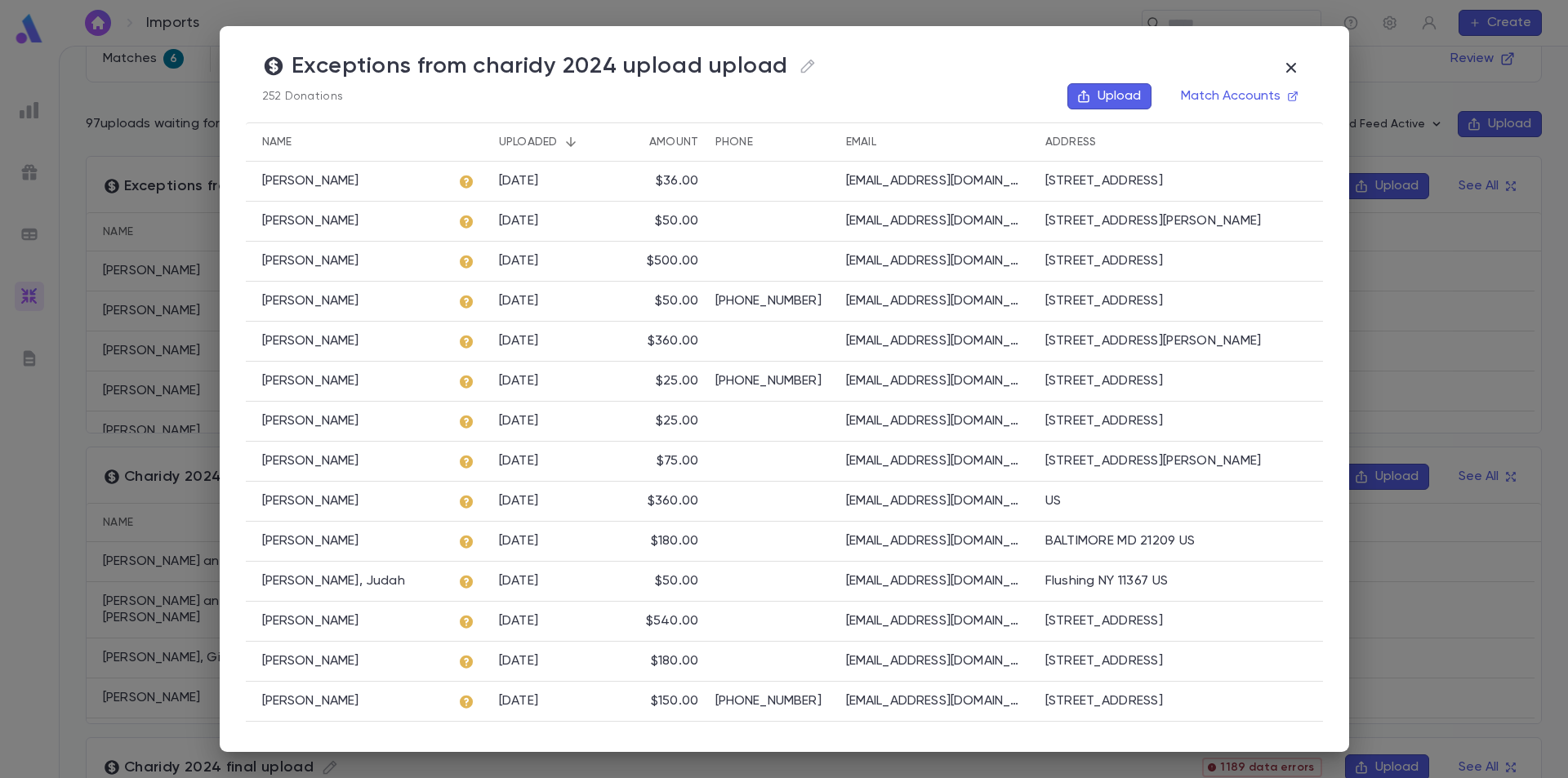
click at [461, 179] on icon at bounding box center [466, 181] width 17 height 17
drag, startPoint x: 1319, startPoint y: 177, endPoint x: 1319, endPoint y: 234, distance: 57.0
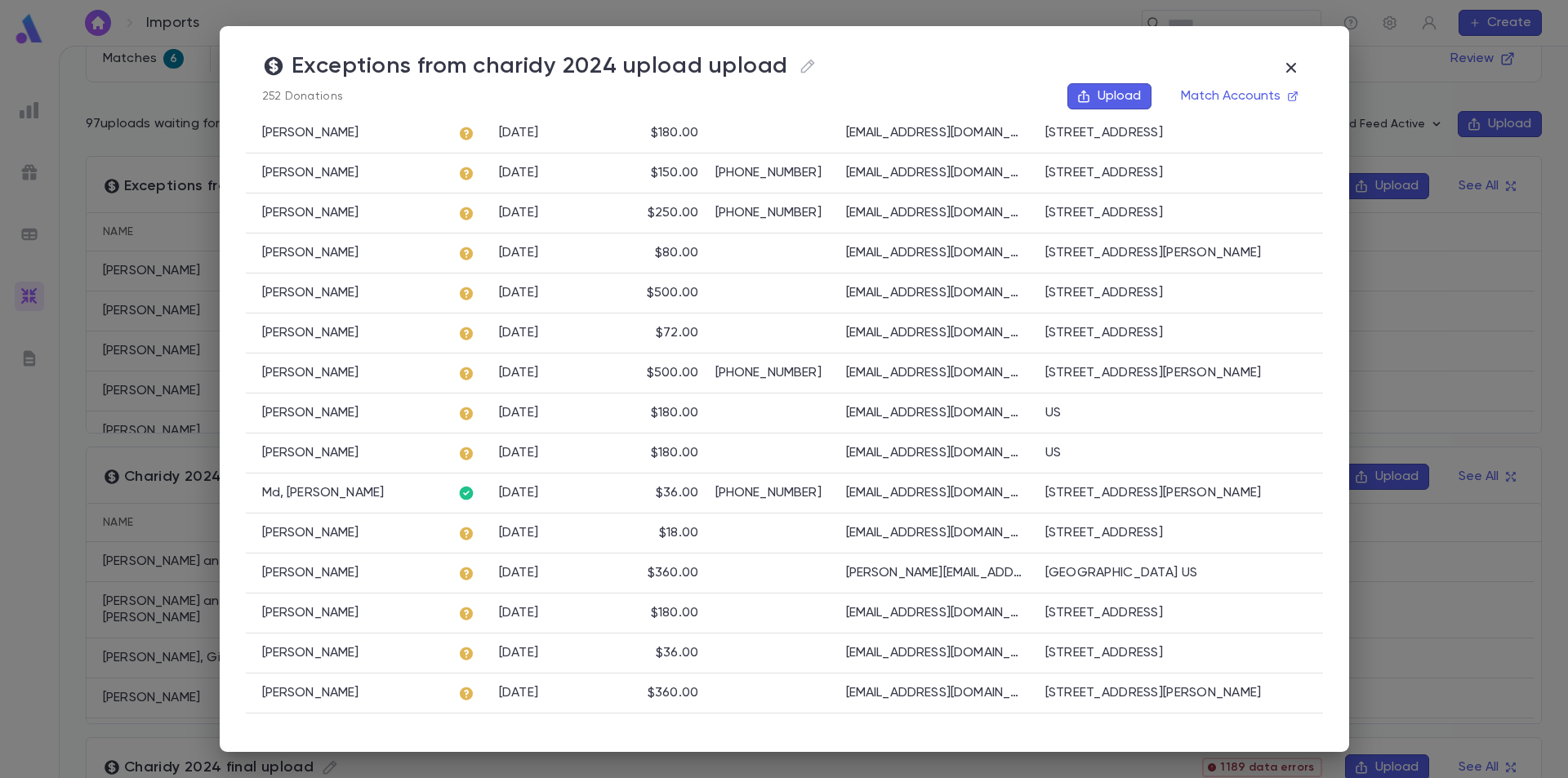
drag, startPoint x: 1319, startPoint y: 196, endPoint x: 1319, endPoint y: 140, distance: 56.0
click at [1319, 140] on div "Estersohn, Mark 9/10/2025 $36.00 mordye@gmail.com 4825 College Avenue, 206, San…" at bounding box center [784, 658] width 1077 height 2050
click at [1324, 199] on div "Exceptions from charidy 2024 upload upload 252 Donations Upload Match Accounts …" at bounding box center [784, 389] width 1129 height 726
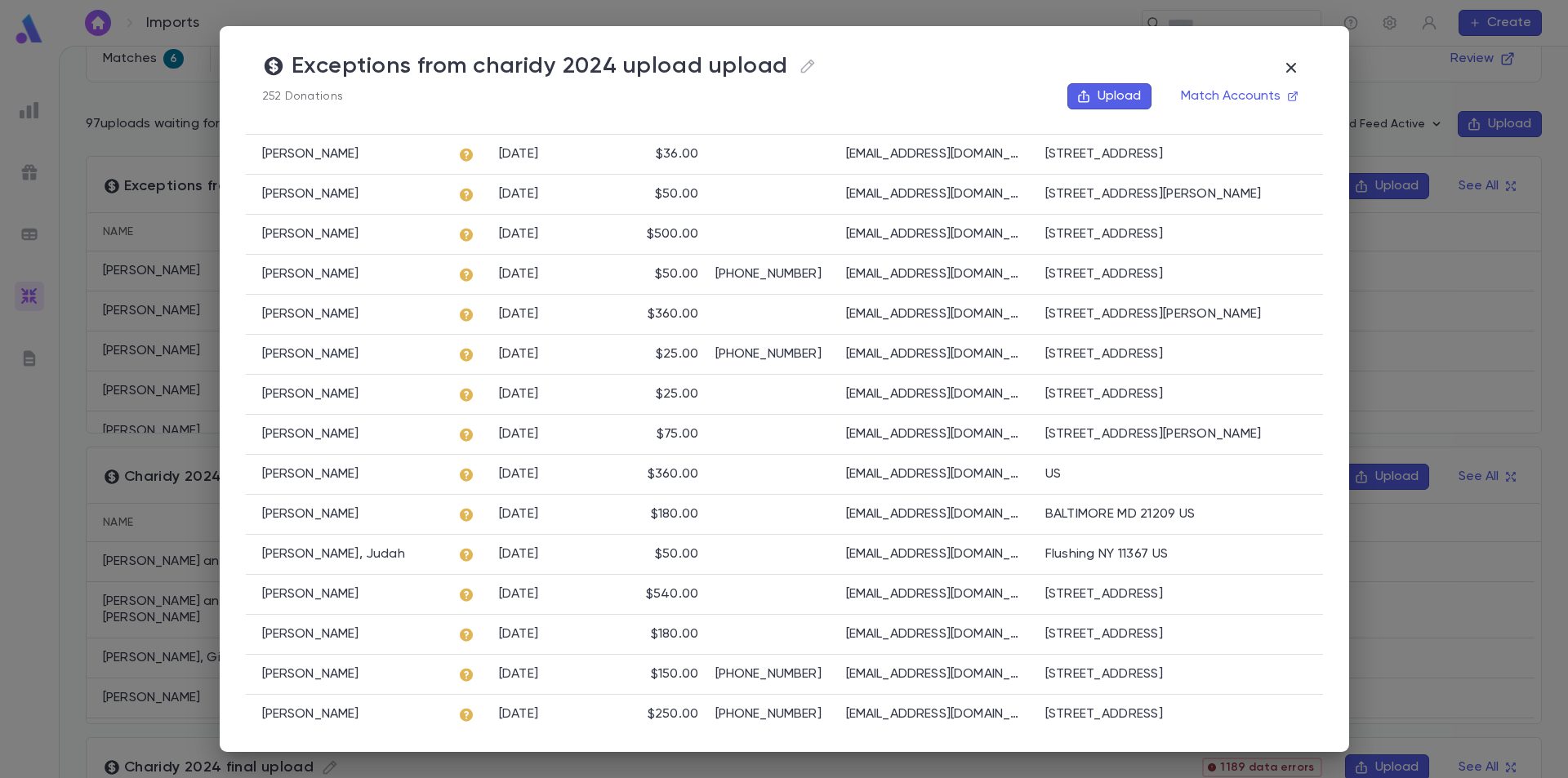
scroll to position [0, 0]
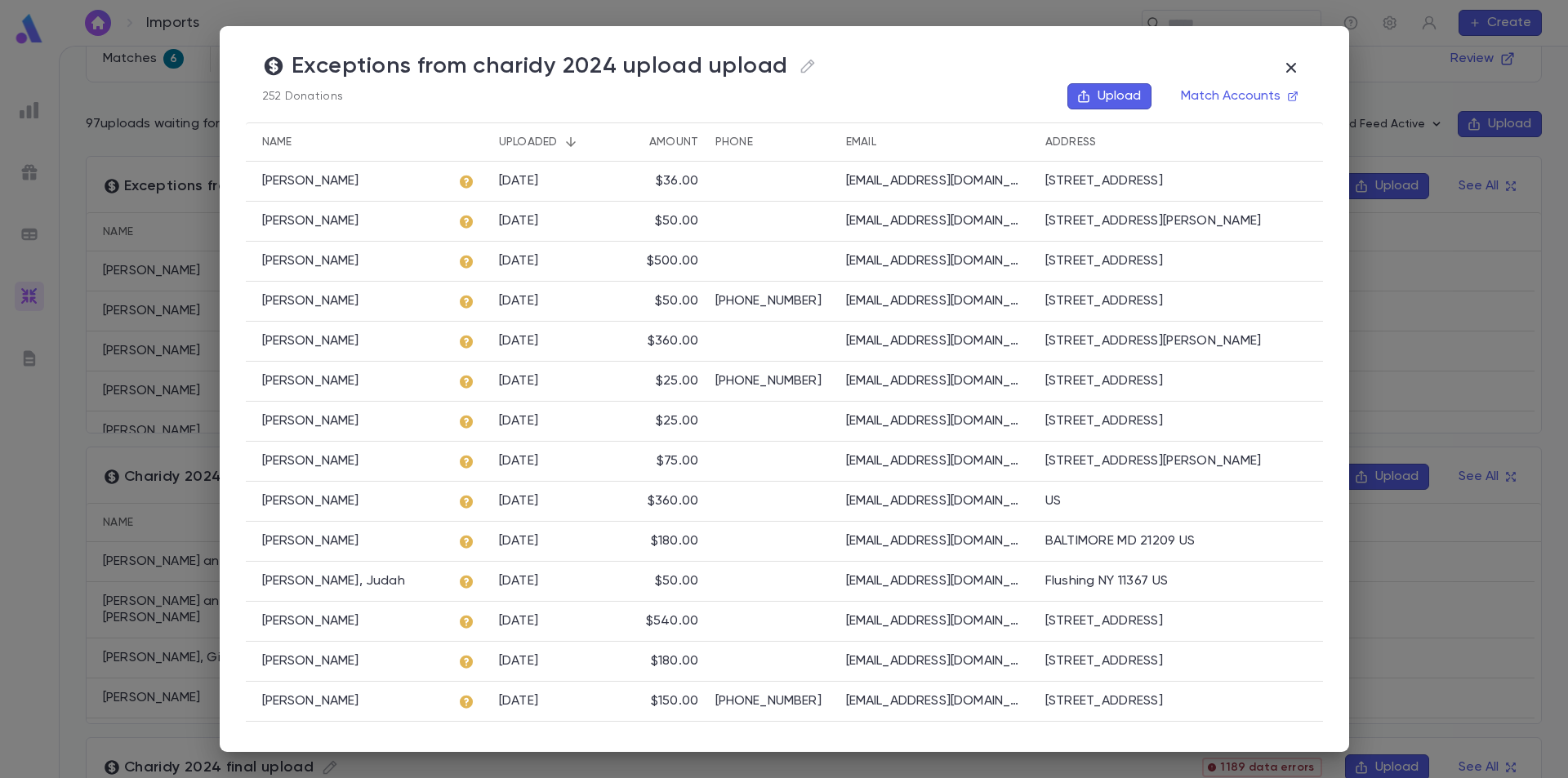
click at [562, 186] on div "9/10/2025" at bounding box center [552, 181] width 122 height 40
click at [572, 140] on icon "Sort" at bounding box center [570, 142] width 15 height 15
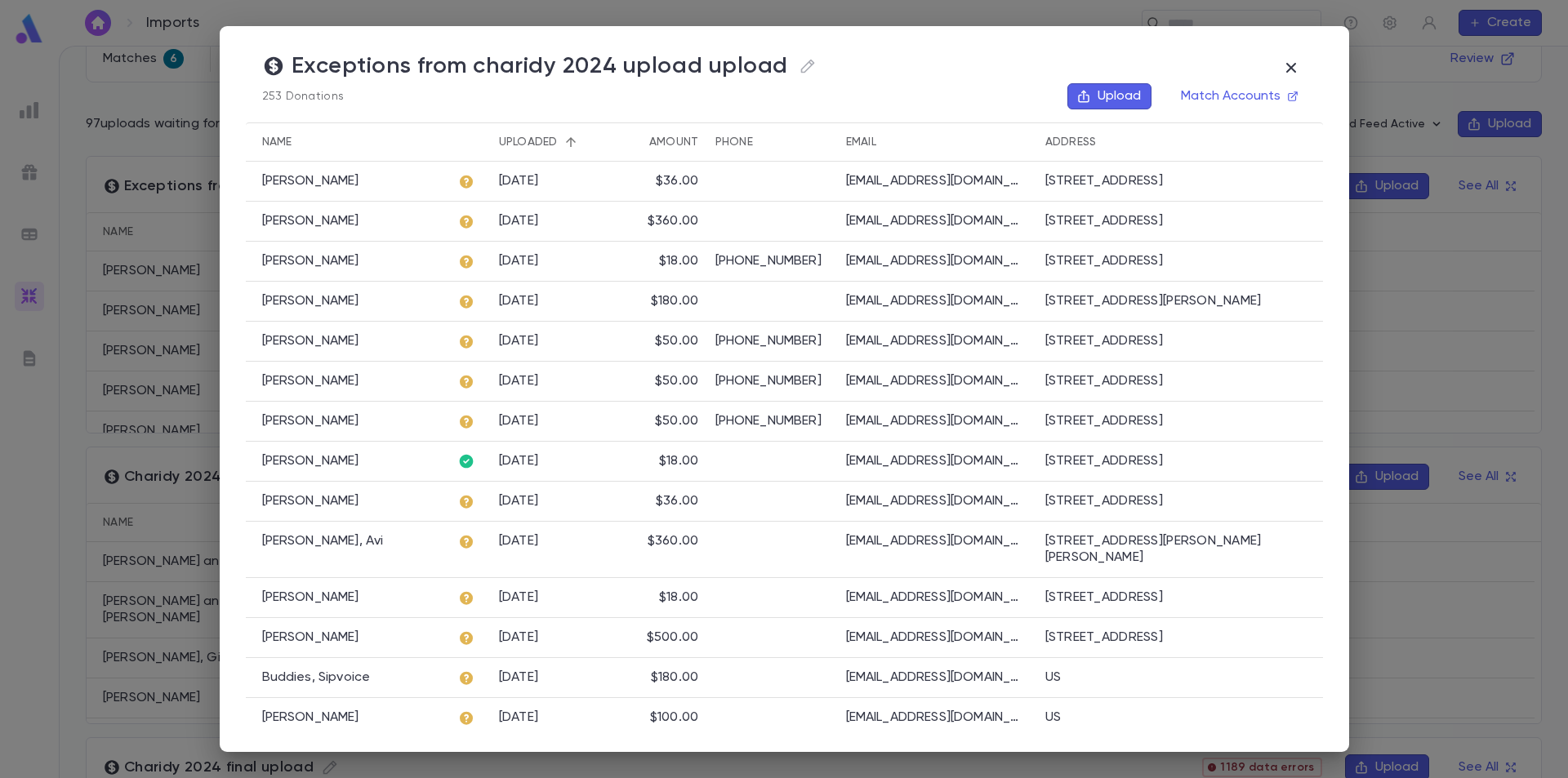
click at [314, 178] on p "Davis, Yaakov" at bounding box center [311, 181] width 98 height 17
click at [873, 55] on div "Exceptions from charidy 2024 upload upload 253 Donations Upload Match Accounts" at bounding box center [784, 81] width 1077 height 57
click at [1295, 62] on icon "button" at bounding box center [1291, 68] width 20 height 20
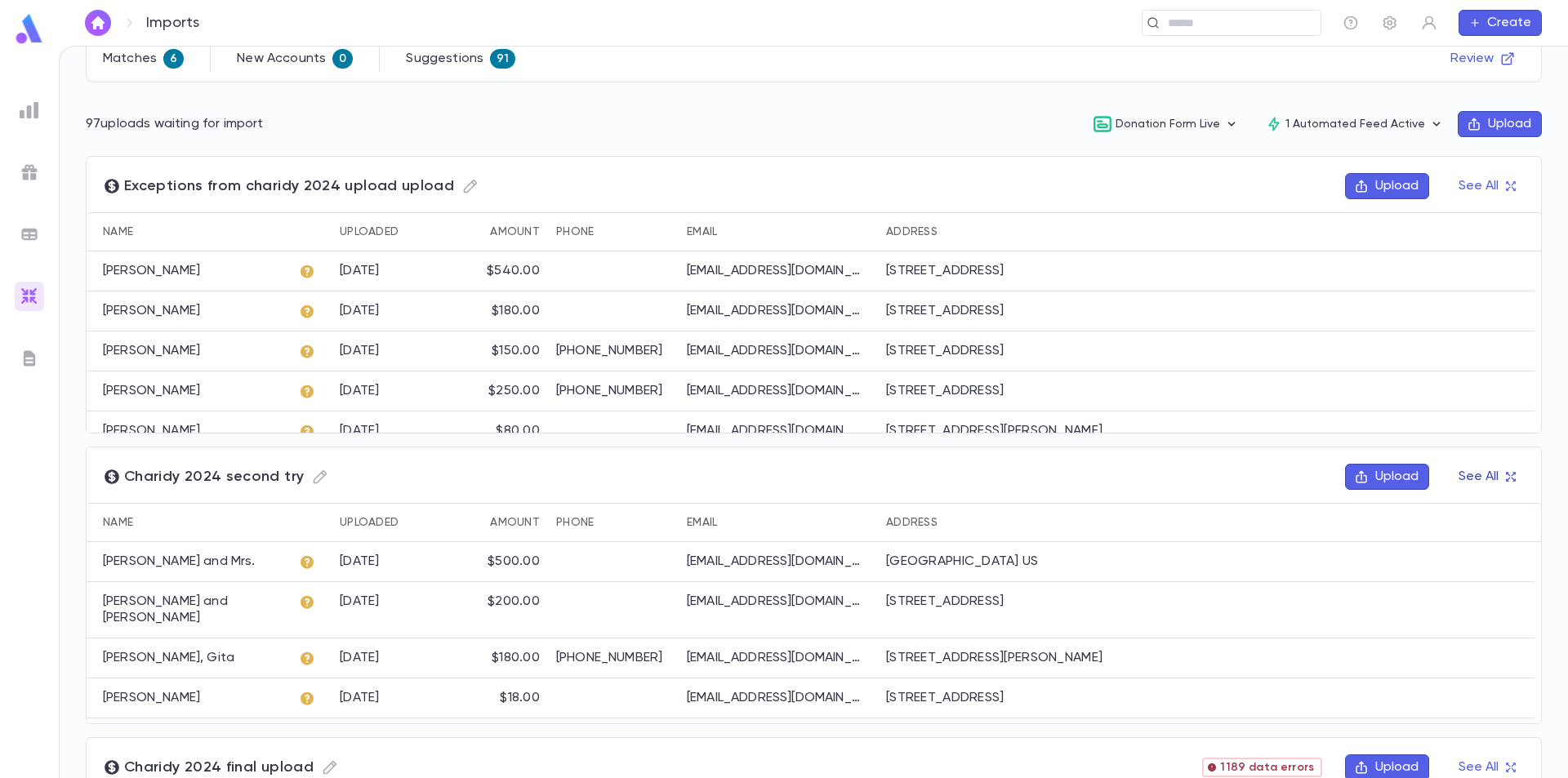
click at [1478, 476] on button "See All" at bounding box center [1486, 476] width 76 height 27
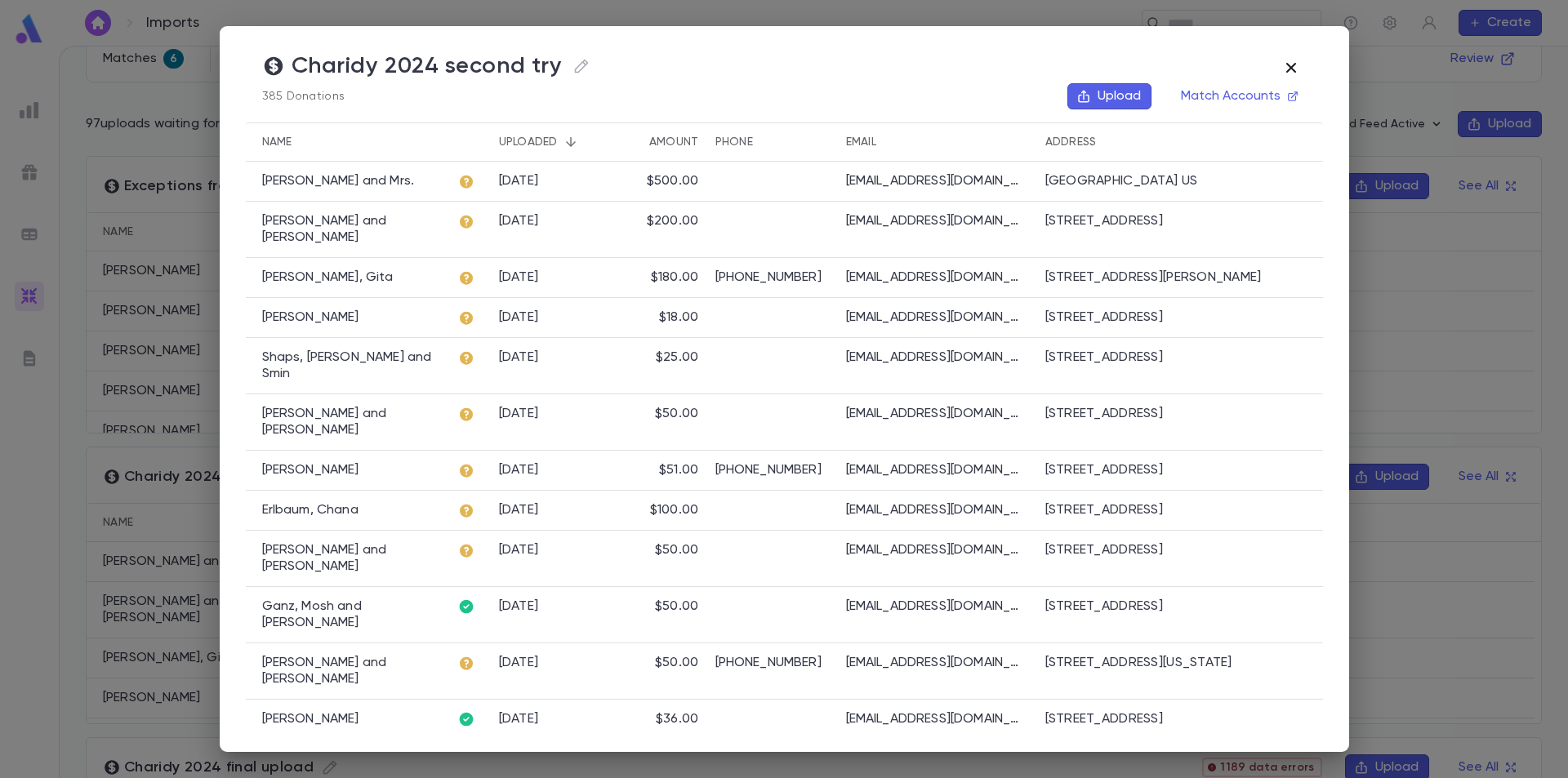
click at [1294, 69] on icon "button" at bounding box center [1291, 68] width 20 height 20
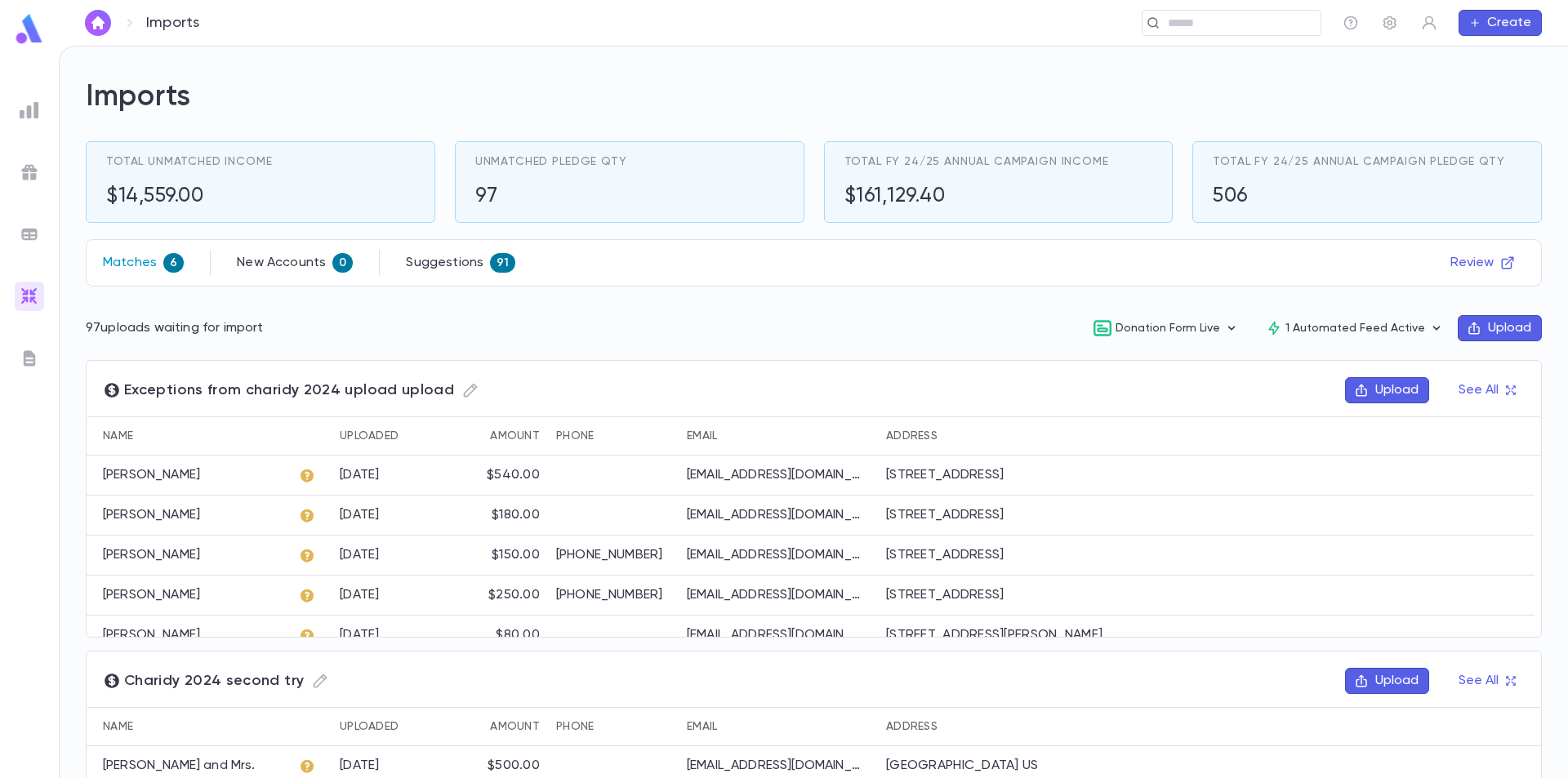
click at [155, 265] on p "Matches" at bounding box center [129, 262] width 54 height 17
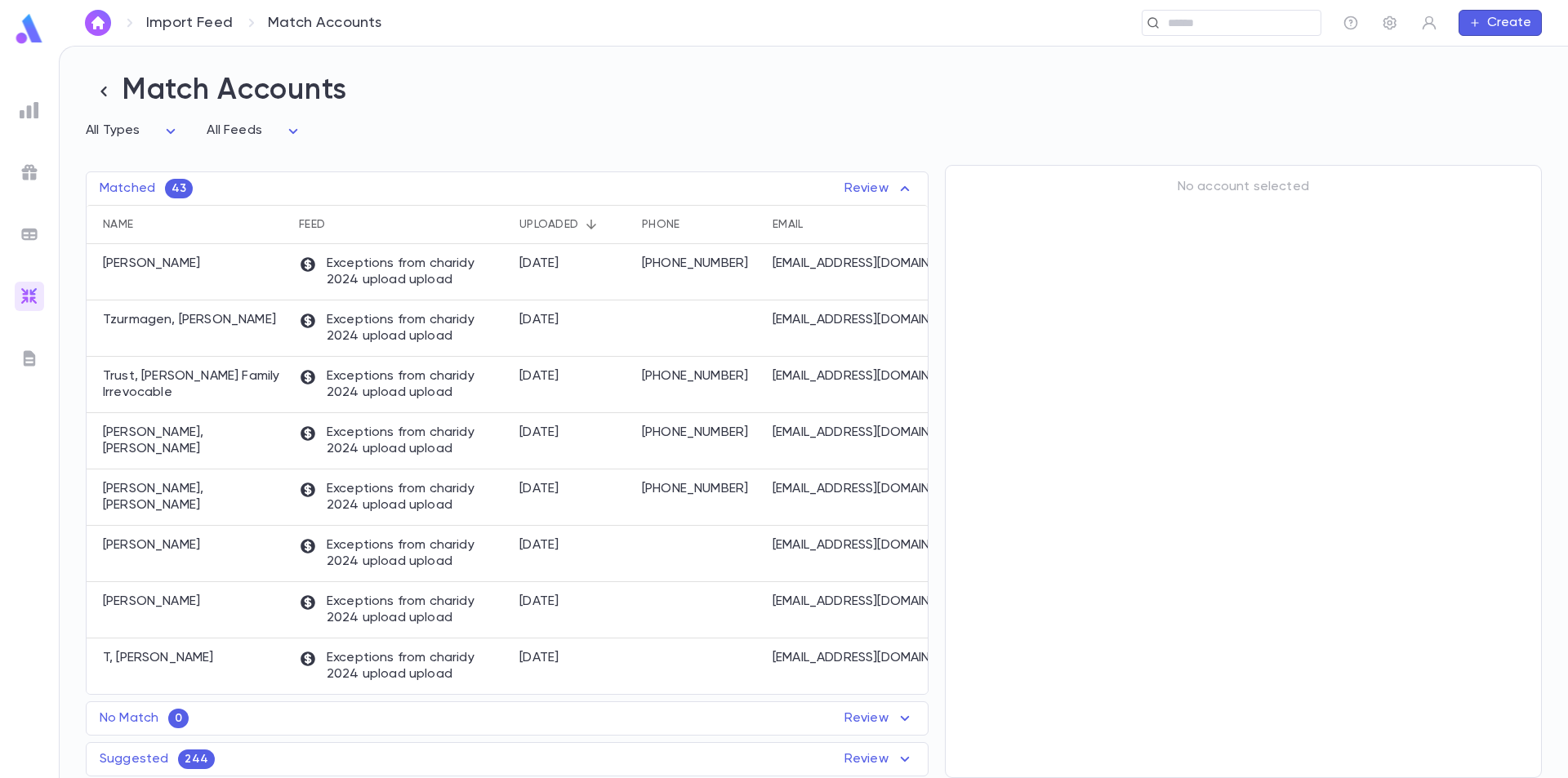
click at [896, 189] on icon at bounding box center [905, 188] width 20 height 20
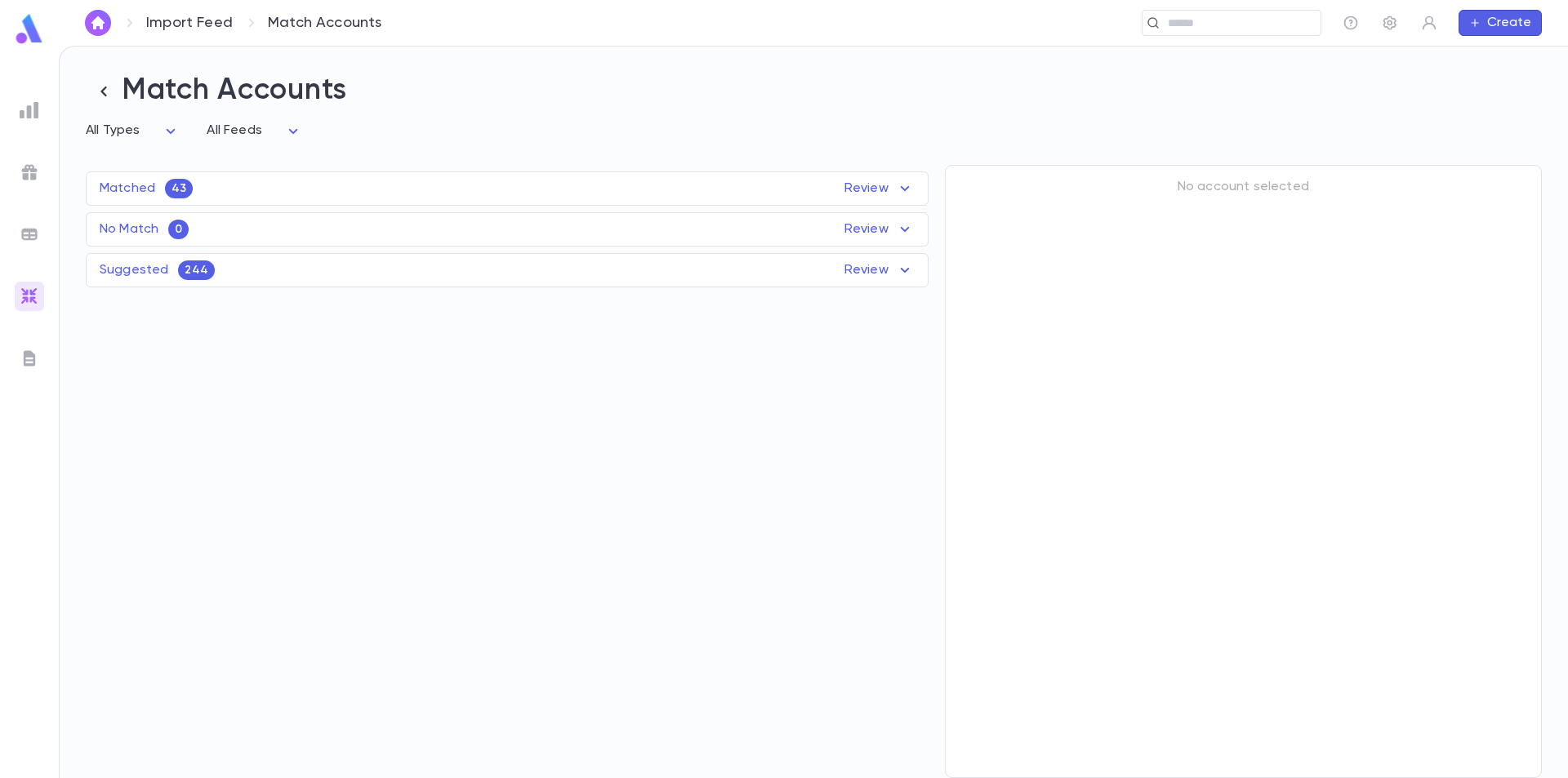
click at [896, 189] on icon at bounding box center [905, 188] width 20 height 20
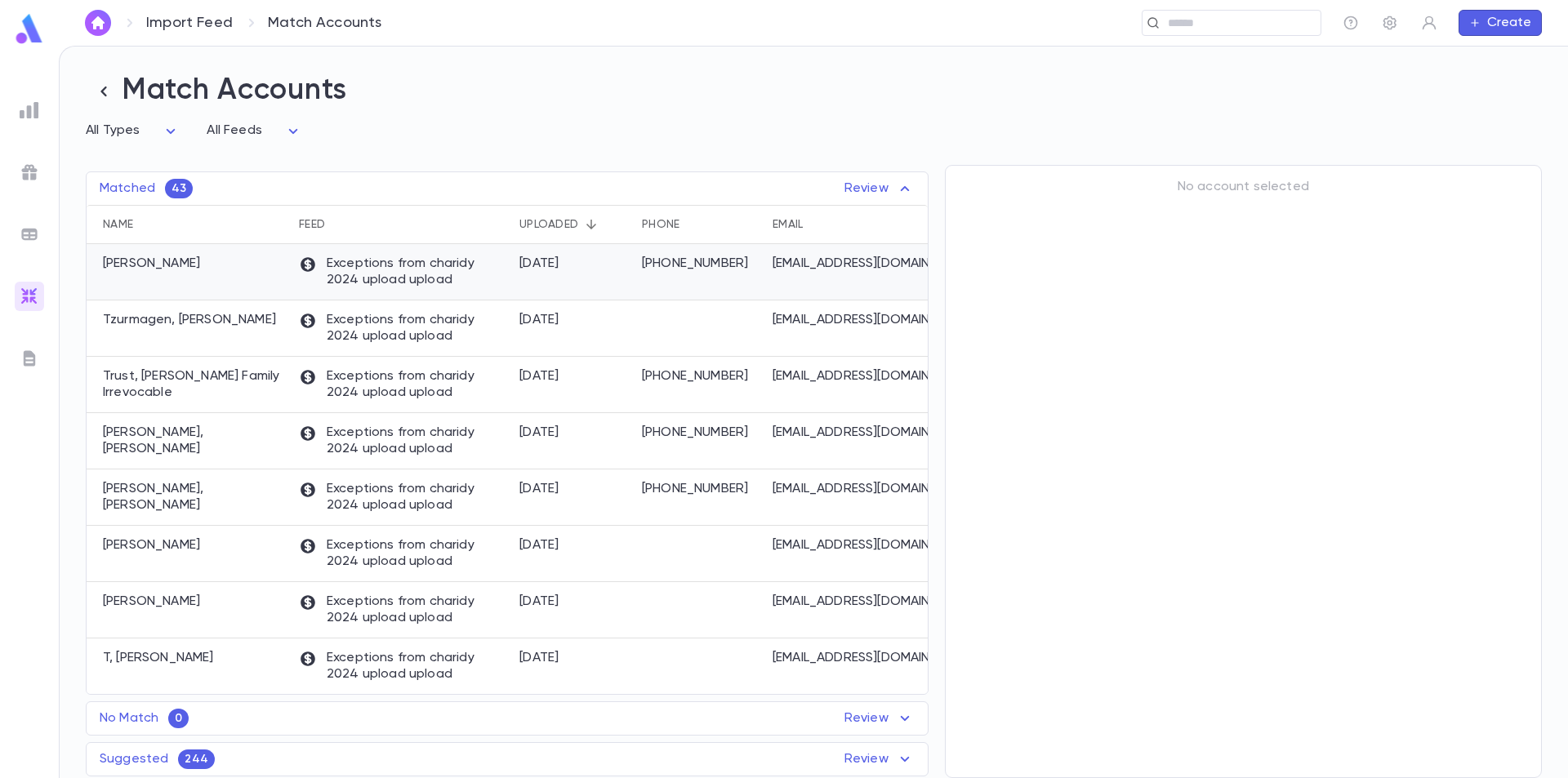
click at [554, 292] on div "9/10/2025" at bounding box center [572, 272] width 122 height 56
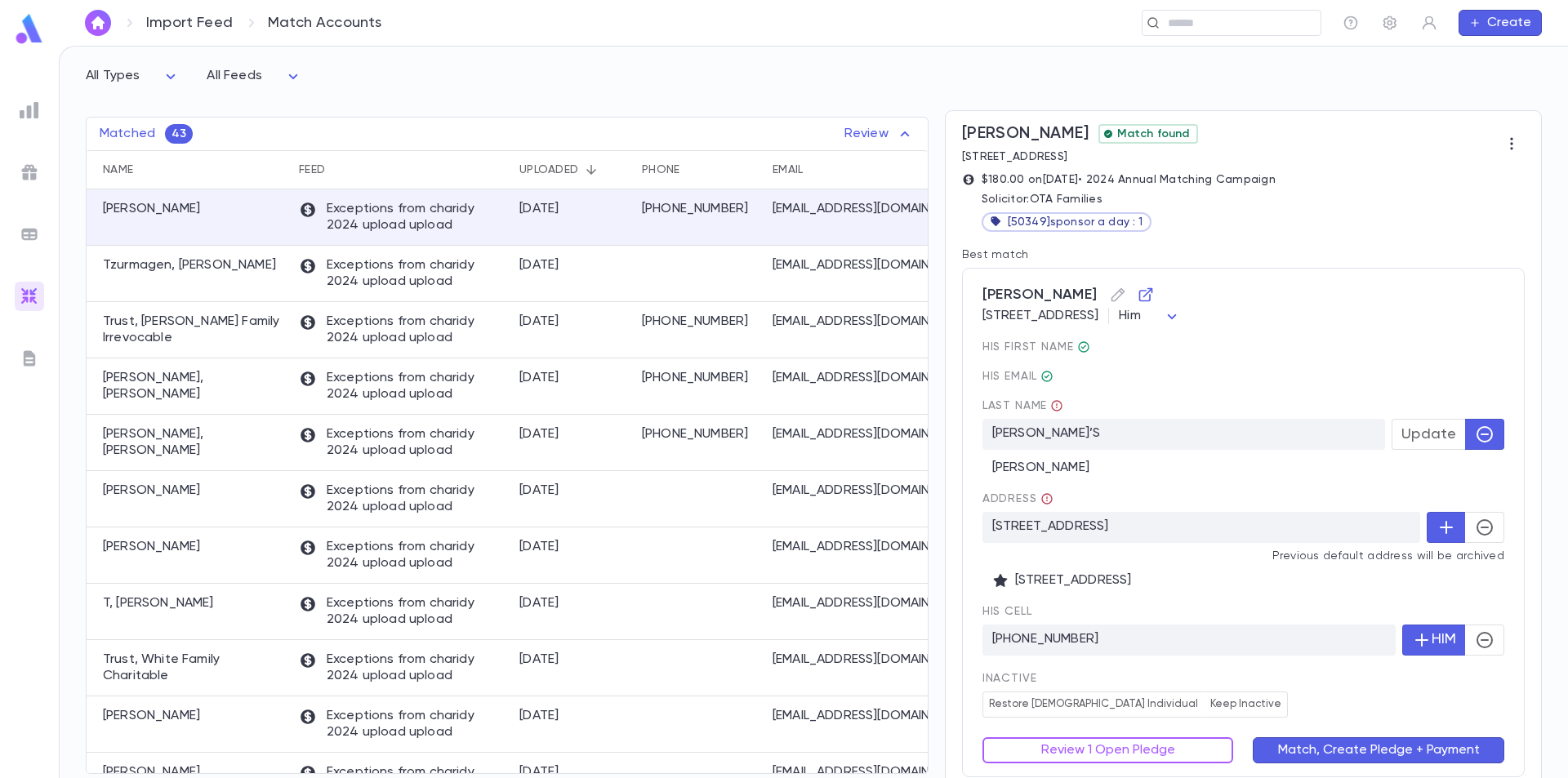
scroll to position [136, 0]
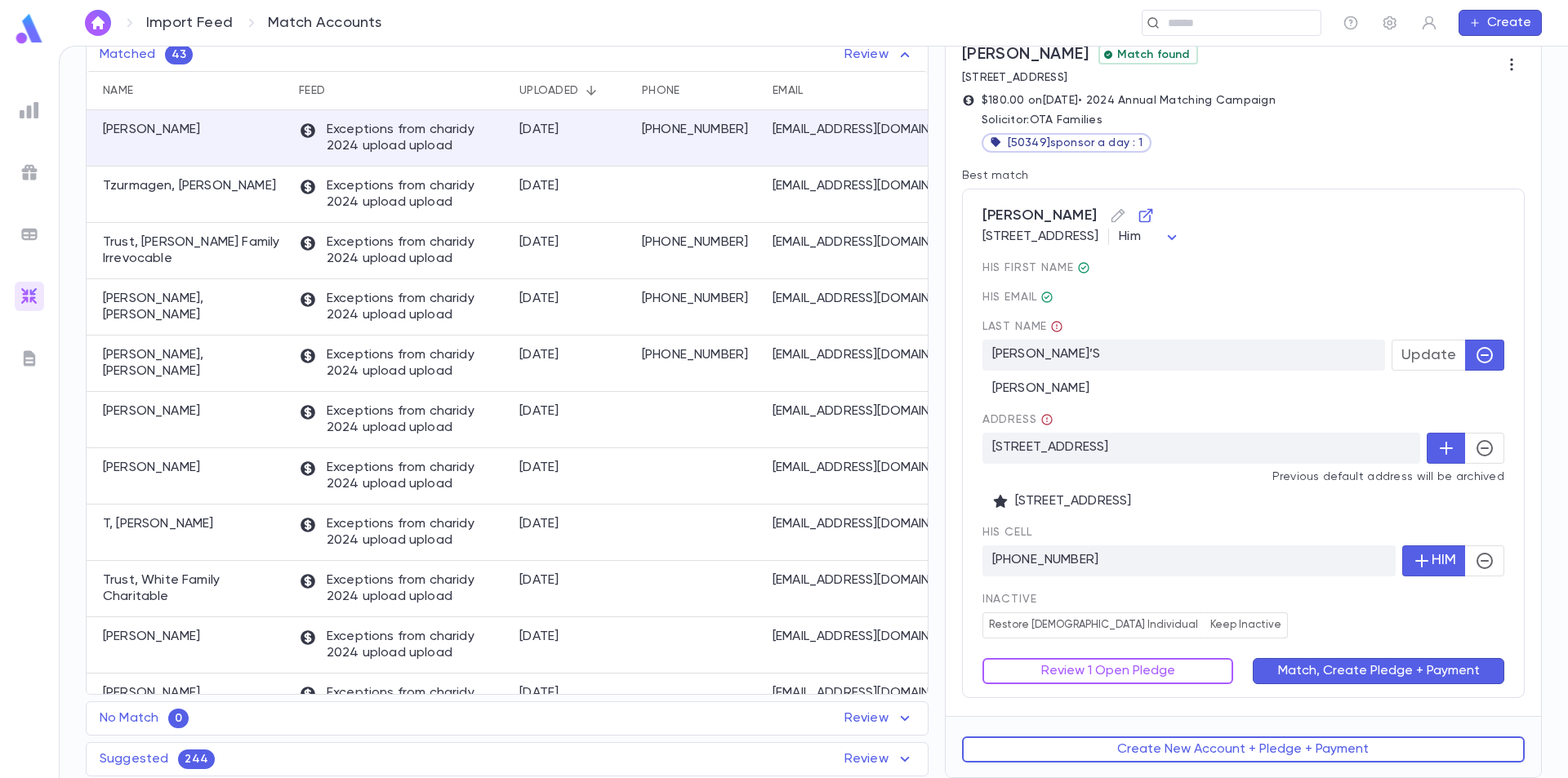
drag, startPoint x: 1406, startPoint y: 673, endPoint x: 1352, endPoint y: 625, distance: 72.2
click at [1353, 627] on div "Maniatopoulos, George 3692 Heron Ridge Ln, Weston FL 33331-3707 United States H…" at bounding box center [1244, 443] width 563 height 510
click at [1168, 672] on button "Review 1 Open Pledge" at bounding box center [1107, 672] width 251 height 27
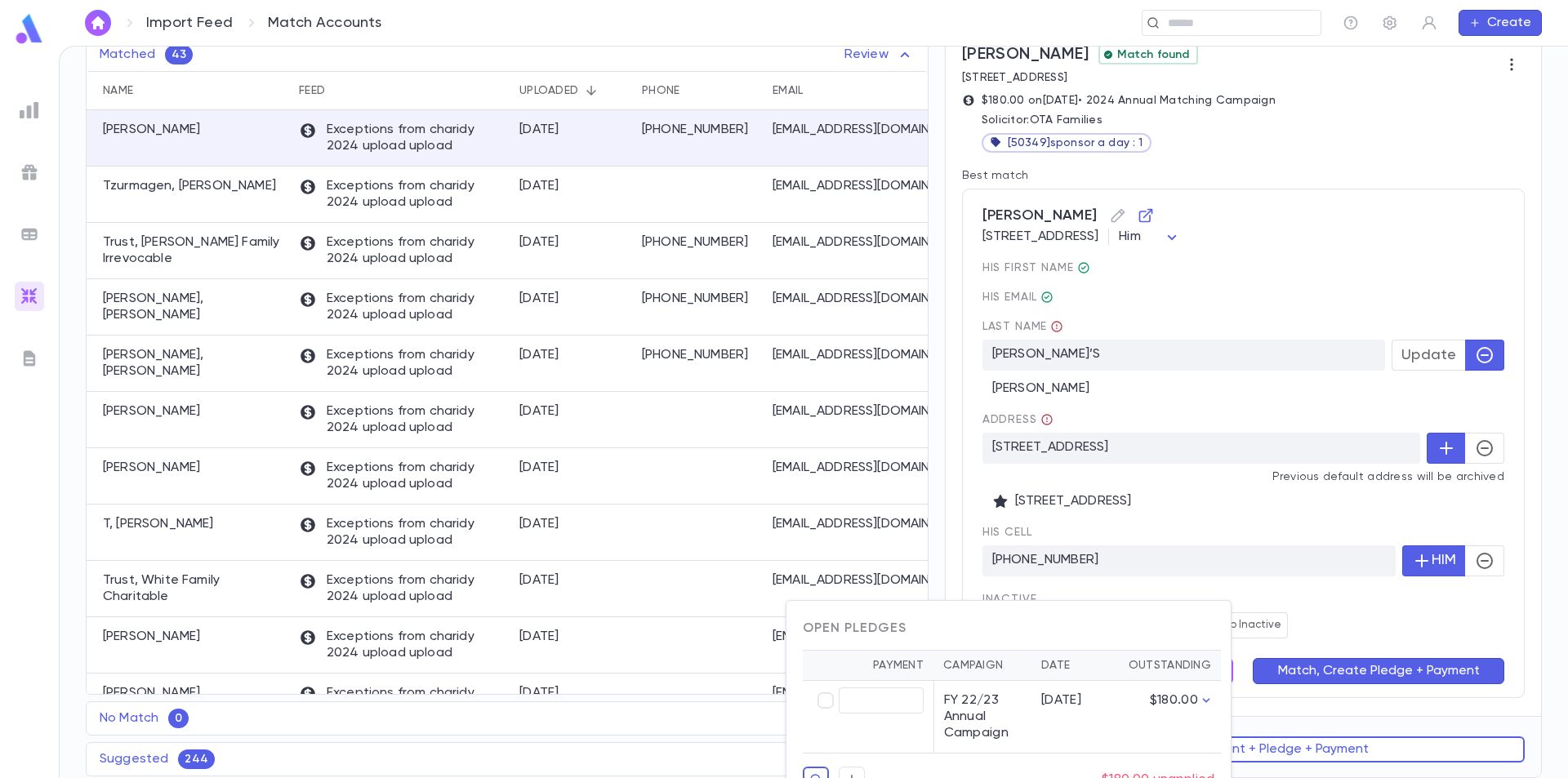
click at [1275, 582] on div at bounding box center [784, 389] width 1568 height 778
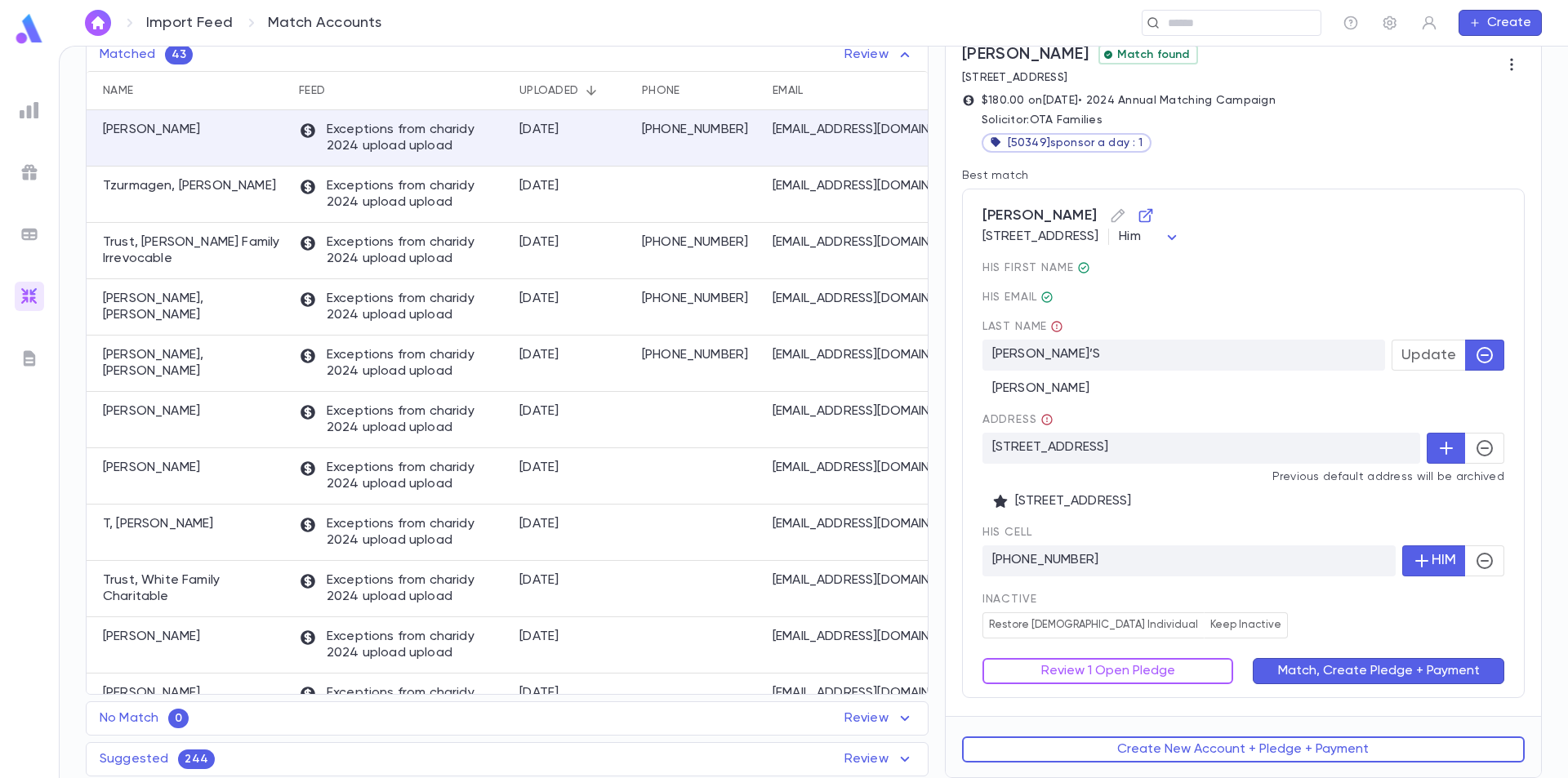
click at [1358, 667] on button "Match, Create Pledge + Payment" at bounding box center [1378, 672] width 251 height 27
